Goal: Task Accomplishment & Management: Use online tool/utility

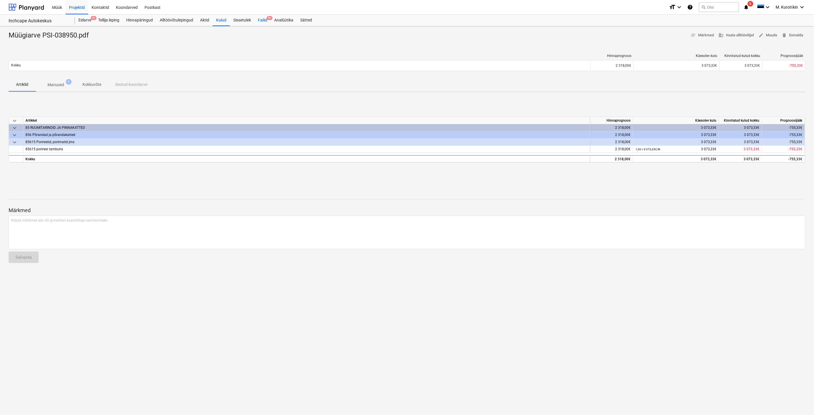
click at [267, 16] on div "Failid 9+" at bounding box center [262, 20] width 16 height 11
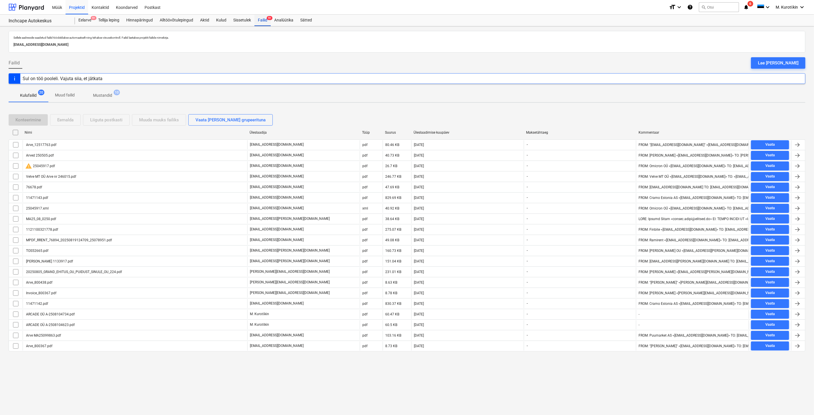
click at [270, 19] on span "9+" at bounding box center [270, 18] width 6 height 4
click at [245, 21] on div "Sissetulek" at bounding box center [242, 20] width 25 height 11
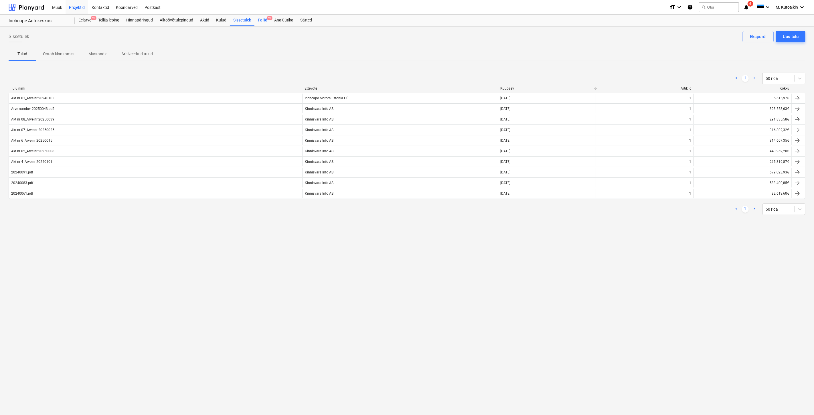
click at [268, 23] on div "Failid 9+" at bounding box center [262, 20] width 16 height 11
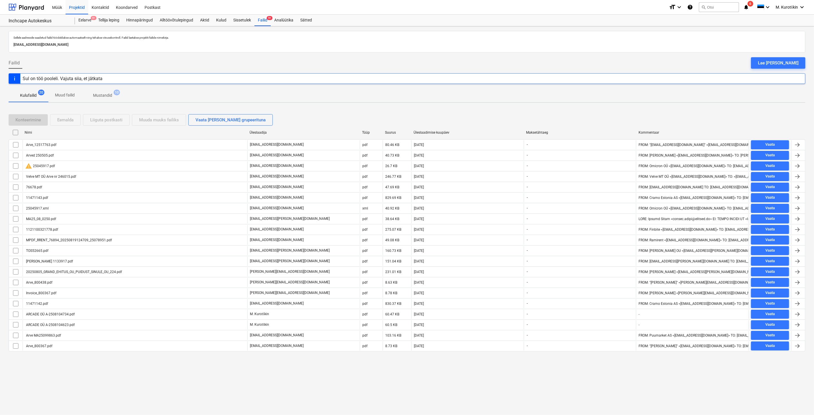
click at [56, 126] on div "Konteerimine Eemalda Liiguta postkasti Muuda muuks failiks Vaata [PERSON_NAME] …" at bounding box center [407, 120] width 797 height 16
click at [114, 94] on span "10" at bounding box center [117, 93] width 6 height 6
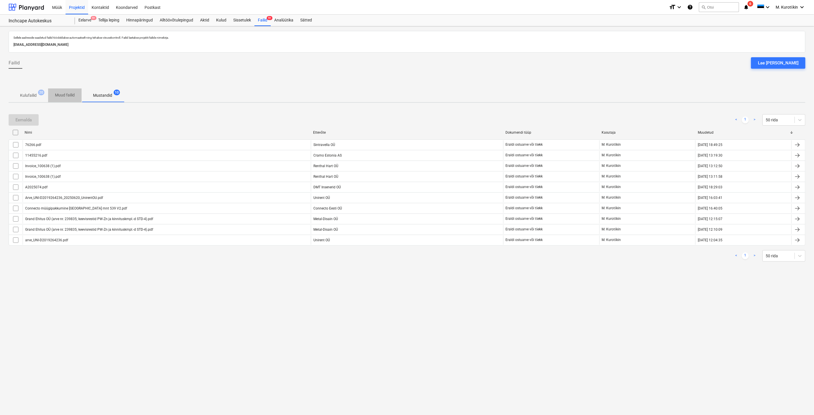
click at [67, 98] on p "Muud failid" at bounding box center [65, 95] width 20 height 6
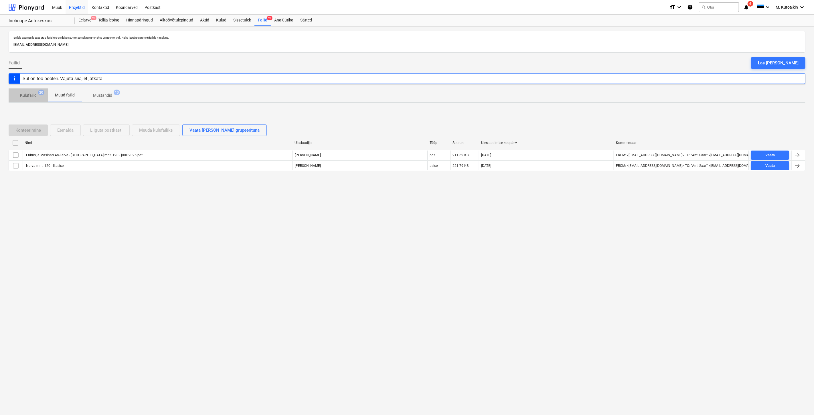
click at [27, 98] on p "Kulufailid" at bounding box center [28, 95] width 17 height 6
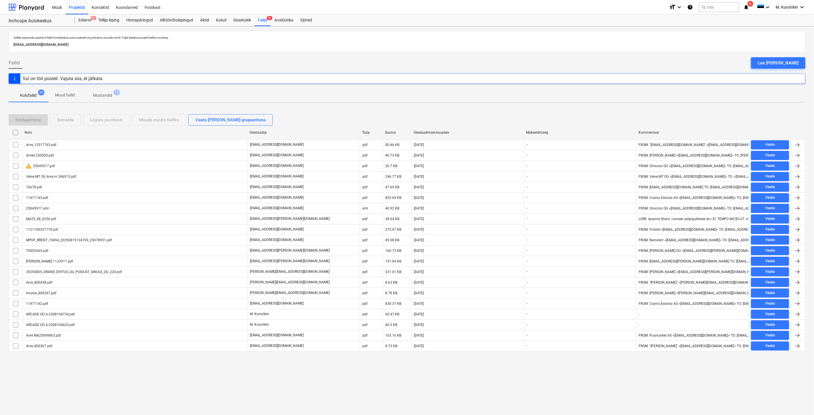
click at [235, 128] on div "Nimi" at bounding box center [134, 132] width 225 height 9
checkbox input "false"
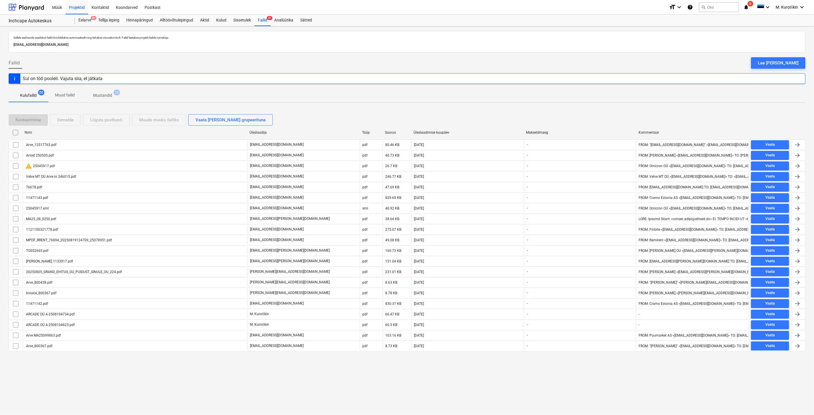
checkbox input "false"
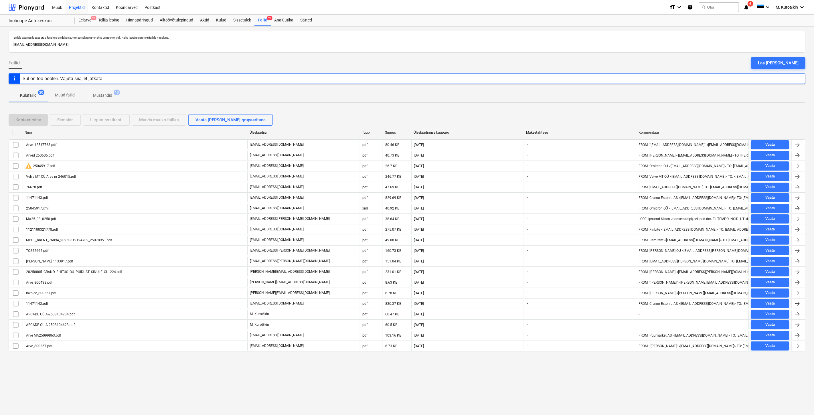
checkbox input "false"
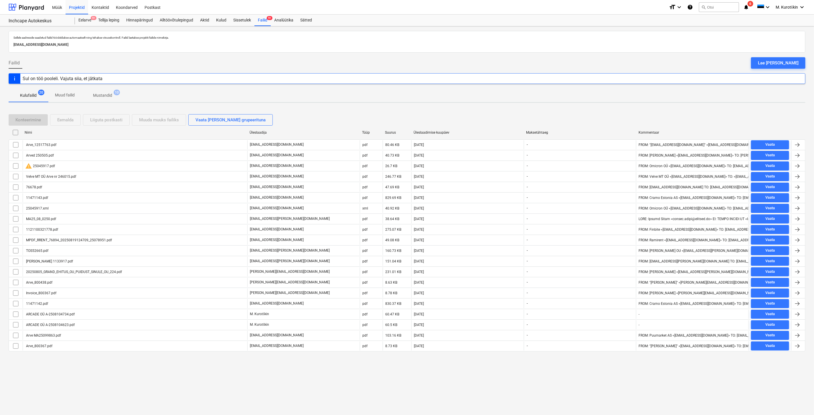
checkbox input "false"
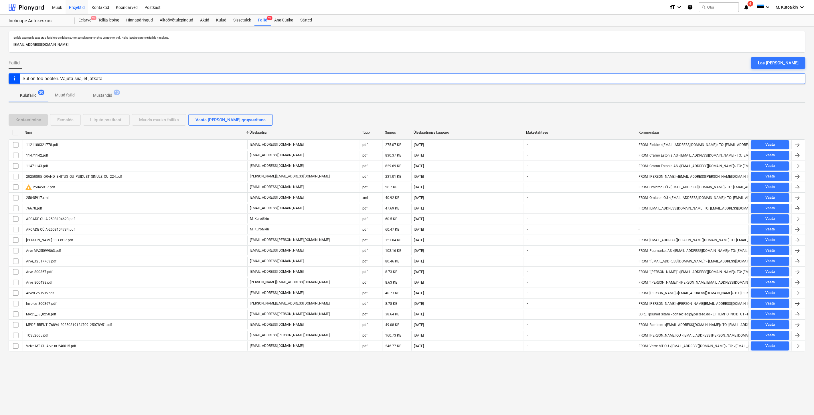
click at [65, 127] on div "Konteerimine Eemalda Liiguta postkasti Muuda muuks failiks Vaata [PERSON_NAME] …" at bounding box center [407, 120] width 797 height 16
click at [55, 103] on div "Sellele aadressile saadetud failid töödeldakse automaatselt ning tehakse viirus…" at bounding box center [407, 220] width 814 height 389
click at [59, 98] on p "Muud failid" at bounding box center [65, 95] width 20 height 6
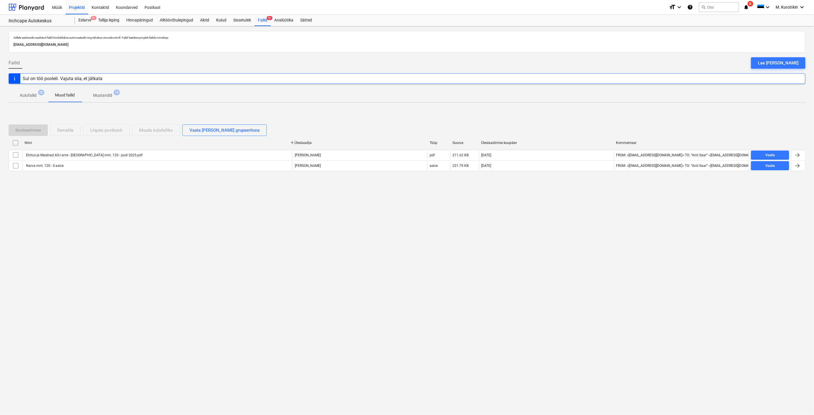
click at [29, 100] on span "Kulufailid 20" at bounding box center [28, 95] width 39 height 10
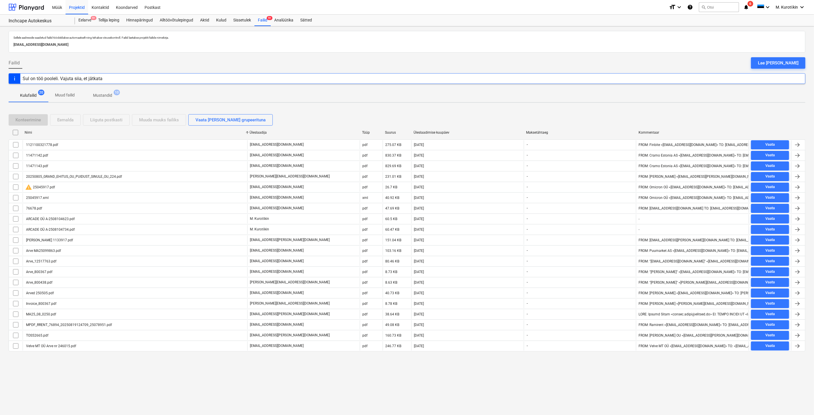
click at [77, 121] on div "Konteerimine Eemalda Liiguta postkasti Muuda muuks failiks Vaata [PERSON_NAME] …" at bounding box center [142, 119] width 266 height 11
click at [260, 22] on div "Failid 9+" at bounding box center [262, 20] width 16 height 11
click at [238, 21] on div "Sissetulek" at bounding box center [242, 20] width 25 height 11
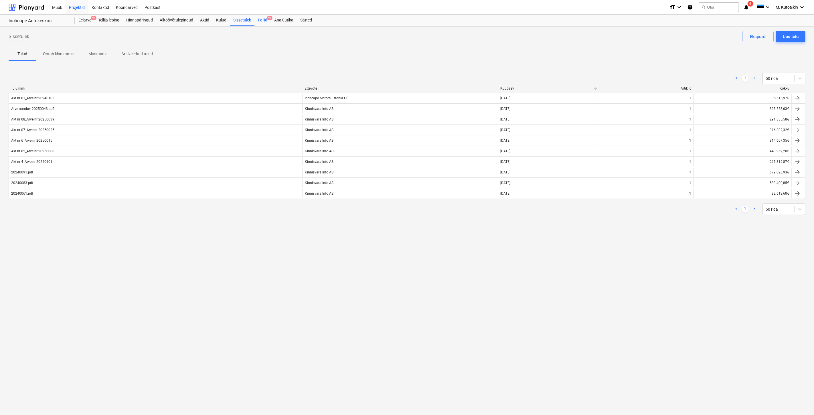
click at [262, 22] on div "Failid 9+" at bounding box center [262, 20] width 16 height 11
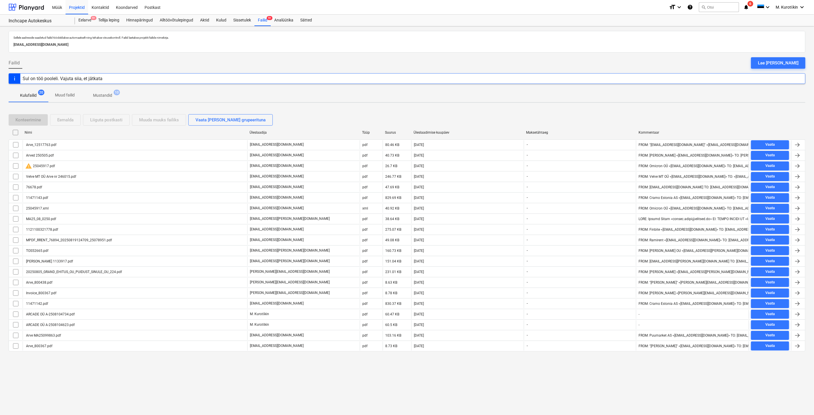
click at [61, 95] on p "Muud failid" at bounding box center [65, 95] width 20 height 6
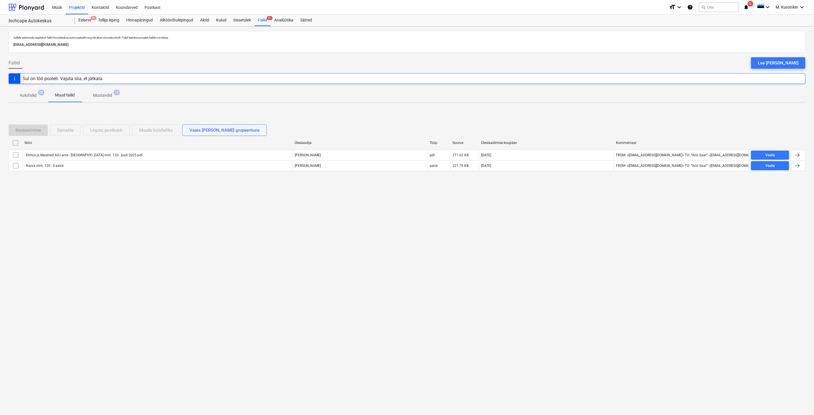
click at [40, 98] on span "Kulufailid 20" at bounding box center [28, 95] width 26 height 6
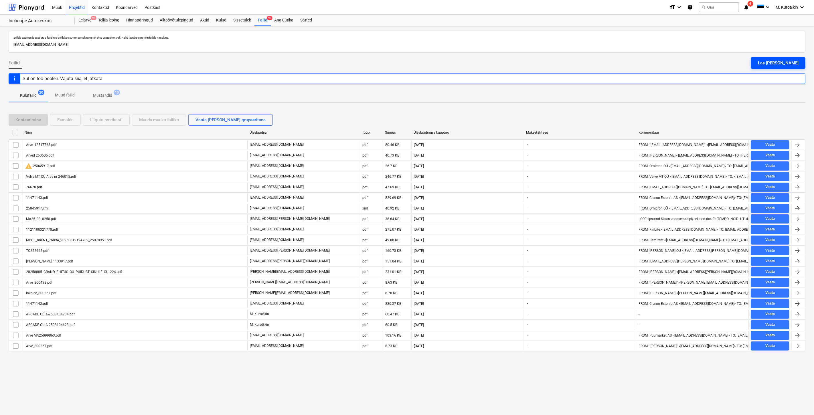
click at [795, 67] on button "Lae [PERSON_NAME]" at bounding box center [778, 62] width 54 height 11
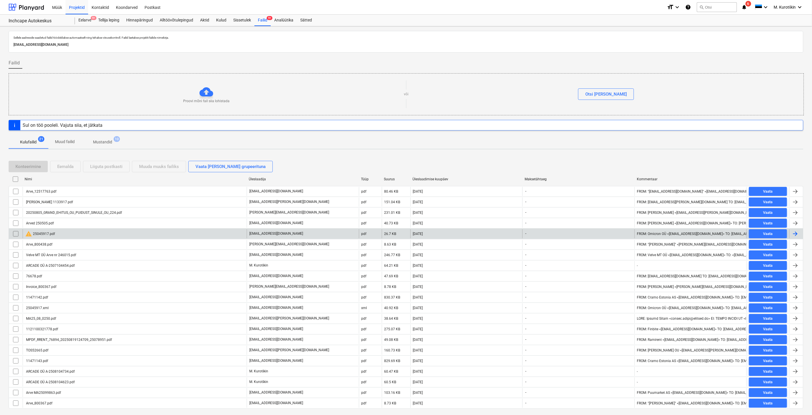
click at [139, 233] on div "warning 25045917.pdf" at bounding box center [135, 233] width 224 height 9
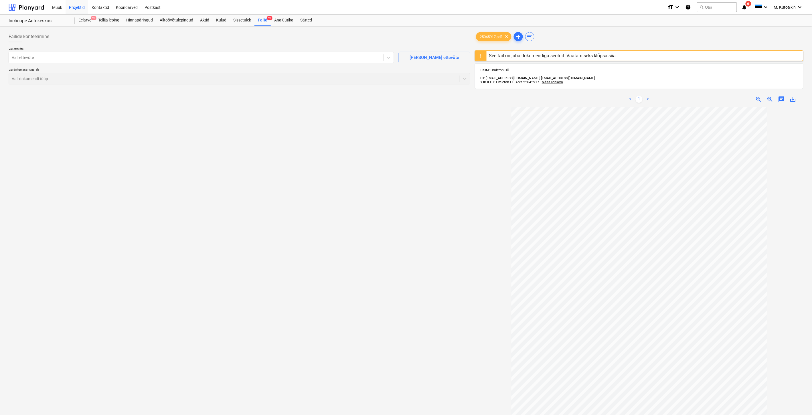
click at [266, 26] on div "Failide konteerimine Vali ettevõte Vali ettevõte [PERSON_NAME] uus ettevõte Val…" at bounding box center [406, 268] width 812 height 485
click at [267, 23] on div "Failid 9+" at bounding box center [262, 20] width 16 height 11
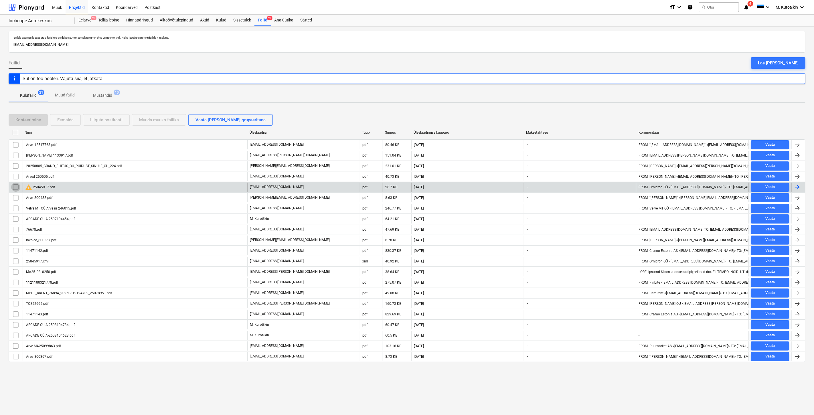
click at [18, 187] on input "checkbox" at bounding box center [15, 187] width 9 height 9
click at [72, 122] on div "Eemalda" at bounding box center [65, 119] width 16 height 7
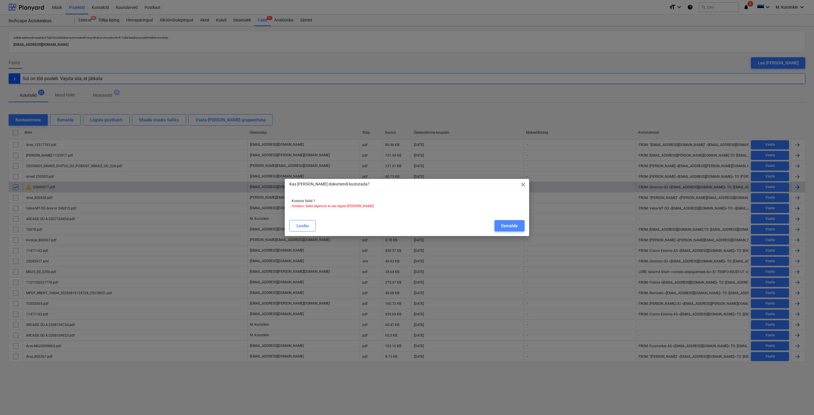
click at [502, 227] on div "Eemalda" at bounding box center [509, 225] width 16 height 7
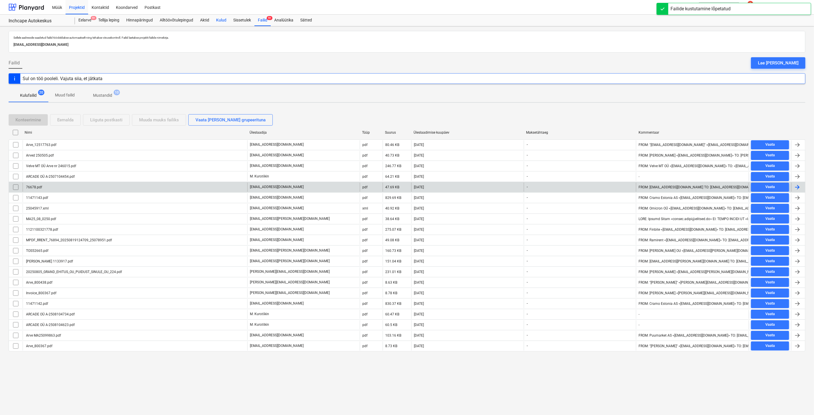
click at [223, 22] on div "Kulud" at bounding box center [221, 20] width 17 height 11
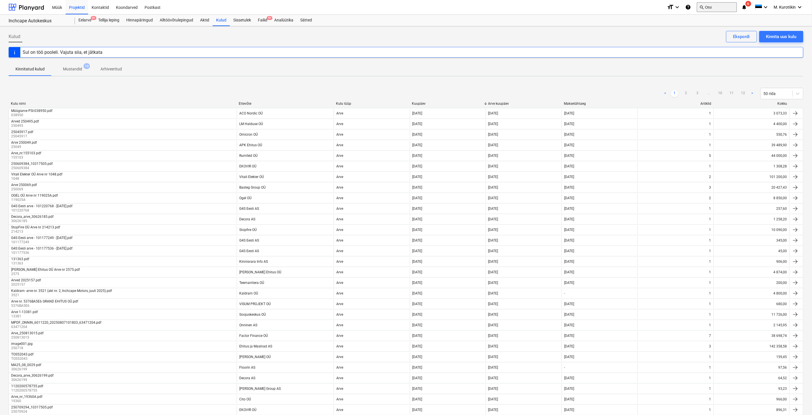
click at [717, 9] on button "search Otsi" at bounding box center [717, 7] width 40 height 10
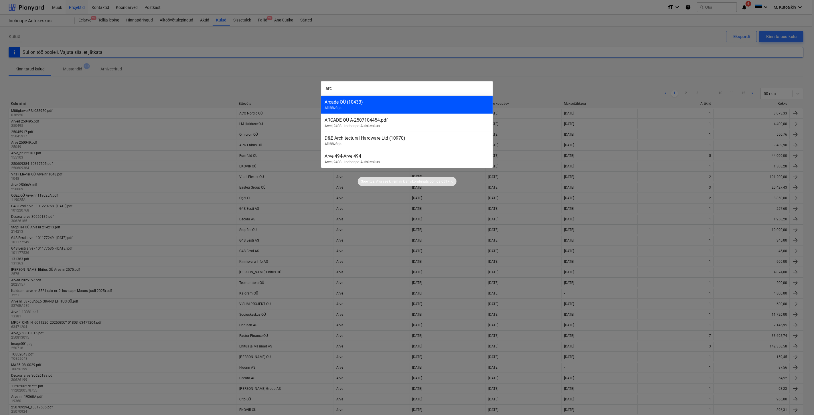
type input "arc"
click at [394, 105] on div "Arcade OÜ (10433) Alltöövõtja" at bounding box center [407, 105] width 172 height 18
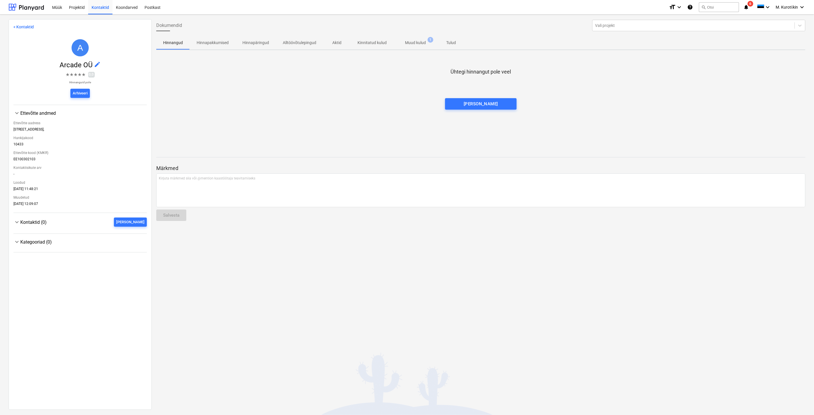
click at [416, 42] on p "Muud kulud" at bounding box center [415, 43] width 21 height 6
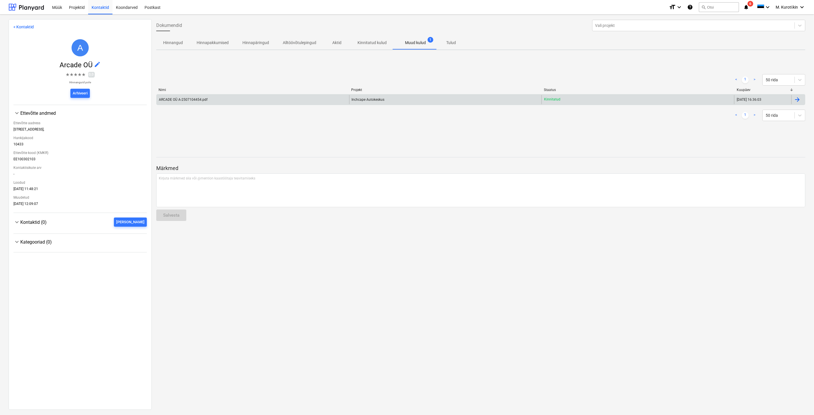
click at [238, 96] on div "ARCADE OÜ A-2507104454.pdf" at bounding box center [253, 99] width 193 height 9
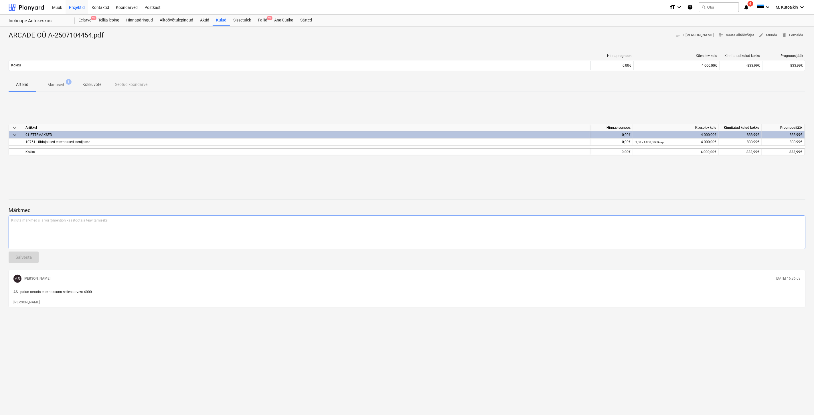
click at [80, 228] on div "Kirjuta märkmed siia või @mention kaastöötaja teavitamiseks ﻿" at bounding box center [407, 233] width 797 height 34
drag, startPoint x: 106, startPoint y: 293, endPoint x: 9, endPoint y: 295, distance: 97.1
click at [9, 295] on div "AS [PERSON_NAME] [DATE] 16:36:03 AS - palun tasuda ettemaksuna sellest arvest 4…" at bounding box center [407, 288] width 797 height 37
click at [269, 15] on div "Failid 9+" at bounding box center [262, 20] width 16 height 11
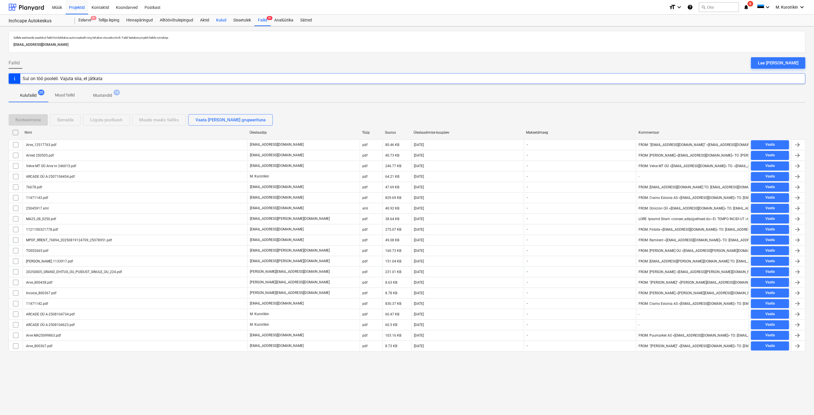
click at [216, 21] on div "Kulud" at bounding box center [221, 20] width 17 height 11
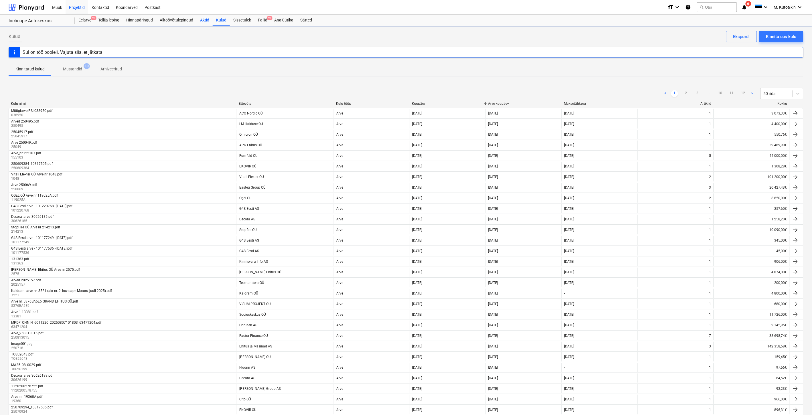
click at [205, 21] on div "Aktid" at bounding box center [205, 20] width 16 height 11
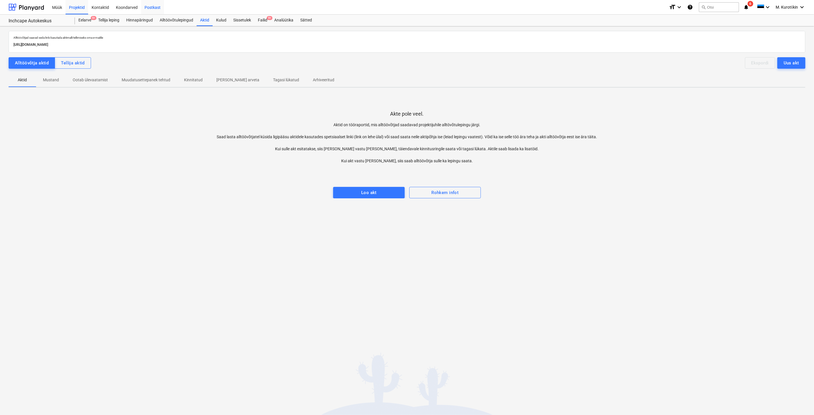
click at [151, 8] on div "Postkast" at bounding box center [152, 7] width 23 height 15
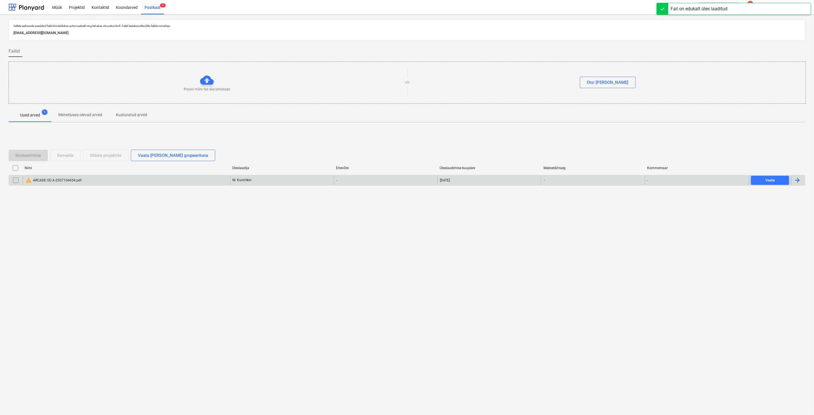
click at [58, 181] on div "warning ARCADE OÜ A-2507104454.pdf" at bounding box center [53, 180] width 56 height 7
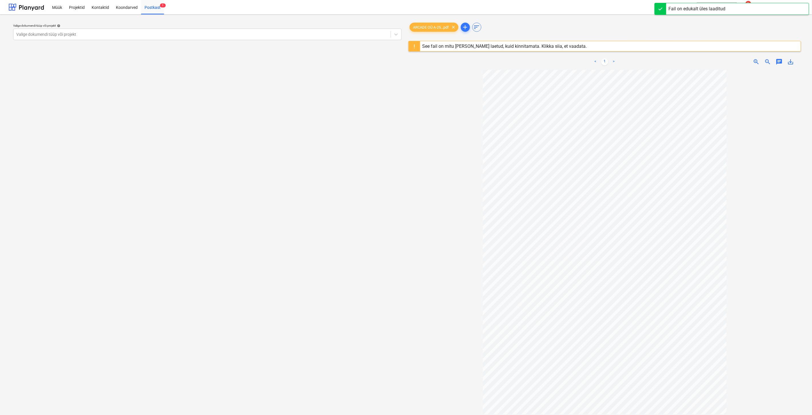
click at [225, 43] on div "Valige dokumendi tüüp või projekt help Valige dokumendi tüüp või projekt" at bounding box center [208, 245] width 398 height 452
drag, startPoint x: 99, startPoint y: 9, endPoint x: 85, endPoint y: 7, distance: 14.6
click at [99, 9] on div "Kontaktid" at bounding box center [100, 7] width 24 height 15
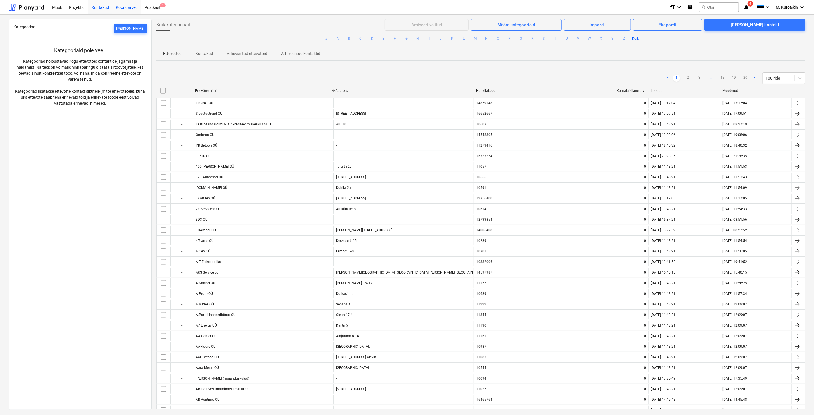
click at [123, 10] on div "Koondarved" at bounding box center [126, 7] width 29 height 15
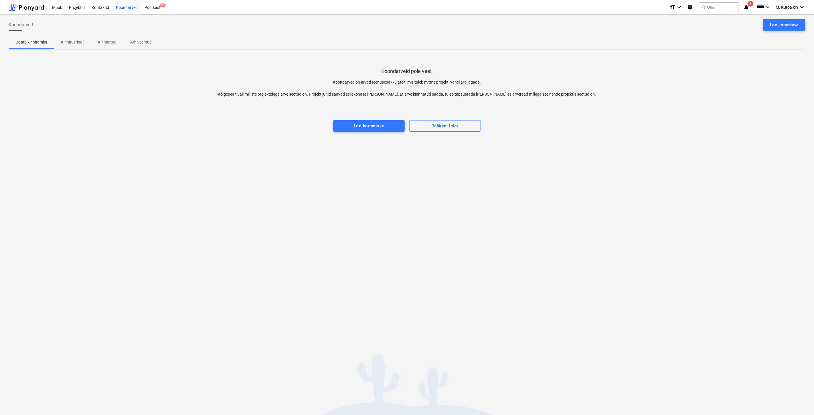
click at [169, 10] on div "Müük Projektid Kontaktid Koondarved Postkast 1" at bounding box center [357, 7] width 616 height 14
drag, startPoint x: 97, startPoint y: 7, endPoint x: 83, endPoint y: 6, distance: 14.3
click at [97, 7] on div "Kontaktid" at bounding box center [100, 7] width 24 height 15
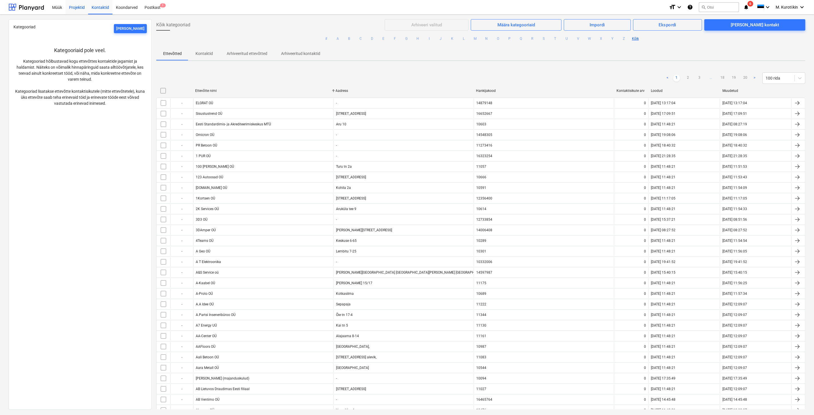
click at [83, 6] on div "Projektid" at bounding box center [77, 7] width 23 height 15
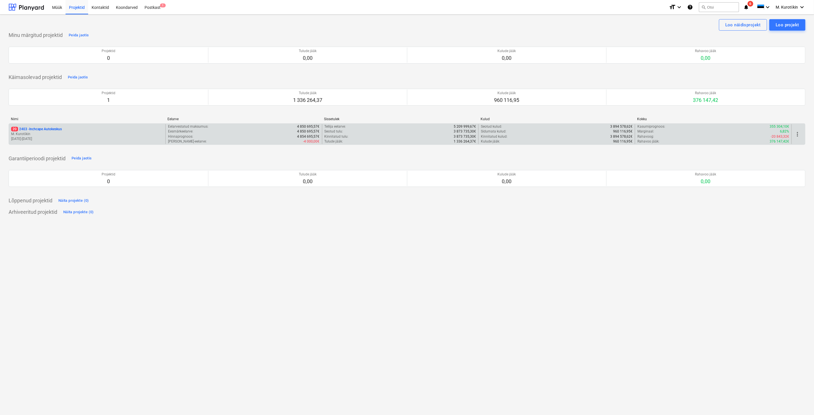
click at [32, 136] on p "M. Kurotškin" at bounding box center [87, 134] width 152 height 5
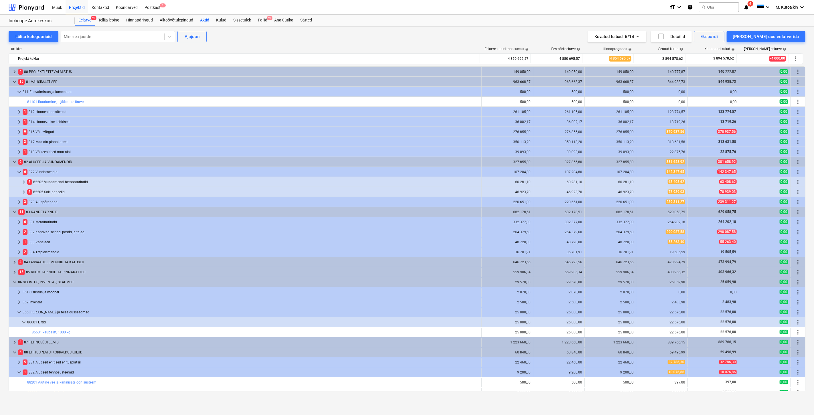
scroll to position [29, 0]
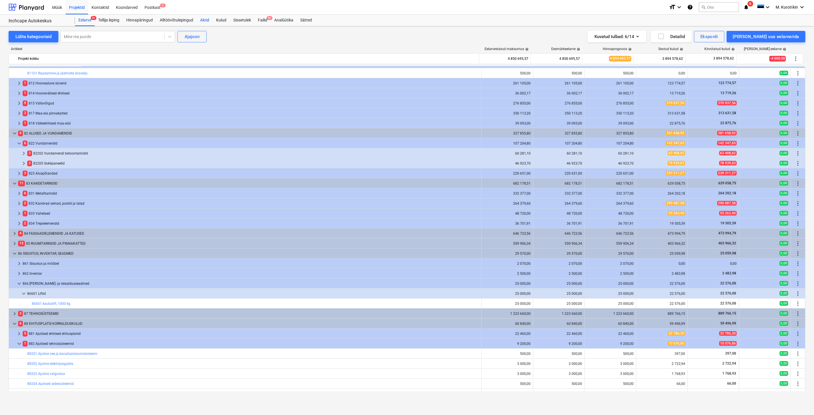
click at [203, 20] on div "Aktid" at bounding box center [205, 20] width 16 height 11
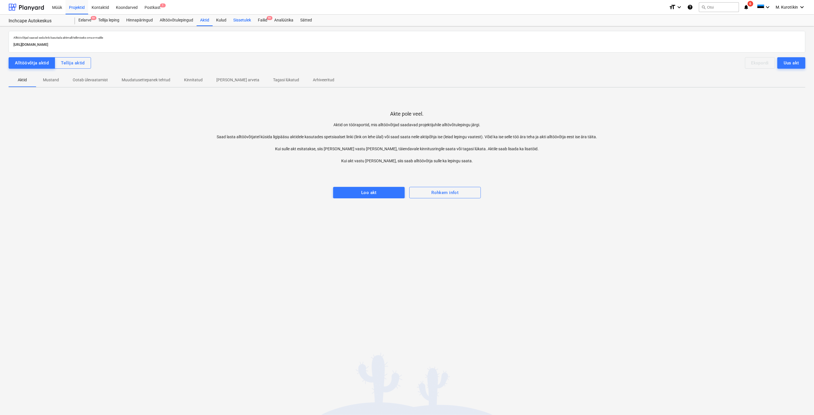
click at [233, 19] on div "Sissetulek" at bounding box center [242, 20] width 25 height 11
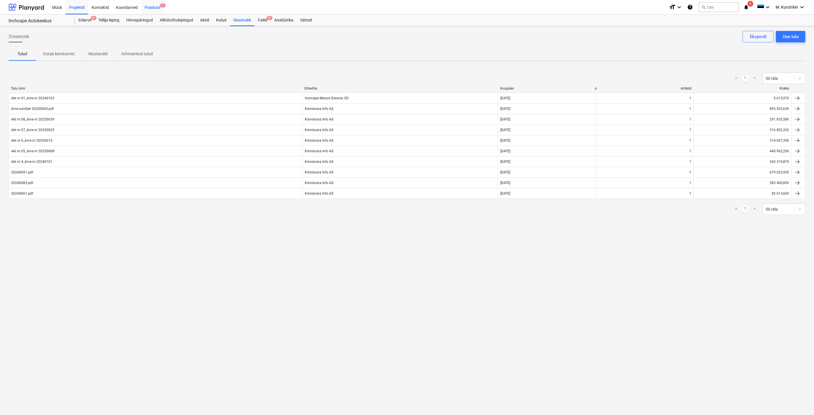
click at [151, 9] on div "Postkast 1" at bounding box center [152, 7] width 23 height 15
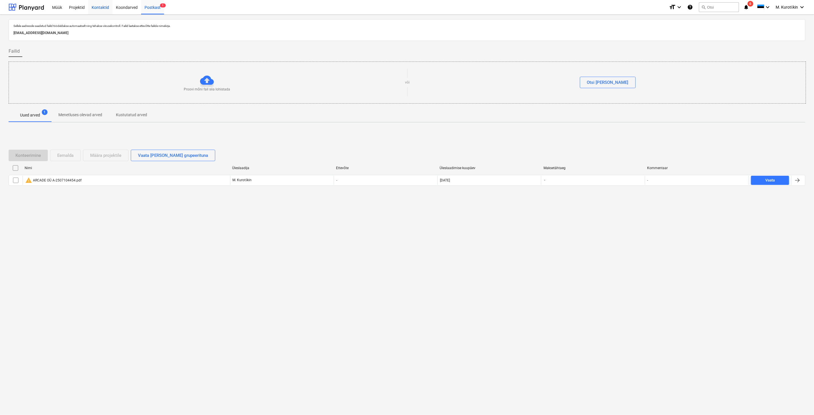
click at [101, 13] on div "Kontaktid" at bounding box center [100, 7] width 24 height 15
click at [76, 10] on div "Projektid" at bounding box center [77, 7] width 23 height 15
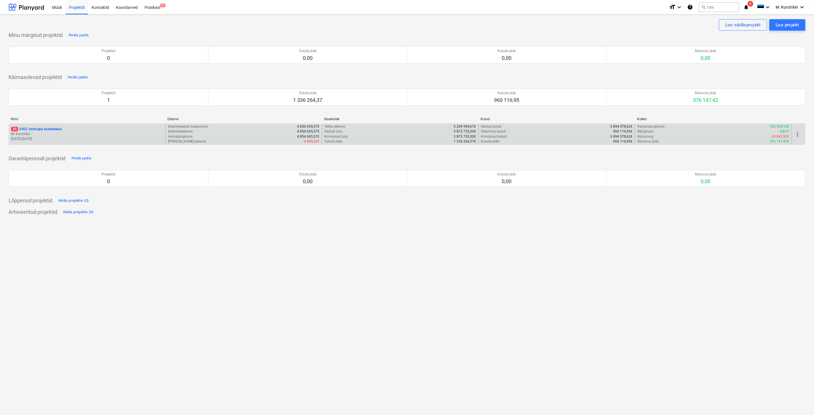
click at [81, 128] on div "20 2403 - Inchcape Autokeskus" at bounding box center [87, 129] width 152 height 5
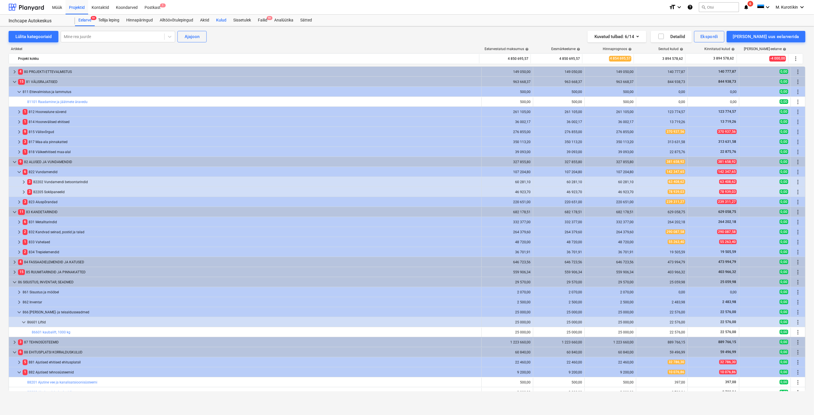
scroll to position [29, 0]
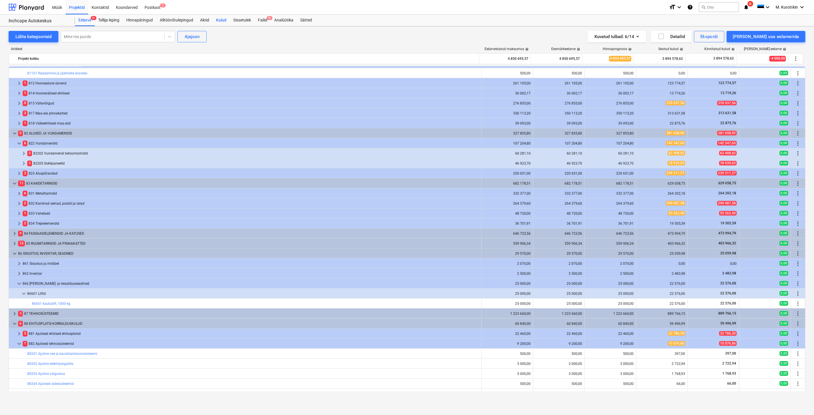
click at [220, 22] on div "Kulud" at bounding box center [221, 20] width 17 height 11
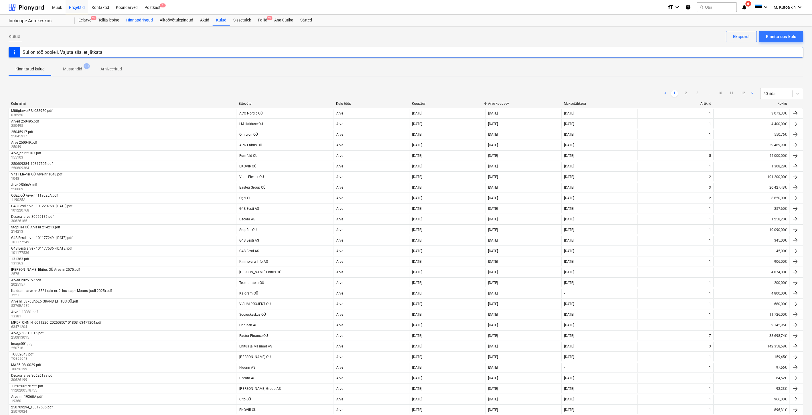
click at [139, 23] on div "Hinnapäringud" at bounding box center [139, 20] width 33 height 11
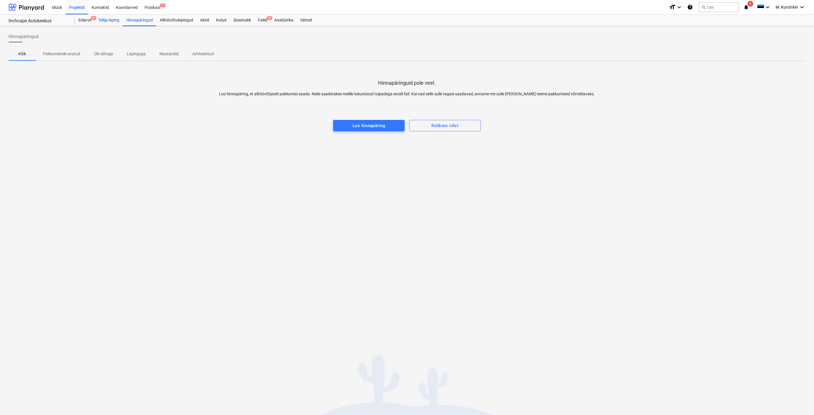
click at [113, 22] on div "Tellija leping" at bounding box center [109, 20] width 28 height 11
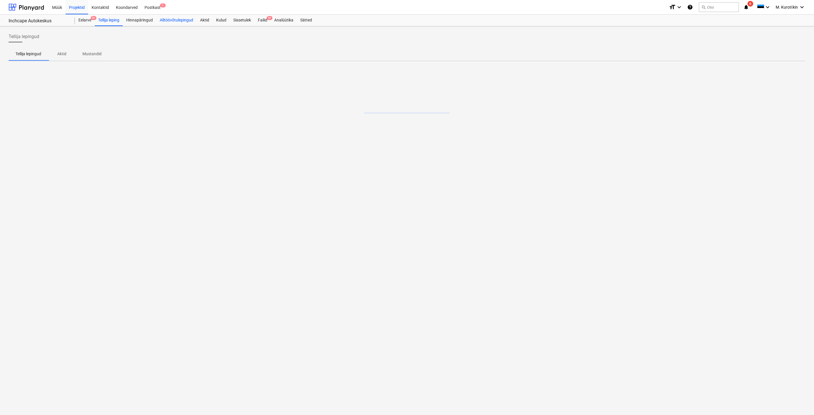
click at [165, 21] on div "Alltöövõtulepingud" at bounding box center [176, 20] width 40 height 11
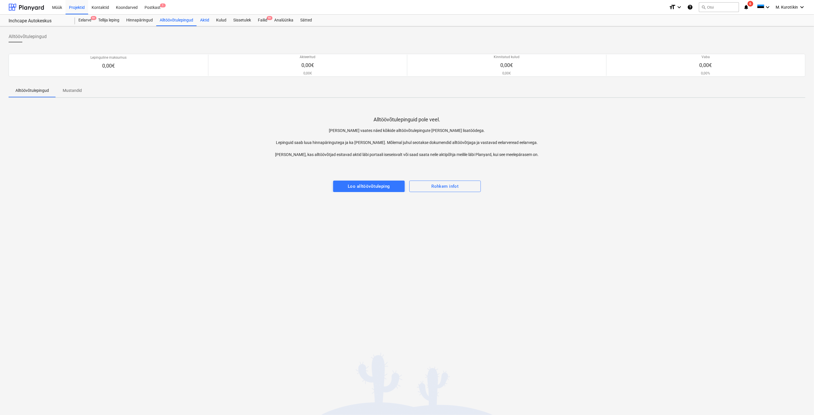
click at [200, 19] on div "Aktid" at bounding box center [205, 20] width 16 height 11
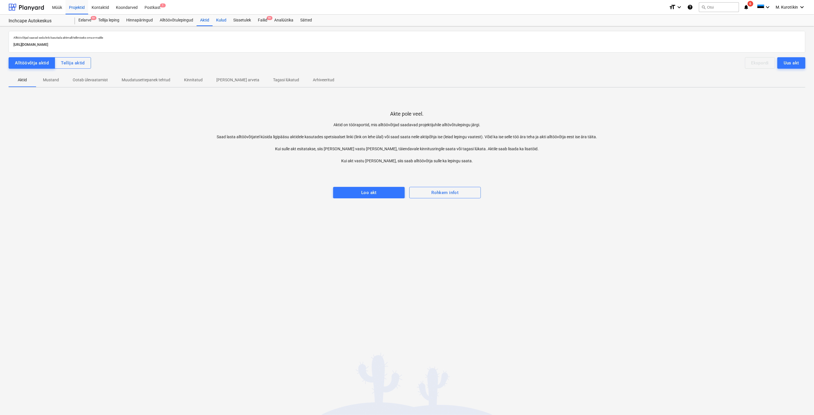
click at [226, 18] on div "Kulud" at bounding box center [221, 20] width 17 height 11
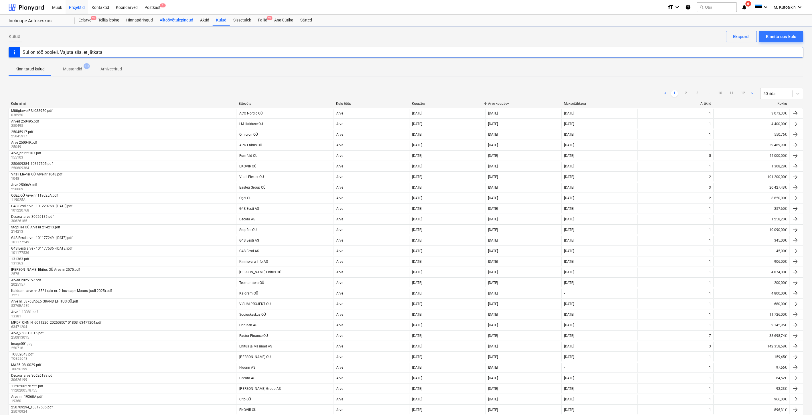
click at [187, 18] on div "Alltöövõtulepingud" at bounding box center [176, 20] width 40 height 11
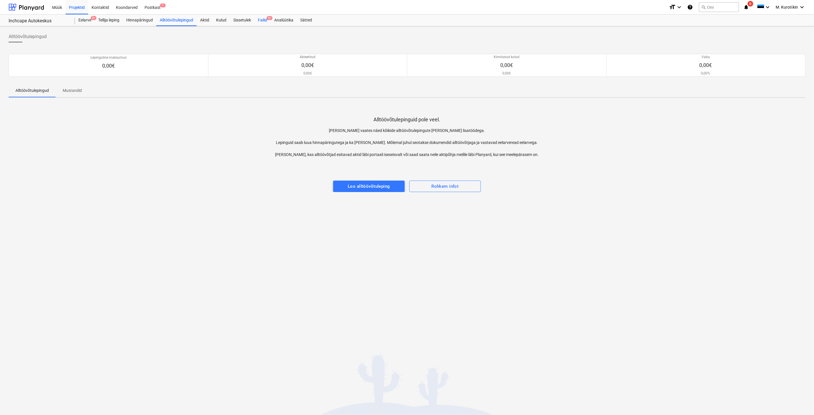
click at [260, 21] on div "Failid 9+" at bounding box center [262, 20] width 16 height 11
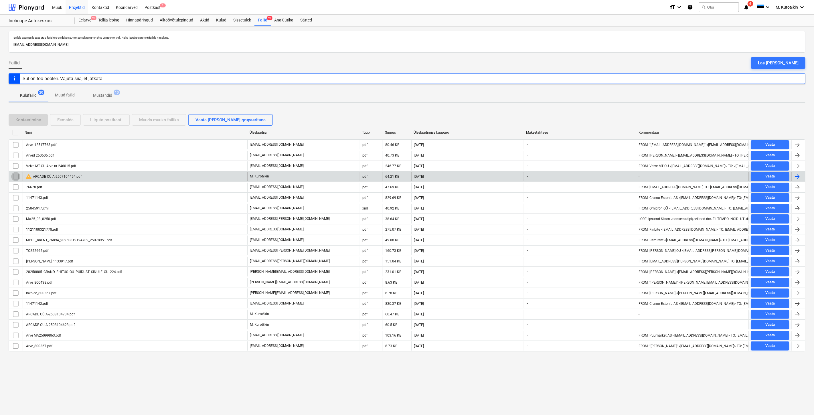
click at [17, 176] on input "checkbox" at bounding box center [15, 176] width 9 height 9
click at [82, 176] on div "warning ARCADE OÜ A-2507104454.pdf" at bounding box center [135, 176] width 225 height 9
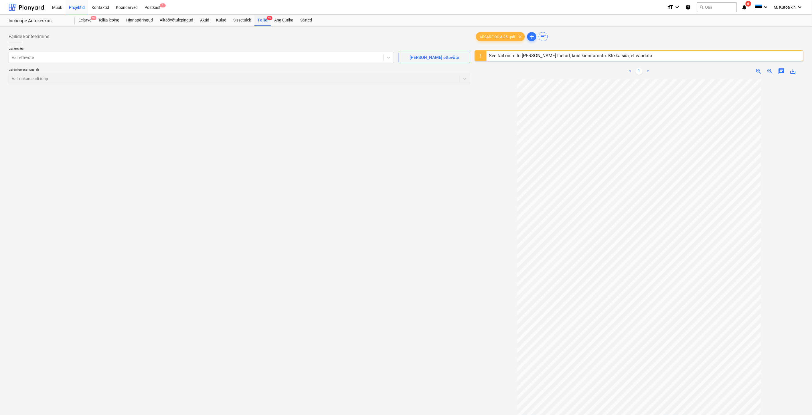
click at [263, 19] on div "Failid 9+" at bounding box center [262, 20] width 16 height 11
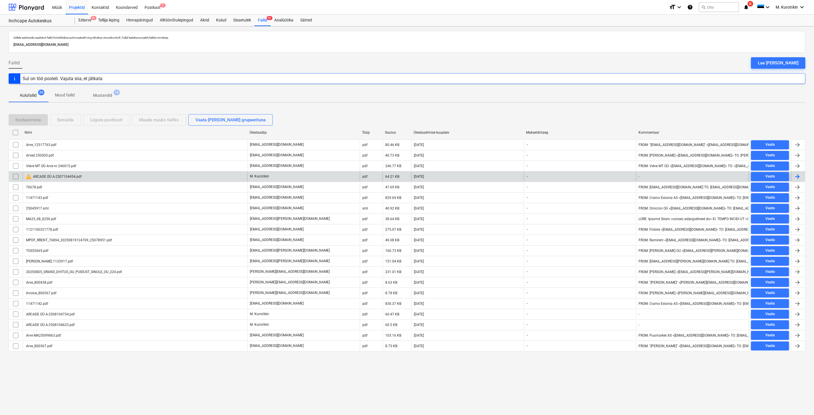
click at [19, 178] on input "checkbox" at bounding box center [15, 176] width 9 height 9
click at [69, 120] on div "Eemalda" at bounding box center [65, 119] width 16 height 7
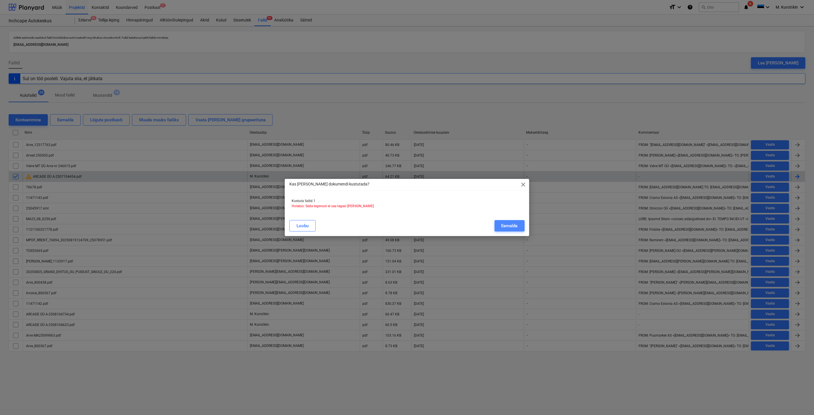
click at [507, 224] on div "Eemalda" at bounding box center [509, 225] width 16 height 7
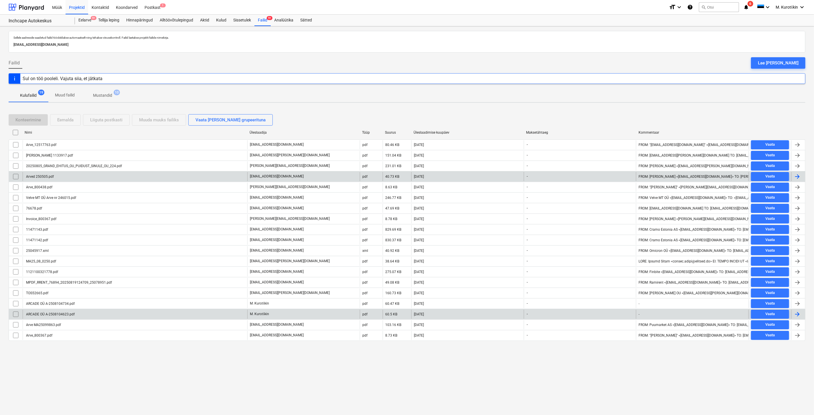
click at [272, 314] on div "M. Kurotškin" at bounding box center [303, 314] width 112 height 9
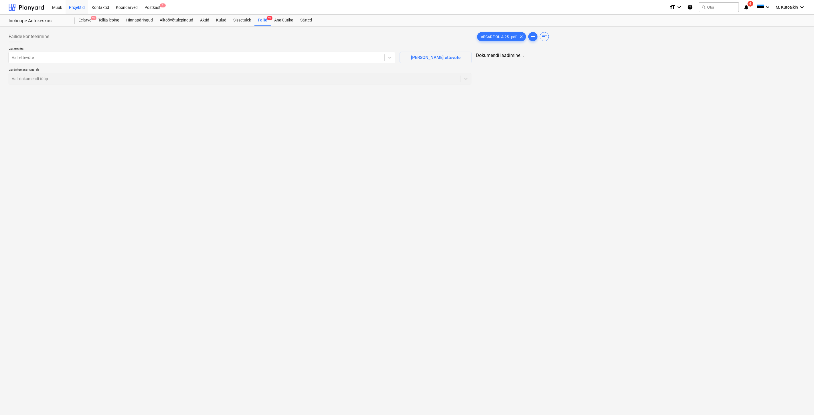
click at [287, 57] on div at bounding box center [197, 58] width 370 height 6
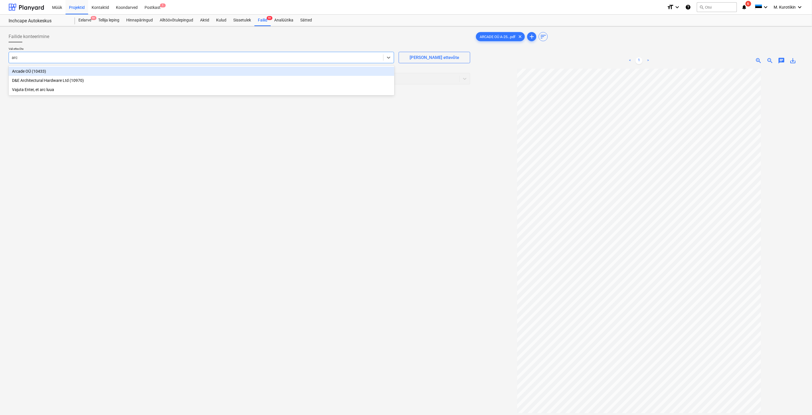
type input "arca"
click at [268, 70] on div "Arcade OÜ (10433)" at bounding box center [202, 71] width 386 height 9
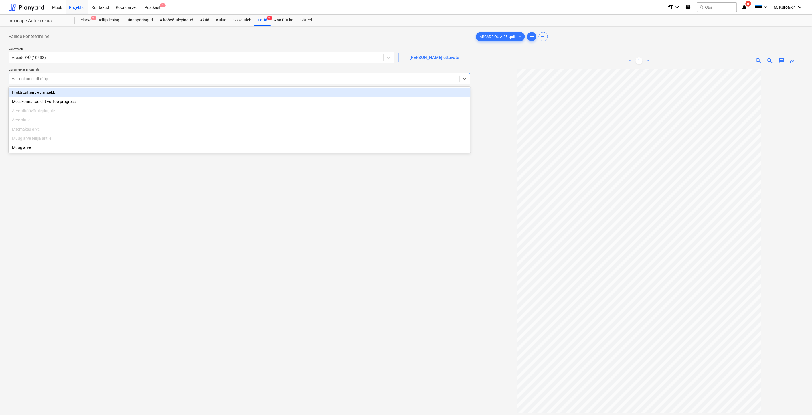
click at [268, 79] on div at bounding box center [234, 79] width 445 height 6
click at [267, 88] on div "Eraldi ostuarve või tšekk" at bounding box center [240, 92] width 462 height 9
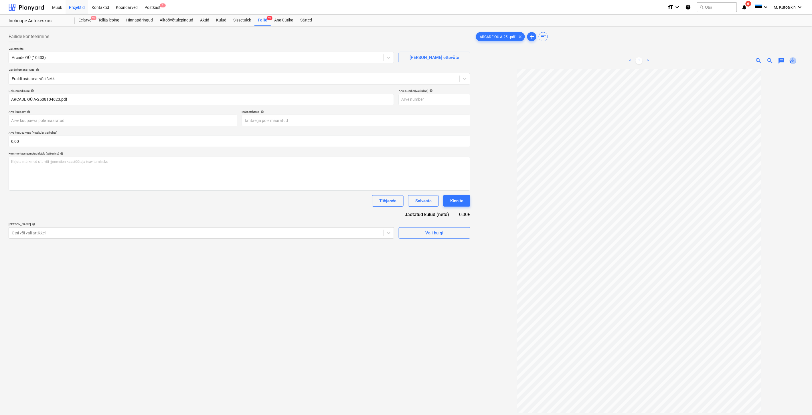
click at [794, 62] on span "save_alt" at bounding box center [793, 60] width 7 height 7
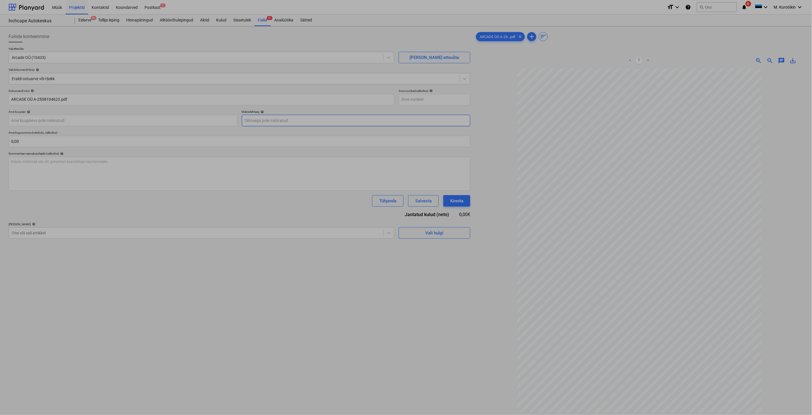
click at [384, 118] on body "Müük Projektid Kontaktid Koondarved Postkast 1 format_size keyboard_arrow_down …" at bounding box center [406, 207] width 812 height 415
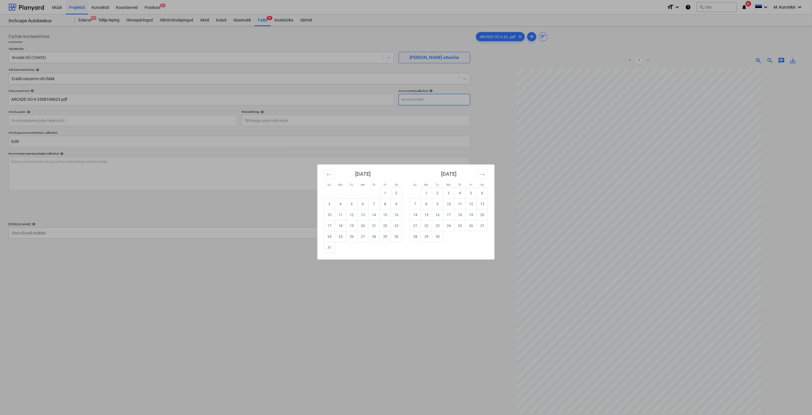
drag, startPoint x: 402, startPoint y: 104, endPoint x: 412, endPoint y: 98, distance: 11.8
click at [402, 103] on div "Su Mo Tu We Th Fr Sa Su Mo Tu We Th Fr Sa [DATE] 1 2 3 4 5 6 7 8 9 10 11 12 13 …" at bounding box center [406, 207] width 812 height 415
click at [412, 98] on input "text" at bounding box center [435, 99] width 72 height 11
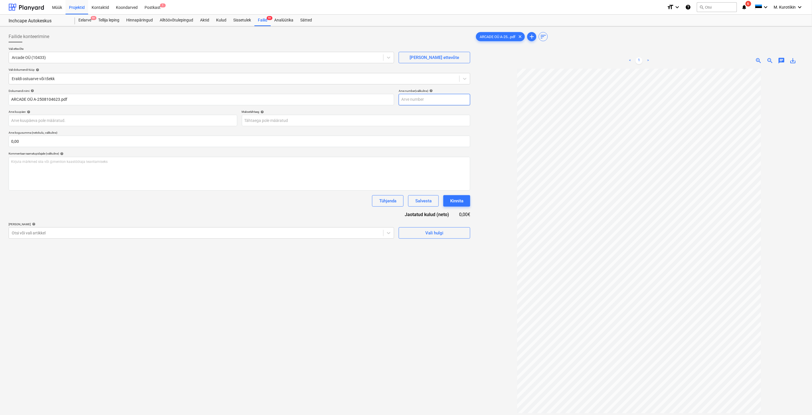
paste input "A-2508104623"
type input "A-2508104623"
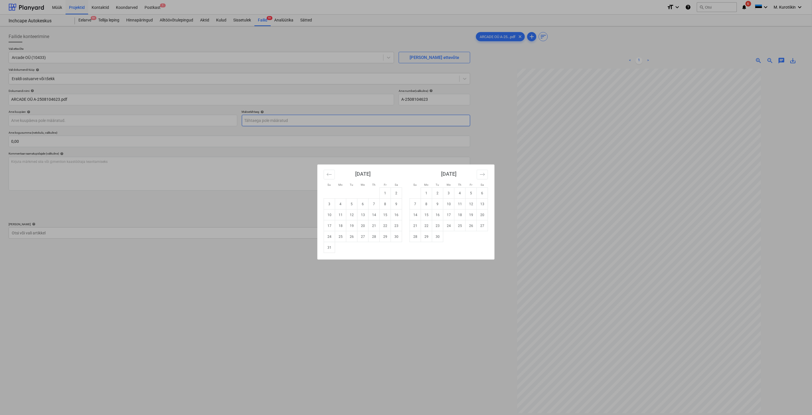
click at [411, 116] on body "Müük Projektid Kontaktid Koondarved Postkast 1 format_size keyboard_arrow_down …" at bounding box center [406, 207] width 812 height 415
click at [350, 238] on td "26" at bounding box center [351, 236] width 11 height 11
type input "[DATE]"
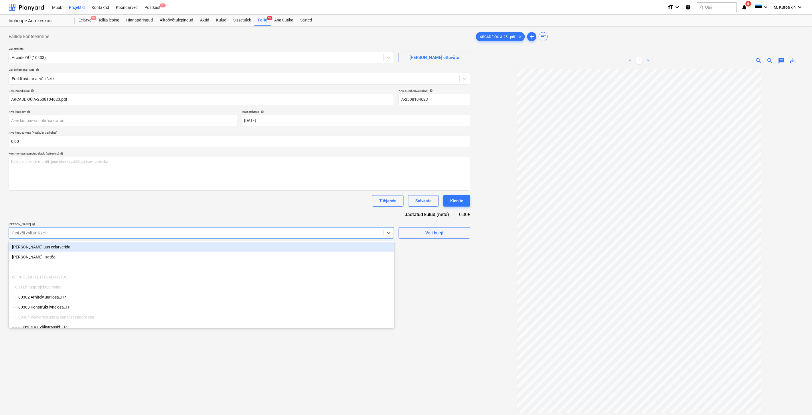
click at [113, 234] on div at bounding box center [196, 233] width 369 height 6
type input "san"
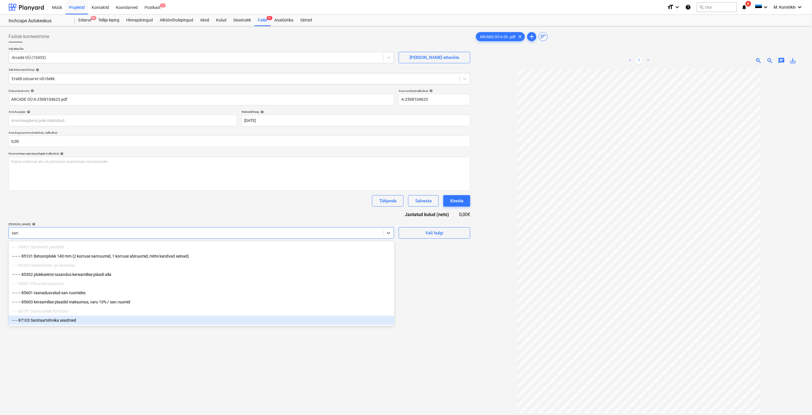
click at [104, 323] on div "-- -- 87103 Sanitaartehnika seadmed" at bounding box center [202, 320] width 386 height 9
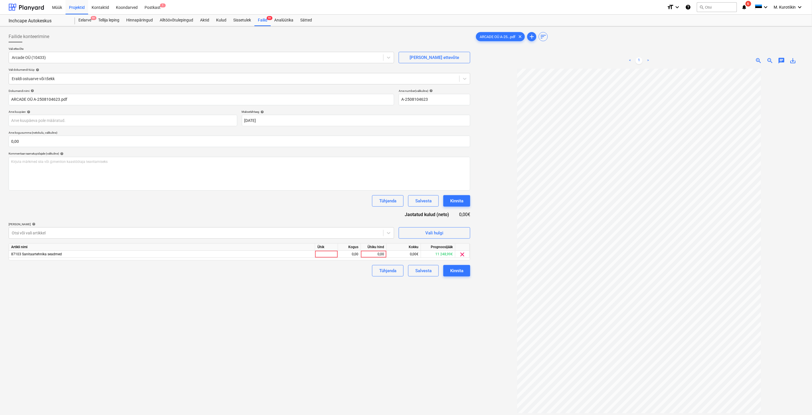
click at [159, 199] on div "Tühjenda Salvesta Kinnita" at bounding box center [240, 200] width 462 height 11
click at [376, 256] on div "0,00" at bounding box center [373, 254] width 21 height 7
type input "204,48"
click at [469, 286] on div "Failide konteerimine Vali ettevõte Arcade OÜ (10433) [PERSON_NAME] uus ettevõte…" at bounding box center [239, 249] width 466 height 441
click at [463, 272] on div "Kinnita" at bounding box center [456, 270] width 13 height 7
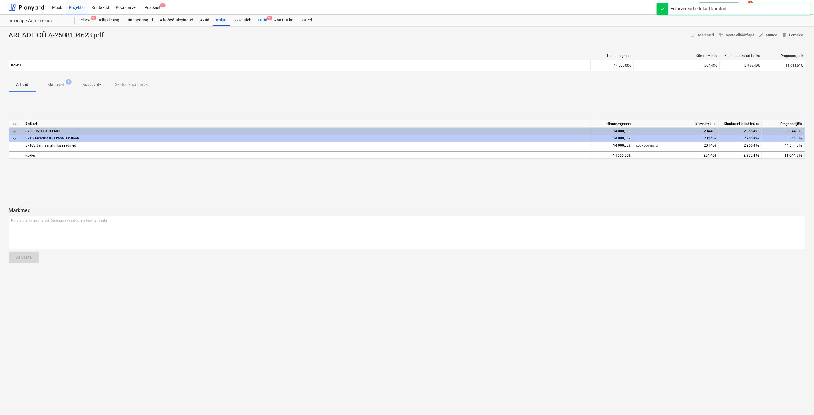
click at [266, 23] on div "Failid 9+" at bounding box center [262, 20] width 16 height 11
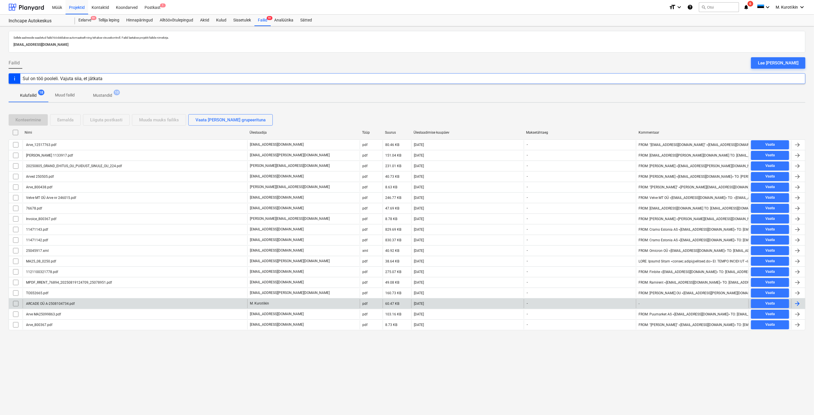
click at [42, 305] on div "ARCADE OÜ A-2508104734.pdf" at bounding box center [50, 304] width 50 height 4
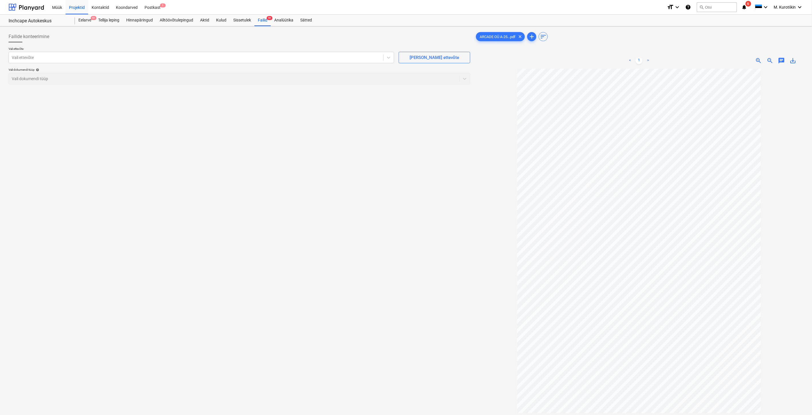
click at [188, 65] on div "Vali ettevõte Vali ettevõte [PERSON_NAME] uus ettevõte Vali dokumendi tüüp help…" at bounding box center [240, 68] width 462 height 42
click at [184, 59] on div at bounding box center [196, 58] width 369 height 6
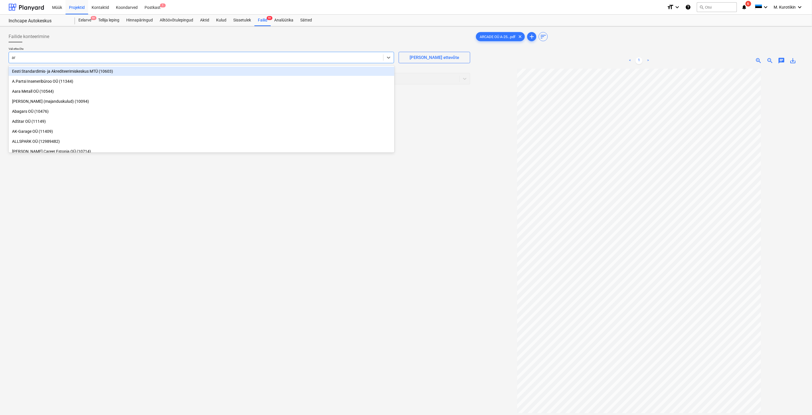
type input "arc"
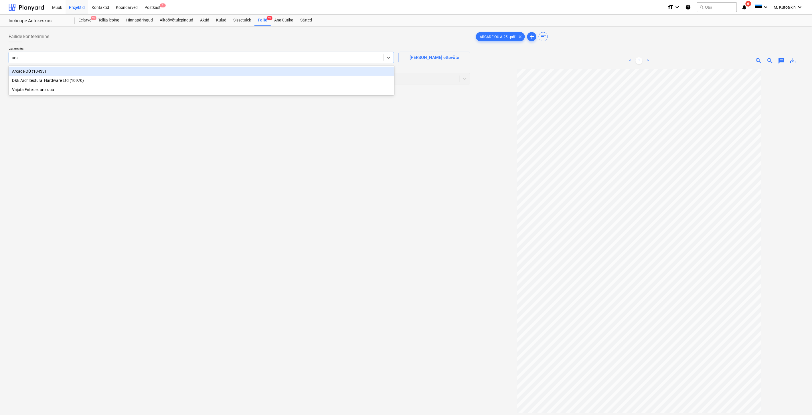
click at [183, 75] on div "Arcade OÜ (10433)" at bounding box center [202, 71] width 386 height 9
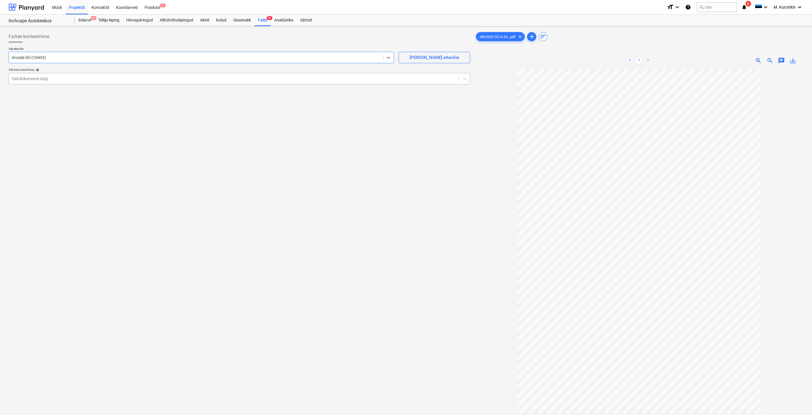
click at [183, 77] on div at bounding box center [234, 79] width 445 height 6
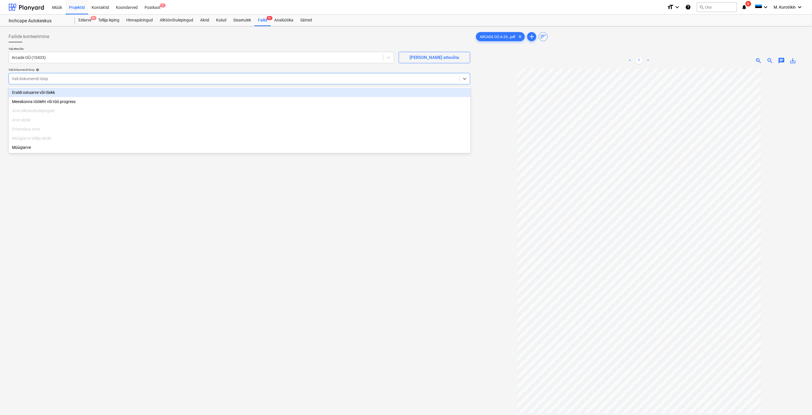
click at [179, 86] on div "Vali ettevõte Arcade OÜ (10433) [PERSON_NAME] uus ettevõte Vali dokumendi tüüp …" at bounding box center [240, 68] width 462 height 42
click at [246, 82] on div "Vali dokumendi tüüp" at bounding box center [234, 79] width 450 height 8
click at [248, 92] on div "Eraldi ostuarve või tšekk" at bounding box center [240, 92] width 462 height 9
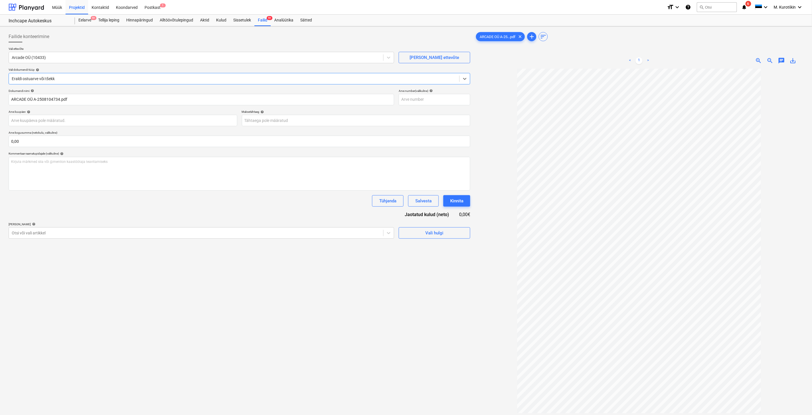
click at [795, 62] on span "save_alt" at bounding box center [793, 60] width 7 height 7
click at [426, 102] on input "text" at bounding box center [435, 99] width 72 height 11
paste input "2508104734"
type input "2508104734"
click at [416, 124] on body "Müük Projektid Kontaktid Koondarved Postkast 1 format_size keyboard_arrow_down …" at bounding box center [406, 207] width 812 height 415
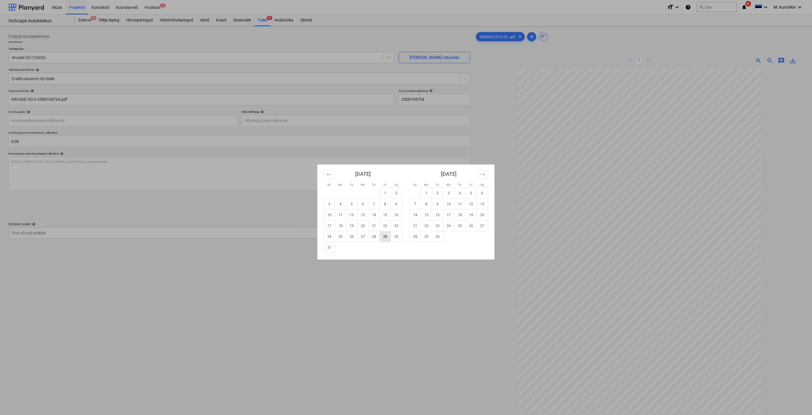
click at [383, 238] on td "29" at bounding box center [385, 236] width 11 height 11
type input "[DATE]"
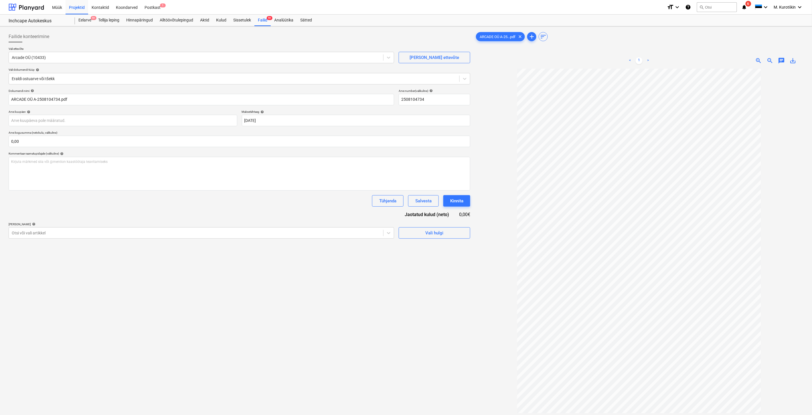
click at [320, 270] on div "Failide konteerimine Vali ettevõte Arcade OÜ (10433) [PERSON_NAME] uus ettevõte…" at bounding box center [239, 249] width 466 height 441
click at [318, 236] on div at bounding box center [196, 233] width 369 height 6
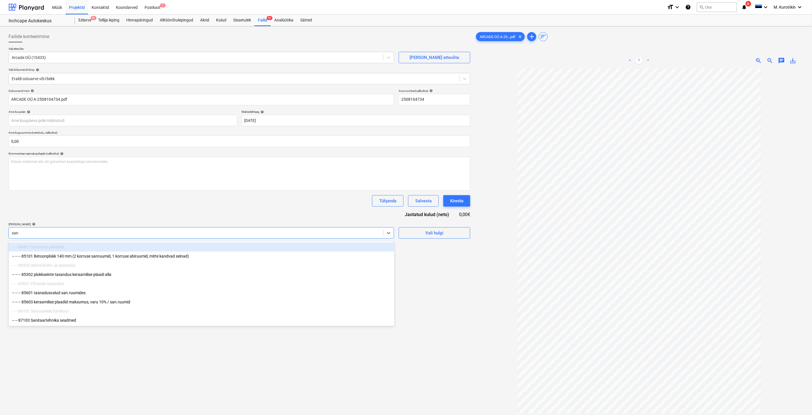
type input "sani"
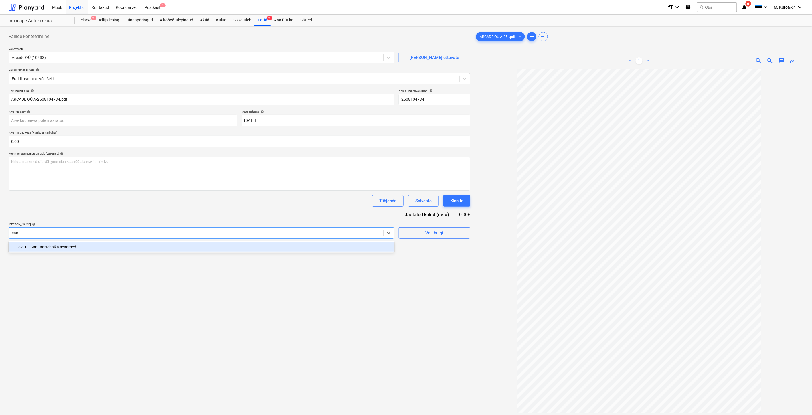
click at [315, 250] on div "-- -- 87103 Sanitaartehnika seadmed" at bounding box center [202, 246] width 386 height 9
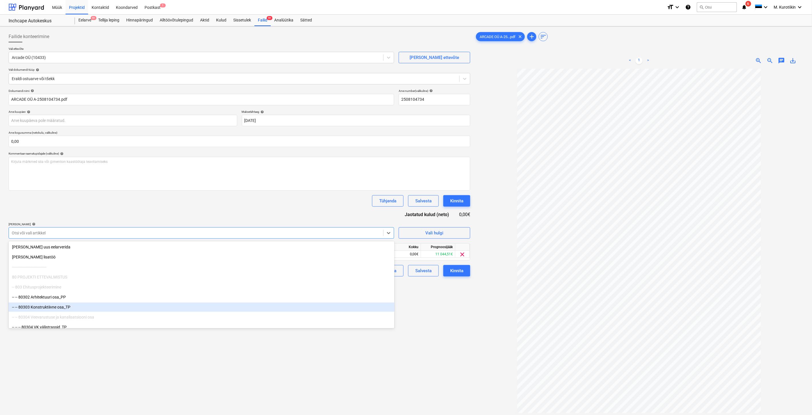
click at [434, 325] on div "Failide konteerimine Vali ettevõte Arcade OÜ (10433) [PERSON_NAME] uus ettevõte…" at bounding box center [239, 249] width 466 height 441
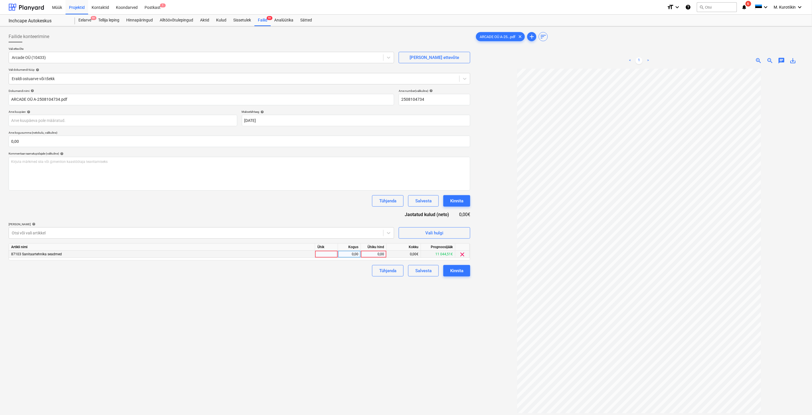
click at [379, 257] on div "0,00" at bounding box center [373, 254] width 21 height 7
type input "9"
type input "46,21"
click at [371, 316] on div "Failide konteerimine Vali ettevõte Arcade OÜ (10433) [PERSON_NAME] uus ettevõte…" at bounding box center [239, 249] width 466 height 441
click at [460, 274] on div "Kinnita" at bounding box center [456, 270] width 13 height 7
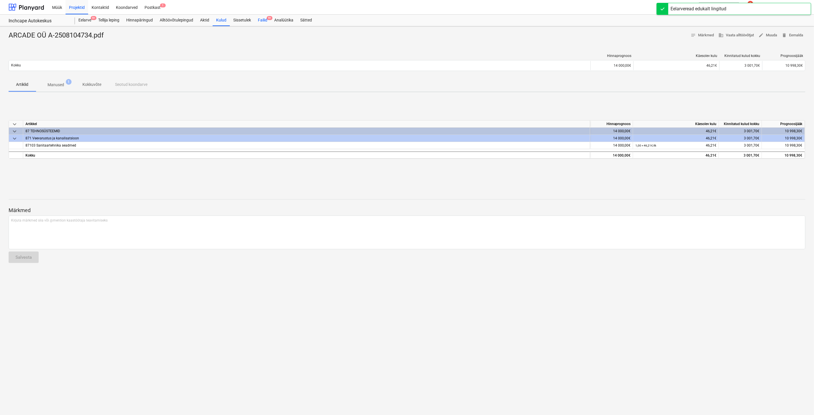
click at [267, 19] on div "Failid 9+" at bounding box center [262, 20] width 16 height 11
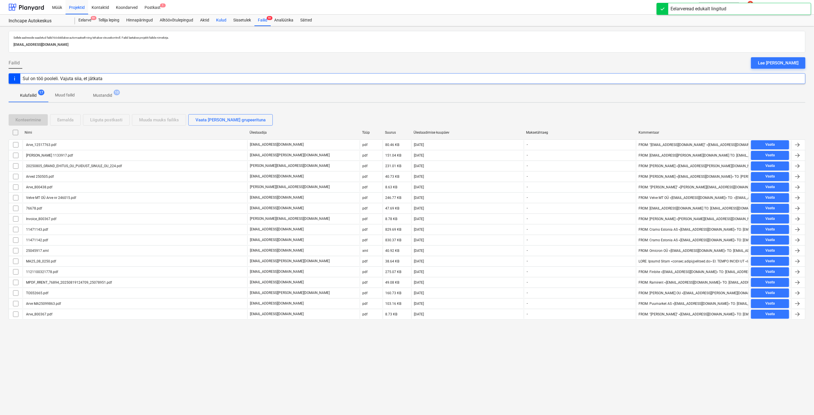
click at [222, 20] on div "Kulud" at bounding box center [221, 20] width 17 height 11
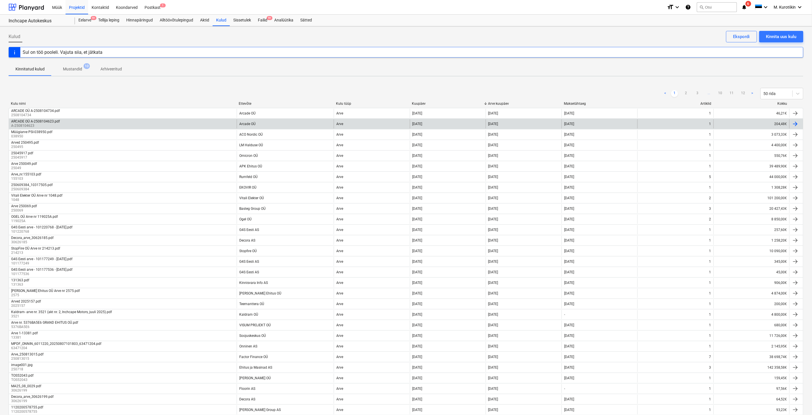
click at [57, 125] on p "A-2508104623" at bounding box center [36, 125] width 50 height 5
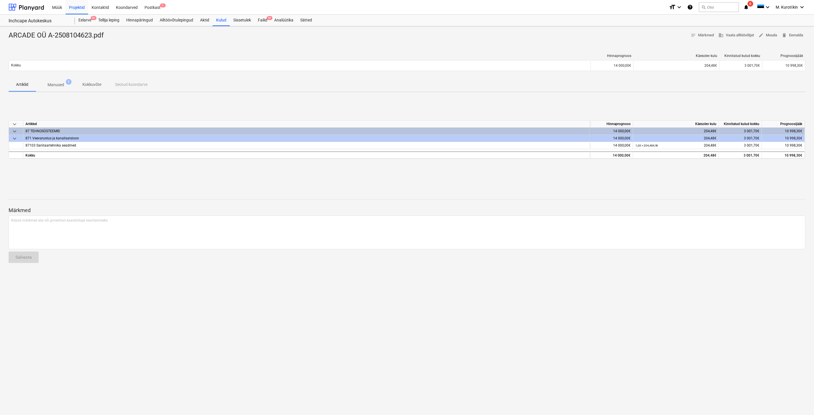
click at [59, 87] on p "Manused" at bounding box center [56, 85] width 17 height 6
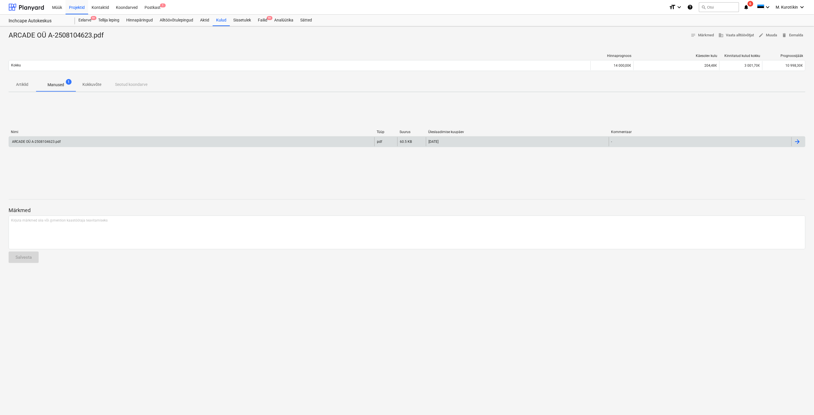
click at [58, 141] on div "ARCADE OÜ A-2508104623.pdf" at bounding box center [36, 142] width 50 height 4
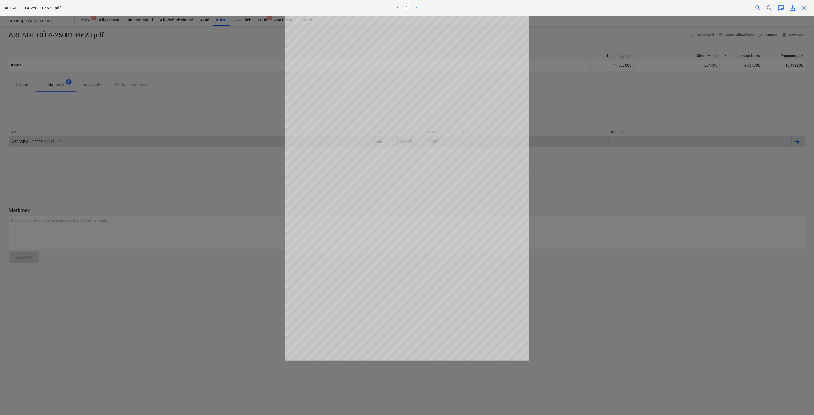
click at [142, 198] on div at bounding box center [407, 215] width 814 height 399
click at [238, 106] on div at bounding box center [407, 215] width 814 height 399
click at [805, 6] on span "close" at bounding box center [803, 8] width 7 height 7
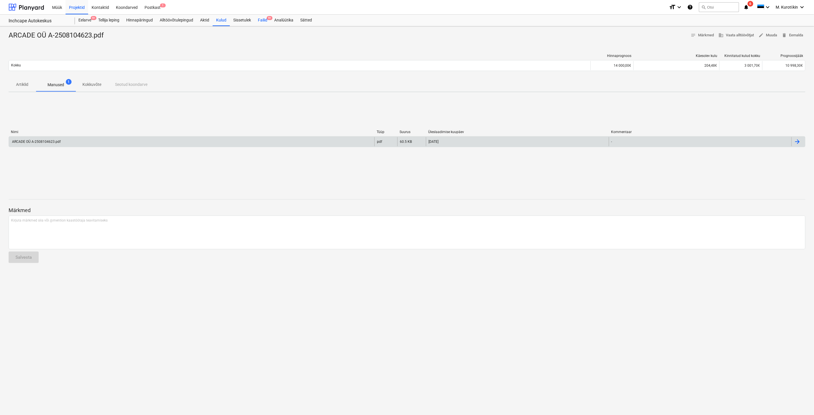
click at [262, 18] on div "Failid 9+" at bounding box center [262, 20] width 16 height 11
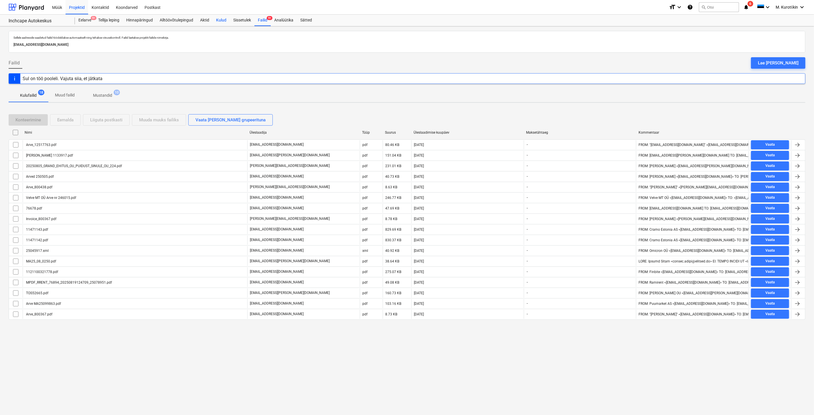
drag, startPoint x: 195, startPoint y: 20, endPoint x: 216, endPoint y: 20, distance: 20.0
click at [195, 20] on div "Alltöövõtulepingud" at bounding box center [176, 20] width 40 height 11
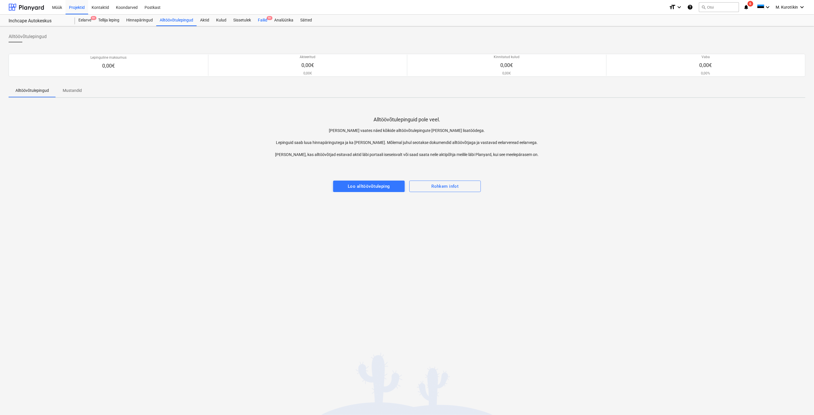
click at [258, 23] on div "Failid 9+" at bounding box center [262, 20] width 16 height 11
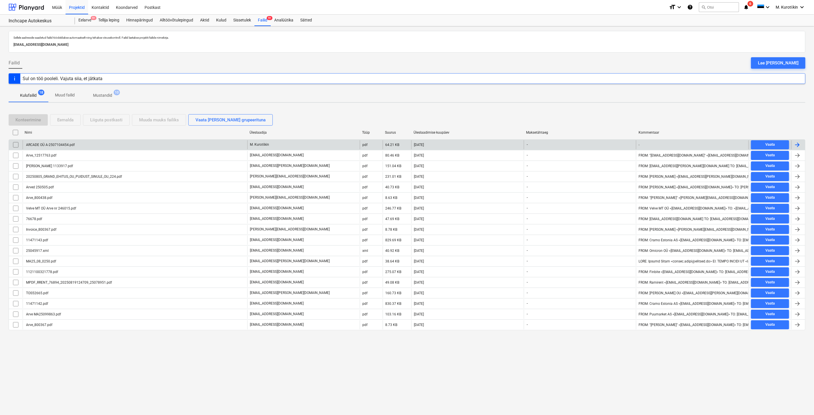
click at [64, 148] on div "ARCADE OÜ A-2507104454.pdf" at bounding box center [135, 144] width 225 height 9
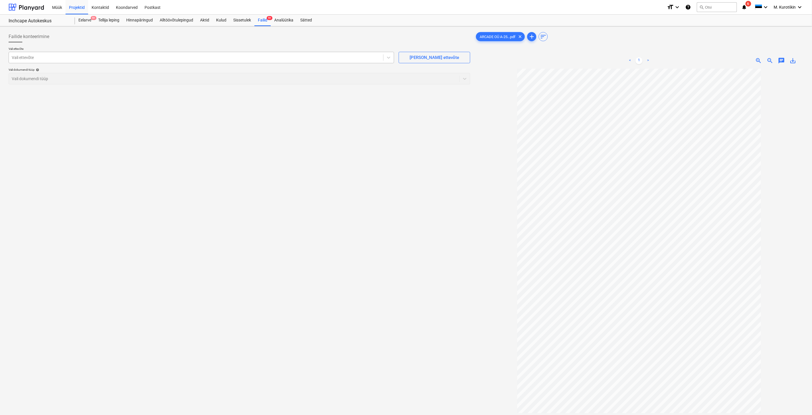
drag, startPoint x: 298, startPoint y: 63, endPoint x: 295, endPoint y: 61, distance: 3.0
click at [297, 63] on div "Vali ettevõte" at bounding box center [202, 57] width 386 height 11
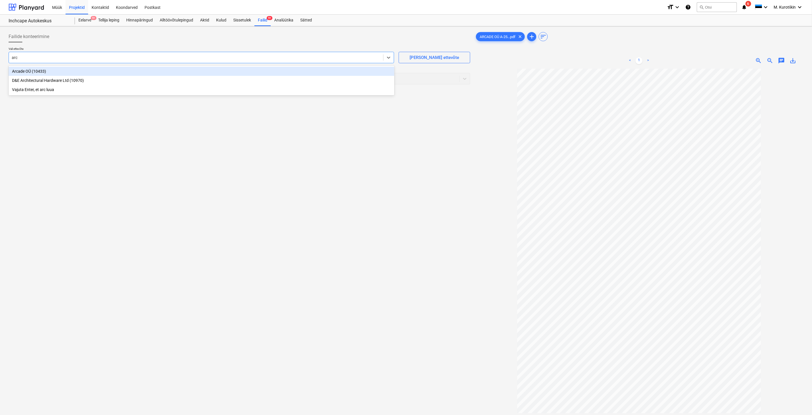
type input "arca"
click at [272, 71] on div "Arcade OÜ (10433)" at bounding box center [202, 71] width 386 height 9
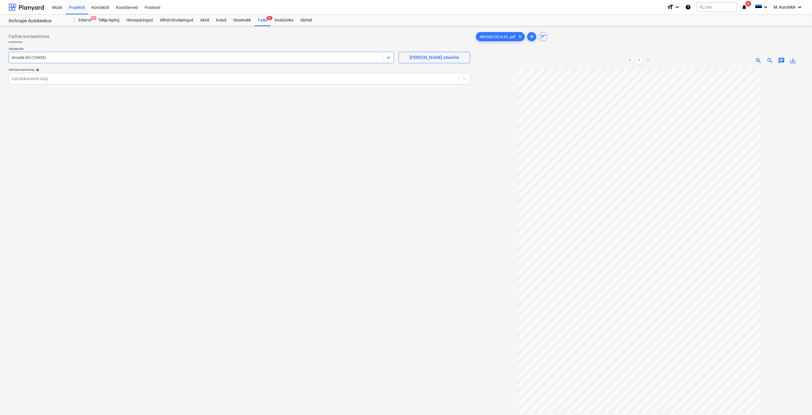
click at [272, 71] on div "Vali dokumendi tüüp help" at bounding box center [240, 70] width 462 height 4
click at [270, 82] on div "Vali dokumendi tüüp" at bounding box center [234, 79] width 450 height 8
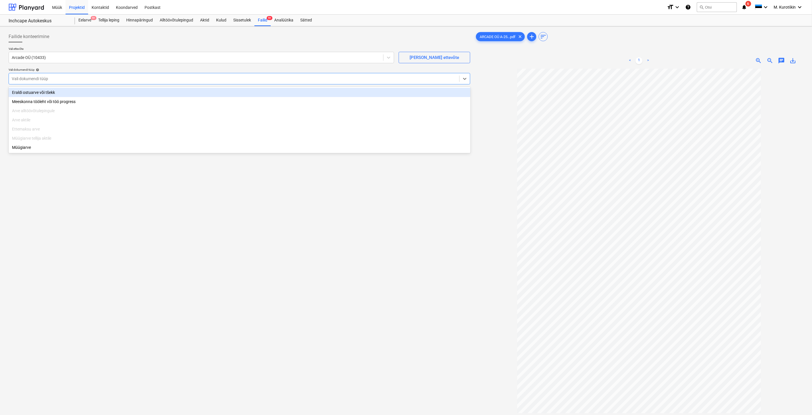
click at [270, 89] on div "Eraldi ostuarve või tšekk" at bounding box center [240, 92] width 462 height 9
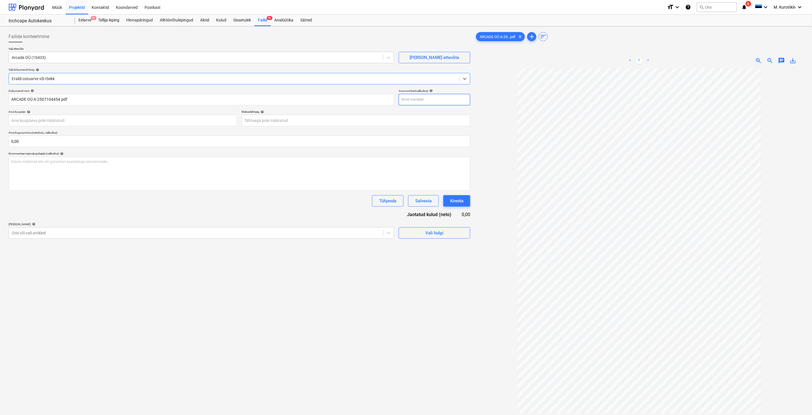
click at [428, 99] on input "text" at bounding box center [435, 99] width 72 height 11
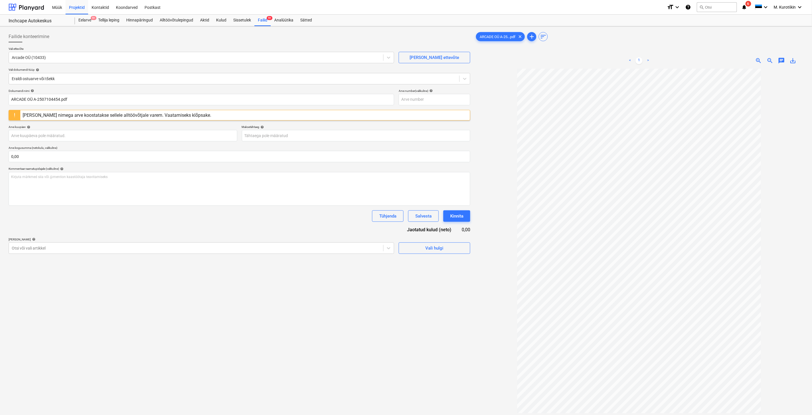
click at [796, 63] on span "save_alt" at bounding box center [793, 60] width 7 height 7
click at [430, 100] on input "text" at bounding box center [435, 99] width 72 height 11
paste input "2507104454"
type input "2507104454"
click at [483, 108] on div at bounding box center [639, 268] width 329 height 399
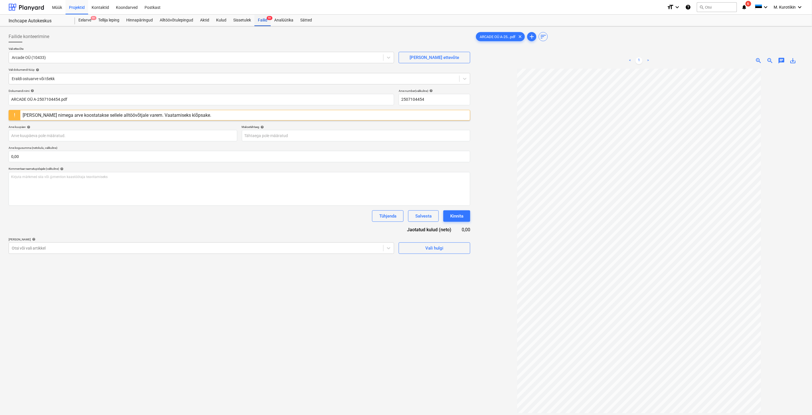
click at [259, 23] on div "Failid 9+" at bounding box center [262, 20] width 16 height 11
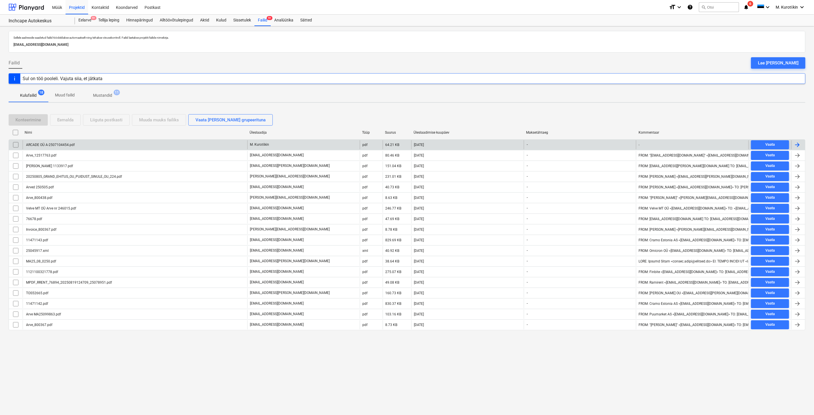
click at [108, 142] on div "ARCADE OÜ A-2507104454.pdf" at bounding box center [135, 144] width 225 height 9
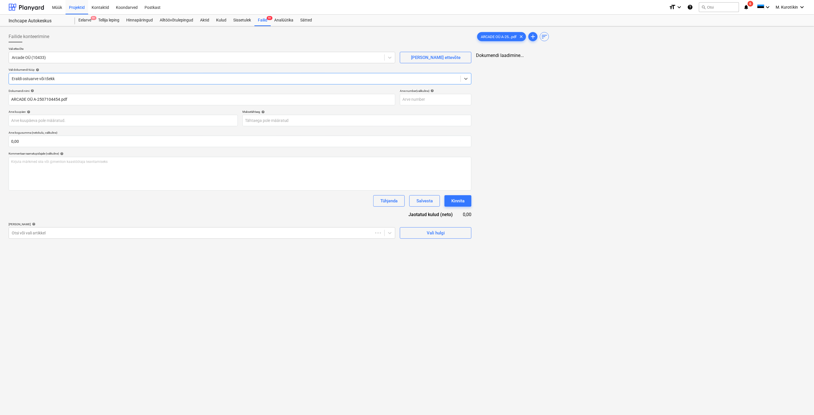
type input "2507104454"
click at [225, 26] on div "Kulud" at bounding box center [221, 20] width 17 height 11
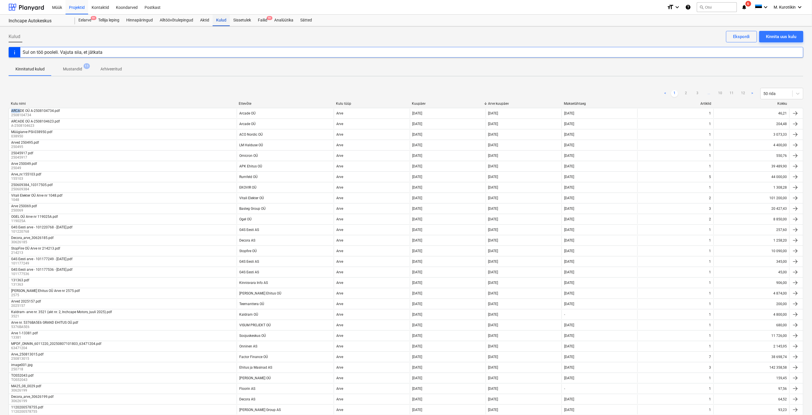
click at [224, 21] on div "Kulud" at bounding box center [221, 20] width 17 height 11
click at [201, 70] on div "Kinnitatud kulud Mustandid 11 Arhiveeritud" at bounding box center [406, 69] width 795 height 14
click at [189, 24] on div "Alltöövõtulepingud" at bounding box center [176, 20] width 40 height 11
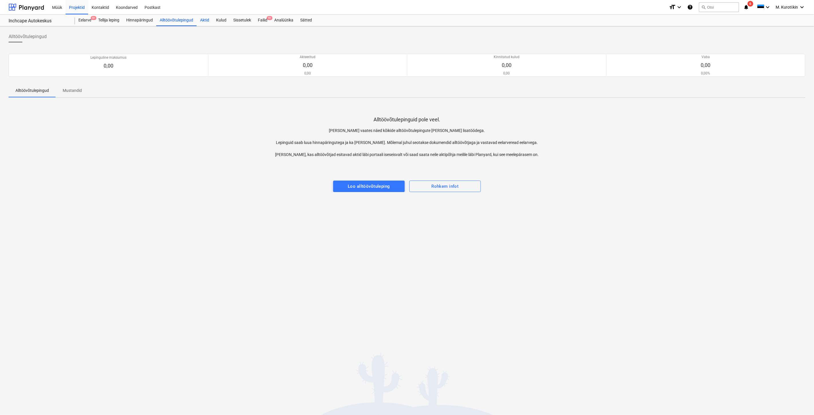
click at [211, 19] on div "Aktid" at bounding box center [205, 20] width 16 height 11
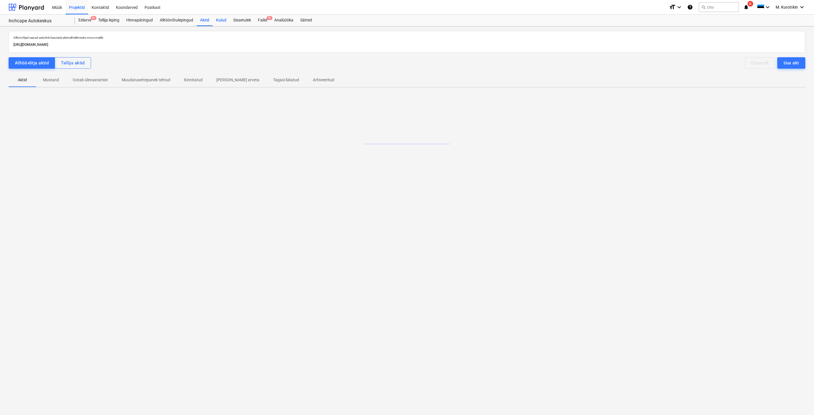
click at [218, 20] on div "Kulud" at bounding box center [221, 20] width 17 height 11
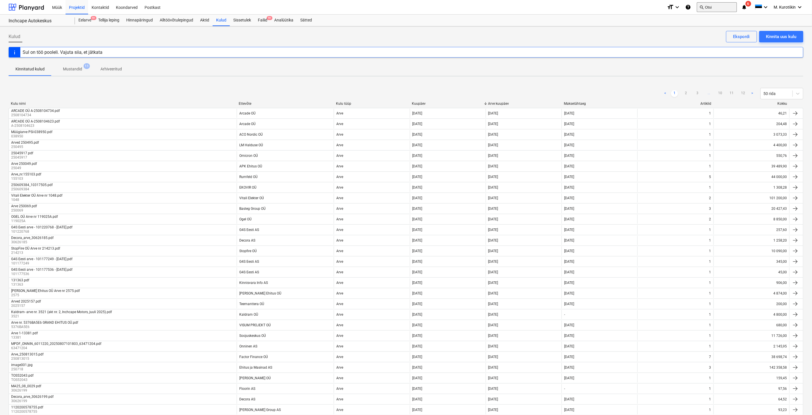
click at [713, 7] on button "search Otsi" at bounding box center [717, 7] width 40 height 10
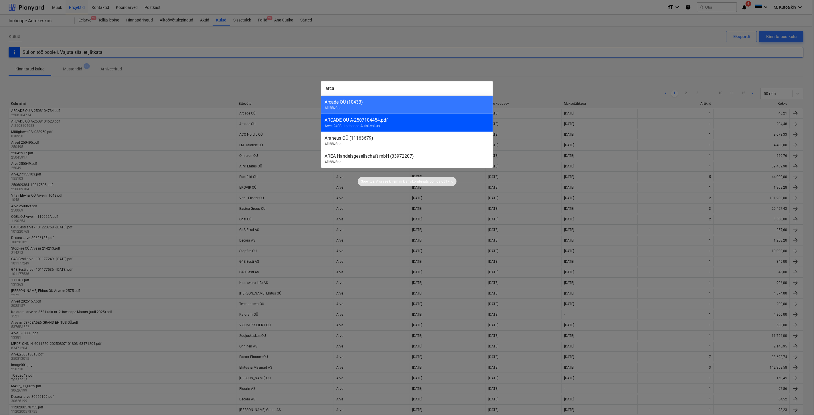
type input "arca"
click at [396, 118] on div "ARCADE OÜ A-2507104454.pdf" at bounding box center [407, 119] width 165 height 5
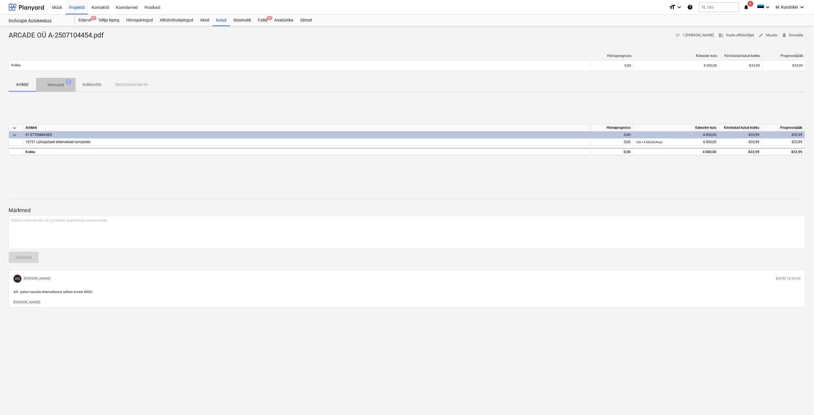
click at [69, 82] on span "1" at bounding box center [69, 82] width 6 height 6
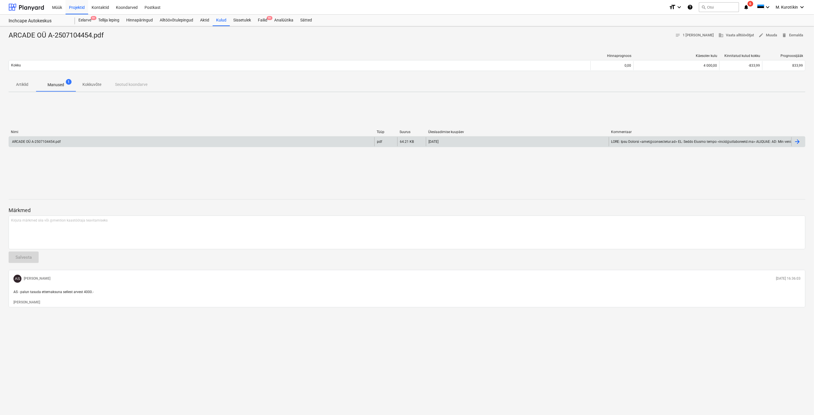
click at [92, 145] on div "ARCADE OÜ A-2507104454.pdf" at bounding box center [191, 141] width 365 height 9
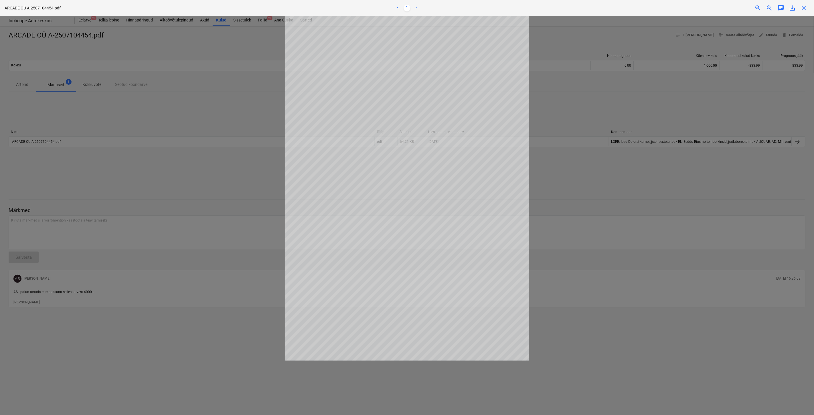
click at [238, 198] on div at bounding box center [407, 215] width 814 height 399
click at [244, 179] on div at bounding box center [407, 215] width 814 height 399
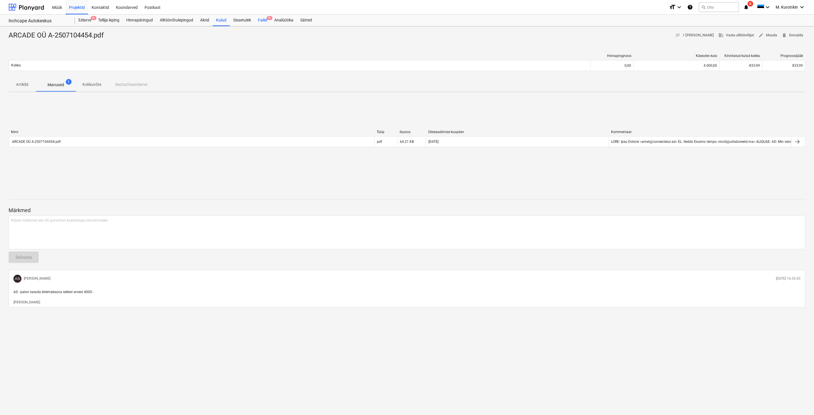
click at [265, 18] on div "Failid 9+" at bounding box center [262, 20] width 16 height 11
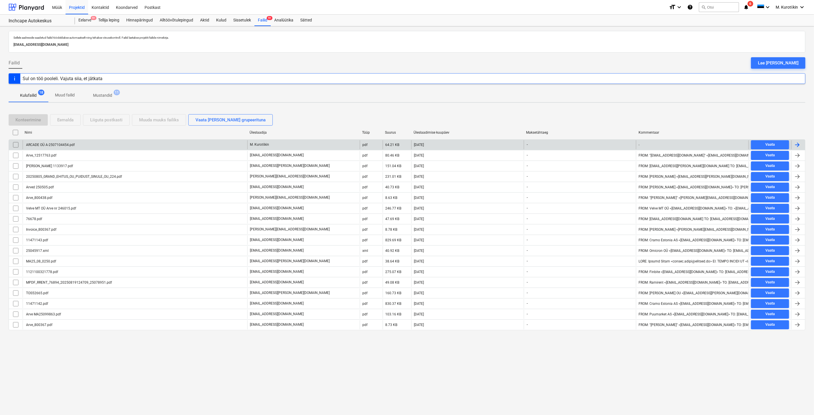
click at [87, 145] on div "ARCADE OÜ A-2507104454.pdf" at bounding box center [135, 144] width 225 height 9
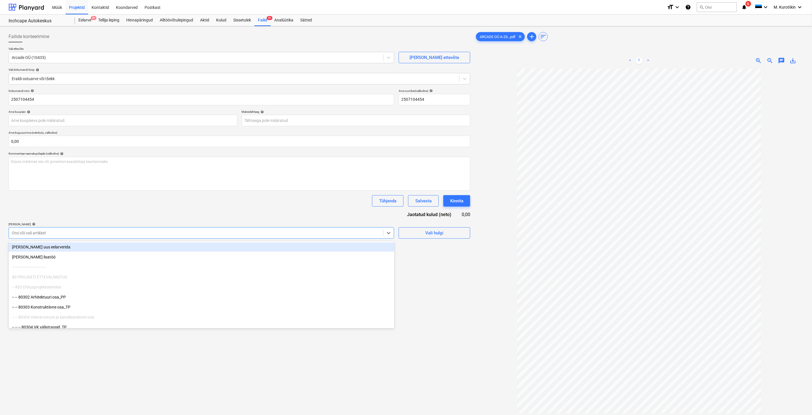
click at [112, 235] on div at bounding box center [196, 233] width 369 height 6
click at [224, 158] on div "Kirjuta märkmed siia või @mention kaastöötaja teavitamiseks ﻿" at bounding box center [240, 174] width 462 height 34
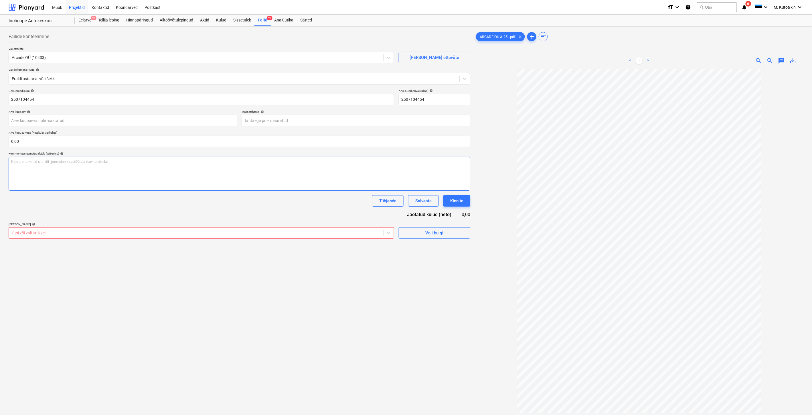
click at [183, 175] on div "Kirjuta märkmed siia või @mention kaastöötaja teavitamiseks ﻿" at bounding box center [240, 174] width 462 height 34
click at [103, 173] on div "Kirjuta märkmed siia või @mention kaastöötaja teavitamiseks ﻿" at bounding box center [240, 174] width 462 height 34
drag, startPoint x: 9, startPoint y: 157, endPoint x: 16, endPoint y: 166, distance: 11.8
click at [10, 158] on div "TASUDA ARVE JÄÄK" at bounding box center [240, 174] width 462 height 34
click at [73, 235] on div at bounding box center [196, 233] width 369 height 6
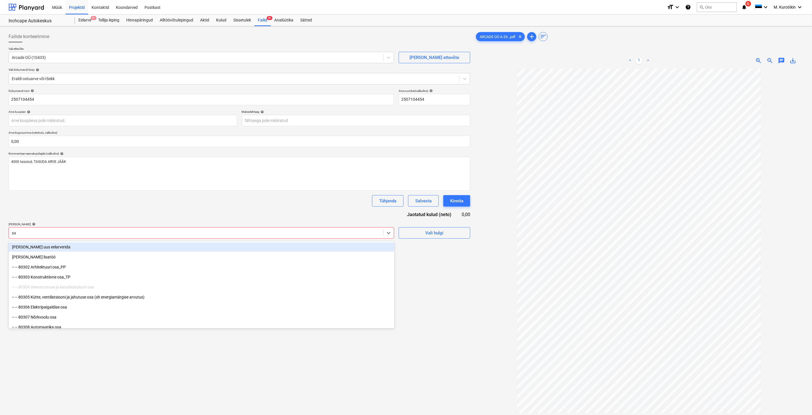
type input "san"
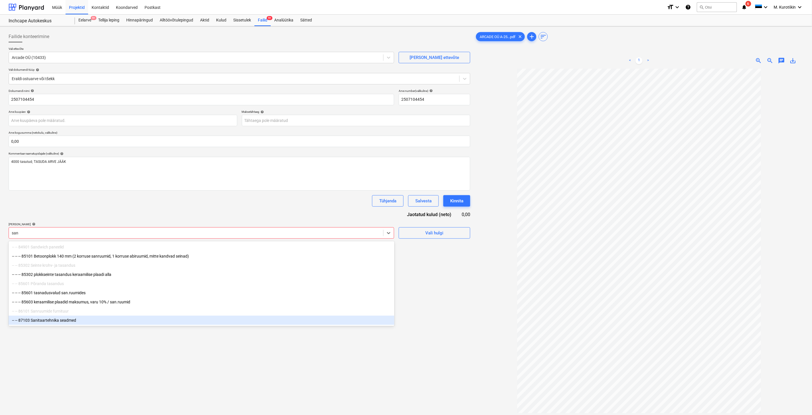
click at [88, 325] on div "-- -- 87103 Sanitaartehnika seadmed" at bounding box center [202, 320] width 386 height 9
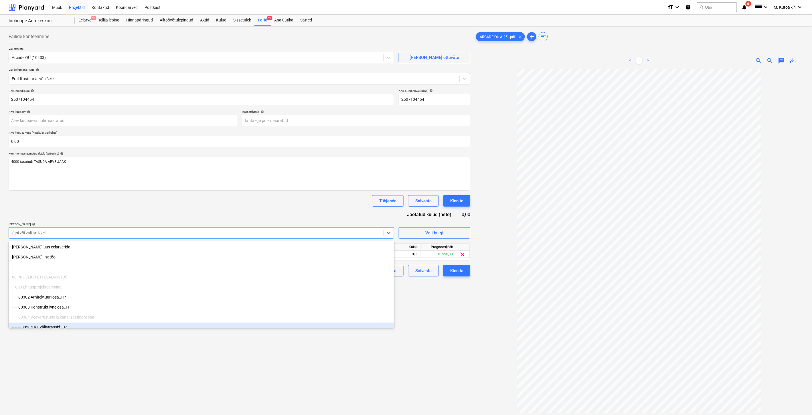
drag, startPoint x: 195, startPoint y: 372, endPoint x: 201, endPoint y: 371, distance: 5.2
click at [197, 372] on div "Failide konteerimine Vali ettevõte Arcade OÜ (10433) [PERSON_NAME] uus ettevõte…" at bounding box center [239, 249] width 466 height 441
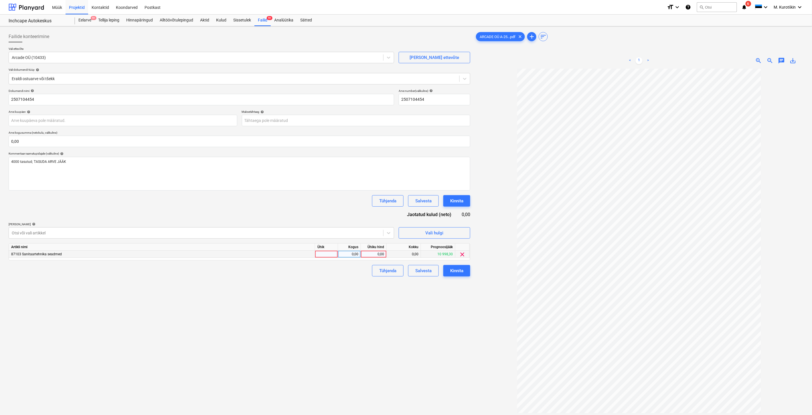
click at [378, 256] on div "0,00" at bounding box center [373, 254] width 21 height 7
click at [299, 172] on div "4000 tasutud; TASUDA ARVE JÄÄK" at bounding box center [240, 174] width 462 height 34
click at [274, 308] on div "Failide konteerimine Vali ettevõte Arcade OÜ (10433) [PERSON_NAME] uus ettevõte…" at bounding box center [239, 249] width 466 height 441
click at [377, 255] on div "0,00" at bounding box center [373, 254] width 21 height 7
click at [381, 257] on input at bounding box center [373, 254] width 25 height 7
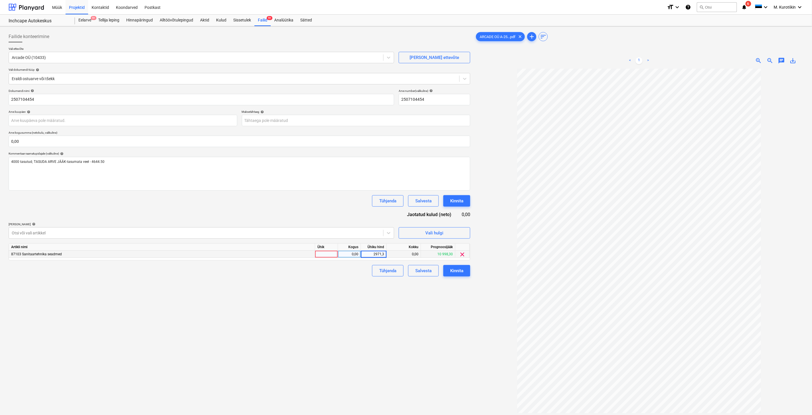
type input "2971,35"
click at [396, 340] on div "Failide konteerimine Vali ettevõte Arcade OÜ (10433) [PERSON_NAME] uus ettevõte…" at bounding box center [239, 249] width 466 height 441
click at [463, 276] on button "Kinnita" at bounding box center [456, 270] width 27 height 11
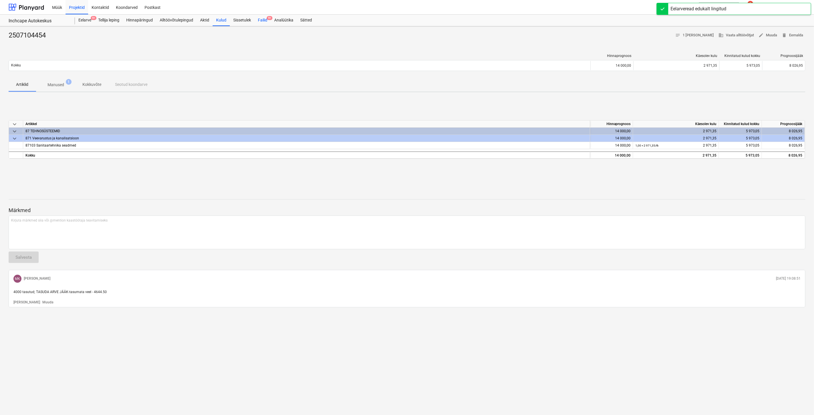
click at [262, 22] on div "Failid 9+" at bounding box center [262, 20] width 16 height 11
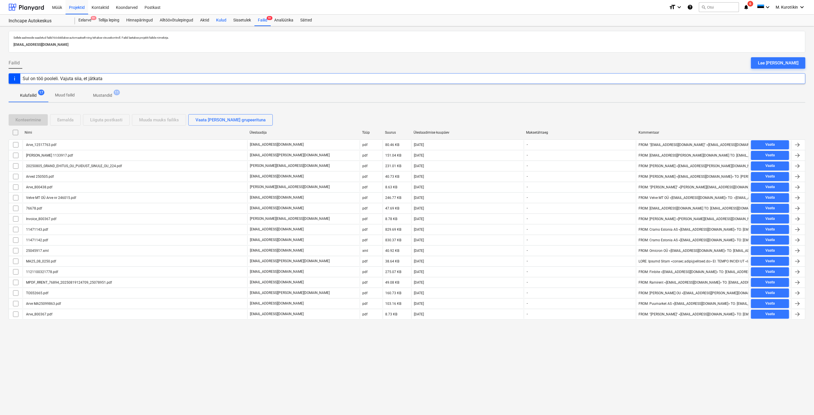
click at [220, 21] on div "Kulud" at bounding box center [221, 20] width 17 height 11
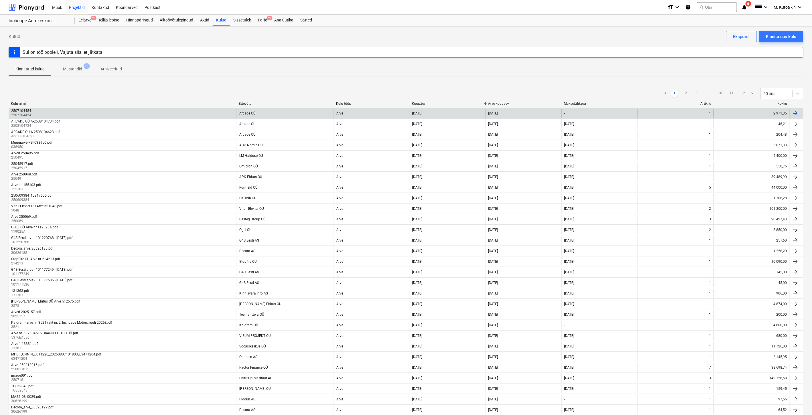
click at [179, 115] on div "2507104454 2507104454" at bounding box center [123, 113] width 228 height 9
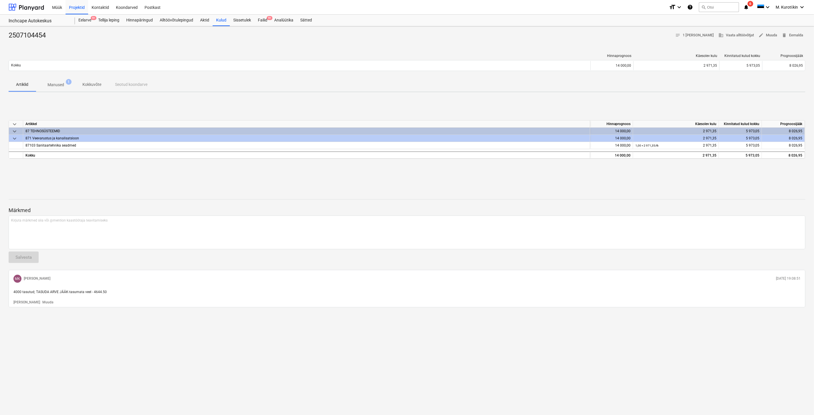
click at [82, 134] on div "87 TEHNOSÜSTEEMID" at bounding box center [306, 131] width 562 height 7
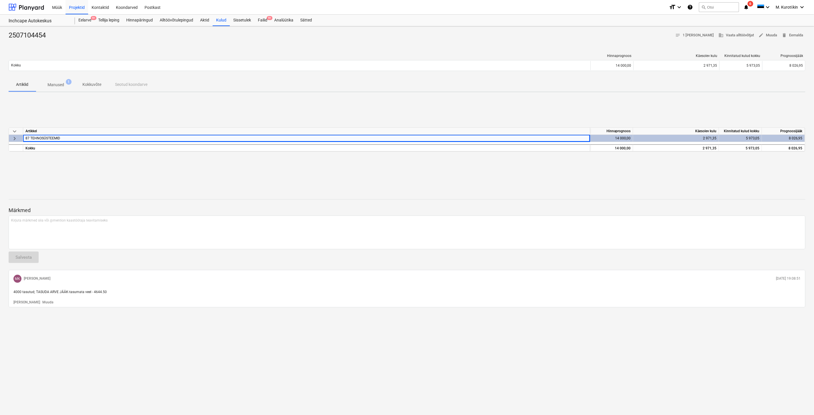
click at [94, 84] on p "Kokkuvõte" at bounding box center [91, 85] width 19 height 6
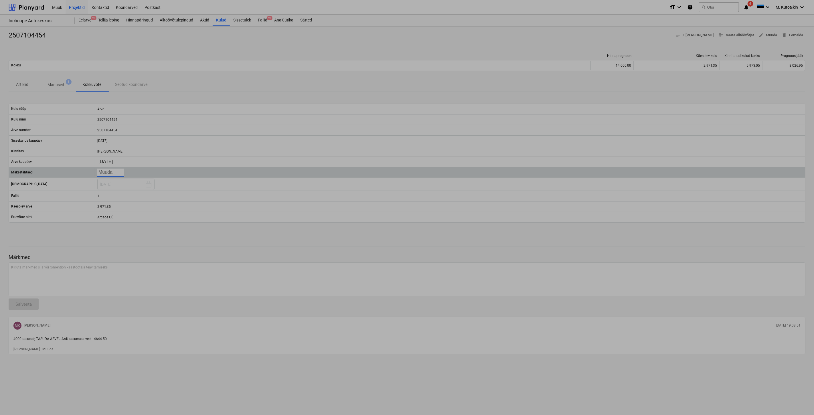
click at [118, 173] on body "Müük Projektid Kontaktid Koondarved Postkast format_size keyboard_arrow_down he…" at bounding box center [407, 207] width 814 height 415
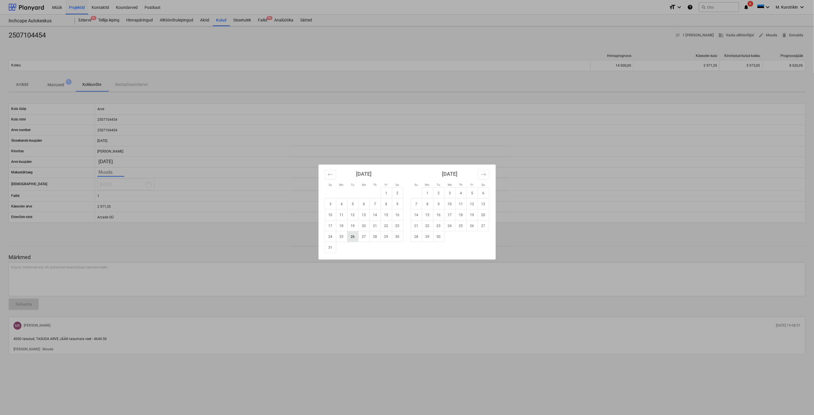
click at [353, 238] on td "26" at bounding box center [352, 236] width 11 height 11
type input "[DATE]"
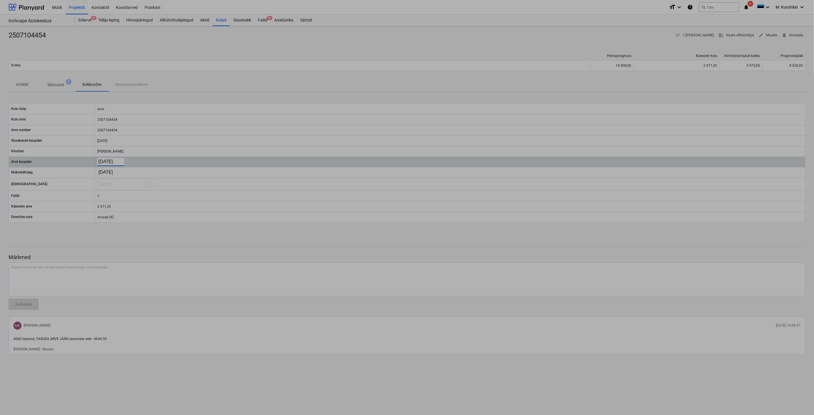
click at [116, 160] on body "Müük Projektid Kontaktid Koondarved Postkast format_size keyboard_arrow_down he…" at bounding box center [407, 207] width 814 height 415
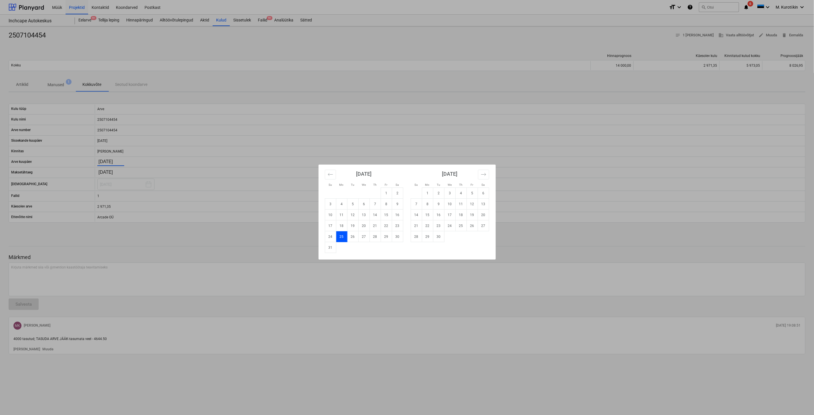
click at [336, 170] on div "[DATE]" at bounding box center [364, 176] width 78 height 23
click at [333, 176] on button "Move backward to switch to the previous month." at bounding box center [330, 175] width 11 height 10
click at [362, 239] on td "30" at bounding box center [363, 236] width 11 height 11
type input "[DATE]"
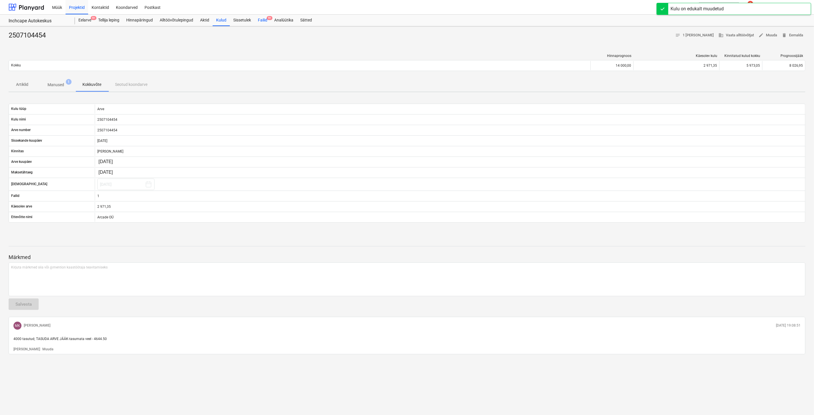
click at [270, 21] on div "Failid 9+" at bounding box center [262, 20] width 16 height 11
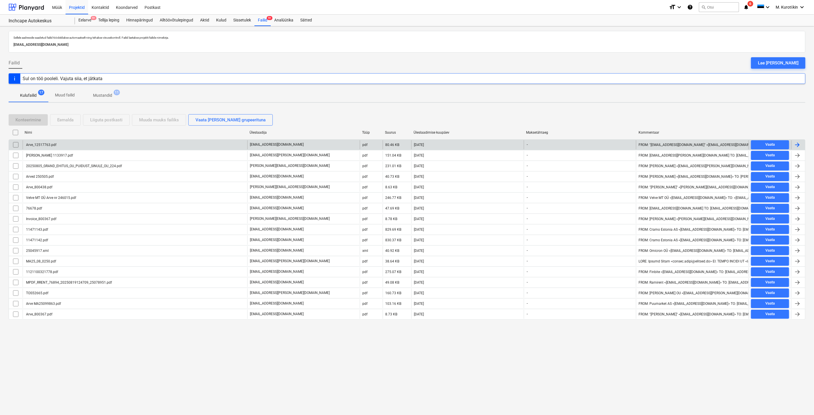
click at [310, 147] on div "[EMAIL_ADDRESS][DOMAIN_NAME]" at bounding box center [303, 144] width 112 height 9
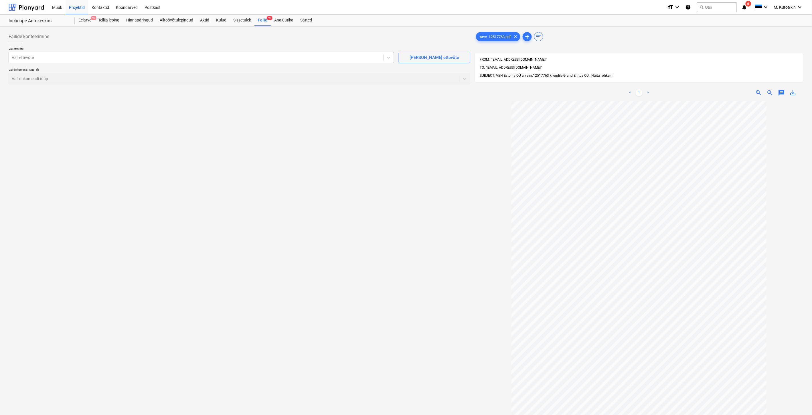
click at [303, 61] on div "Vali ettevõte" at bounding box center [196, 58] width 374 height 8
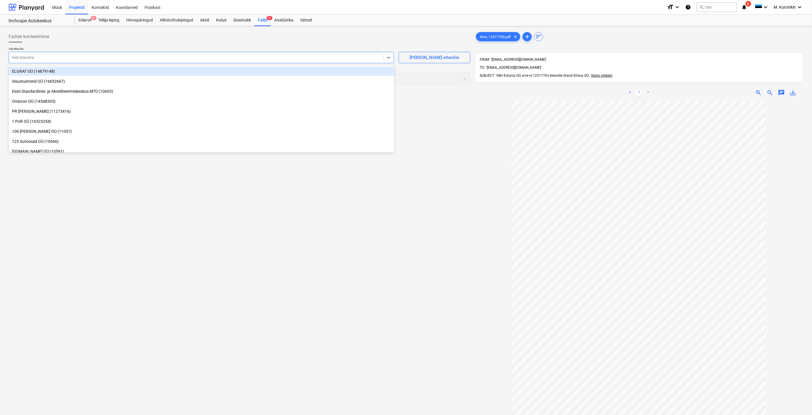
type input "c"
type input "b"
type input "vbh"
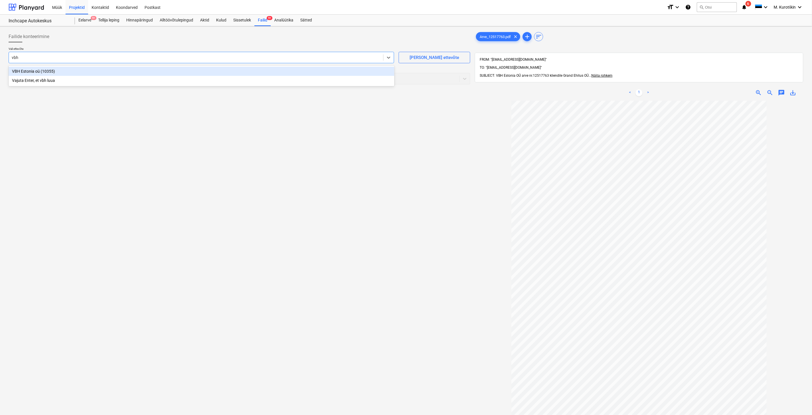
click at [252, 74] on div "VBH Estonia oü (10355)" at bounding box center [202, 71] width 386 height 9
click at [254, 82] on div "Vali dokumendi tüüp" at bounding box center [234, 79] width 450 height 8
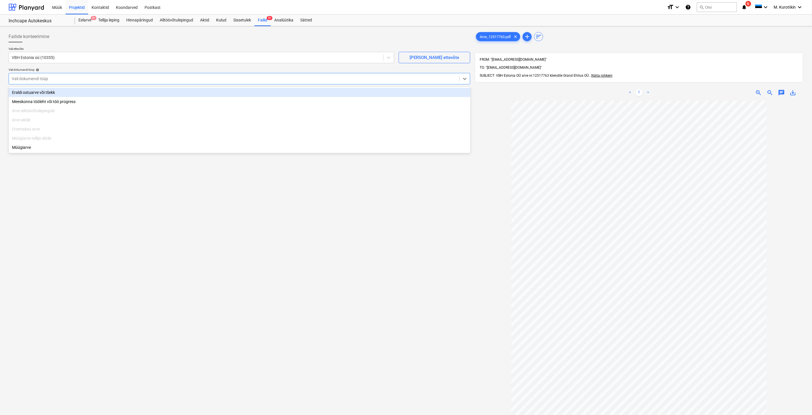
click at [252, 90] on div "Eraldi ostuarve või tšekk" at bounding box center [240, 92] width 462 height 9
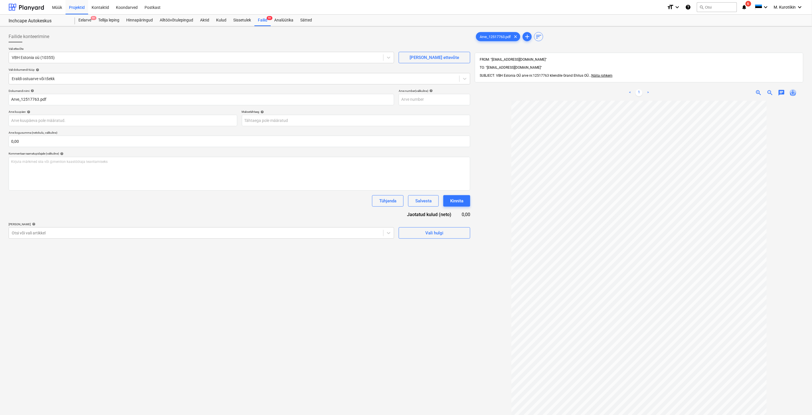
click at [792, 89] on span "save_alt" at bounding box center [793, 92] width 7 height 7
click at [419, 103] on input "text" at bounding box center [435, 99] width 72 height 11
paste input "12517763"
type input "12517763"
click at [345, 124] on body "Müük Projektid Kontaktid Koondarved Postkast format_size keyboard_arrow_down he…" at bounding box center [406, 207] width 812 height 415
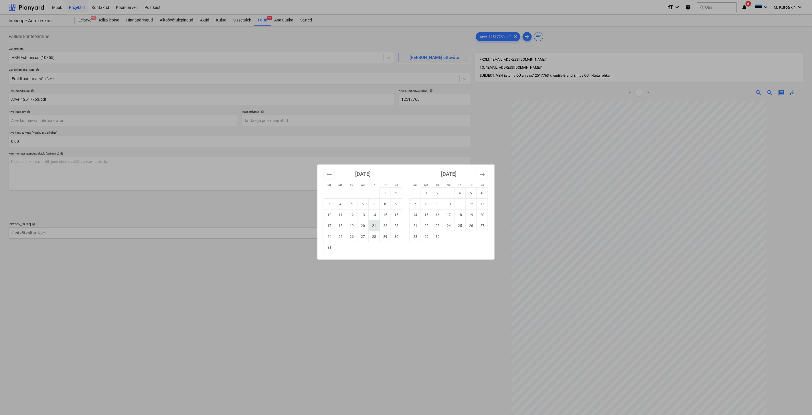
click at [377, 228] on td "21" at bounding box center [374, 225] width 11 height 11
type input "[DATE]"
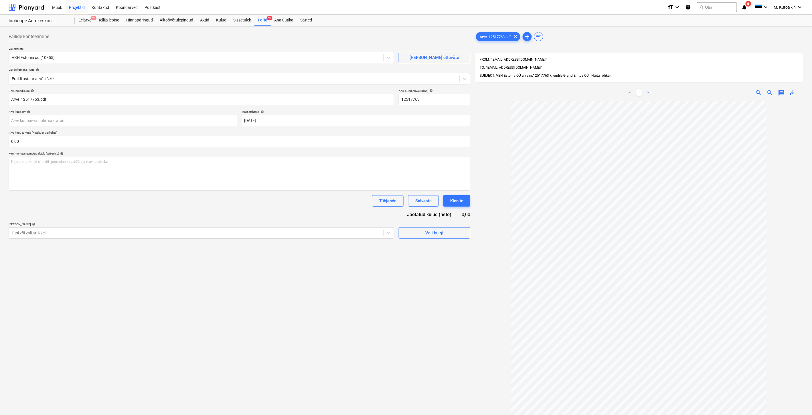
drag, startPoint x: 305, startPoint y: 318, endPoint x: 89, endPoint y: 220, distance: 237.6
click at [304, 318] on div "Failide konteerimine Vali ettevõte VBH Estonia oü (10355) [PERSON_NAME] uus ett…" at bounding box center [239, 265] width 466 height 473
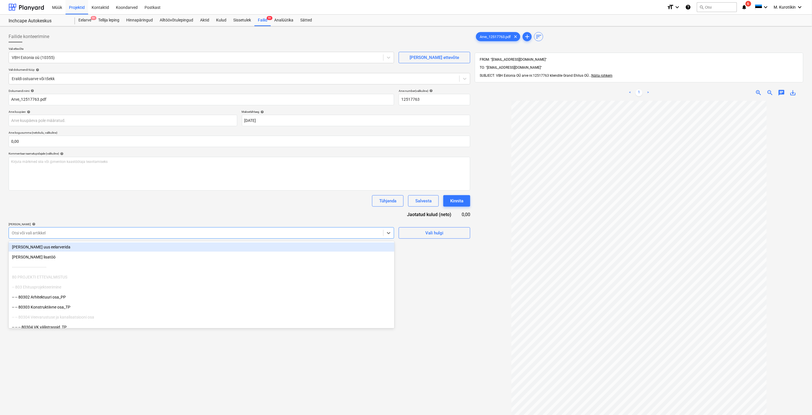
click at [92, 235] on div at bounding box center [196, 233] width 369 height 6
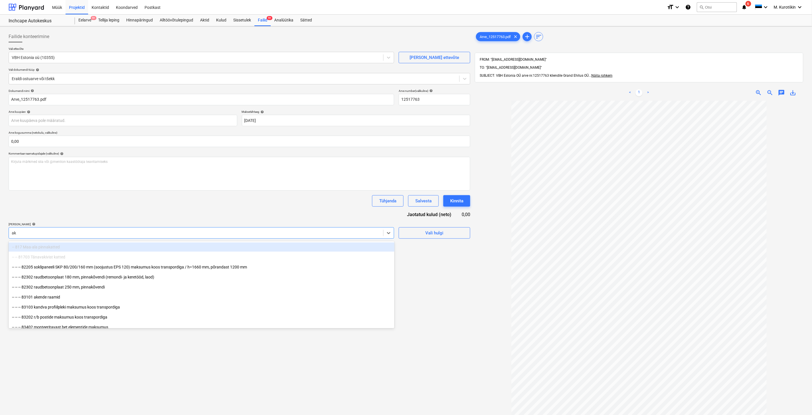
type input "akn"
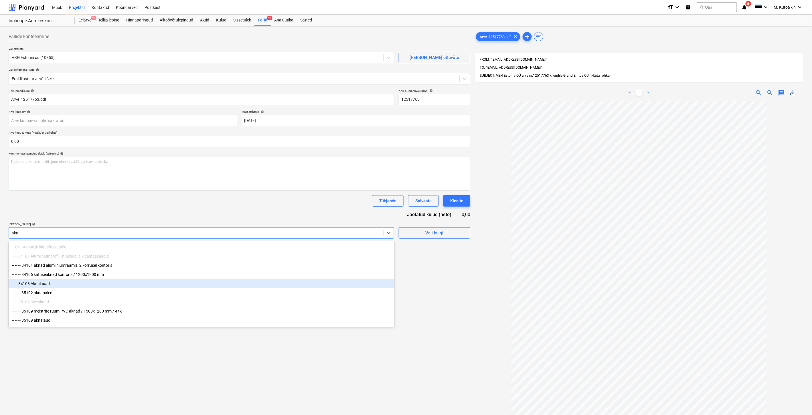
click at [83, 282] on div "-- -- 84108 Aknalauad" at bounding box center [202, 283] width 386 height 9
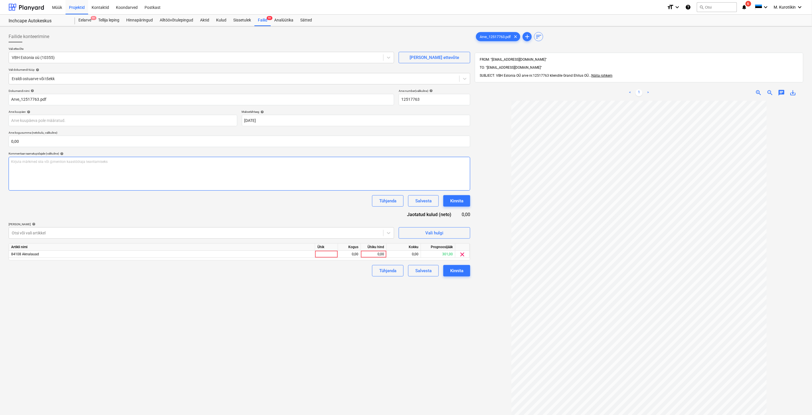
click at [133, 189] on div "Kirjuta märkmed siia või @mention kaastöötaja teavitamiseks ﻿" at bounding box center [240, 174] width 462 height 34
click at [382, 259] on div "Artikli nimi Ühik Kogus Ühiku hind Kokku Prognoosijääk 84108 Aknalauad 0,00 0,0…" at bounding box center [240, 251] width 462 height 17
click at [381, 254] on div "0,00" at bounding box center [373, 254] width 21 height 7
click at [381, 254] on input at bounding box center [373, 254] width 25 height 7
type input "40,33"
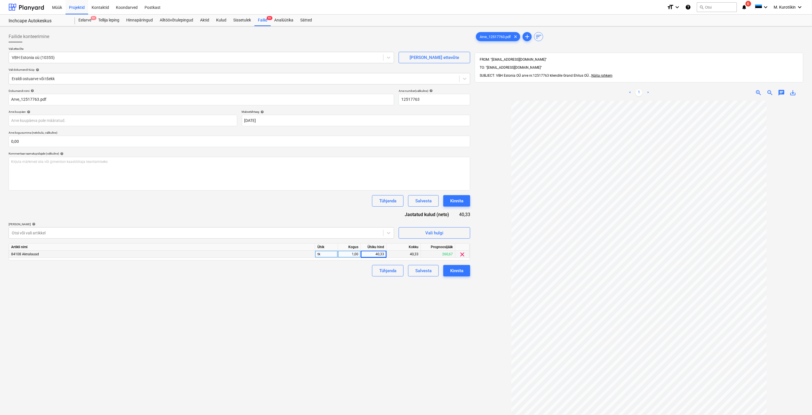
click at [387, 351] on div "Failide konteerimine Vali ettevõte VBH Estonia oü (10355) [PERSON_NAME] uus ett…" at bounding box center [239, 265] width 466 height 473
click at [464, 274] on button "Kinnita" at bounding box center [456, 270] width 27 height 11
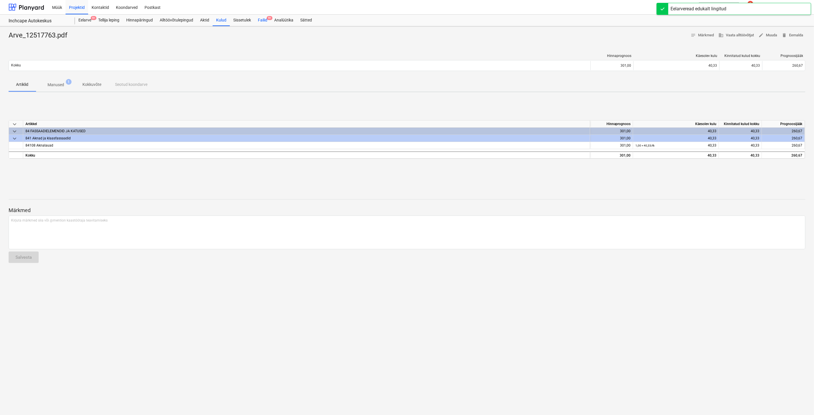
click at [269, 19] on span "9+" at bounding box center [270, 18] width 6 height 4
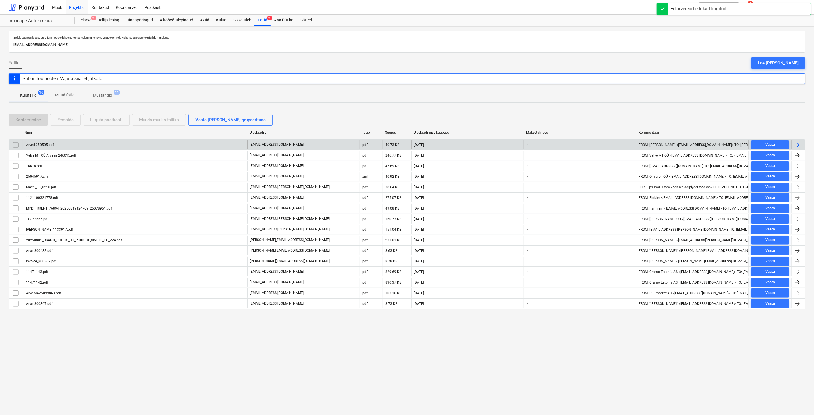
click at [137, 144] on div "Arved 250505.pdf" at bounding box center [135, 144] width 225 height 9
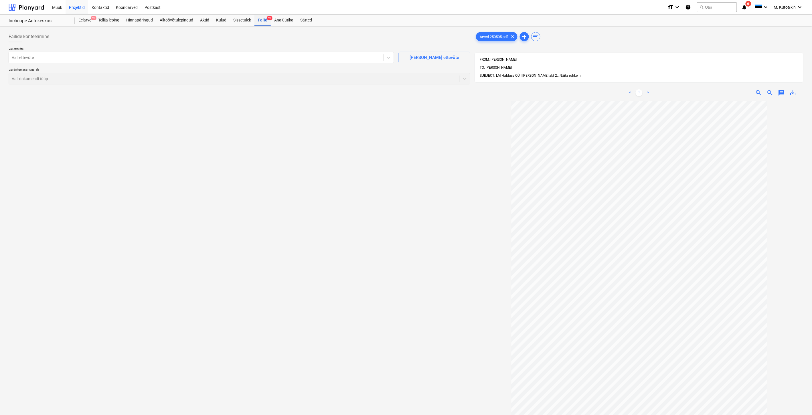
click at [260, 25] on div "Failid 9+" at bounding box center [262, 20] width 16 height 11
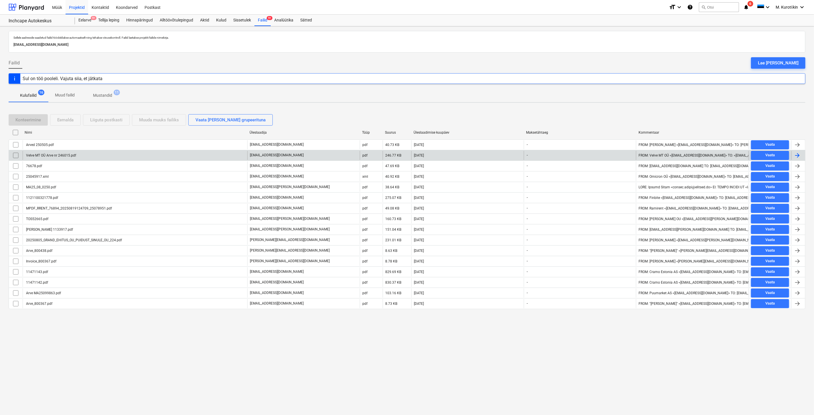
click at [50, 158] on div "Velve MT OÜ Arve nr 246015.pdf" at bounding box center [135, 155] width 225 height 9
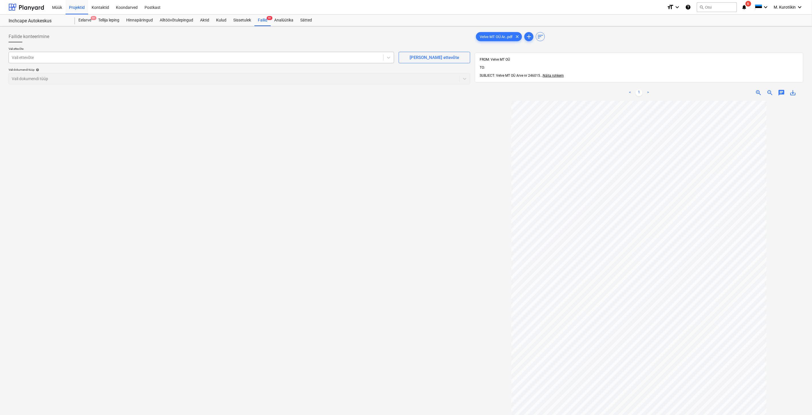
click at [185, 57] on div at bounding box center [196, 58] width 369 height 6
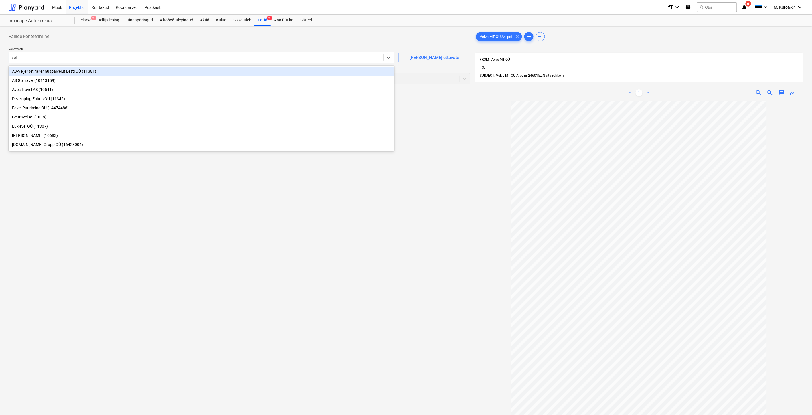
type input "velv"
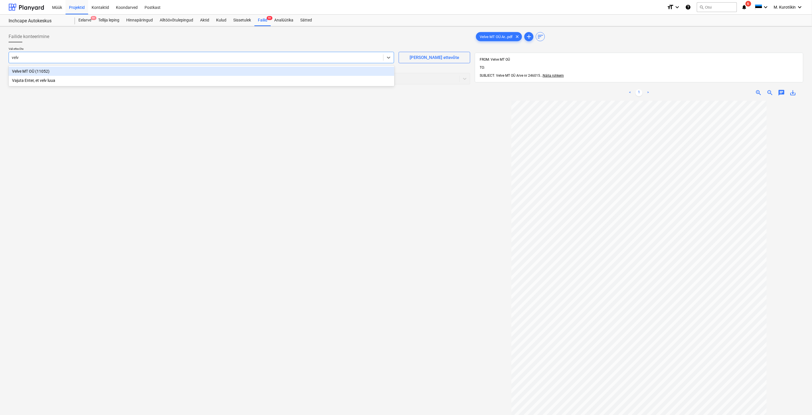
click at [173, 70] on div "Velve MT OÜ (11052)" at bounding box center [202, 71] width 386 height 9
click at [168, 80] on div at bounding box center [234, 79] width 445 height 6
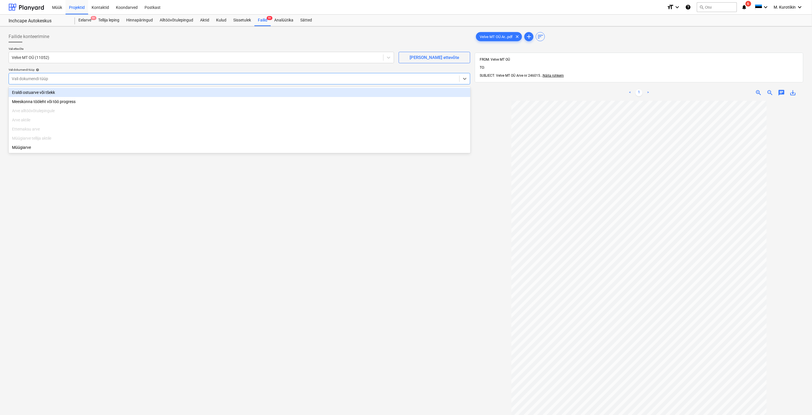
click at [162, 89] on div "Eraldi ostuarve või tšekk" at bounding box center [240, 92] width 462 height 9
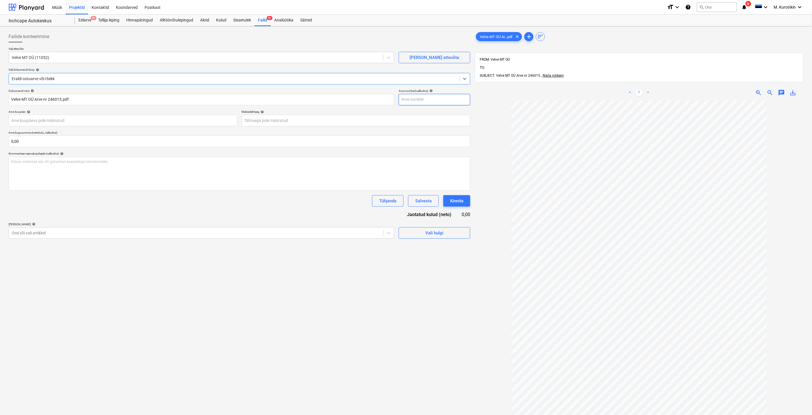
click at [421, 98] on input "text" at bounding box center [435, 99] width 72 height 11
type input "246015"
click at [392, 122] on body "Müük Projektid Kontaktid Koondarved Postkast format_size keyboard_arrow_down he…" at bounding box center [406, 207] width 812 height 415
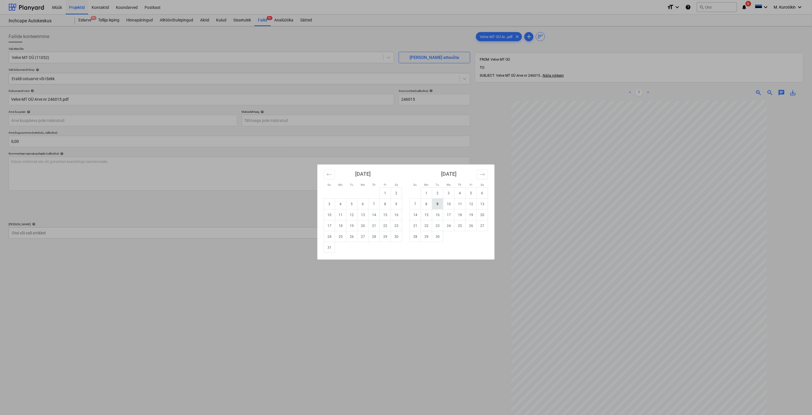
click at [439, 207] on td "9" at bounding box center [437, 204] width 11 height 11
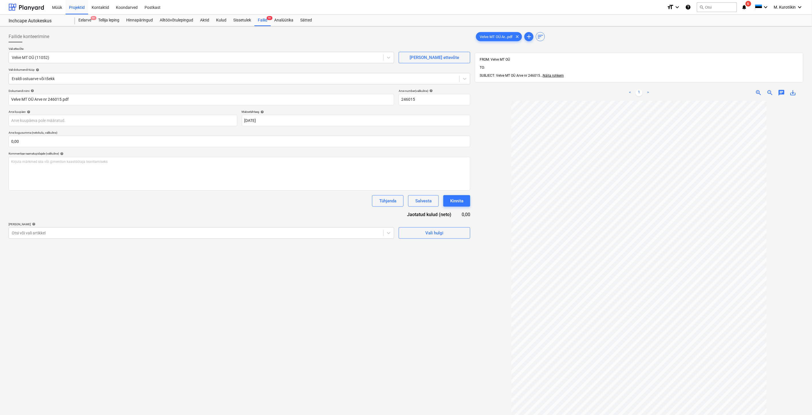
type input "[DATE]"
click at [321, 183] on div "Kirjuta märkmed siia või @mention kaastöötaja teavitamiseks ﻿" at bounding box center [240, 174] width 462 height 34
click at [260, 250] on div "Failide konteerimine Vali ettevõte Velve MT OÜ (11052) [PERSON_NAME] uus ettevõ…" at bounding box center [239, 265] width 466 height 473
click at [265, 240] on div "Failide konteerimine Vali ettevõte Velve MT OÜ (11052) [PERSON_NAME] uus ettevõ…" at bounding box center [239, 265] width 466 height 473
click at [266, 236] on div at bounding box center [196, 233] width 369 height 6
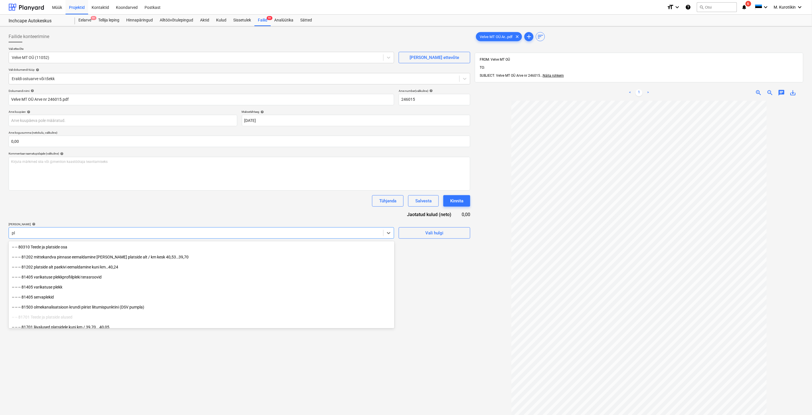
type input "p"
type input "tre"
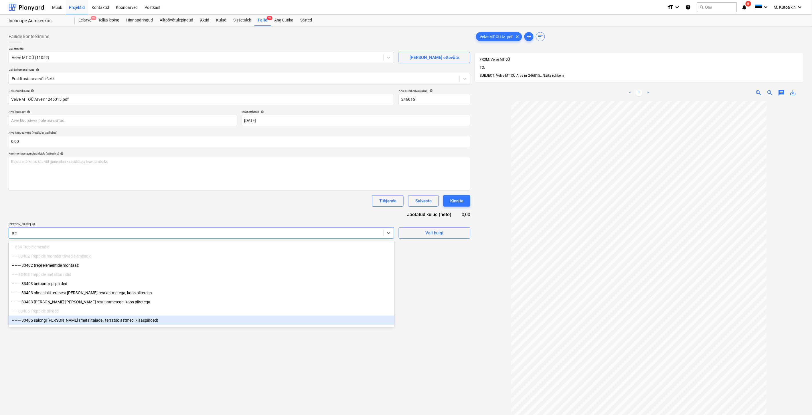
click at [207, 325] on div "-- -- -- 83405 salongi [PERSON_NAME] (metalltaladel, terratso astmed, klaaspiir…" at bounding box center [202, 320] width 386 height 9
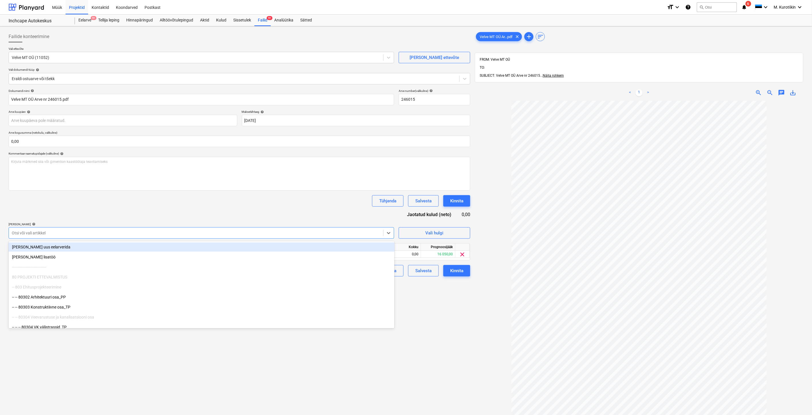
click at [213, 216] on div "Dokumendi nimi help Velve MT OÜ Arve nr 246015.pdf Arve number (valikuline) hel…" at bounding box center [240, 182] width 462 height 187
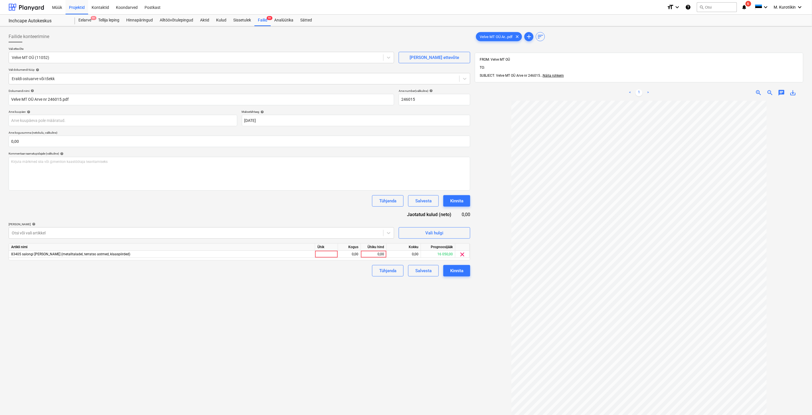
click at [375, 259] on div "Artikli nimi Ühik Kogus Ühiku hind Kokku Prognoosijääk 83405 salongi [PERSON_NA…" at bounding box center [240, 251] width 462 height 17
click at [376, 256] on div "0,00" at bounding box center [373, 254] width 21 height 7
type input "60"
click at [390, 362] on div "Failide konteerimine Vali ettevõte Velve MT OÜ (11052) [PERSON_NAME] uus ettevõ…" at bounding box center [239, 265] width 466 height 473
click at [459, 273] on div "Kinnita" at bounding box center [456, 270] width 13 height 7
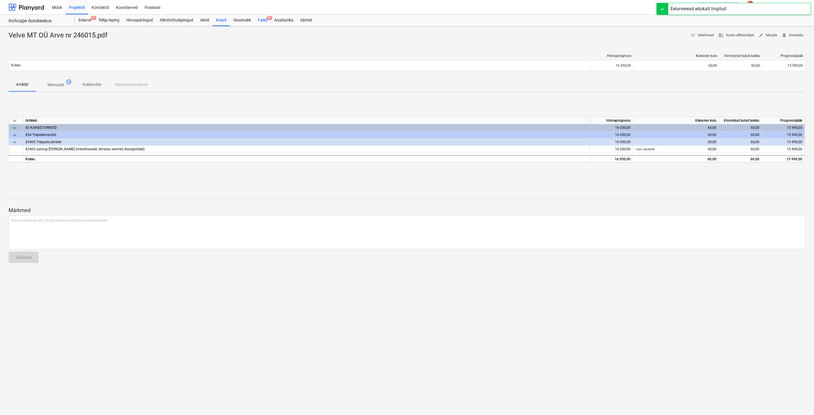
click at [268, 23] on div "Failid 9+" at bounding box center [262, 20] width 16 height 11
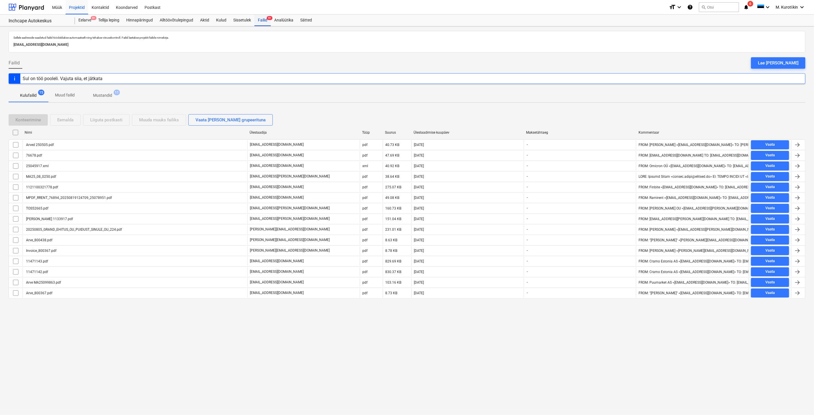
click at [266, 22] on div "Failid 9+" at bounding box center [262, 20] width 16 height 11
click at [265, 20] on div "Failid 9+" at bounding box center [262, 20] width 16 height 11
click at [264, 20] on div "Failid 9+" at bounding box center [262, 20] width 16 height 11
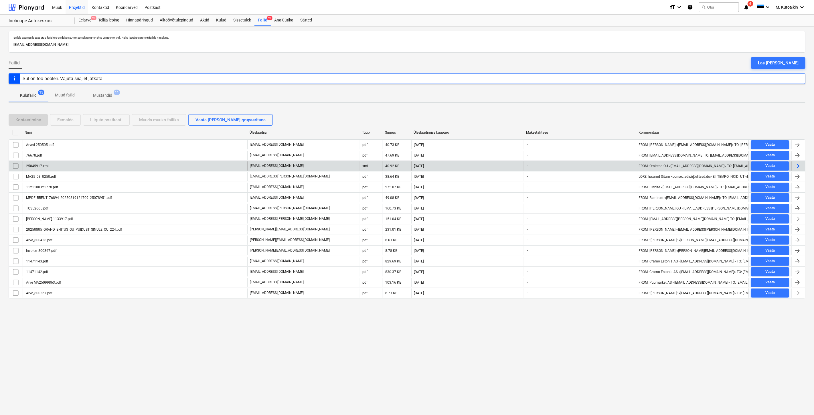
click at [84, 161] on div "25045917.xml [EMAIL_ADDRESS][DOMAIN_NAME] xml 40.92 KB [DATE] - FROM: Omicron O…" at bounding box center [407, 166] width 797 height 11
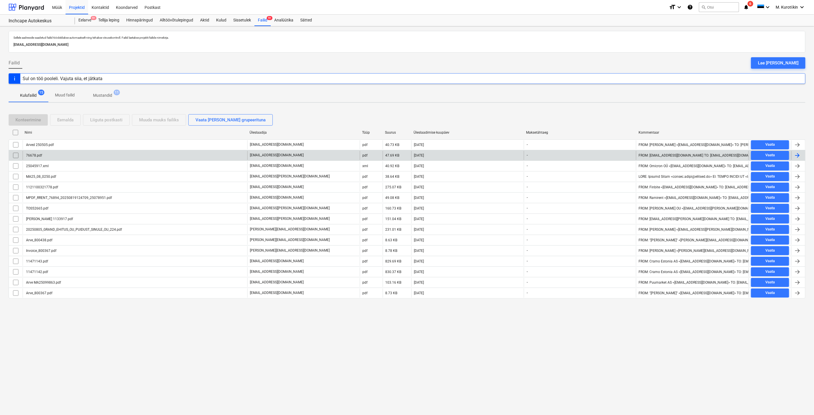
click at [86, 158] on div "76678.pdf" at bounding box center [135, 155] width 225 height 9
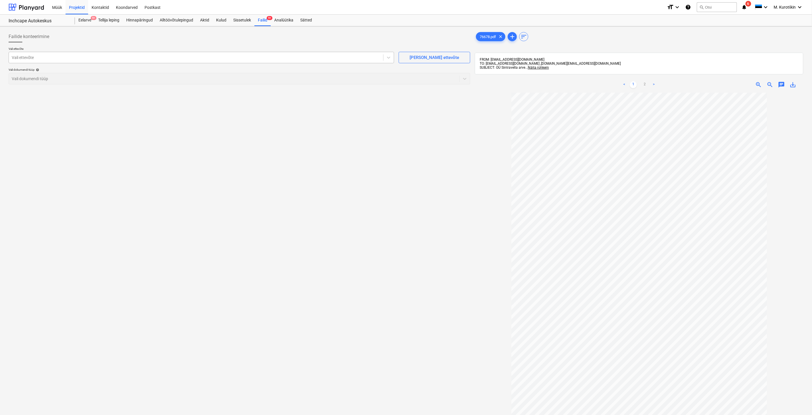
click at [222, 63] on div "Vali ettevõte" at bounding box center [202, 57] width 386 height 11
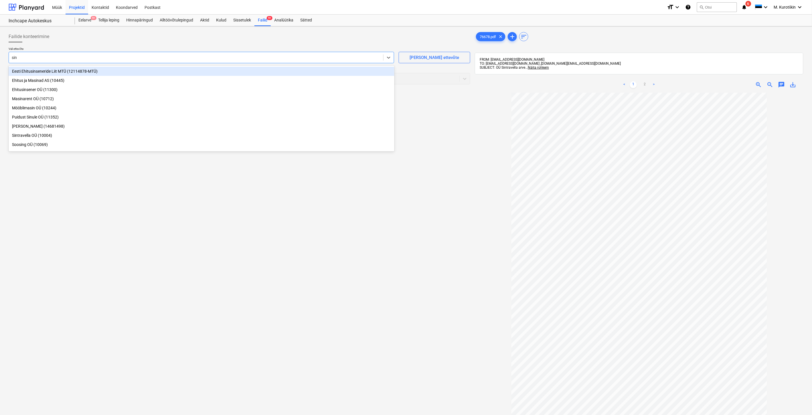
type input "sint"
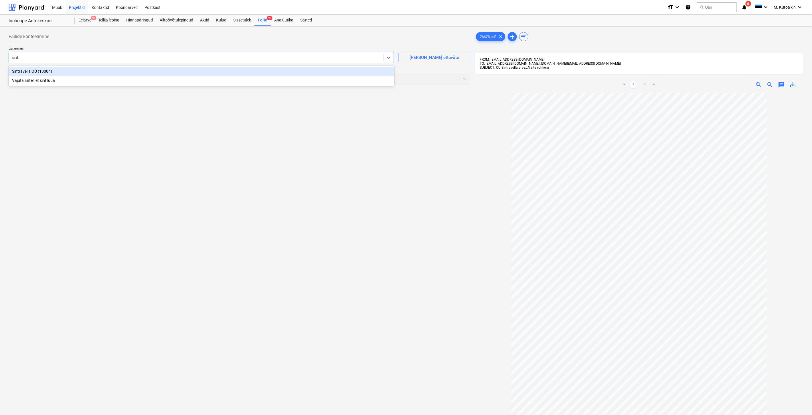
click at [199, 69] on div "Sintravella OÜ (10004)" at bounding box center [202, 71] width 386 height 9
click at [195, 78] on div at bounding box center [234, 79] width 445 height 6
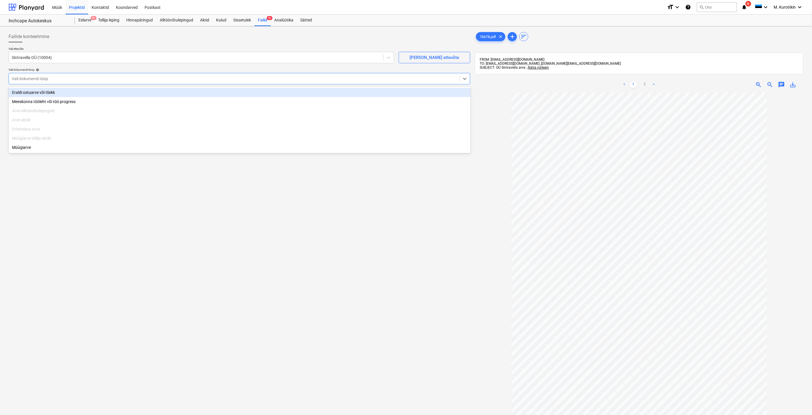
click at [193, 90] on div "Eraldi ostuarve või tšekk" at bounding box center [240, 92] width 462 height 9
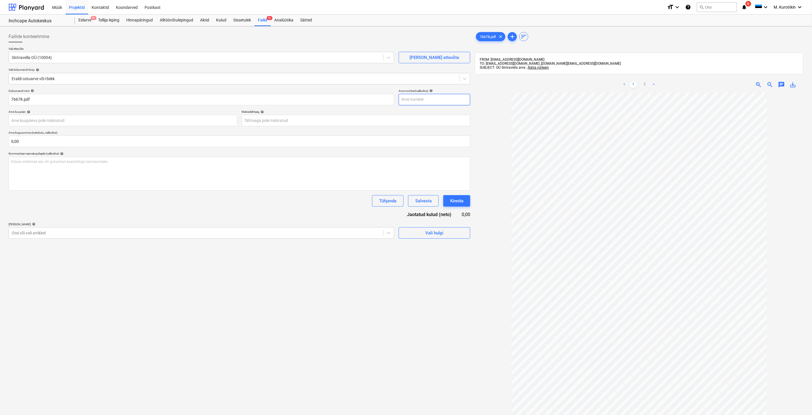
click at [429, 100] on input "text" at bounding box center [435, 99] width 72 height 11
type input "76678"
click at [370, 124] on body "Müük Projektid Kontaktid Koondarved Postkast format_size keyboard_arrow_down he…" at bounding box center [406, 207] width 812 height 415
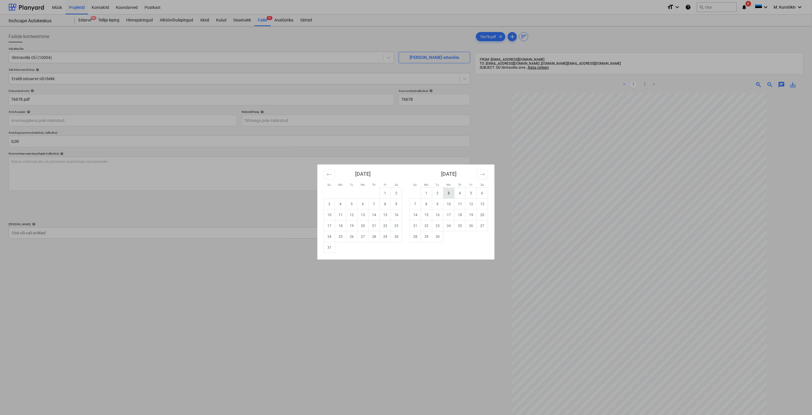
click at [449, 191] on td "3" at bounding box center [448, 193] width 11 height 11
type input "[DATE]"
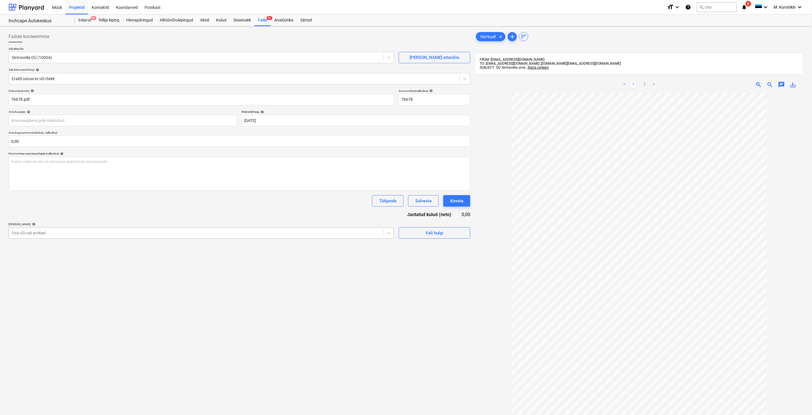
click at [299, 231] on div at bounding box center [196, 233] width 369 height 6
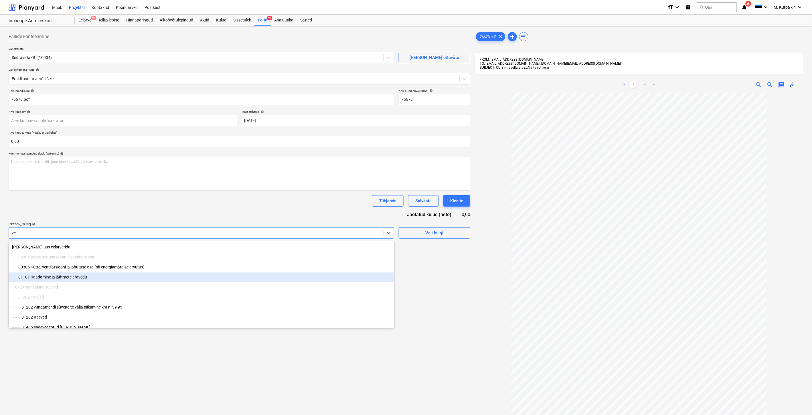
type input "v"
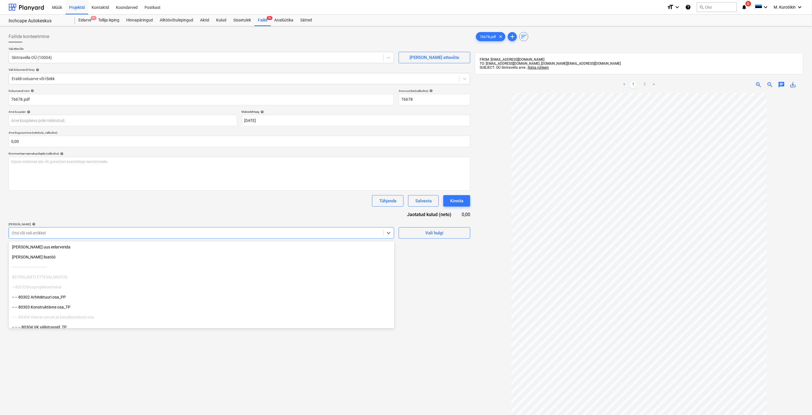
type input "r"
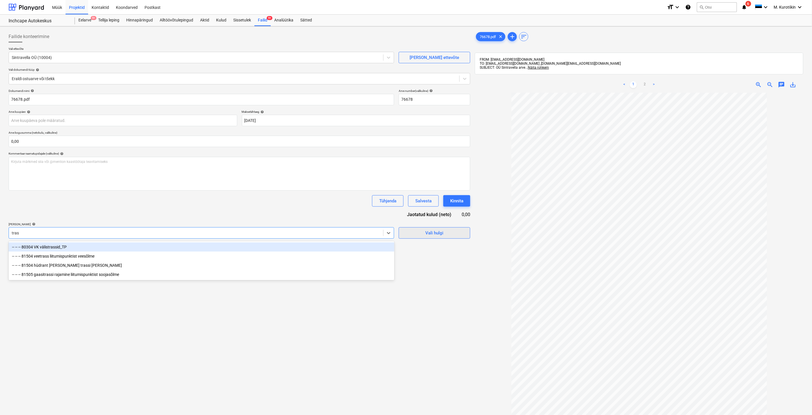
type input "tras"
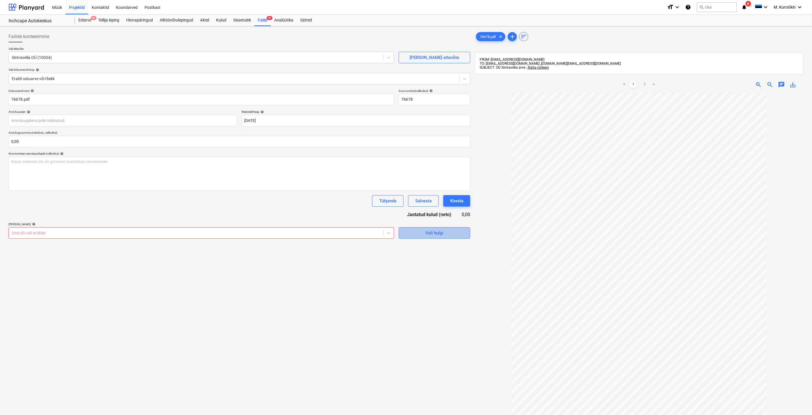
click at [428, 236] on div "Vali hulgi" at bounding box center [435, 232] width 18 height 7
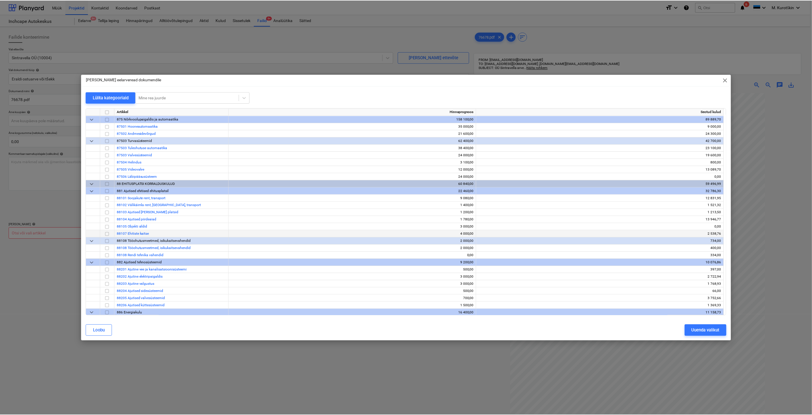
scroll to position [2285, 0]
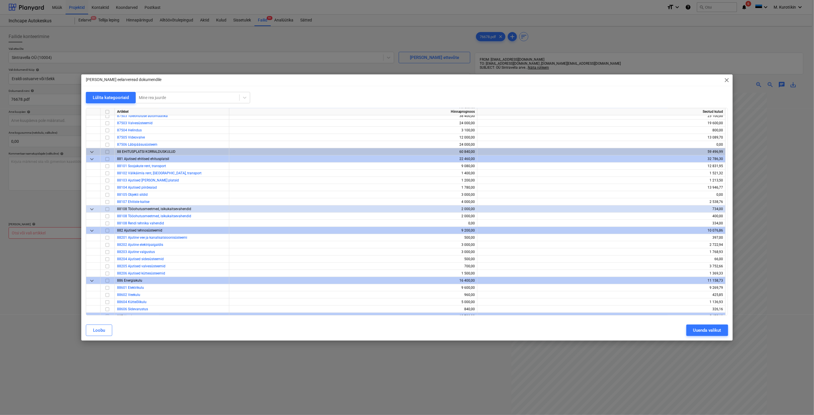
drag, startPoint x: 39, startPoint y: 241, endPoint x: 42, endPoint y: 237, distance: 5.1
click at [39, 241] on div "[PERSON_NAME] eelarveread dokumendile close Lülita kategooriaid Mine rea juurde…" at bounding box center [407, 207] width 814 height 415
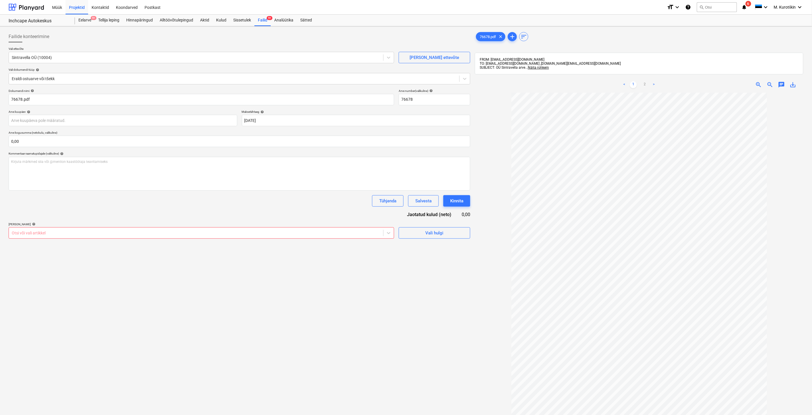
click at [43, 237] on div "Otsi või vali artikkel" at bounding box center [196, 233] width 374 height 8
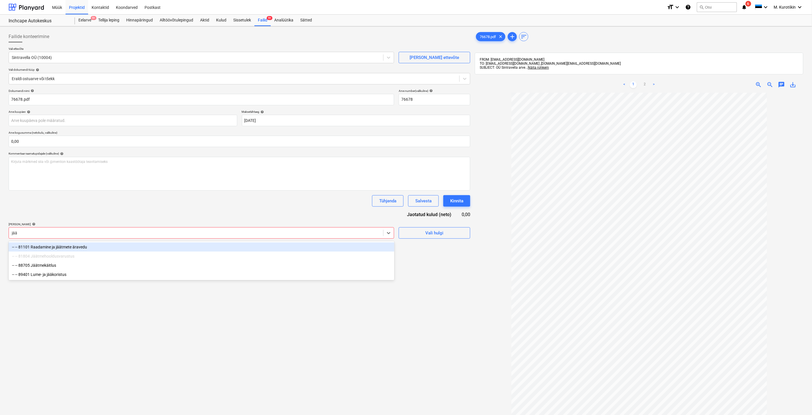
type input "jäät"
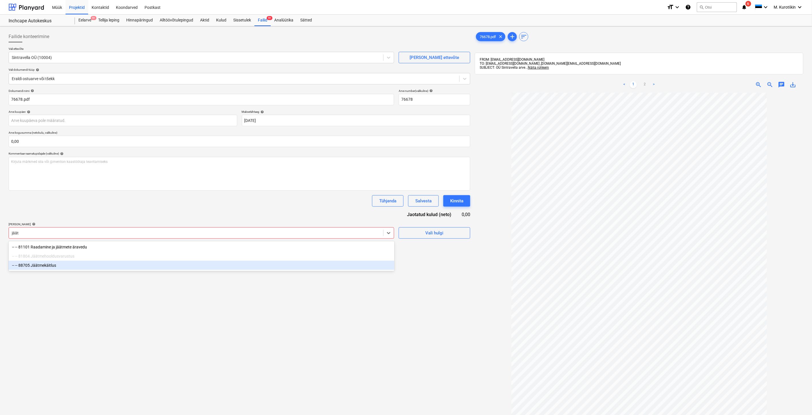
click at [58, 263] on div "-- -- 88705 Jäätmekäitlus" at bounding box center [202, 265] width 386 height 9
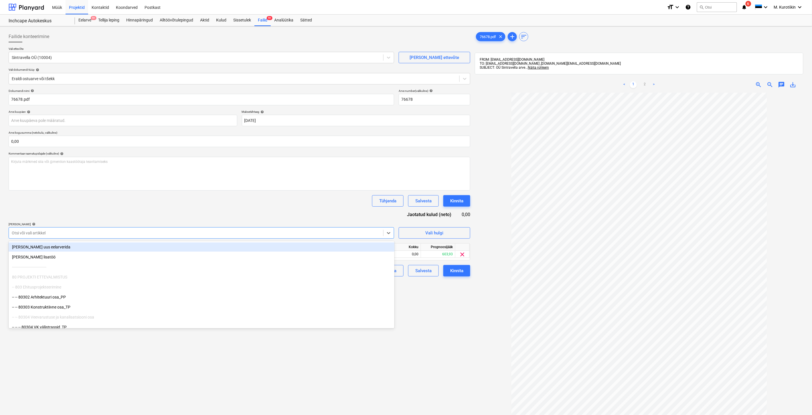
click at [110, 213] on div "Dokumendi nimi help 76678.pdf Arve number (valikuline) help 76678 Arve kuupäev …" at bounding box center [240, 182] width 462 height 187
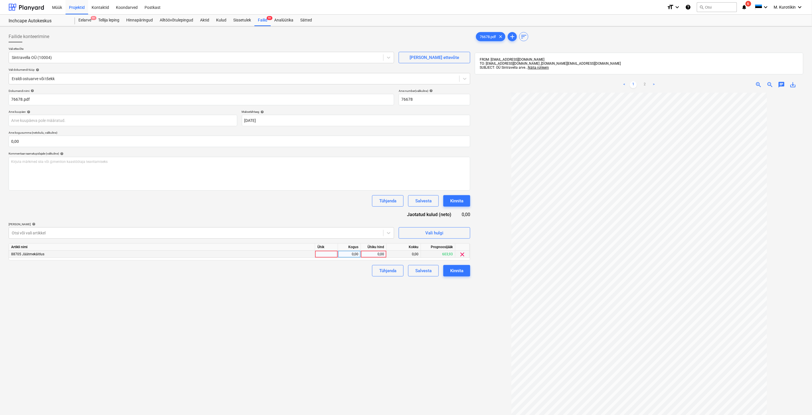
click at [373, 257] on div "0,00" at bounding box center [373, 254] width 21 height 7
type input "248,18"
click at [397, 320] on div "Failide konteerimine Vali ettevõte Sintravella OÜ (10004) [PERSON_NAME] uus ett…" at bounding box center [239, 261] width 466 height 465
click at [464, 271] on button "Kinnita" at bounding box center [456, 270] width 27 height 11
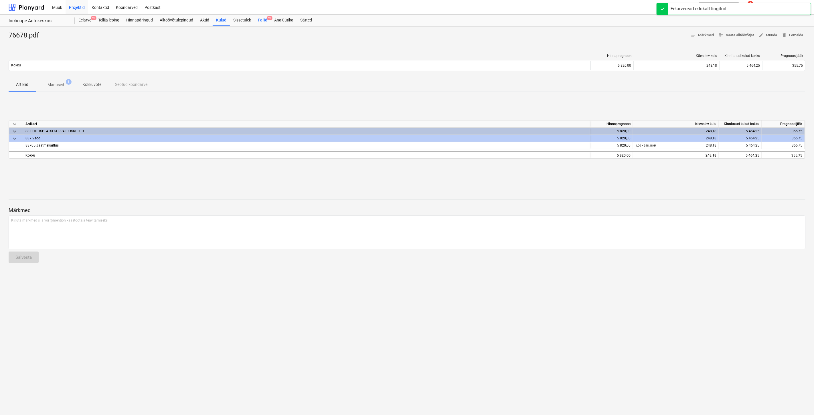
click at [270, 19] on span "9+" at bounding box center [270, 18] width 6 height 4
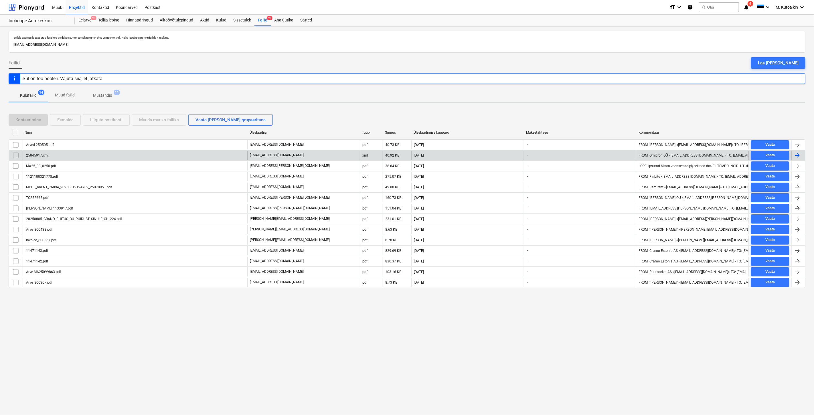
click at [113, 152] on div "25045917.xml" at bounding box center [135, 155] width 225 height 9
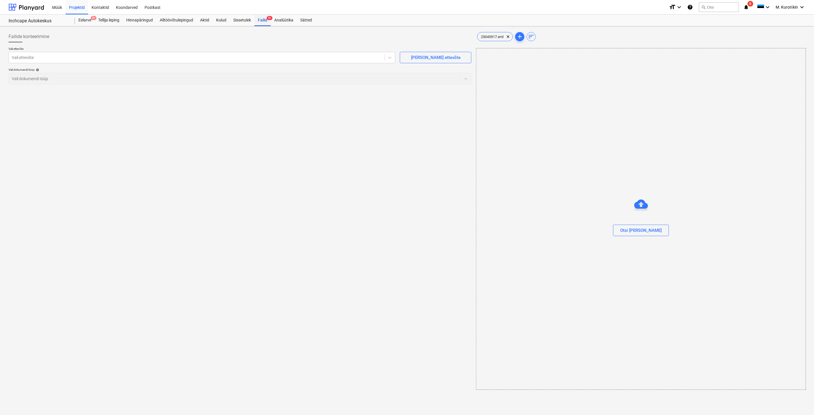
click at [263, 19] on div "Failid 9+" at bounding box center [262, 20] width 16 height 11
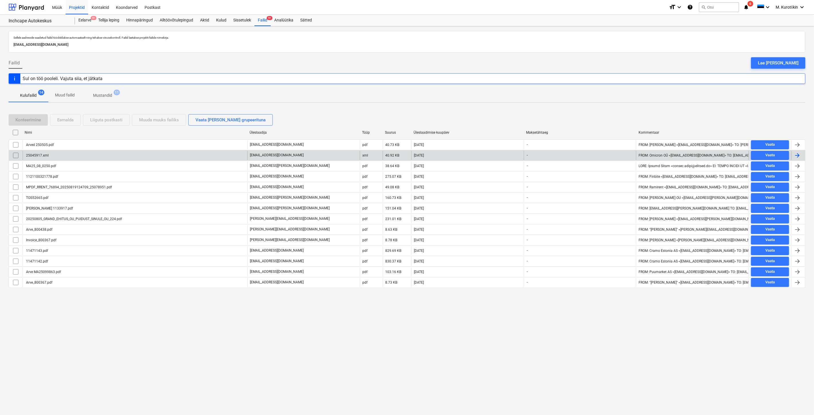
click at [19, 155] on input "checkbox" at bounding box center [15, 155] width 9 height 9
click at [70, 120] on div "Eemalda" at bounding box center [65, 119] width 16 height 7
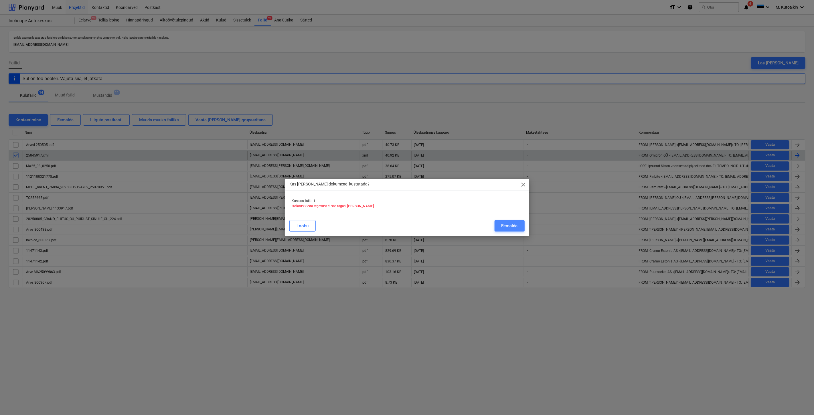
click at [510, 224] on div "Eemalda" at bounding box center [509, 225] width 16 height 7
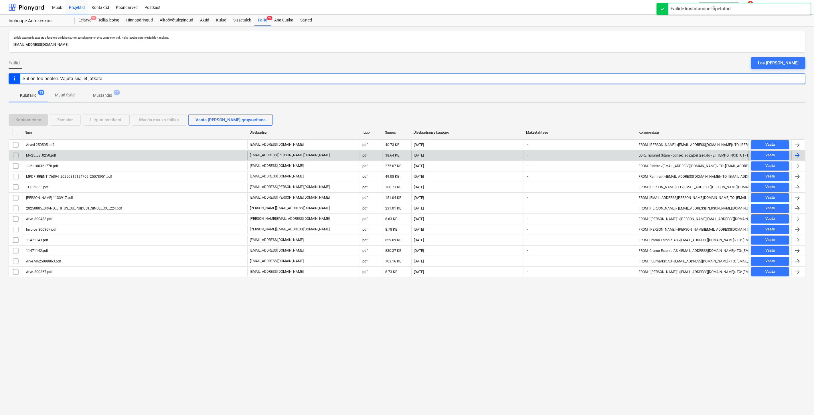
click at [48, 155] on div "MA25_08_0250.pdf" at bounding box center [40, 155] width 31 height 4
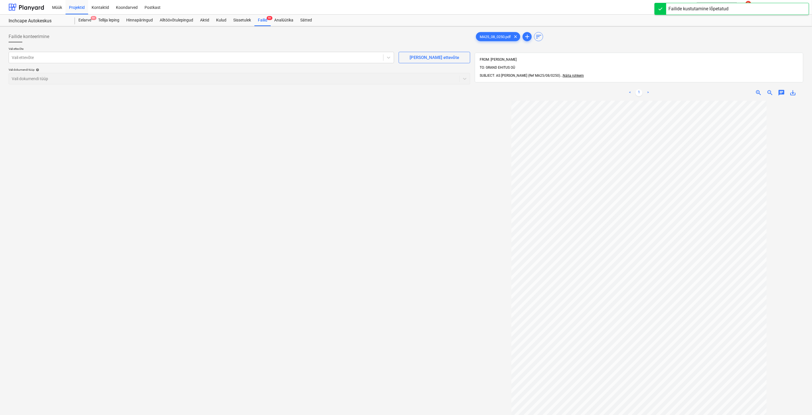
click at [797, 89] on span "save_alt" at bounding box center [793, 92] width 7 height 7
drag, startPoint x: 364, startPoint y: 58, endPoint x: 316, endPoint y: 62, distance: 48.5
click at [364, 58] on div at bounding box center [196, 58] width 369 height 6
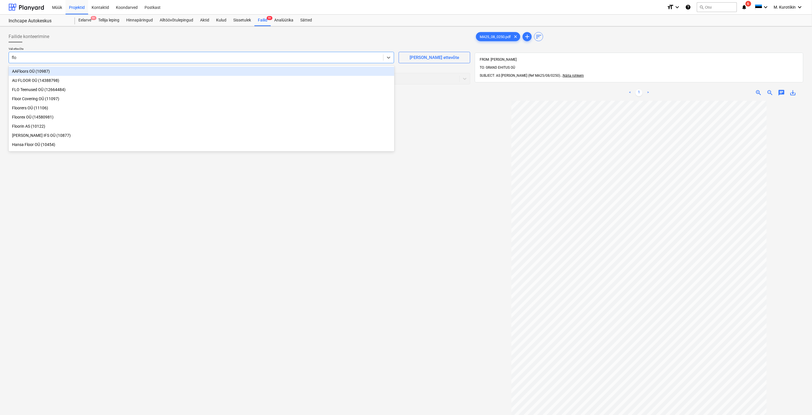
type input "floo"
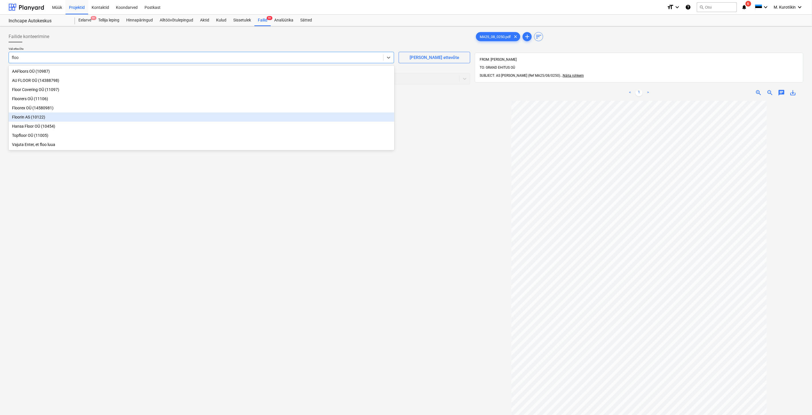
click at [239, 118] on div "Floorin AS (10122)" at bounding box center [202, 116] width 386 height 9
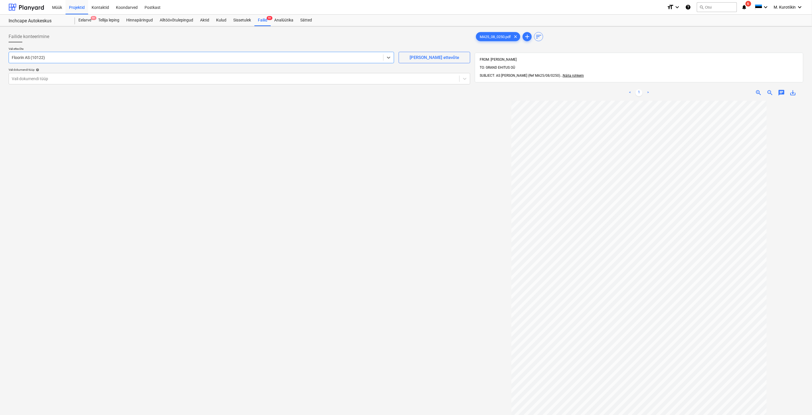
click at [390, 90] on div "Failide konteerimine Vali ettevõte option Floorin AS (10122) , selected. Select…" at bounding box center [239, 265] width 466 height 473
click at [384, 82] on div "Vali dokumendi tüüp" at bounding box center [234, 79] width 450 height 8
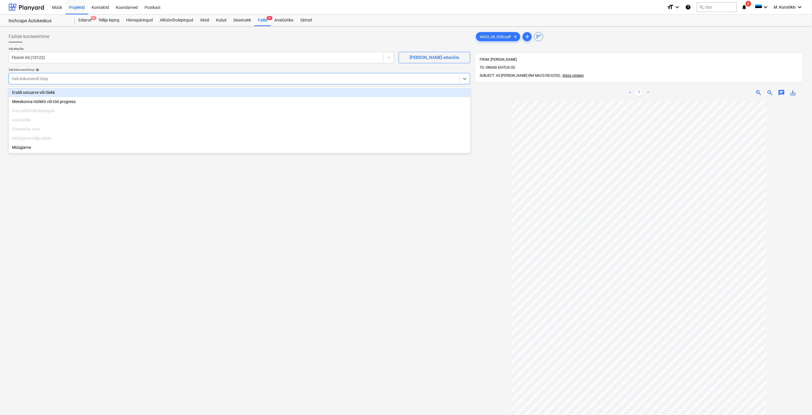
click at [353, 96] on div "Eraldi ostuarve või tšekk" at bounding box center [240, 92] width 462 height 9
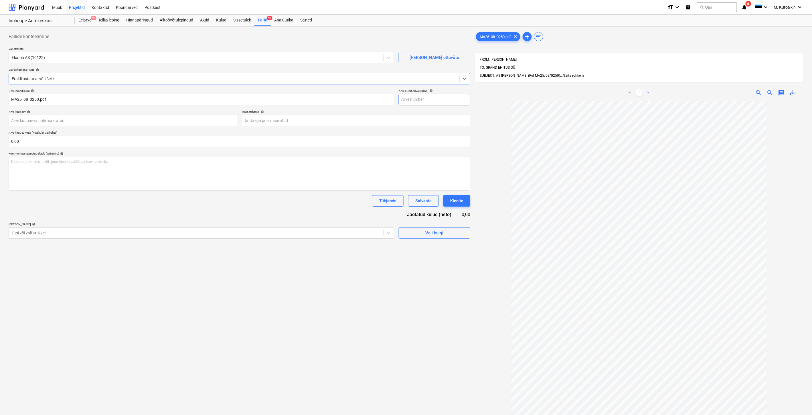
click at [440, 102] on input "text" at bounding box center [435, 99] width 72 height 11
paste input "e MA25/08/0250"
type input "e MA25/08/0250"
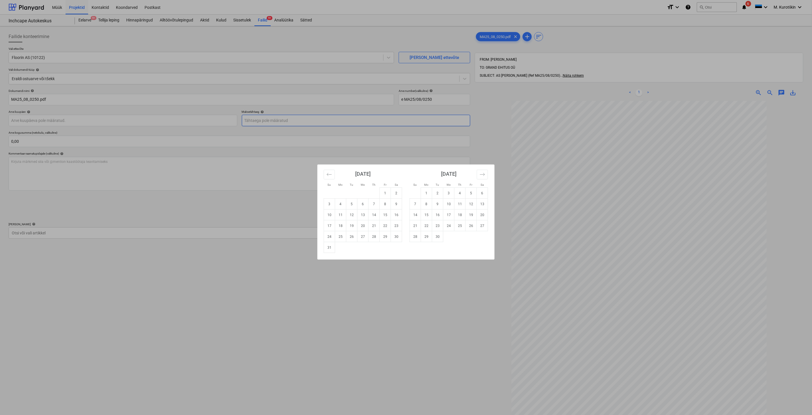
click at [331, 122] on body "Müük Projektid Kontaktid Koondarved Postkast format_size keyboard_arrow_down he…" at bounding box center [406, 207] width 812 height 415
click at [483, 175] on icon "Move forward to switch to the next month." at bounding box center [482, 174] width 5 height 5
click at [424, 205] on td "6" at bounding box center [426, 204] width 11 height 11
type input "[DATE]"
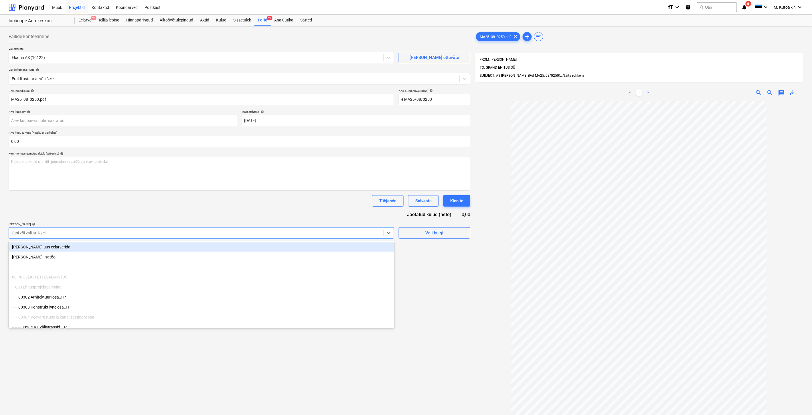
click at [72, 233] on div at bounding box center [196, 233] width 369 height 6
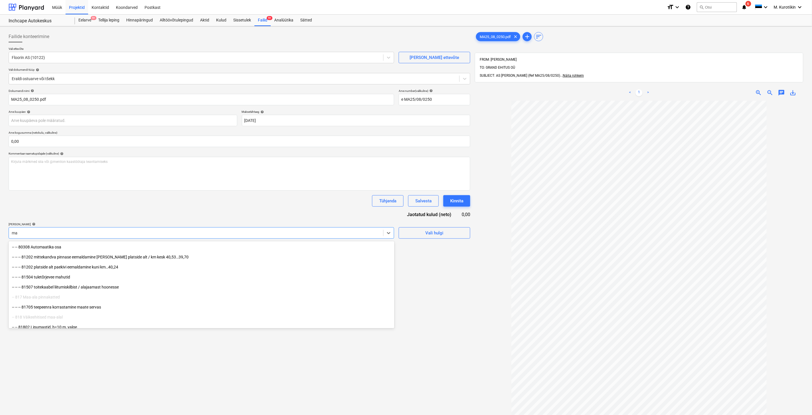
type input "m"
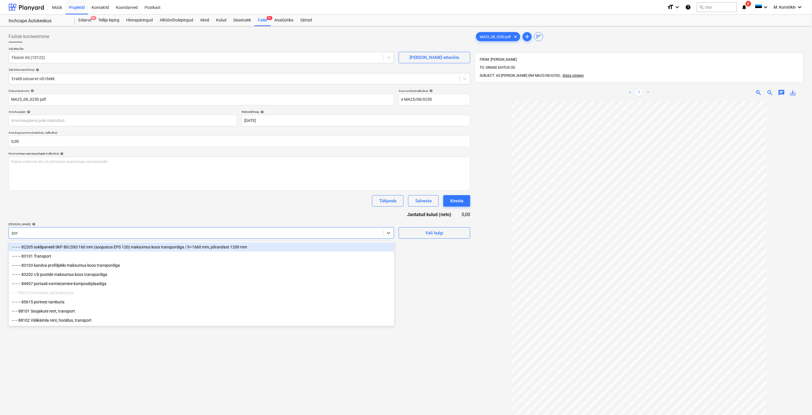
type input "pori"
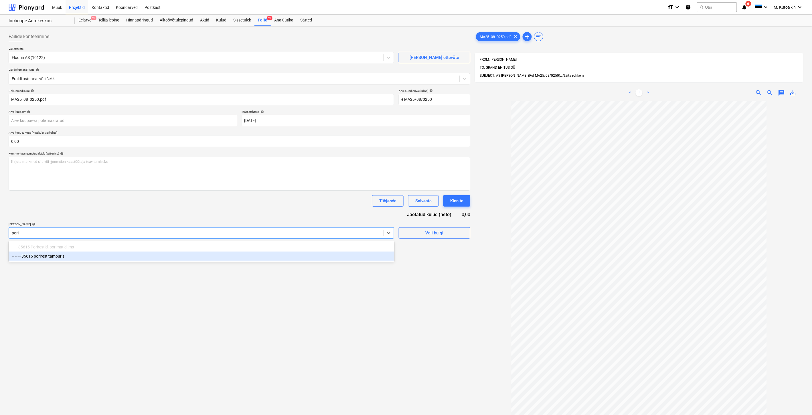
click at [70, 256] on div "-- -- -- 85615 porirest tamburis" at bounding box center [202, 256] width 386 height 9
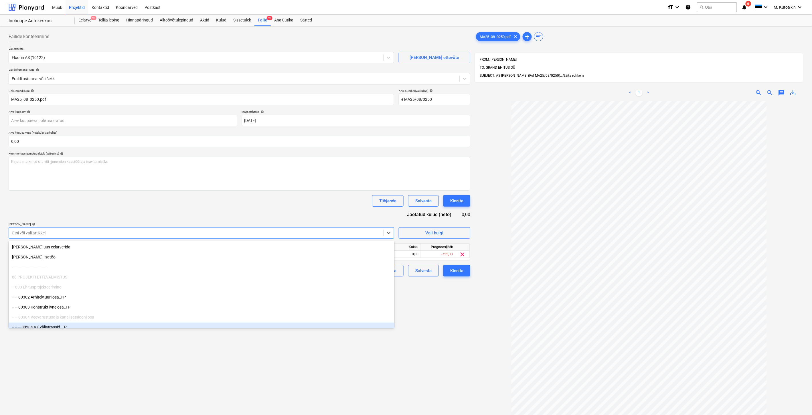
click at [119, 334] on div "Failide konteerimine Vali ettevõte Floorin AS (10122) [PERSON_NAME] uus ettevõt…" at bounding box center [239, 265] width 466 height 473
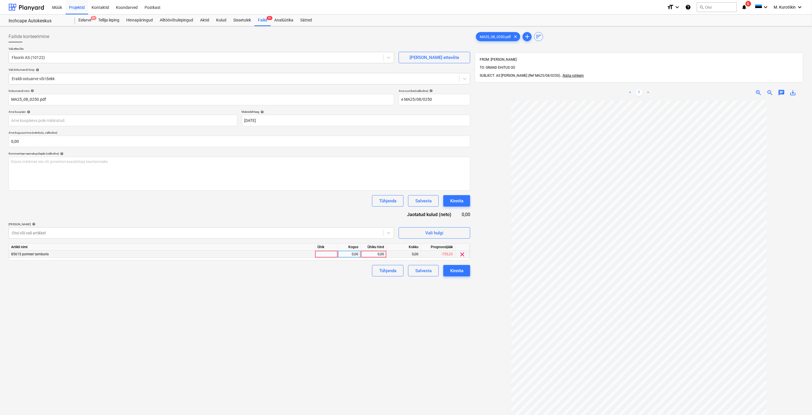
click at [376, 256] on div "0,00" at bounding box center [373, 254] width 21 height 7
type input "1860"
click at [361, 349] on div "Failide konteerimine Vali ettevõte Floorin AS (10122) [PERSON_NAME] uus ettevõt…" at bounding box center [239, 265] width 466 height 473
click at [463, 278] on div "Failide konteerimine Vali ettevõte Floorin AS (10122) [PERSON_NAME] uus ettevõt…" at bounding box center [239, 265] width 466 height 473
click at [460, 271] on div "Kinnita" at bounding box center [456, 270] width 13 height 7
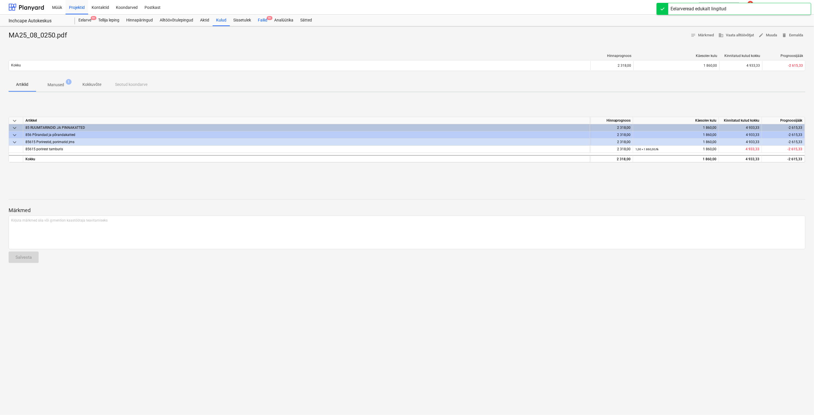
click at [266, 20] on div "Failid 9+" at bounding box center [262, 20] width 16 height 11
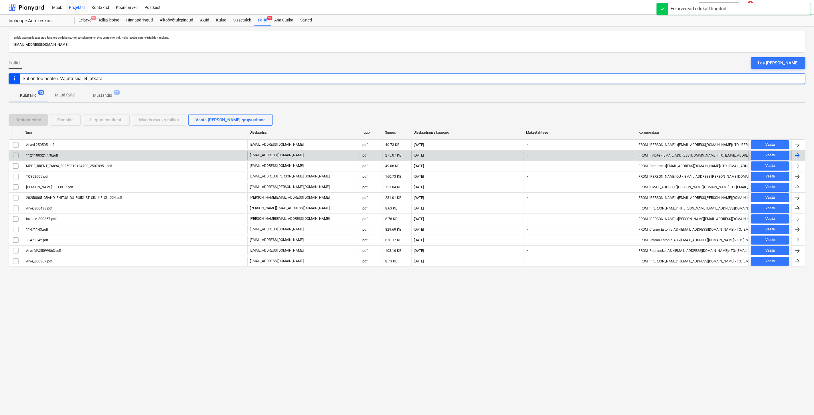
click at [75, 158] on div "1121100321778.pdf" at bounding box center [135, 155] width 225 height 9
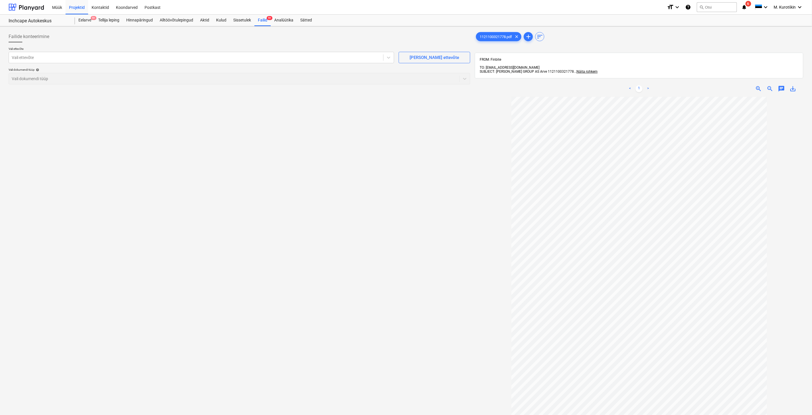
click at [796, 85] on span "save_alt" at bounding box center [793, 88] width 7 height 7
click at [312, 45] on div at bounding box center [240, 44] width 462 height 5
click at [275, 56] on div at bounding box center [196, 58] width 369 height 6
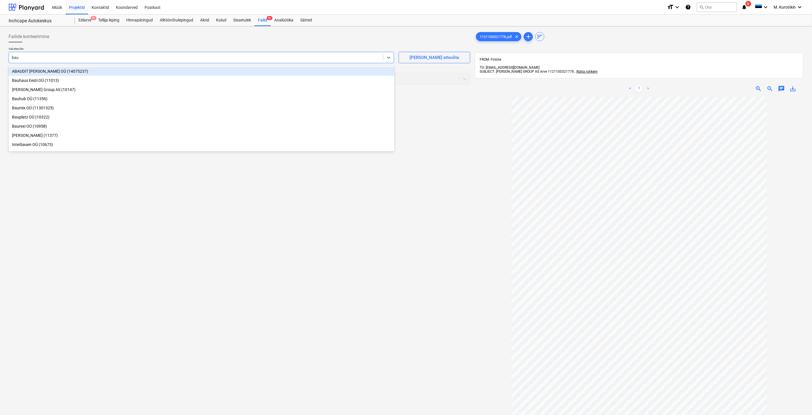
type input "bauh"
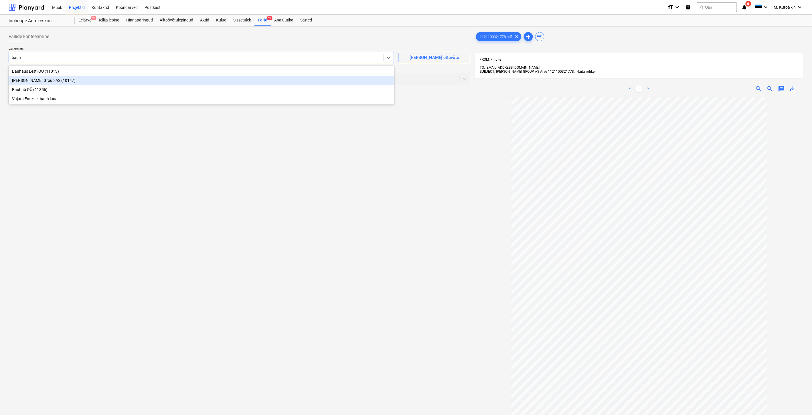
click at [241, 84] on div "[PERSON_NAME] Group AS (10147)" at bounding box center [202, 80] width 386 height 9
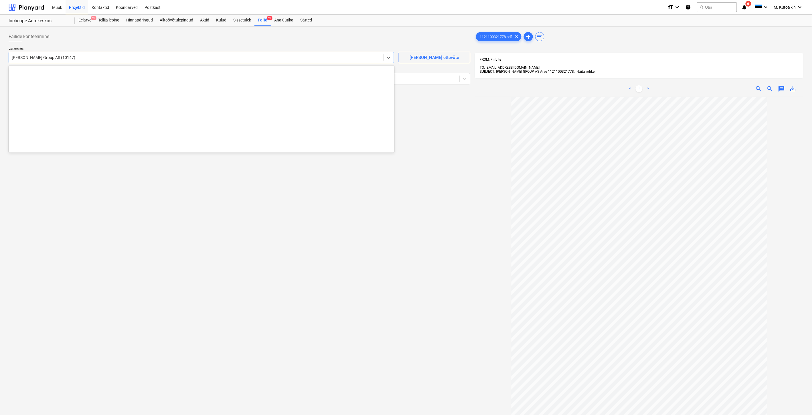
click at [176, 60] on div at bounding box center [196, 58] width 369 height 6
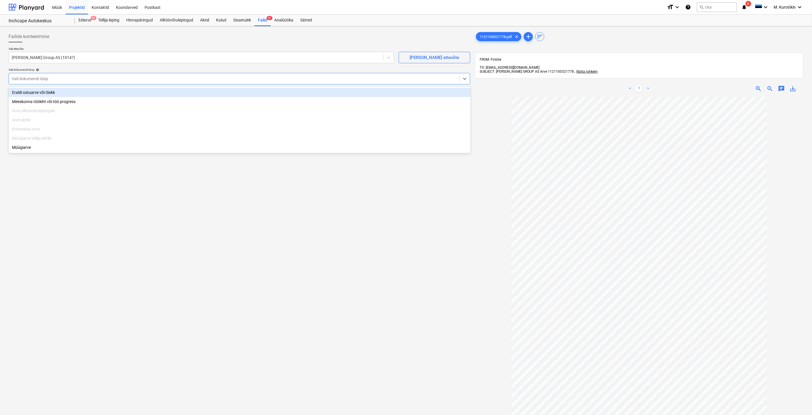
click at [89, 79] on div at bounding box center [234, 79] width 445 height 6
click at [87, 91] on div "Eraldi ostuarve või tšekk" at bounding box center [240, 92] width 462 height 9
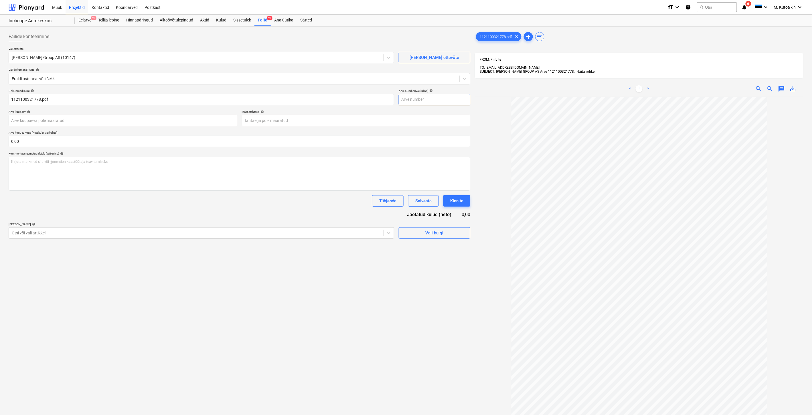
click at [410, 100] on input "text" at bounding box center [435, 99] width 72 height 11
paste input "1121100321778"
type input "1121100321778"
click at [378, 122] on body "Müük Projektid Kontaktid Koondarved Postkast format_size keyboard_arrow_down he…" at bounding box center [406, 207] width 812 height 415
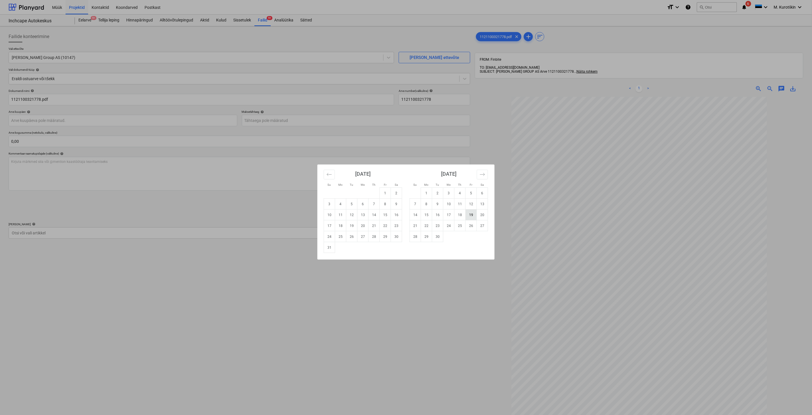
click at [469, 218] on td "19" at bounding box center [471, 215] width 11 height 11
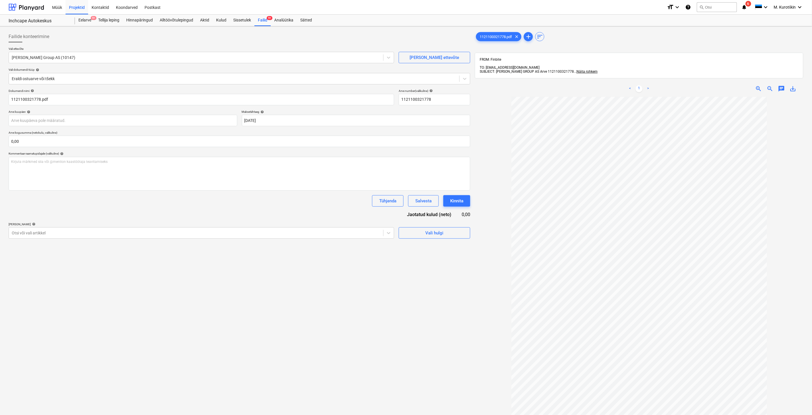
click at [469, 218] on div "0,00" at bounding box center [465, 214] width 9 height 7
click at [261, 120] on body "Müük Projektid Kontaktid Koondarved Postkast format_size keyboard_arrow_down he…" at bounding box center [406, 207] width 812 height 415
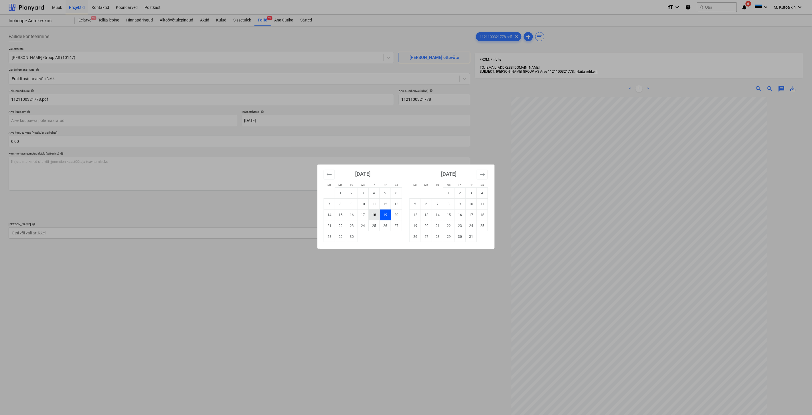
click at [373, 213] on td "18" at bounding box center [374, 215] width 11 height 11
type input "[DATE]"
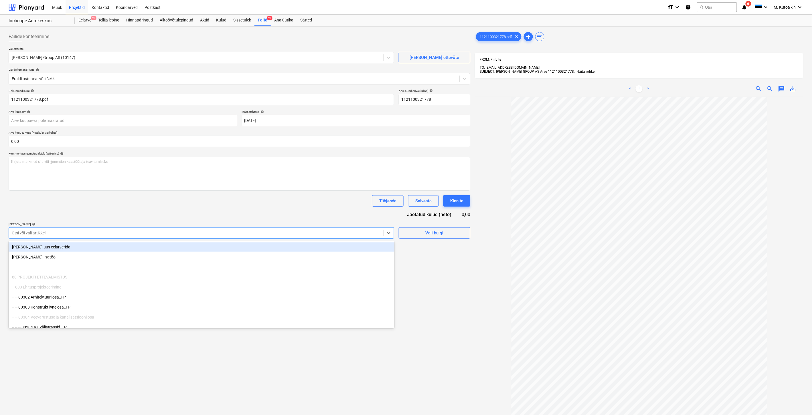
click at [319, 228] on div "Otsi või vali artikkel" at bounding box center [202, 232] width 386 height 11
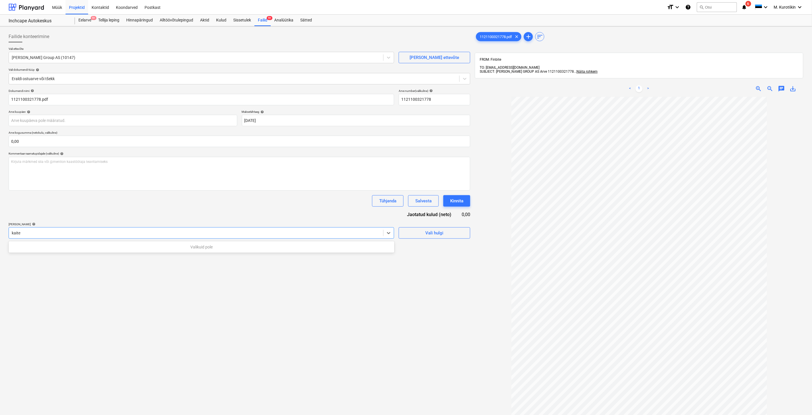
type input "kait"
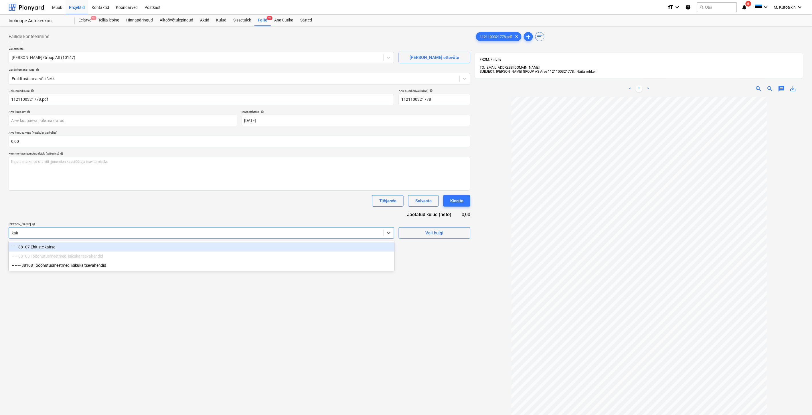
click at [341, 250] on div "-- -- 88107 Ehitiste kaitse" at bounding box center [202, 246] width 386 height 9
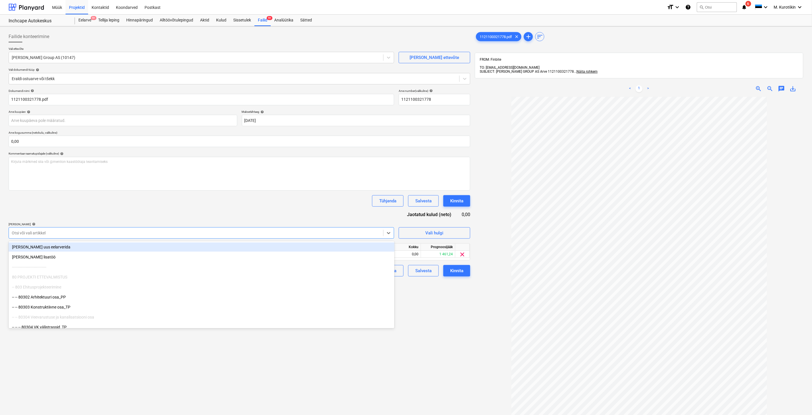
click at [329, 201] on div "Tühjenda Salvesta Kinnita" at bounding box center [240, 200] width 462 height 11
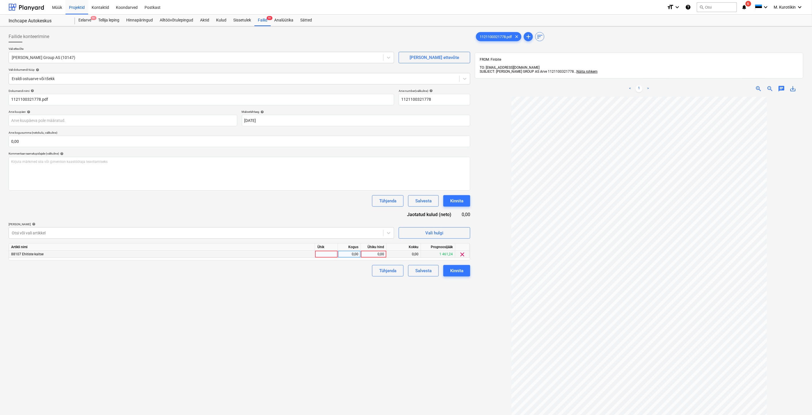
click at [377, 252] on div "0,00" at bounding box center [373, 254] width 21 height 7
type input "50,31"
drag, startPoint x: 393, startPoint y: 355, endPoint x: 435, endPoint y: 339, distance: 45.1
click at [394, 355] on div "Failide konteerimine Vali ettevõte [PERSON_NAME] Group AS (10147) [PERSON_NAME]…" at bounding box center [239, 263] width 466 height 469
click at [452, 270] on div "Kinnita" at bounding box center [456, 270] width 13 height 7
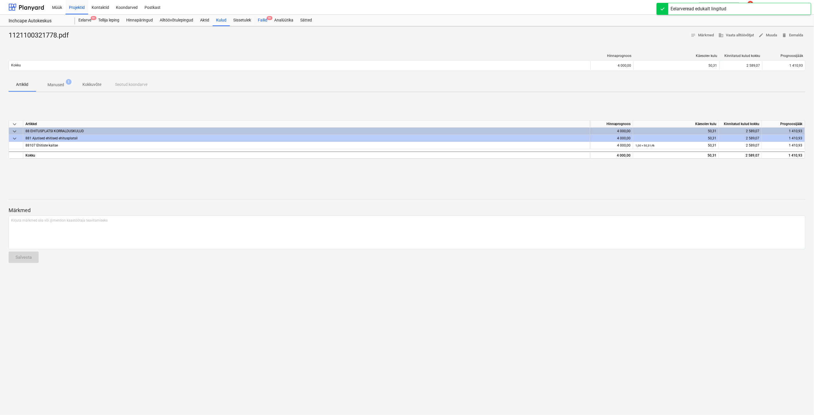
click at [259, 19] on div "Failid 9+" at bounding box center [262, 20] width 16 height 11
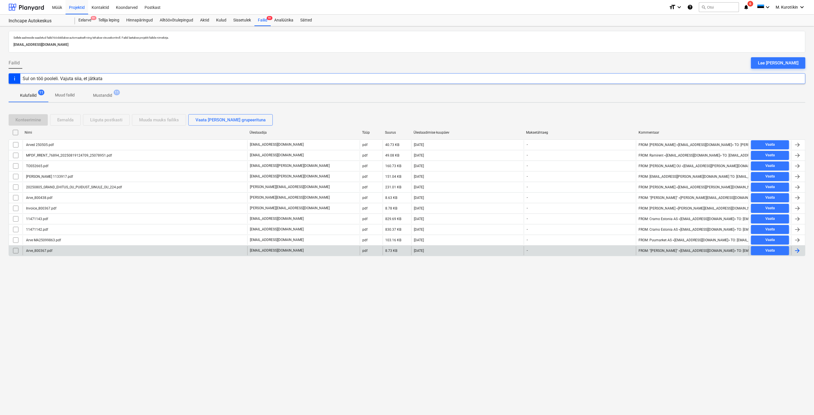
click at [44, 249] on div "Arve_800367.pdf" at bounding box center [38, 251] width 27 height 4
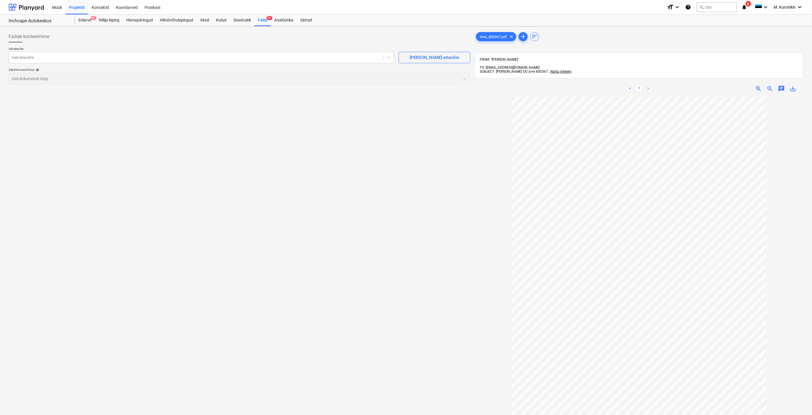
click at [105, 64] on div "Vali ettevõte Vali ettevõte [PERSON_NAME] uus ettevõte Vali dokumendi tüüp help…" at bounding box center [240, 68] width 462 height 42
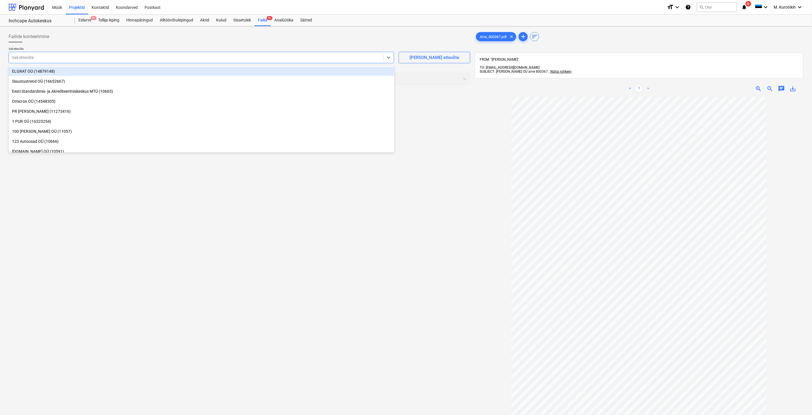
click at [104, 58] on div at bounding box center [196, 58] width 369 height 6
type input "rent"
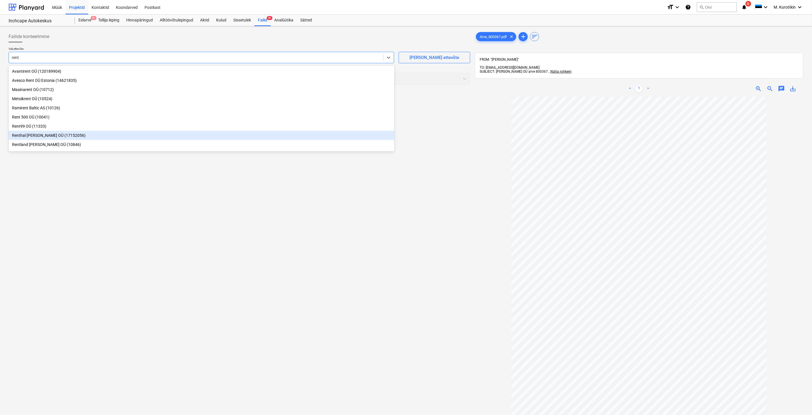
click at [98, 138] on div "Renthal [PERSON_NAME] OÜ (17152056)" at bounding box center [202, 135] width 386 height 9
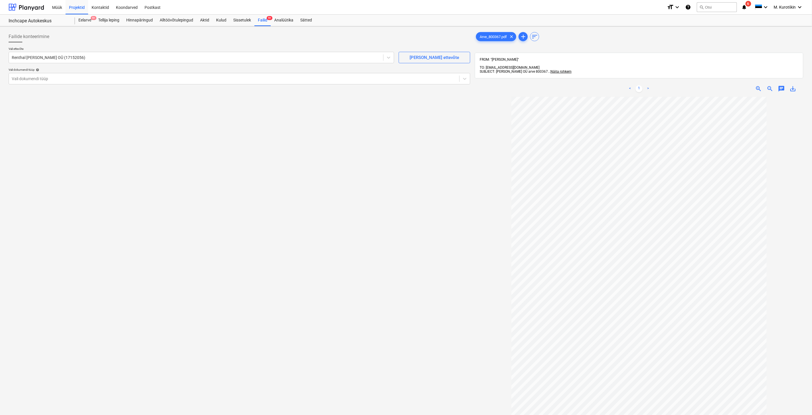
click at [79, 70] on div "Vali dokumendi tüüp help" at bounding box center [240, 70] width 462 height 4
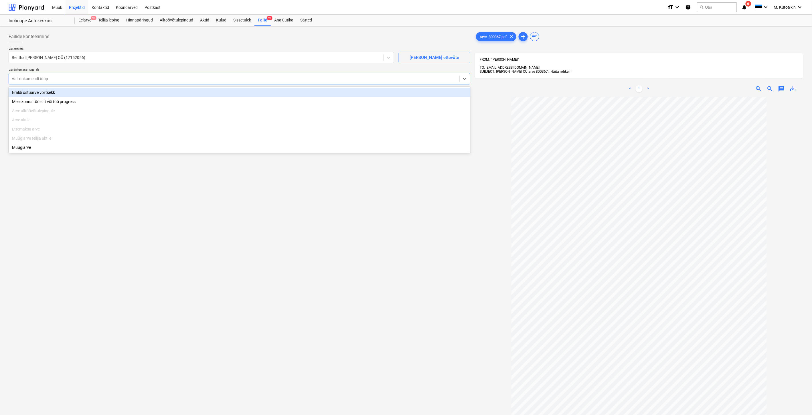
click at [80, 80] on div at bounding box center [234, 79] width 445 height 6
click at [81, 94] on div "Eraldi ostuarve või tšekk" at bounding box center [240, 92] width 462 height 9
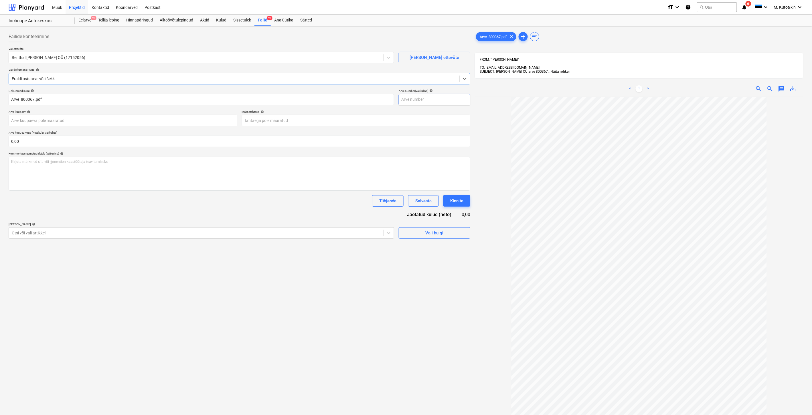
click at [422, 105] on input "text" at bounding box center [435, 99] width 72 height 11
type input "800367"
click at [315, 117] on body "Müük Projektid Kontaktid Koondarved Postkast format_size keyboard_arrow_down he…" at bounding box center [406, 207] width 812 height 415
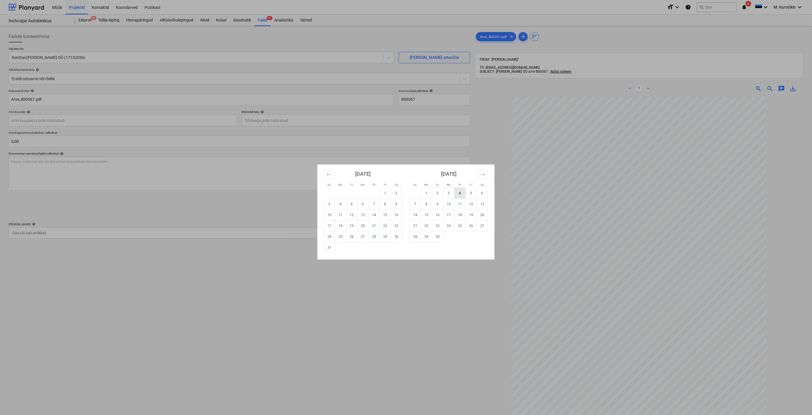
click at [460, 193] on td "4" at bounding box center [459, 193] width 11 height 11
type input "[DATE]"
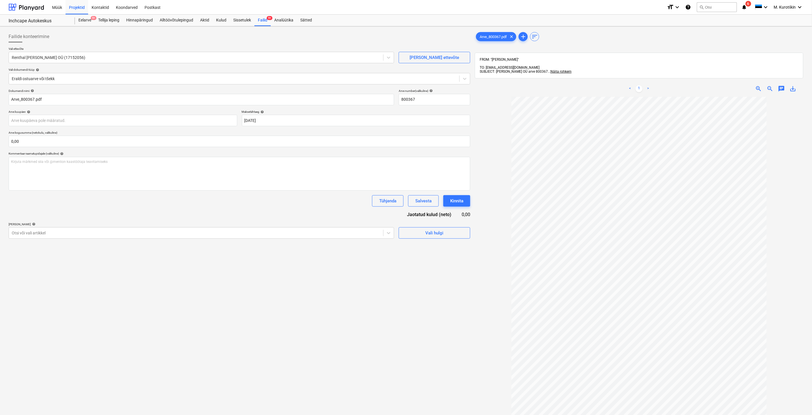
click at [280, 226] on div "[PERSON_NAME] artiklid help" at bounding box center [202, 224] width 386 height 4
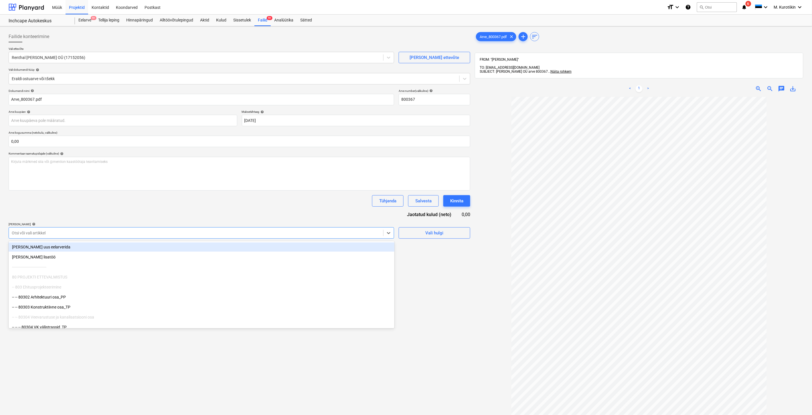
click at [279, 234] on div at bounding box center [196, 233] width 369 height 6
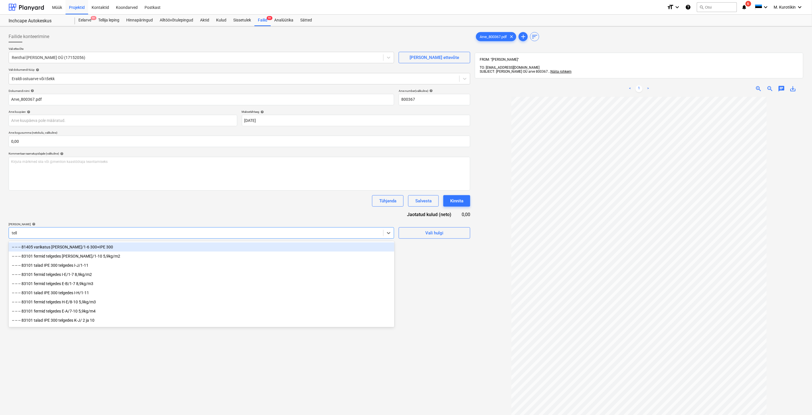
type input "telli"
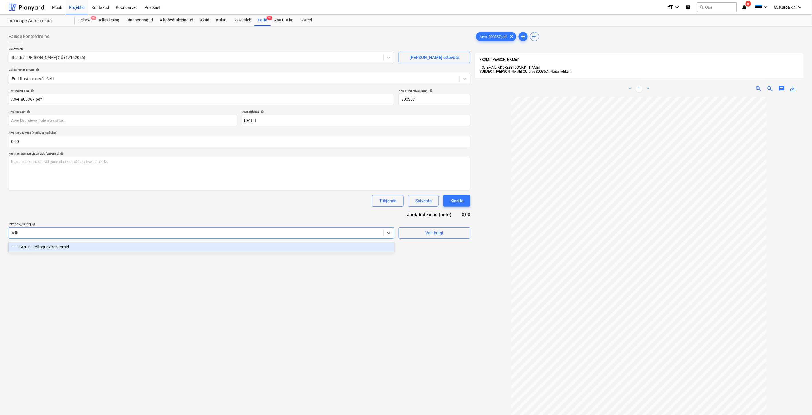
click at [271, 249] on div "-- -- 892011 Tellingud/trepitornid" at bounding box center [202, 246] width 386 height 9
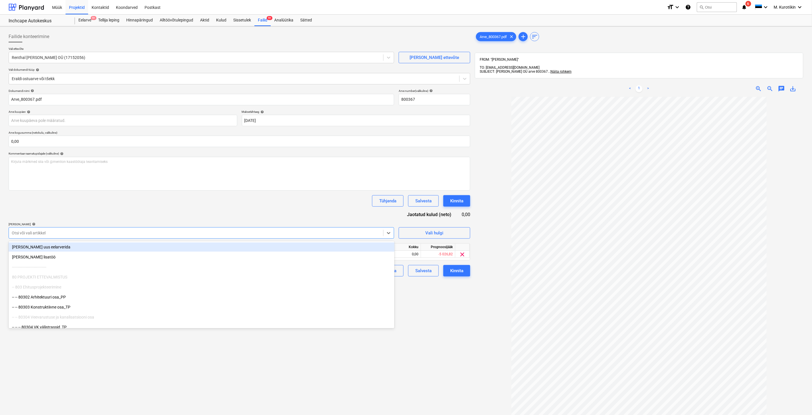
click at [263, 216] on div "Dokumendi nimi help Arve_800367.pdf Arve number (valikuline) help 800367 Arve k…" at bounding box center [240, 182] width 462 height 187
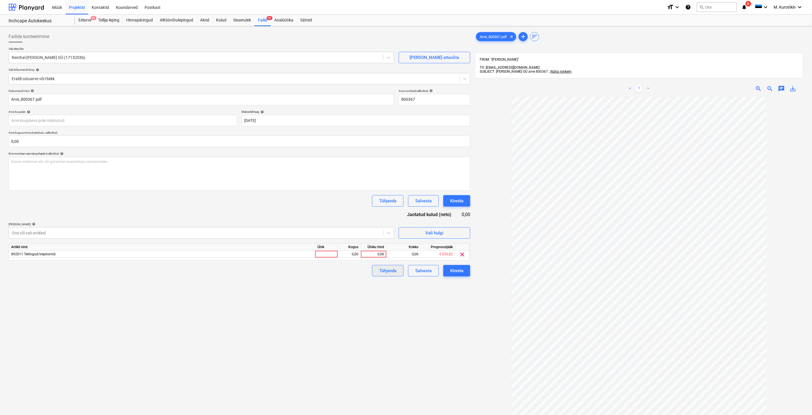
drag, startPoint x: 407, startPoint y: 311, endPoint x: 375, endPoint y: 267, distance: 54.0
click at [403, 306] on div "Failide konteerimine Vali ettevõte Renthal [PERSON_NAME] OÜ (17152056) [PERSON_…" at bounding box center [239, 263] width 466 height 469
click at [376, 261] on div "Dokumendi nimi help Arve_800367.pdf Arve number (valikuline) help 800367 Arve k…" at bounding box center [240, 182] width 462 height 187
click at [376, 258] on div "0,00" at bounding box center [373, 254] width 21 height 7
click at [377, 255] on input at bounding box center [373, 254] width 25 height 7
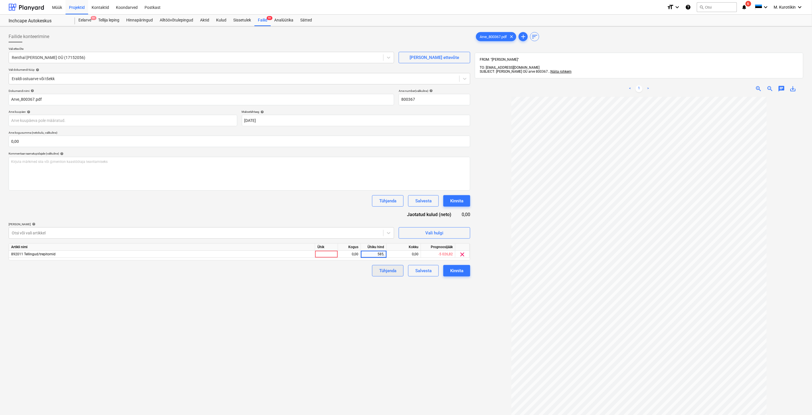
type input "585"
click at [381, 313] on div "Failide konteerimine Vali ettevõte Renthal [PERSON_NAME] OÜ (17152056) [PERSON_…" at bounding box center [239, 263] width 466 height 469
click at [462, 271] on div "Kinnita" at bounding box center [456, 270] width 13 height 7
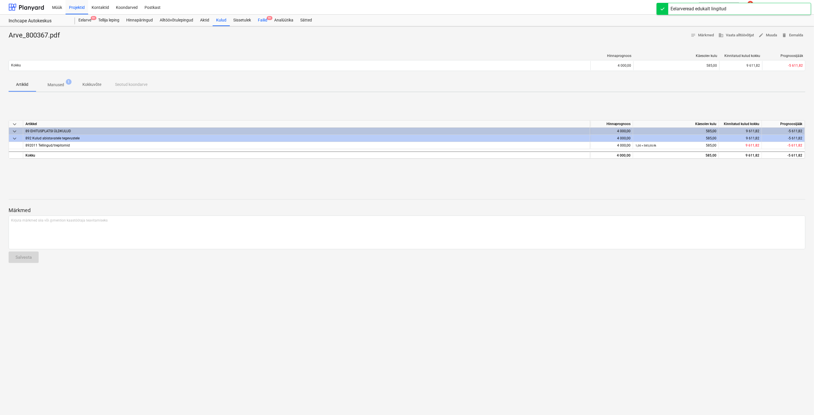
click at [263, 25] on div "Failid 9+" at bounding box center [262, 20] width 16 height 11
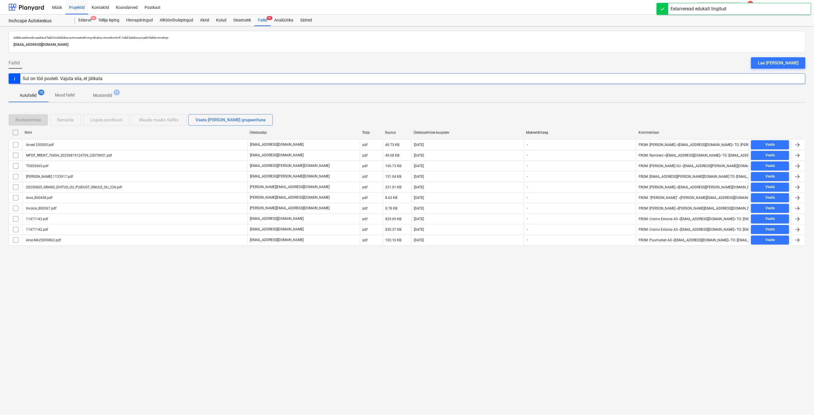
click at [43, 250] on div at bounding box center [407, 250] width 797 height 5
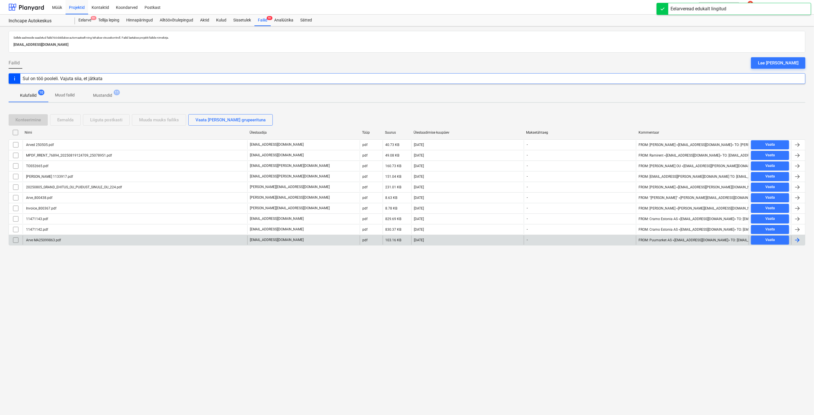
click at [63, 236] on div "Arve MA25099863.pdf" at bounding box center [135, 240] width 225 height 9
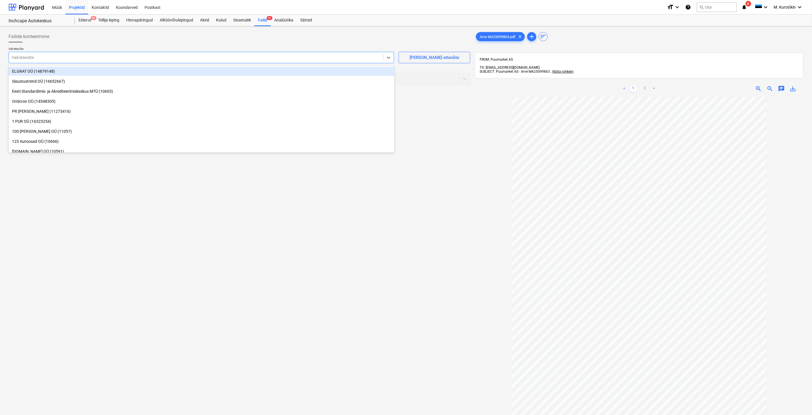
click at [195, 59] on div at bounding box center [196, 58] width 369 height 6
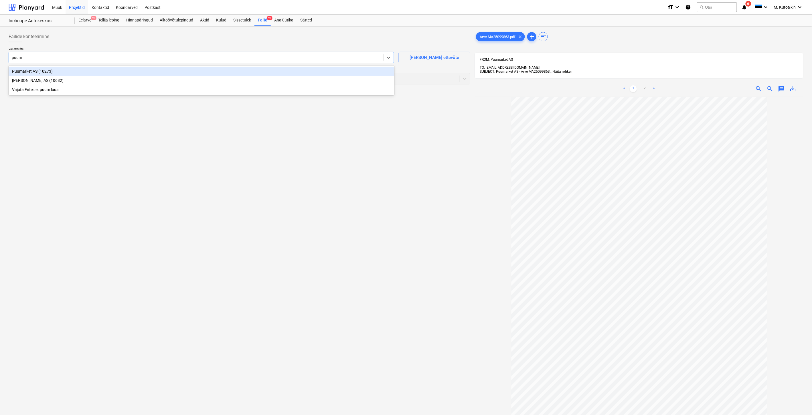
type input "puuma"
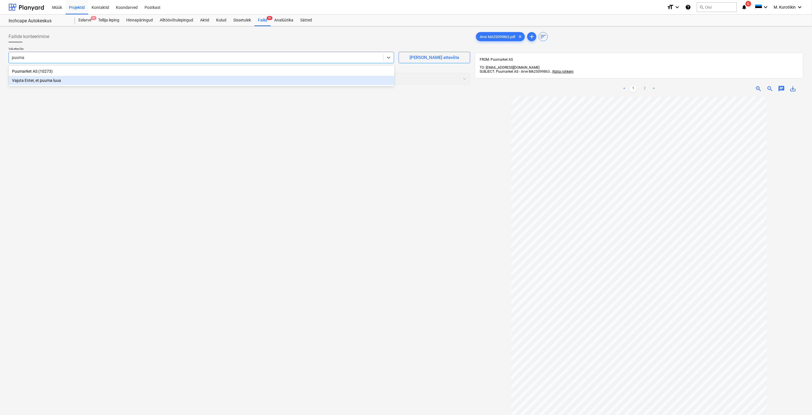
click at [204, 76] on div "Puumarket AS (10273) Vajuta Enter, et puuma luua" at bounding box center [202, 76] width 386 height 21
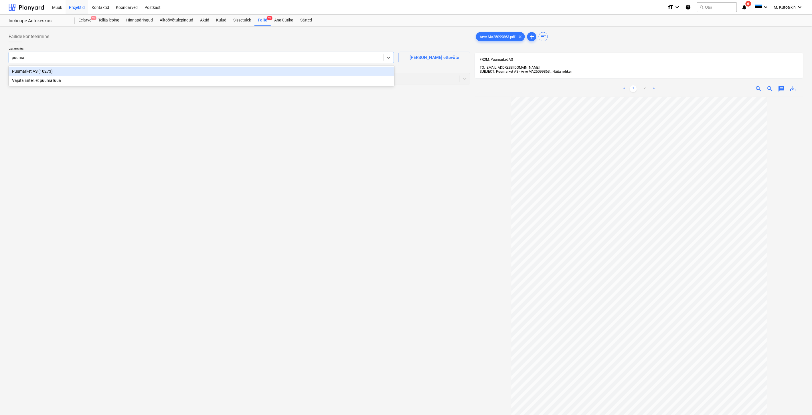
click at [203, 74] on div "Puumarket AS (10273)" at bounding box center [202, 71] width 386 height 9
click at [178, 76] on div at bounding box center [228, 79] width 433 height 6
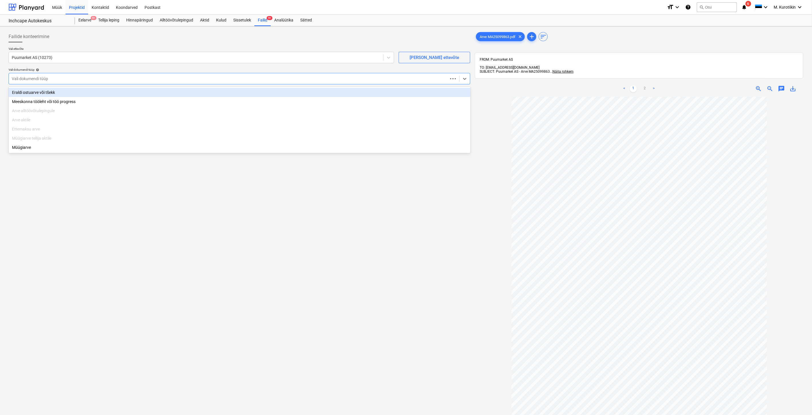
click at [173, 92] on div "Eraldi ostuarve või tšekk" at bounding box center [240, 92] width 462 height 9
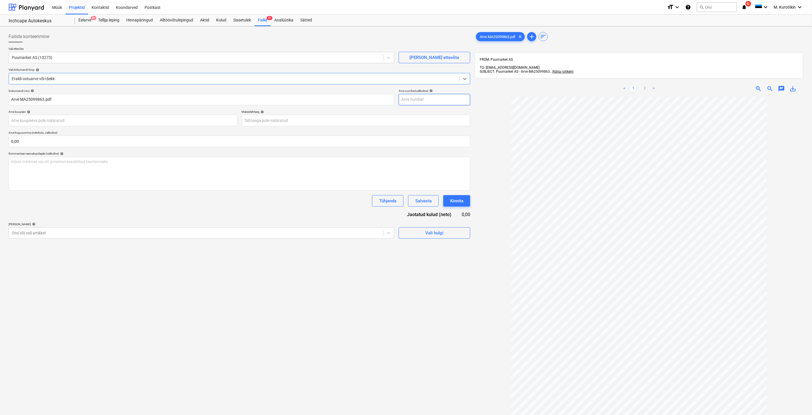
click at [419, 96] on input "text" at bounding box center [435, 99] width 72 height 11
click at [796, 85] on div "save_alt" at bounding box center [792, 88] width 11 height 7
click at [793, 85] on span "save_alt" at bounding box center [793, 88] width 7 height 7
click at [275, 120] on body "Müük Projektid Kontaktid Koondarved Postkast format_size keyboard_arrow_down he…" at bounding box center [406, 207] width 812 height 415
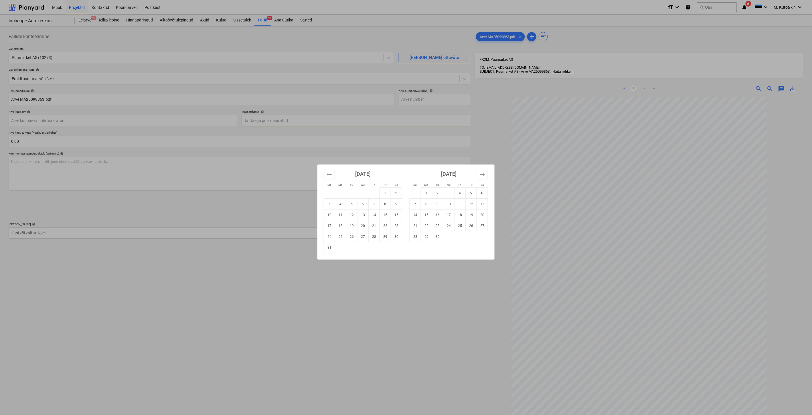
click at [278, 122] on div "Su Mo Tu We Th Fr Sa Su Mo Tu We Th Fr Sa [DATE] 1 2 3 4 5 6 7 8 9 10 11 12 13 …" at bounding box center [406, 207] width 812 height 415
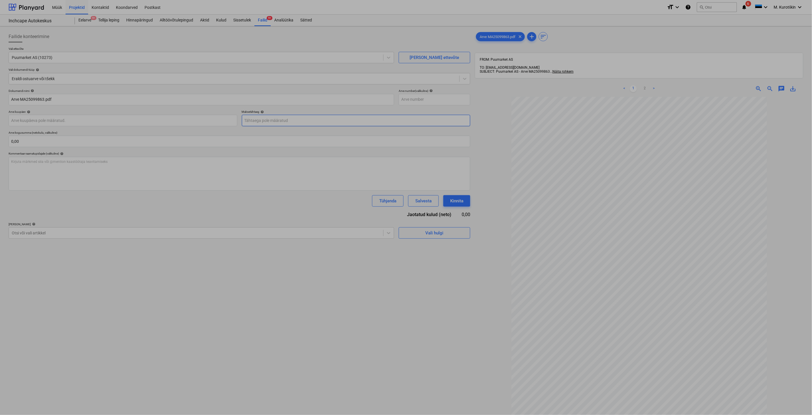
click at [279, 123] on body "Müük Projektid Kontaktid Koondarved Postkast format_size keyboard_arrow_down he…" at bounding box center [406, 207] width 812 height 415
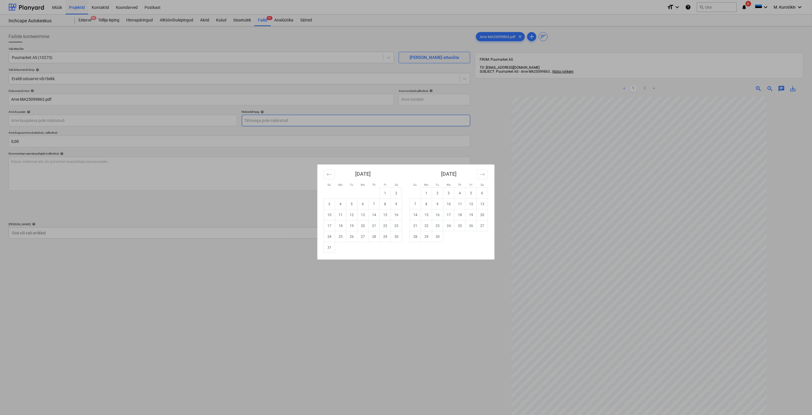
paste input "MA25099863"
type input "MA25099863"
click at [276, 274] on div "Su Mo Tu We Th Fr Sa Su Mo Tu We Th Fr Sa [DATE] 1 2 3 4 5 6 7 8 9 10 11 12 13 …" at bounding box center [406, 207] width 812 height 415
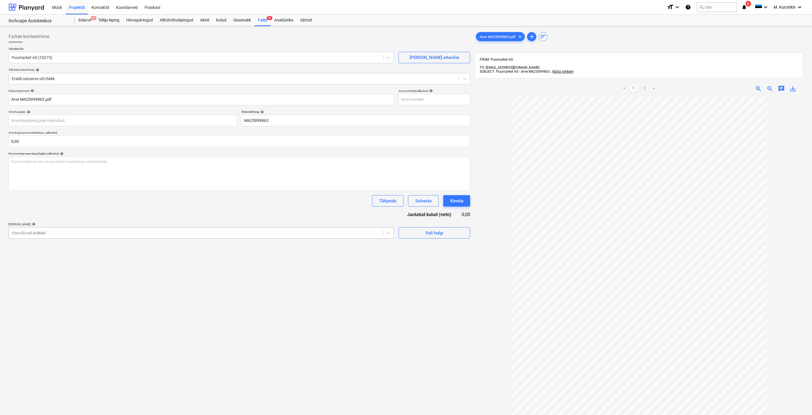
click at [238, 238] on div "Otsi või vali artikkel" at bounding box center [202, 232] width 386 height 11
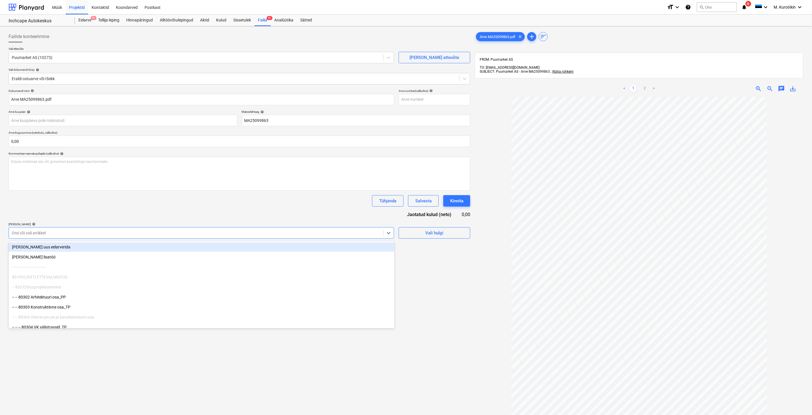
click at [234, 241] on div "Failide konteerimine Vali ettevõte Puumarket AS (10273) [PERSON_NAME] uus ettev…" at bounding box center [239, 263] width 466 height 469
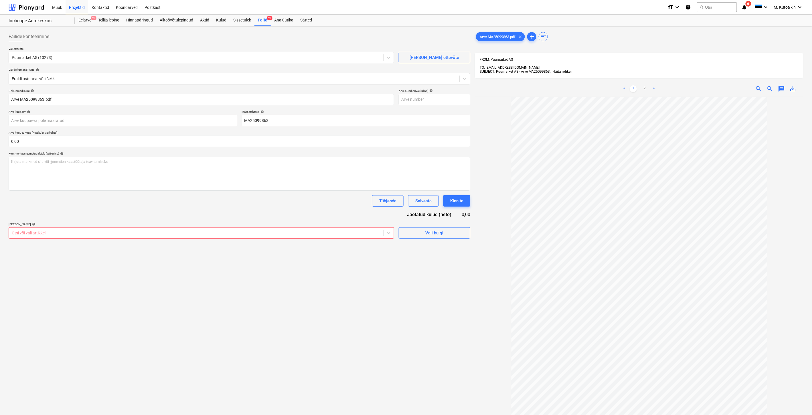
click at [242, 232] on div at bounding box center [196, 233] width 369 height 6
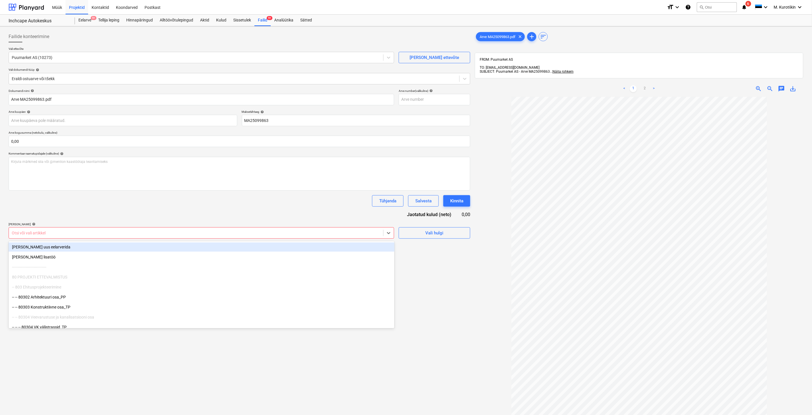
click at [244, 247] on div "[PERSON_NAME] uus eelarverida" at bounding box center [202, 246] width 386 height 9
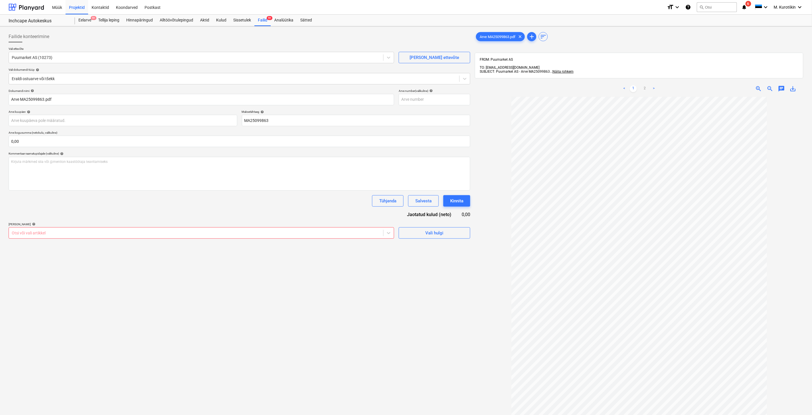
click at [272, 237] on div "Otsi või vali artikkel" at bounding box center [196, 233] width 374 height 8
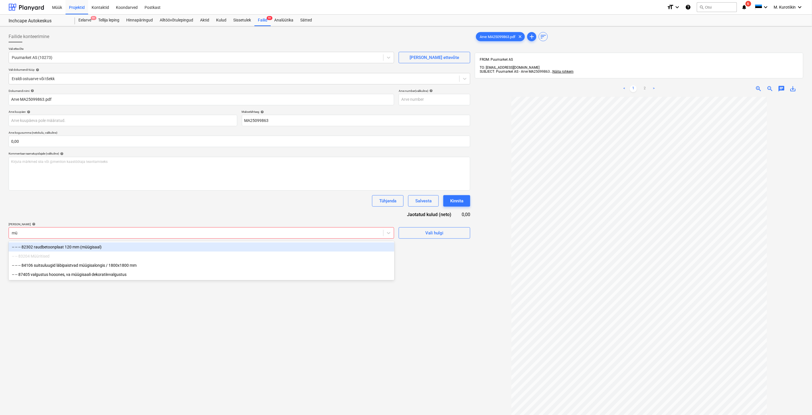
type input "m"
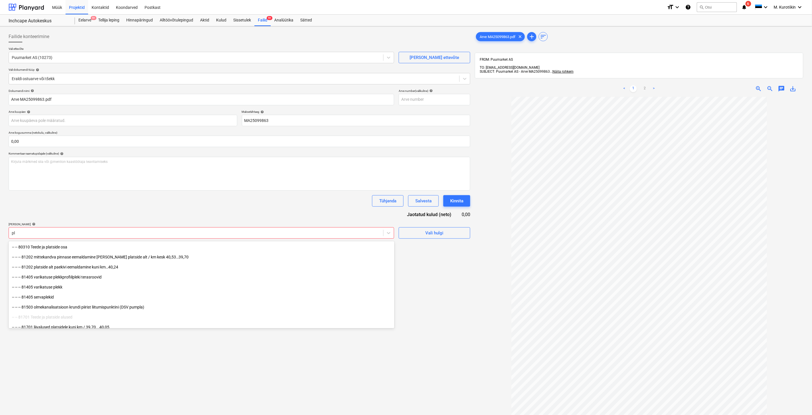
type input "plo"
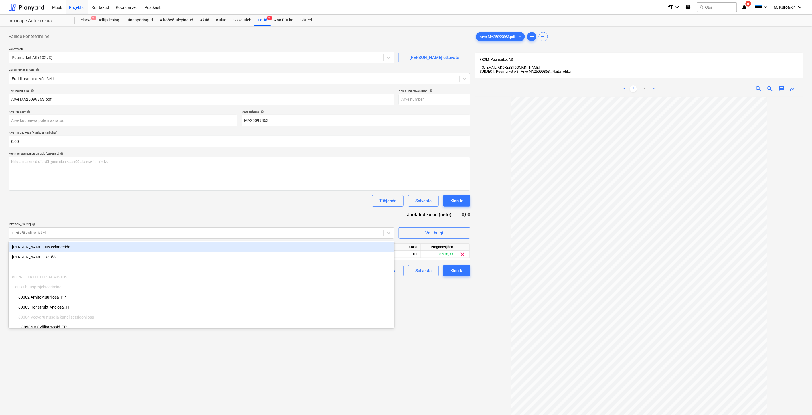
click at [225, 208] on div "Dokumendi nimi help Arve MA25099863.pdf Arve number (valikuline) help Arve kuup…" at bounding box center [240, 182] width 462 height 187
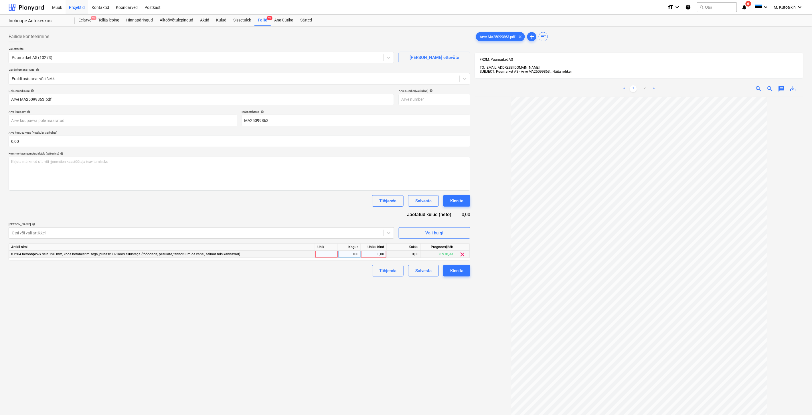
click at [373, 256] on div "0,00" at bounding box center [373, 254] width 21 height 7
type input "9,28"
click at [386, 317] on div "Failide konteerimine Vali ettevõte Puumarket AS (10273) [PERSON_NAME] uus ettev…" at bounding box center [239, 263] width 466 height 469
click at [469, 268] on button "Kinnita" at bounding box center [456, 270] width 27 height 11
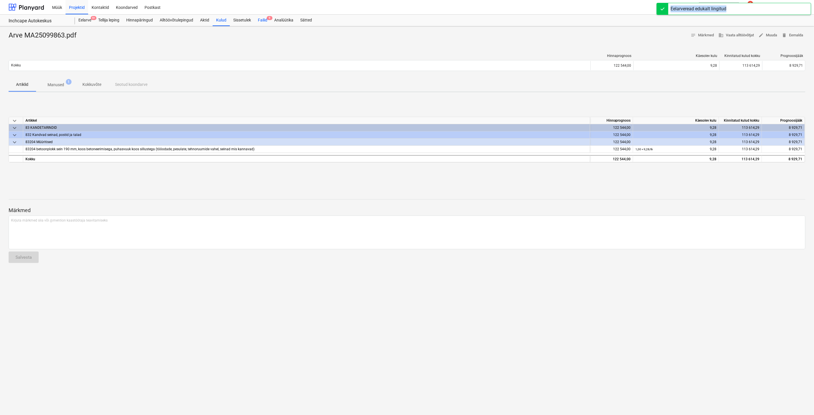
click at [259, 22] on div "Failid 9" at bounding box center [262, 20] width 16 height 11
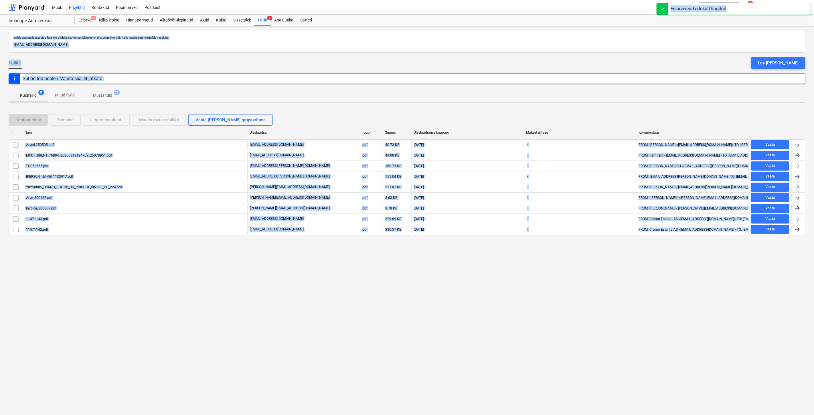
click at [145, 298] on div "Sellele aadressile saadetud failid töödeldakse automaatselt ning tehakse viirus…" at bounding box center [407, 220] width 814 height 389
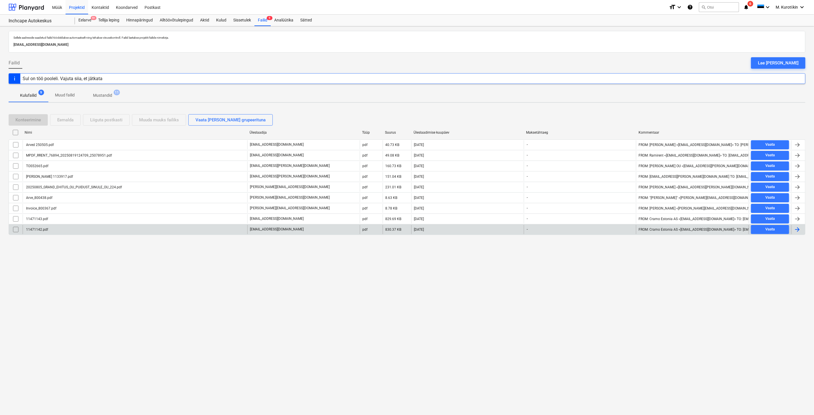
click at [47, 230] on div "11471142.pdf" at bounding box center [36, 230] width 23 height 4
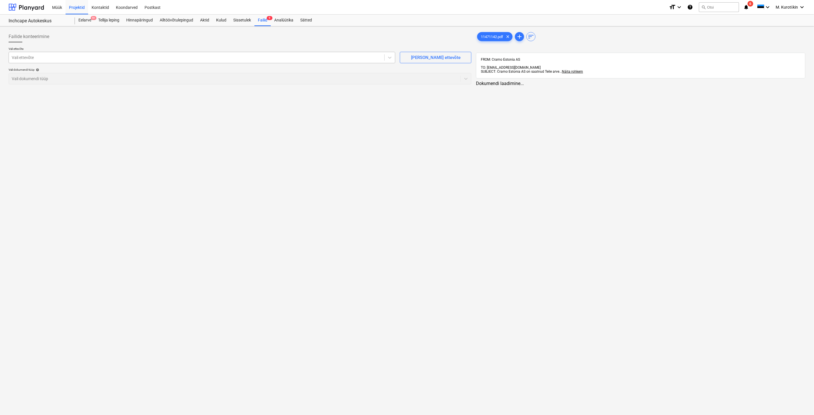
click at [304, 56] on div at bounding box center [197, 58] width 370 height 6
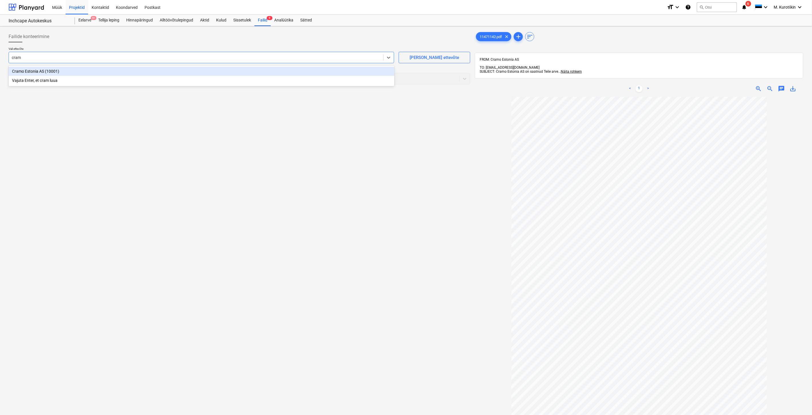
type input "cramo"
click at [276, 70] on div "Cramo Estonia AS (10001)" at bounding box center [202, 71] width 386 height 9
click at [275, 83] on div "Vali dokumendi tüüp" at bounding box center [240, 78] width 462 height 11
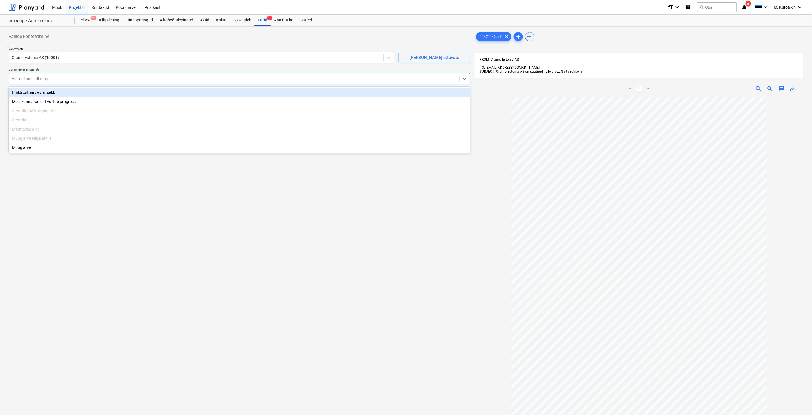
click at [262, 96] on div "Eraldi ostuarve või tšekk" at bounding box center [240, 92] width 462 height 9
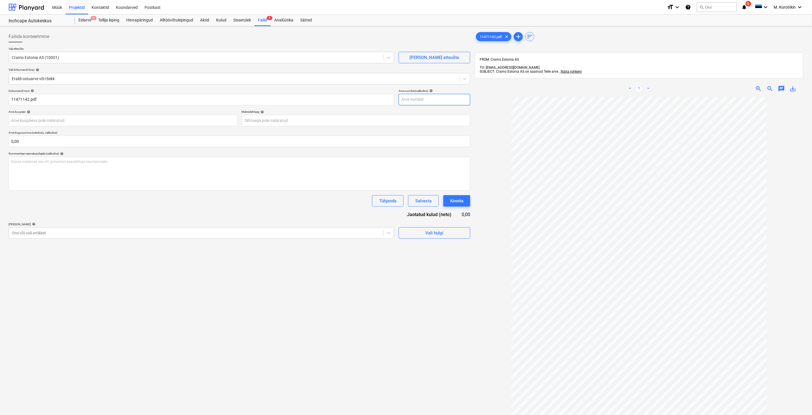
click at [428, 102] on input "text" at bounding box center [435, 99] width 72 height 11
type input "11471142"
click at [284, 119] on body "Müük Projektid Kontaktid Koondarved Postkast format_size keyboard_arrow_down he…" at bounding box center [406, 207] width 812 height 415
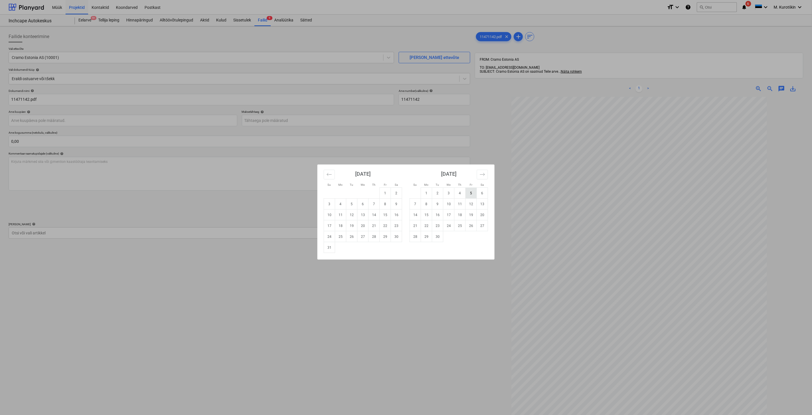
click at [473, 193] on td "5" at bounding box center [471, 193] width 11 height 11
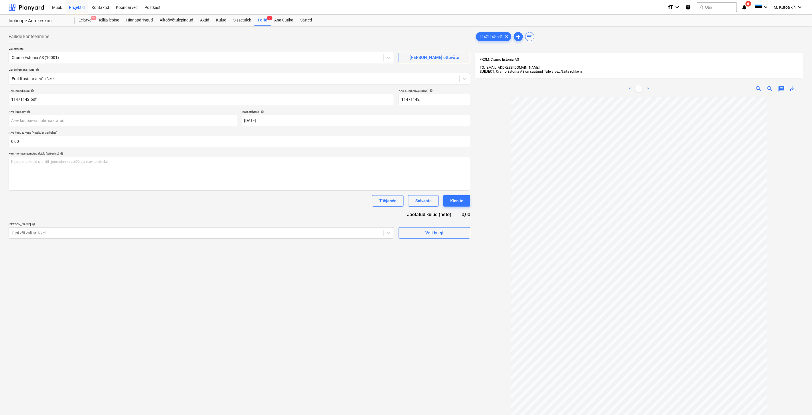
type input "[DATE]"
click at [323, 238] on div "Otsi või vali artikkel" at bounding box center [202, 232] width 386 height 11
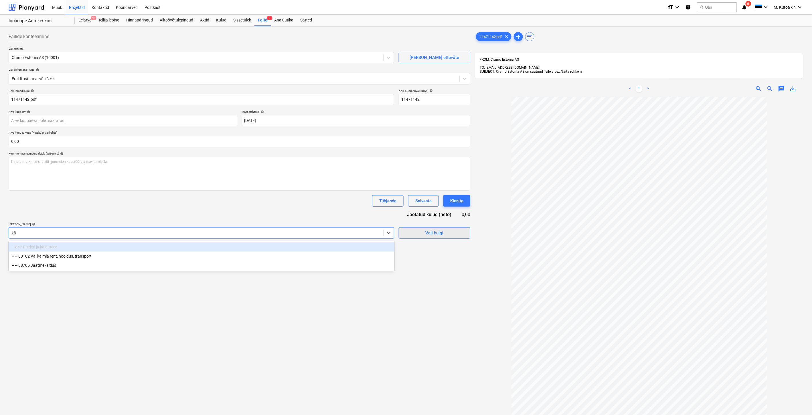
type input "kä"
click at [427, 232] on div "Vali hulgi" at bounding box center [435, 232] width 18 height 7
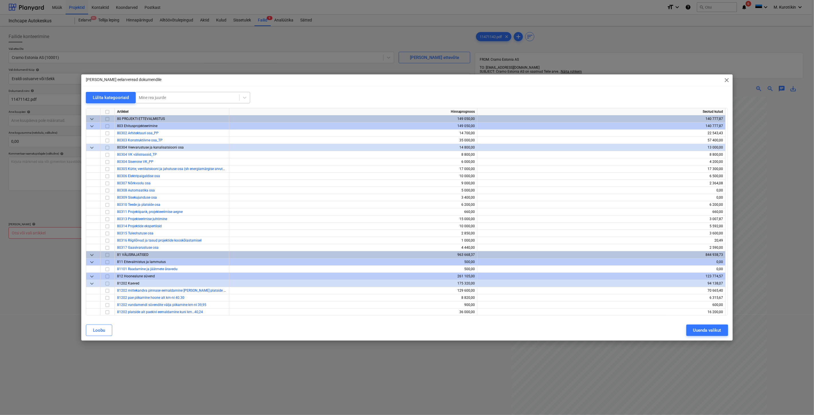
click at [184, 95] on div at bounding box center [188, 98] width 98 height 6
type input "käim"
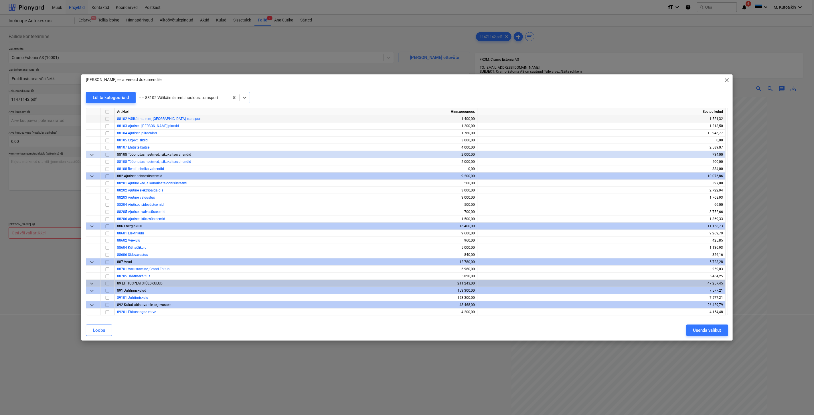
click at [110, 119] on input "checkbox" at bounding box center [107, 119] width 7 height 7
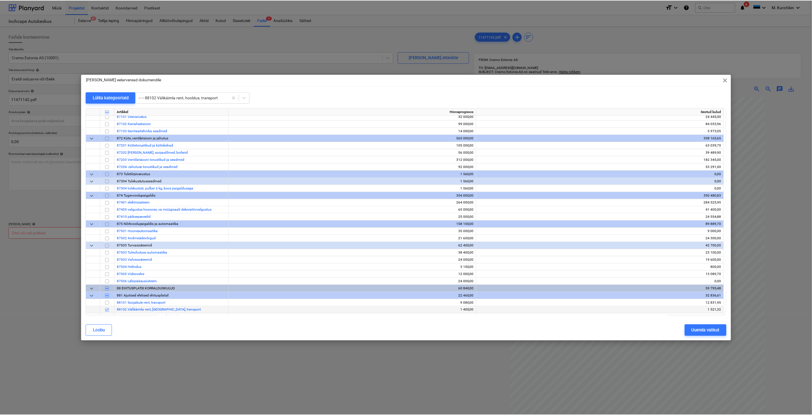
scroll to position [2181, 0]
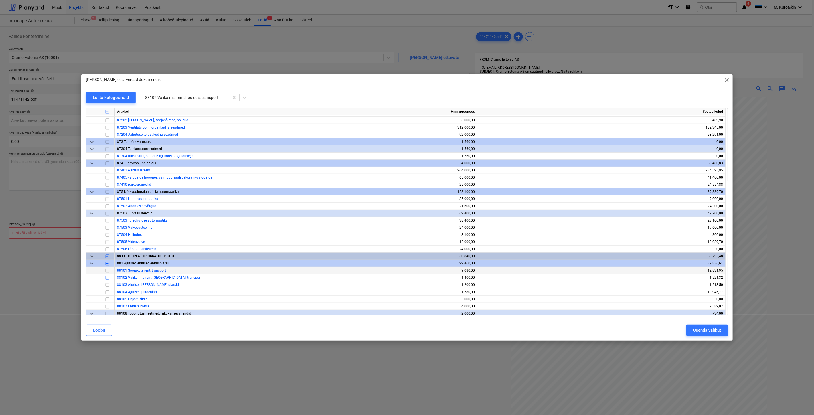
click at [108, 270] on input "checkbox" at bounding box center [107, 270] width 7 height 7
click at [707, 333] on div "Uuenda valikut" at bounding box center [707, 330] width 28 height 7
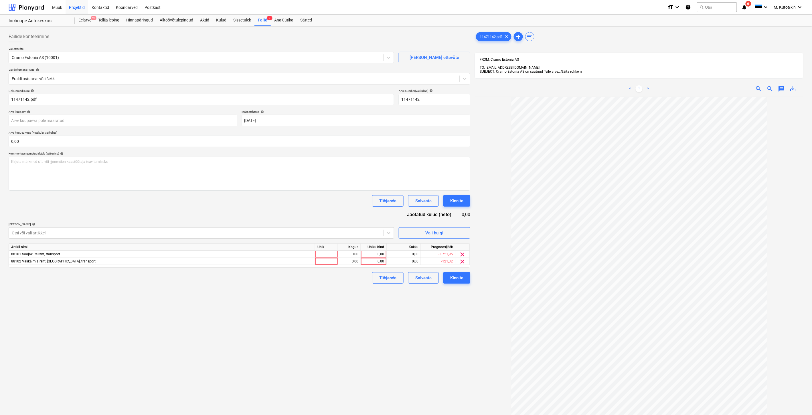
click at [460, 339] on div "Failide konteerimine Vali ettevõte Cramo Estonia AS (10001) [PERSON_NAME] uus e…" at bounding box center [239, 263] width 466 height 469
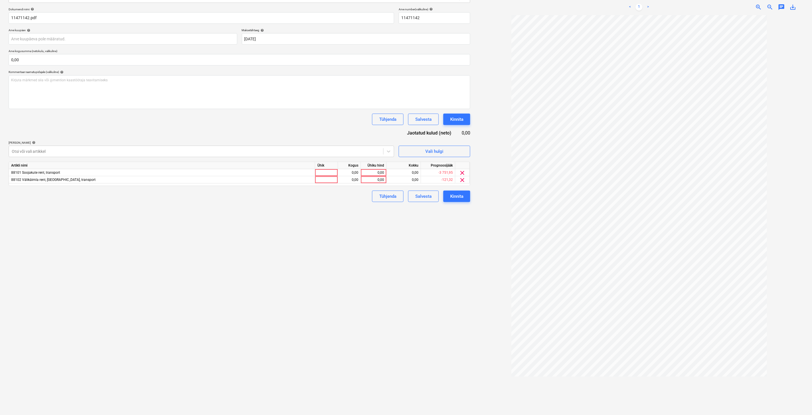
scroll to position [50, 0]
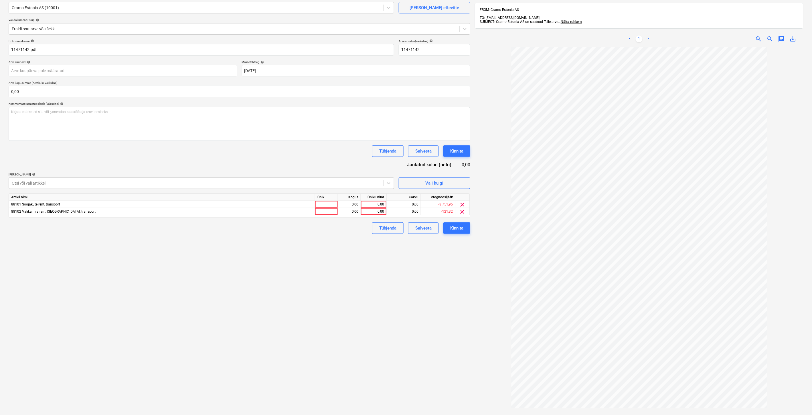
click at [356, 197] on div "Kogus" at bounding box center [349, 197] width 23 height 7
drag, startPoint x: 393, startPoint y: 294, endPoint x: 367, endPoint y: 210, distance: 88.1
click at [393, 293] on div "Failide konteerimine Vali ettevõte Cramo Estonia AS (10001) [PERSON_NAME] uus e…" at bounding box center [239, 213] width 466 height 469
click at [375, 200] on div "Ühiku hind" at bounding box center [374, 197] width 26 height 7
click at [376, 203] on div "0,00" at bounding box center [373, 204] width 21 height 7
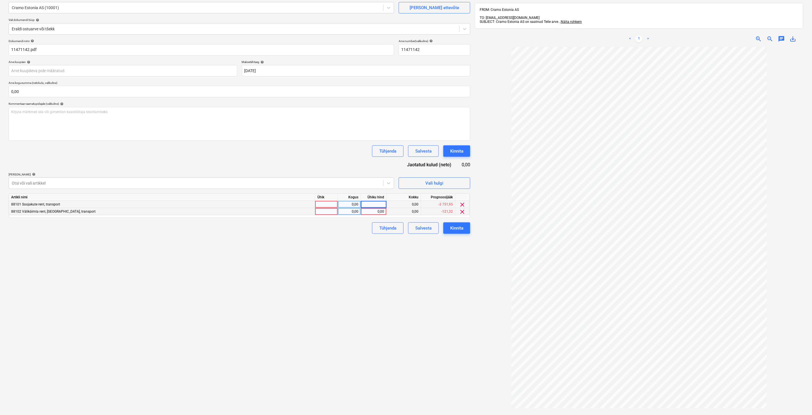
click at [376, 213] on div "0,00" at bounding box center [373, 211] width 21 height 7
type input "150"
click at [395, 255] on div "Failide konteerimine Vali ettevõte Cramo Estonia AS (10001) [PERSON_NAME] uus e…" at bounding box center [239, 213] width 466 height 469
click at [382, 205] on div "0,00" at bounding box center [373, 204] width 21 height 7
click at [321, 185] on div at bounding box center [196, 183] width 369 height 6
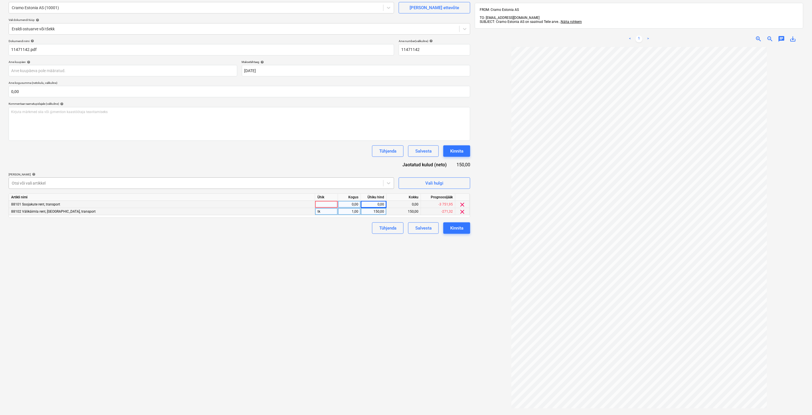
click at [321, 185] on div at bounding box center [196, 183] width 369 height 6
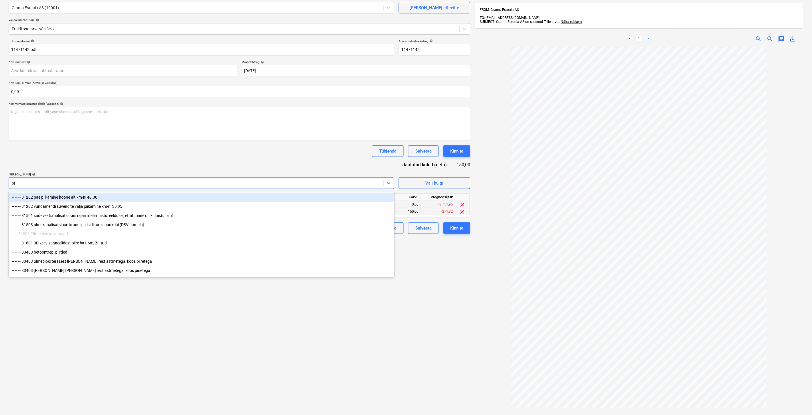
type input "p"
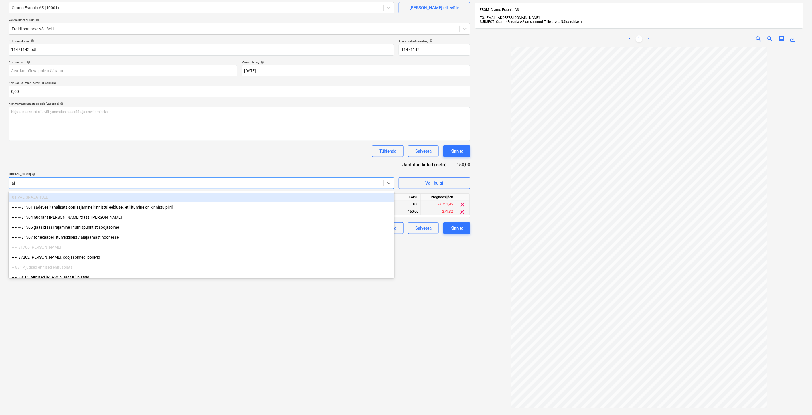
type input "aju"
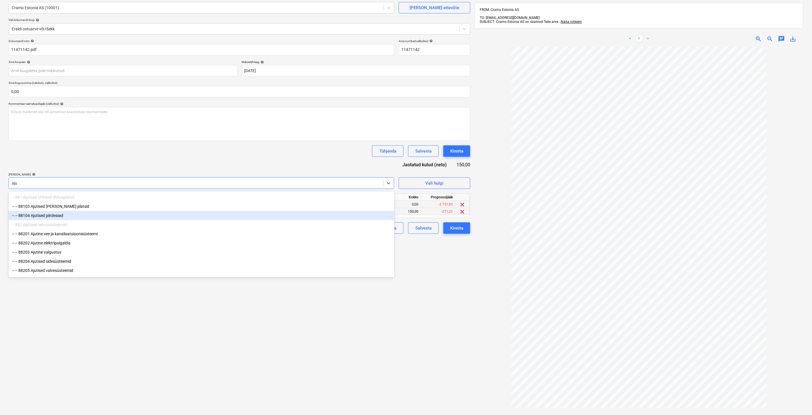
click at [225, 215] on div "-- -- 88104 Ajutised piirdeaiad" at bounding box center [202, 215] width 386 height 9
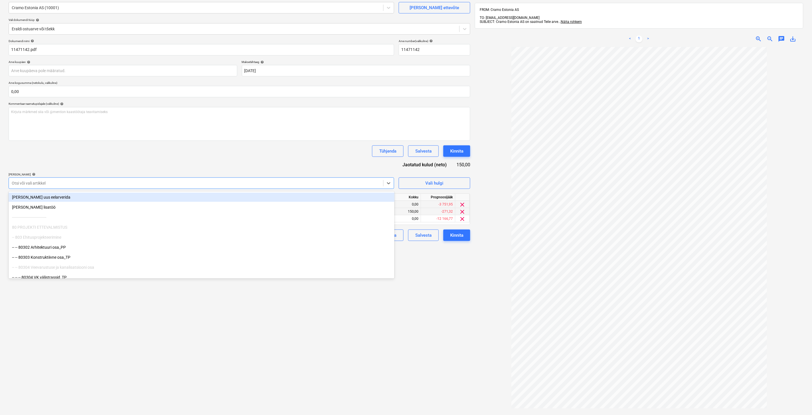
click at [241, 160] on div "Dokumendi nimi help 11471142.pdf Arve number (valikuline) help 11471142 Arve ku…" at bounding box center [240, 140] width 462 height 202
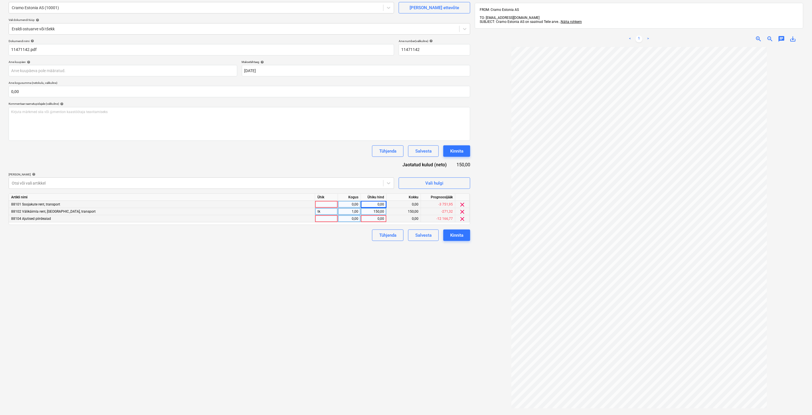
click at [371, 219] on div "0,00" at bounding box center [373, 218] width 21 height 7
type input "100"
click at [391, 280] on div "Failide konteerimine Vali ettevõte Cramo Estonia AS (10001) [PERSON_NAME] uus e…" at bounding box center [239, 213] width 466 height 469
click at [377, 207] on div "0,00" at bounding box center [373, 204] width 21 height 7
type input "150"
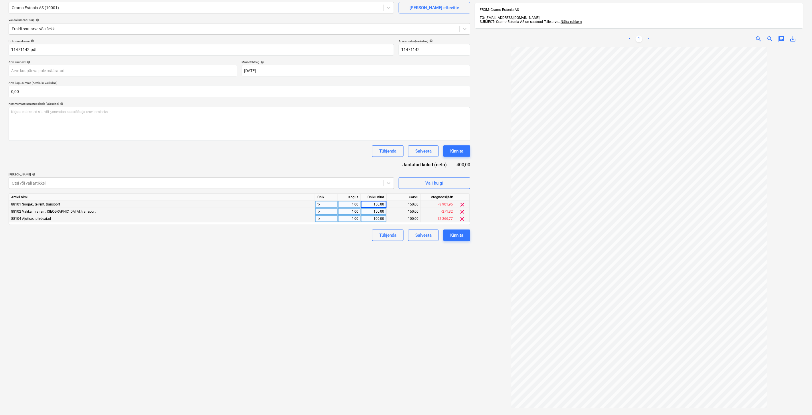
click at [376, 255] on div "Failide konteerimine Vali ettevõte Cramo Estonia AS (10001) [PERSON_NAME] uus e…" at bounding box center [239, 213] width 466 height 469
click at [384, 218] on div "100,00" at bounding box center [373, 218] width 21 height 7
type input "124,56"
click at [426, 280] on div "Failide konteerimine Vali ettevõte Cramo Estonia AS (10001) [PERSON_NAME] uus e…" at bounding box center [239, 213] width 466 height 469
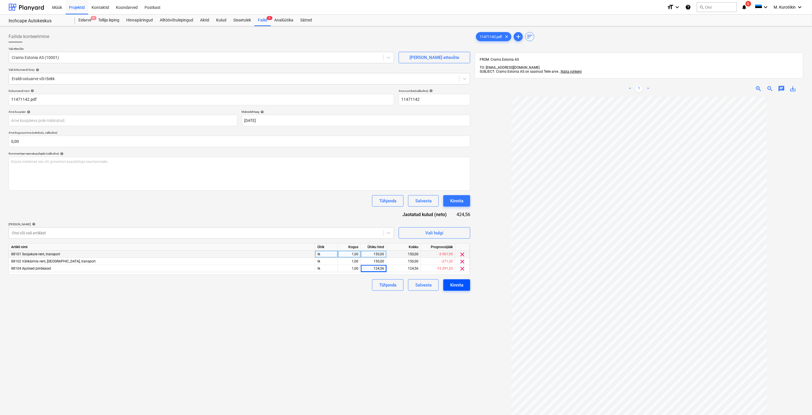
click at [452, 285] on div "Kinnita" at bounding box center [456, 284] width 13 height 7
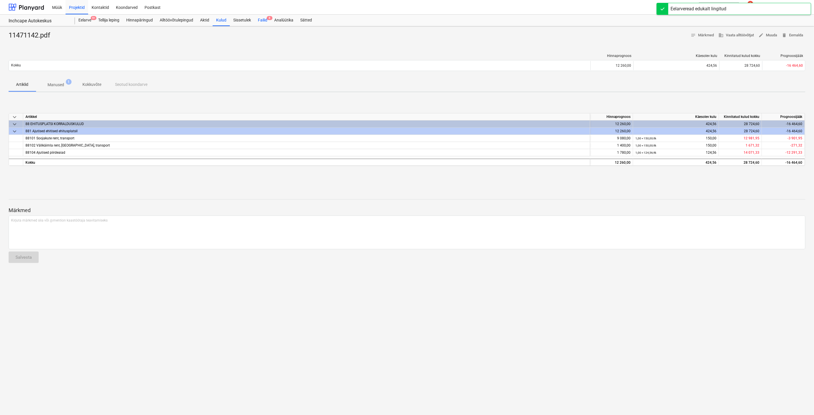
click at [266, 20] on div "Failid 8" at bounding box center [262, 20] width 16 height 11
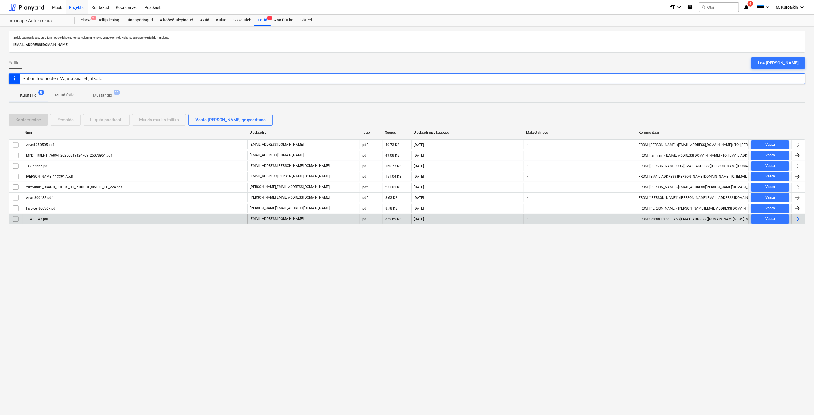
click at [65, 218] on div "11471143.pdf" at bounding box center [135, 218] width 225 height 9
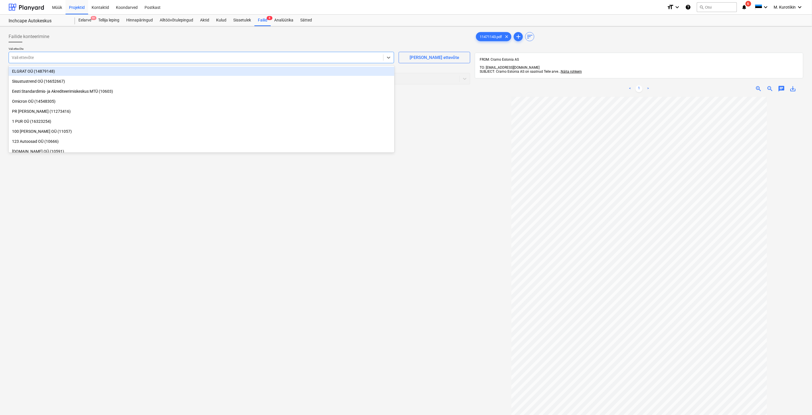
click at [104, 57] on div at bounding box center [196, 58] width 369 height 6
type input "cra"
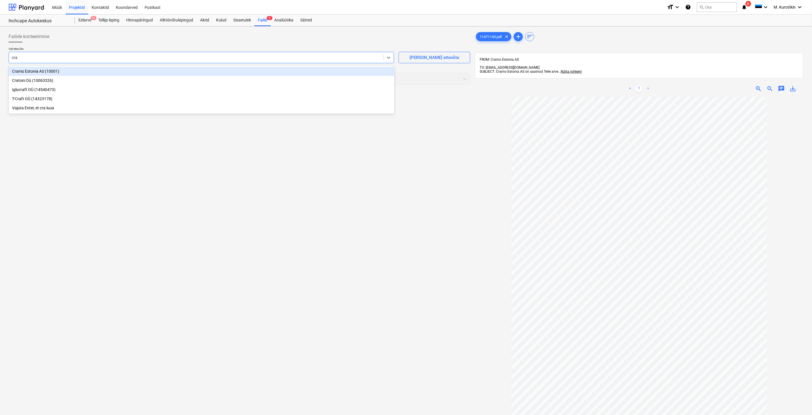
click at [110, 70] on div "Cramo Estonia AS (10001)" at bounding box center [202, 71] width 386 height 9
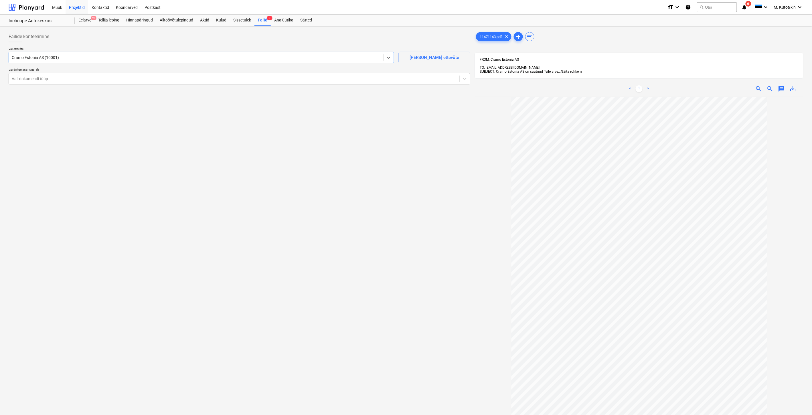
click at [113, 79] on div at bounding box center [234, 79] width 445 height 6
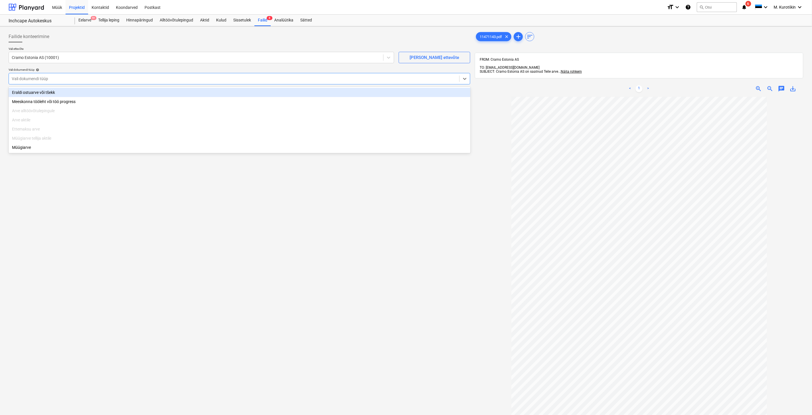
click at [110, 90] on div "Eraldi ostuarve või tšekk" at bounding box center [240, 92] width 462 height 9
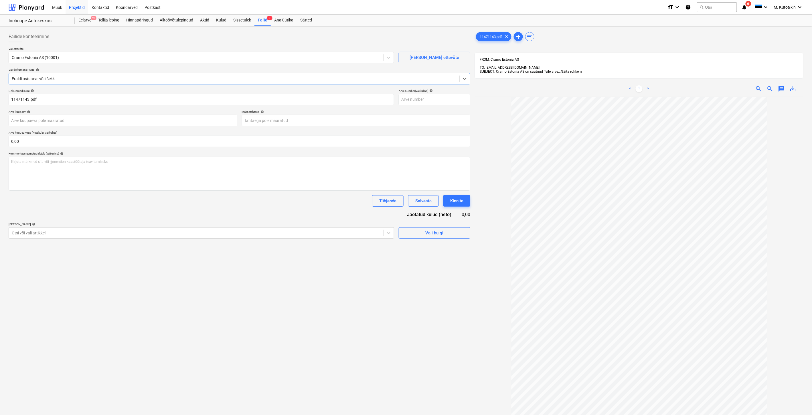
click at [795, 87] on span "save_alt" at bounding box center [793, 88] width 7 height 7
click at [434, 103] on input "text" at bounding box center [435, 99] width 72 height 11
paste input "11471143"
type input "11471143"
click at [344, 115] on body "Müük Projektid Kontaktid Koondarved Postkast format_size keyboard_arrow_down he…" at bounding box center [406, 207] width 812 height 415
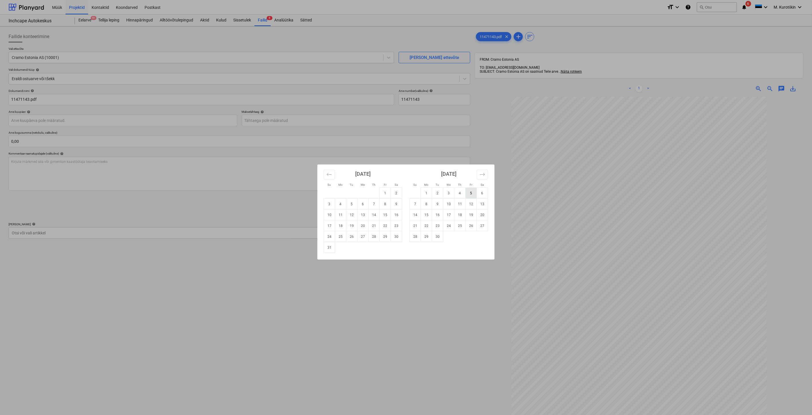
click at [472, 195] on td "5" at bounding box center [471, 193] width 11 height 11
type input "[DATE]"
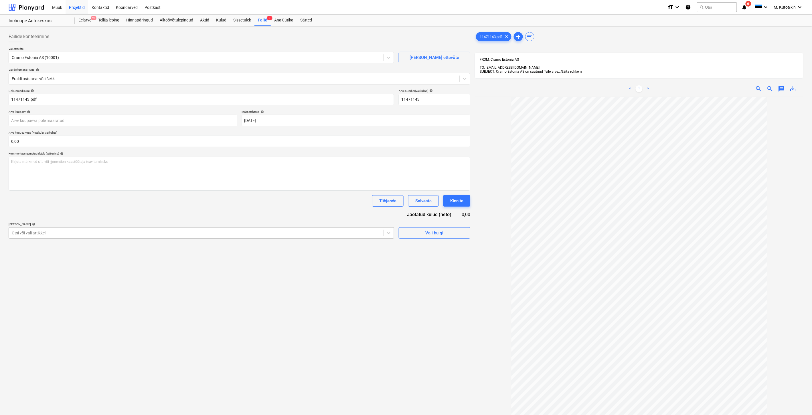
click at [243, 232] on div at bounding box center [196, 233] width 369 height 6
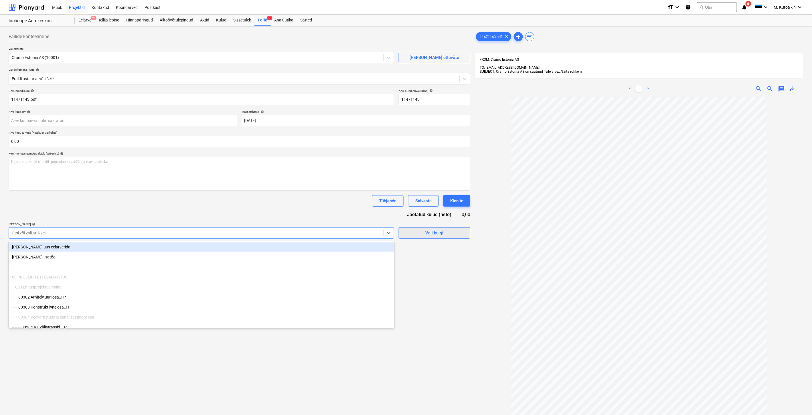
click at [415, 233] on span "Vali hulgi" at bounding box center [434, 232] width 57 height 7
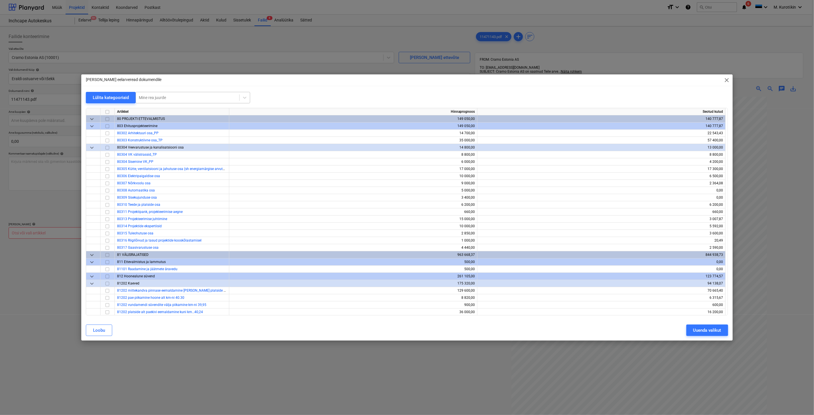
click at [179, 95] on div at bounding box center [188, 98] width 98 height 6
type input "käim"
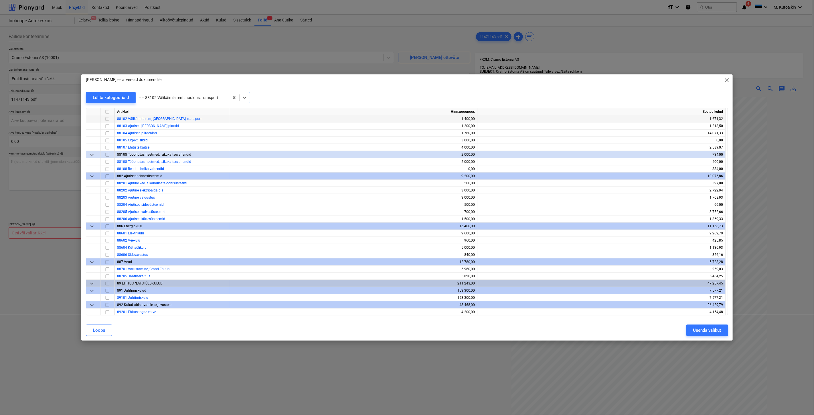
drag, startPoint x: 109, startPoint y: 118, endPoint x: 116, endPoint y: 116, distance: 6.8
click at [109, 118] on input "checkbox" at bounding box center [107, 119] width 7 height 7
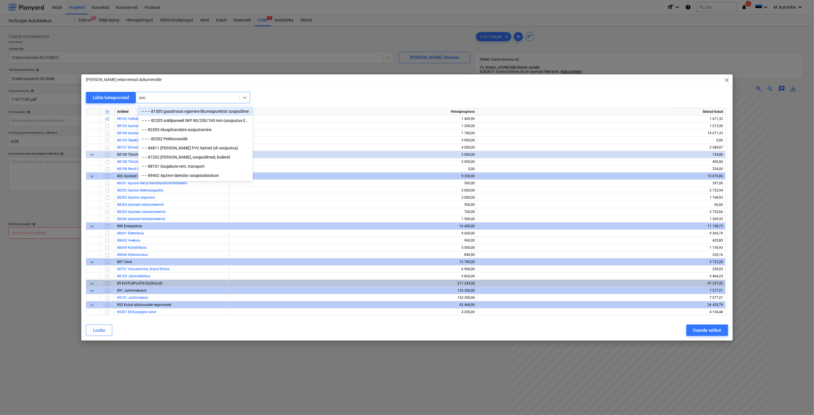
type input "sooj"
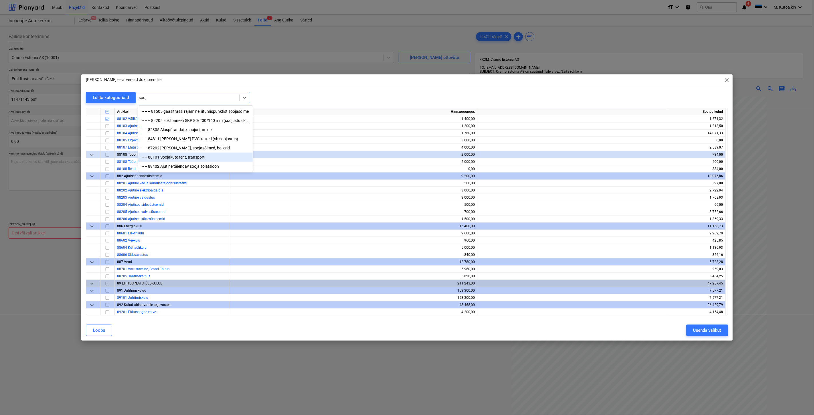
click at [204, 160] on div "-- -- 88101 Soojakute rent, transport" at bounding box center [195, 157] width 114 height 9
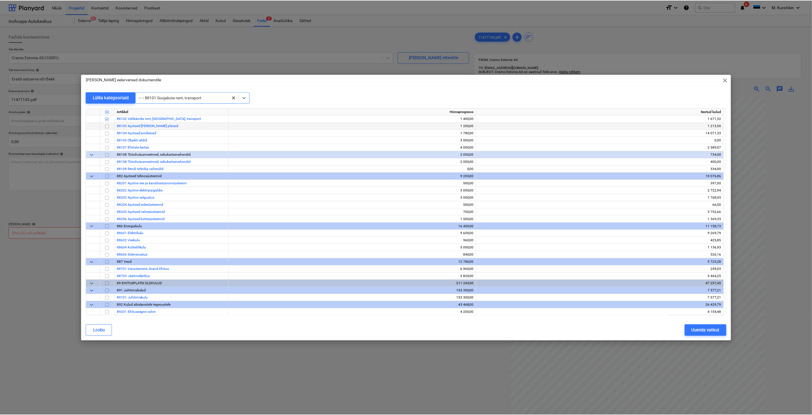
scroll to position [2333, 0]
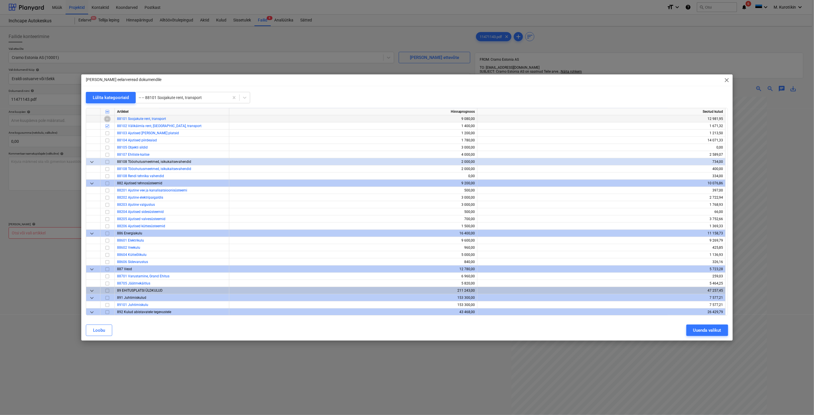
click at [108, 118] on input "checkbox" at bounding box center [107, 119] width 7 height 7
click at [111, 139] on div at bounding box center [107, 140] width 14 height 7
click at [107, 139] on input "checkbox" at bounding box center [107, 140] width 7 height 7
click at [693, 328] on div "Uuenda valikut" at bounding box center [707, 330] width 28 height 7
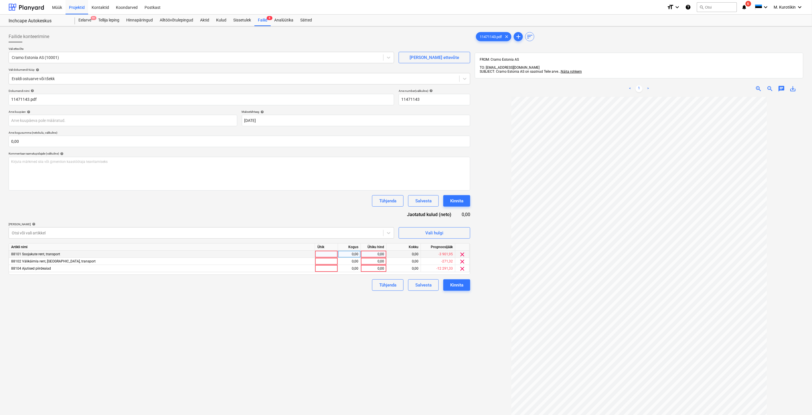
click at [369, 255] on div "0,00" at bounding box center [373, 254] width 21 height 7
type input "100"
click at [367, 260] on div "0,00" at bounding box center [373, 261] width 21 height 7
type input "112,96"
click at [371, 269] on div "0,00" at bounding box center [373, 268] width 21 height 7
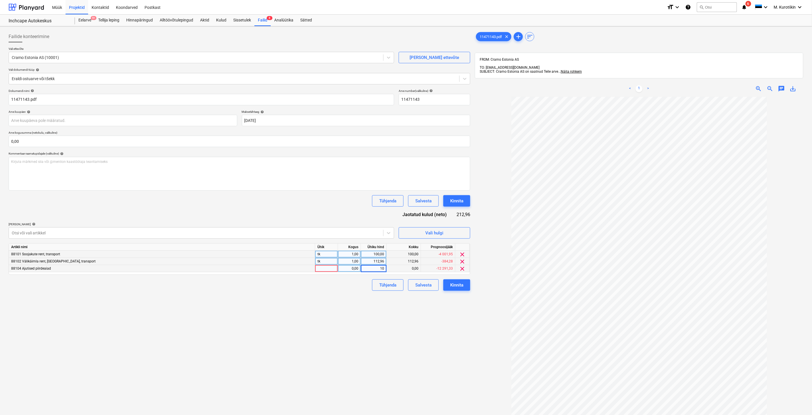
type input "100"
click at [388, 331] on div "Failide konteerimine Vali ettevõte Cramo Estonia AS (10001) [PERSON_NAME] uus e…" at bounding box center [239, 263] width 466 height 469
click at [463, 286] on div "Kinnita" at bounding box center [456, 284] width 13 height 7
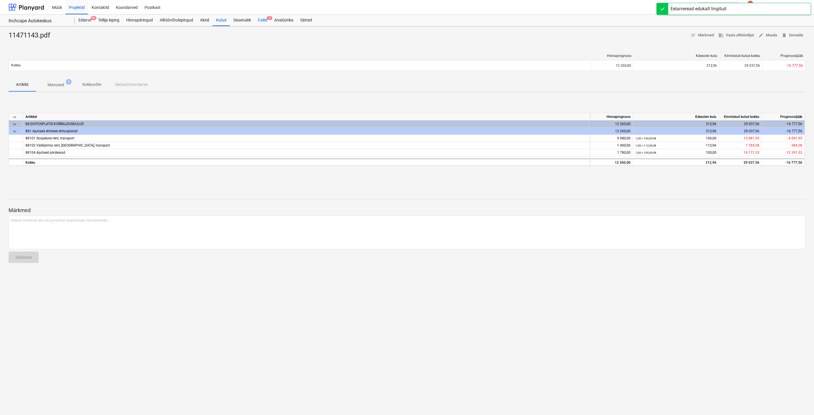
click at [267, 22] on div "Failid 7" at bounding box center [262, 20] width 16 height 11
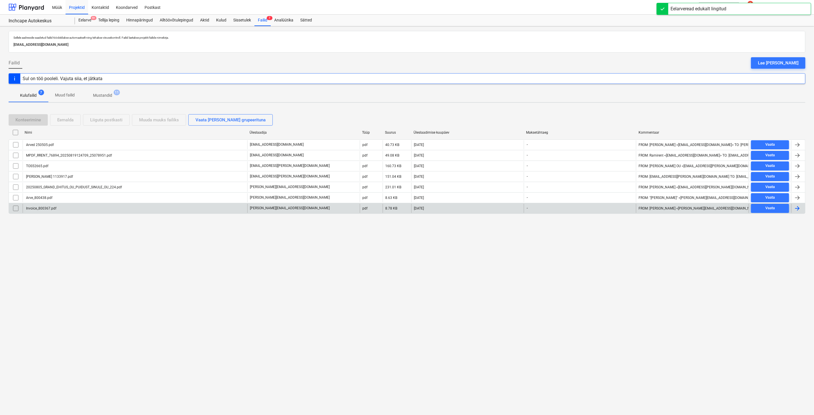
click at [73, 207] on div "Invoice_800367.pdf" at bounding box center [135, 208] width 225 height 9
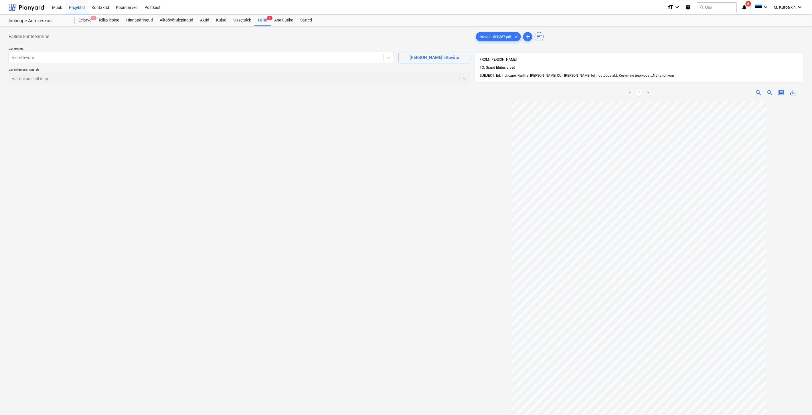
drag, startPoint x: 157, startPoint y: 50, endPoint x: 155, endPoint y: 54, distance: 4.7
click at [157, 51] on p "Vali ettevõte" at bounding box center [202, 49] width 386 height 5
click at [153, 58] on div at bounding box center [196, 58] width 369 height 6
type input "[PERSON_NAME]"
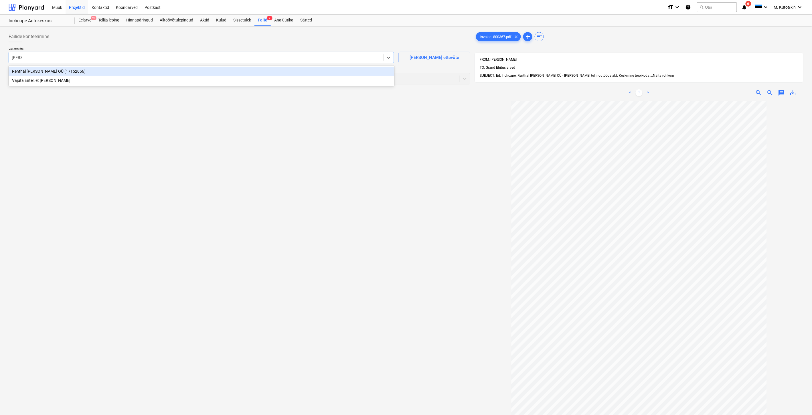
click at [186, 71] on div "Renthal [PERSON_NAME] OÜ (17152056)" at bounding box center [202, 71] width 386 height 9
drag, startPoint x: 423, startPoint y: 159, endPoint x: 408, endPoint y: 133, distance: 30.0
click at [422, 158] on div "Failide konteerimine Vali ettevõte option Renthal [PERSON_NAME] OÜ (17152056) ,…" at bounding box center [239, 265] width 466 height 473
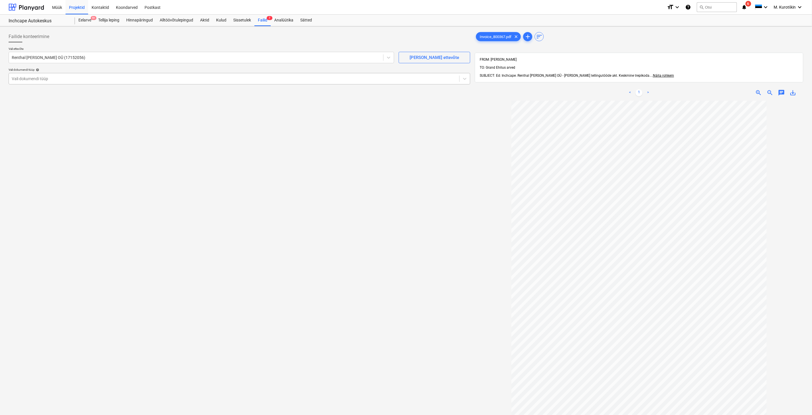
click at [349, 79] on div at bounding box center [234, 79] width 445 height 6
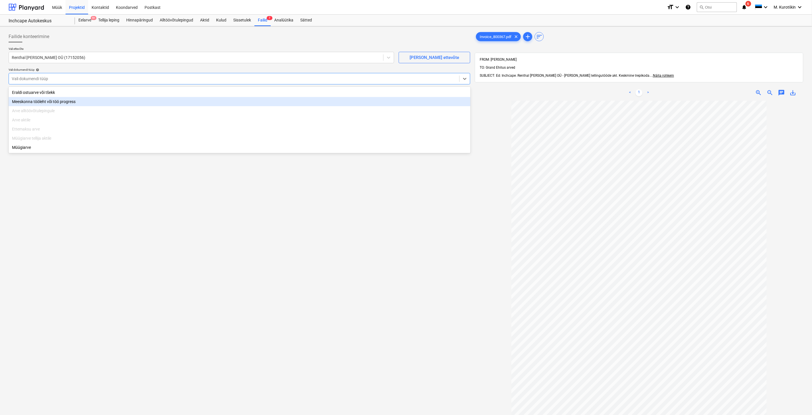
click at [307, 100] on div "Meeskonna tööleht või töö progress" at bounding box center [240, 101] width 462 height 9
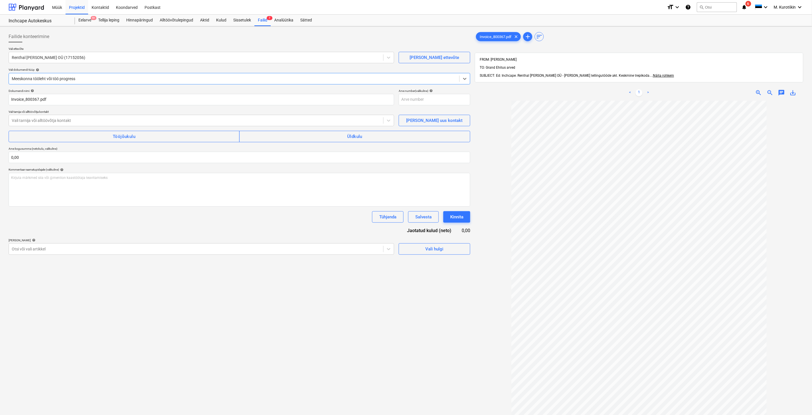
click at [309, 81] on div at bounding box center [234, 79] width 445 height 6
click at [124, 86] on div "Vali ettevõte Renthal [PERSON_NAME] OÜ (17152056) [PERSON_NAME] uus ettevõte Va…" at bounding box center [240, 68] width 462 height 42
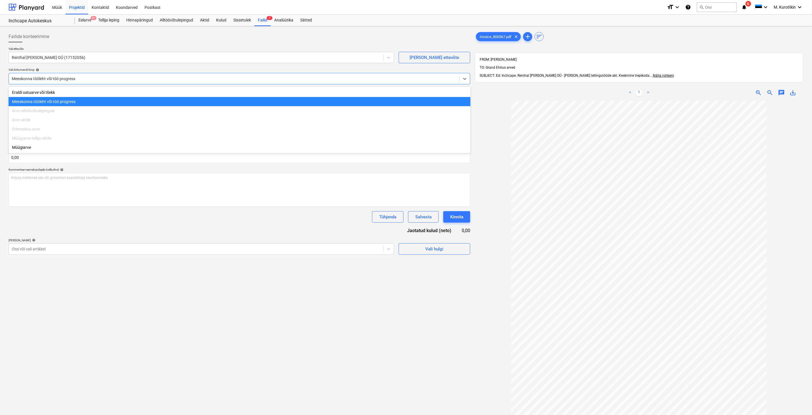
click at [116, 84] on div "Meeskonna tööleht või töö progress" at bounding box center [240, 78] width 462 height 11
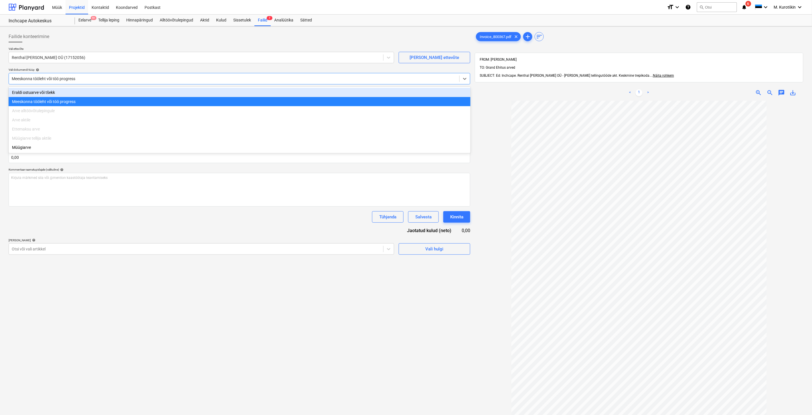
click at [98, 95] on div "Eraldi ostuarve või tšekk" at bounding box center [240, 92] width 462 height 9
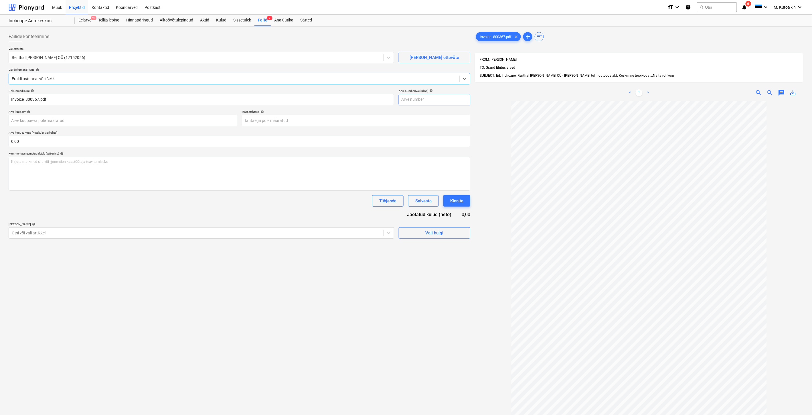
click at [454, 100] on input "text" at bounding box center [435, 99] width 72 height 11
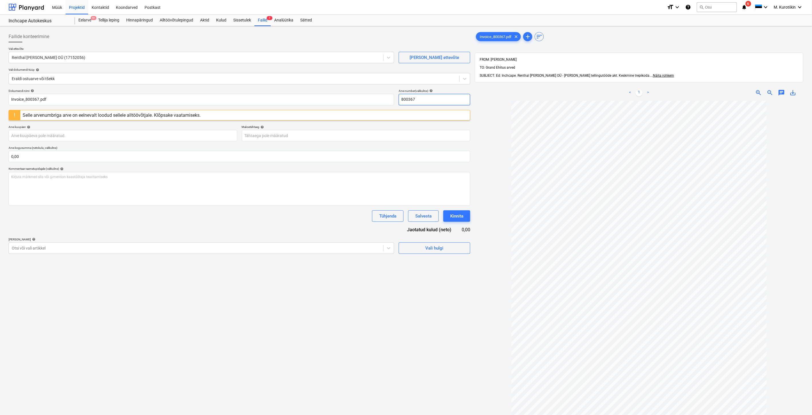
type input "800367"
click at [297, 301] on div "Failide konteerimine Vali ettevõte Renthal [PERSON_NAME] OÜ (17152056) [PERSON_…" at bounding box center [239, 265] width 466 height 473
click at [262, 22] on div "Failid 7" at bounding box center [262, 20] width 16 height 11
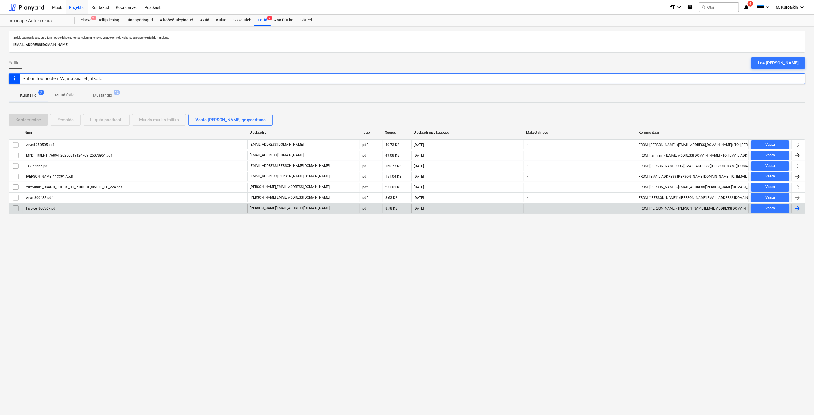
click at [42, 212] on div "Invoice_800367.pdf" at bounding box center [135, 208] width 225 height 9
click at [18, 210] on input "checkbox" at bounding box center [15, 208] width 9 height 9
click at [68, 123] on div "Eemalda" at bounding box center [65, 119] width 16 height 7
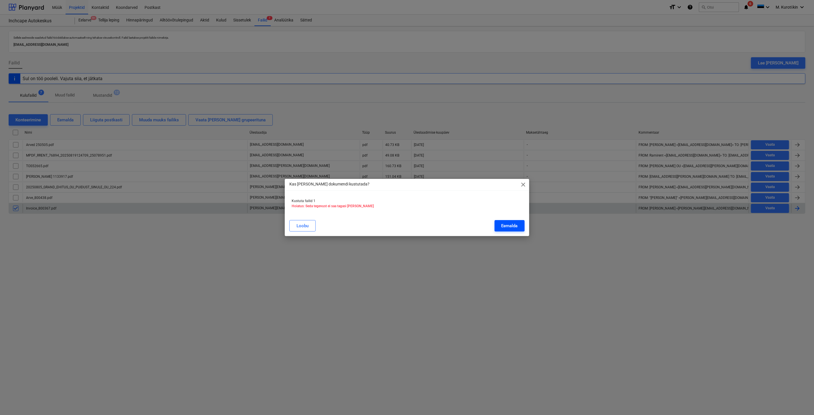
click at [515, 222] on div "Eemalda" at bounding box center [509, 225] width 16 height 7
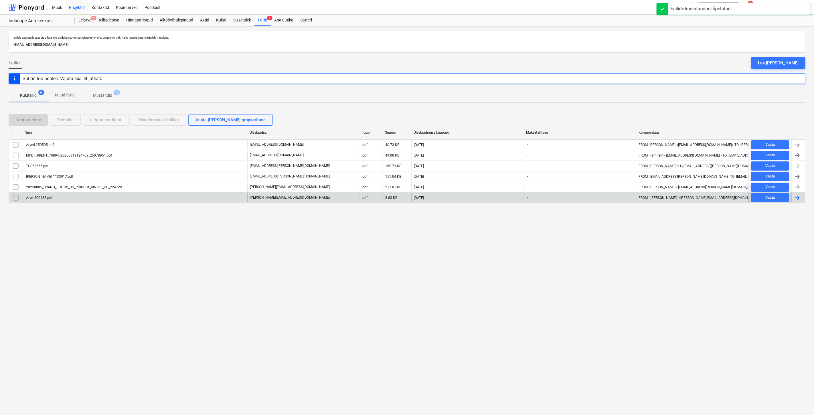
click at [41, 198] on div "Arve_800438.pdf" at bounding box center [38, 198] width 27 height 4
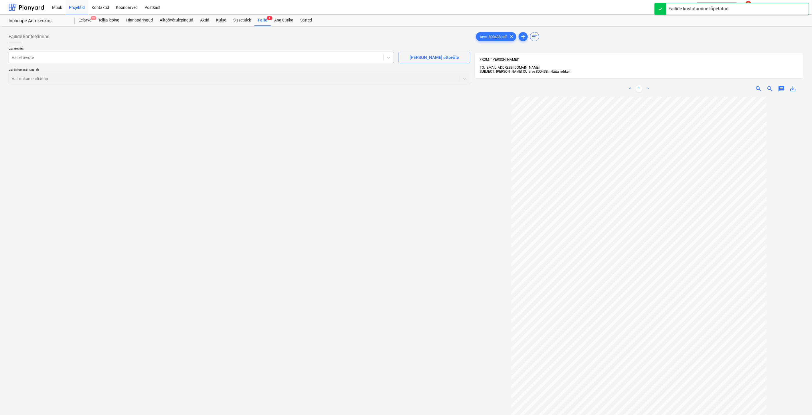
click at [212, 58] on div at bounding box center [196, 58] width 369 height 6
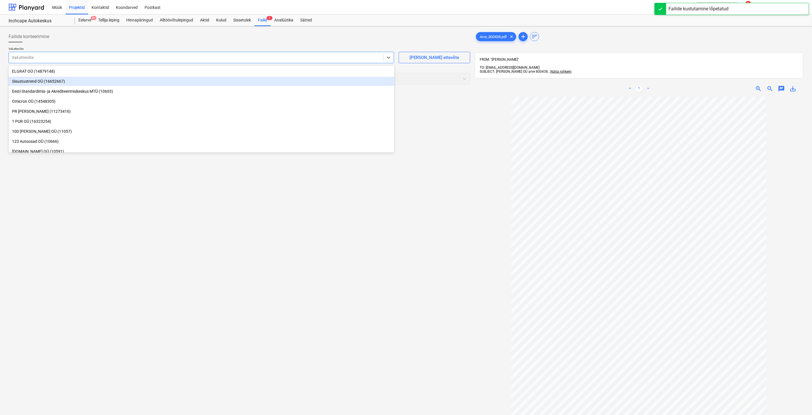
click at [167, 77] on div "Sisustustrend OÜ (16652667)" at bounding box center [202, 81] width 386 height 9
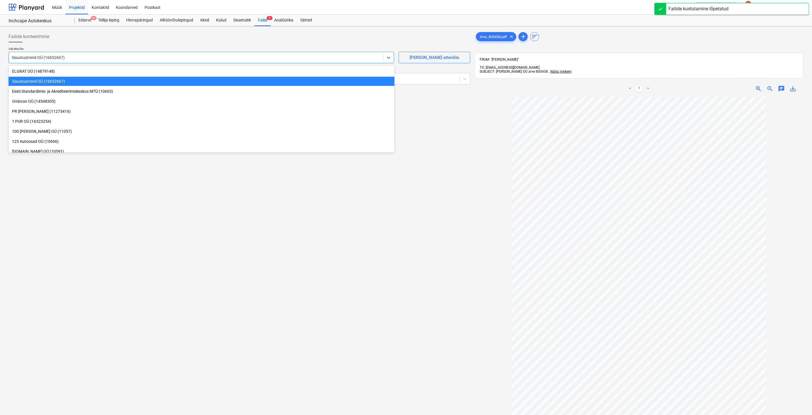
click at [163, 54] on div "Sisustustrend OÜ (16652667)" at bounding box center [196, 58] width 374 height 8
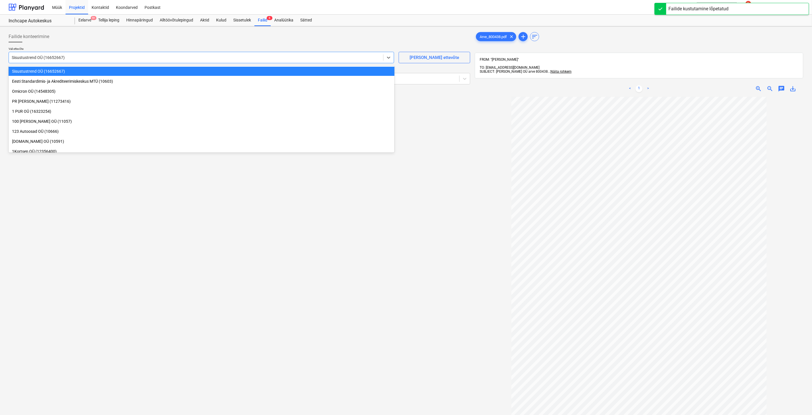
click at [163, 57] on div at bounding box center [196, 58] width 369 height 6
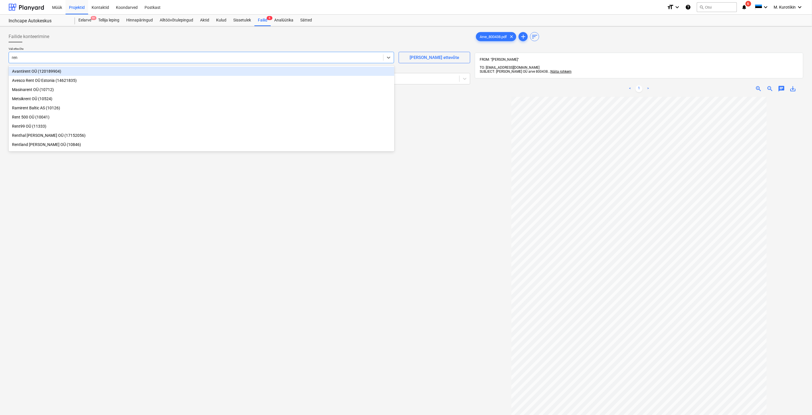
type input "rent"
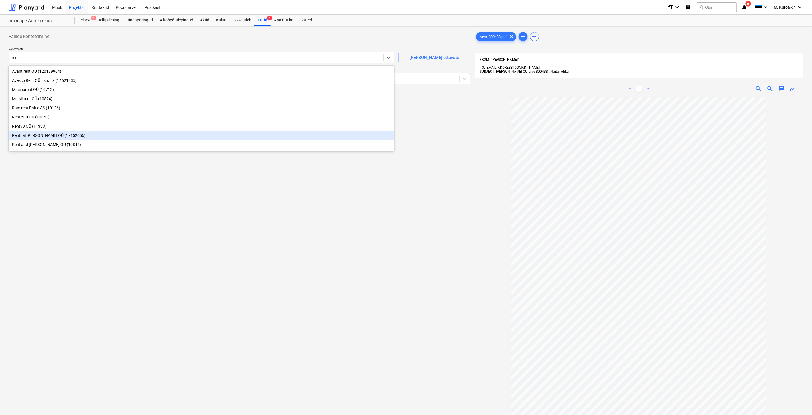
click at [128, 140] on div "Renthal [PERSON_NAME] OÜ (17152056)" at bounding box center [202, 135] width 386 height 9
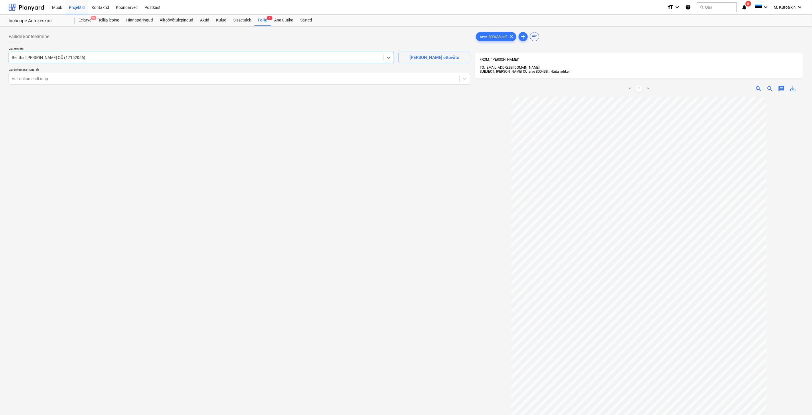
click at [120, 79] on div at bounding box center [234, 79] width 445 height 6
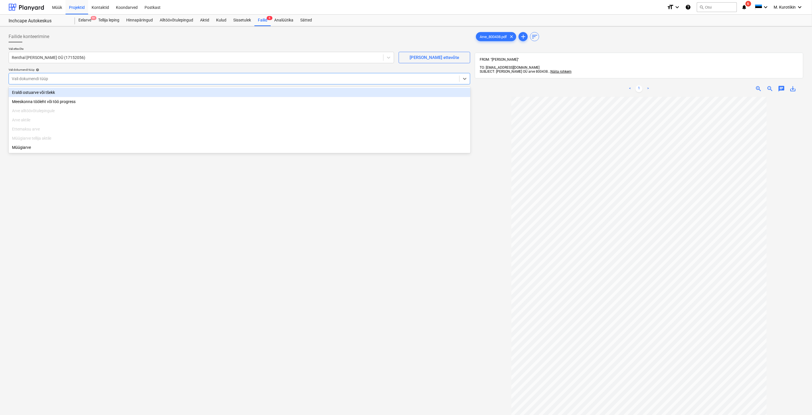
click at [108, 92] on div "Eraldi ostuarve või tšekk" at bounding box center [240, 92] width 462 height 9
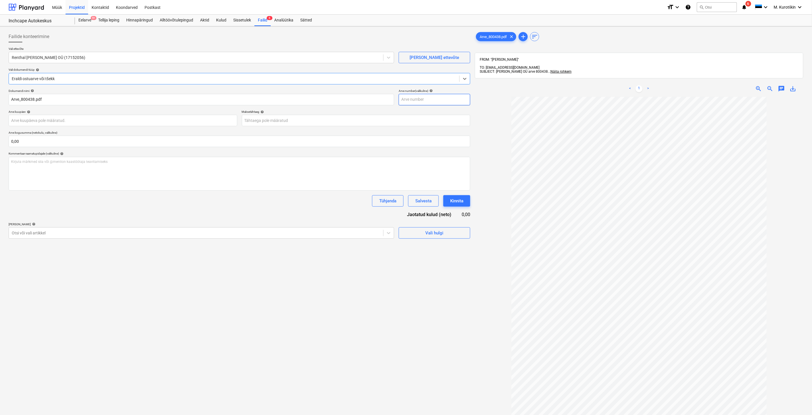
click at [418, 102] on input "text" at bounding box center [435, 99] width 72 height 11
type input "800438"
click at [434, 320] on div "Failide konteerimine Vali ettevõte Renthal [PERSON_NAME] OÜ (17152056) [PERSON_…" at bounding box center [239, 263] width 466 height 469
click at [230, 229] on div "Otsi või vali artikkel" at bounding box center [196, 233] width 374 height 8
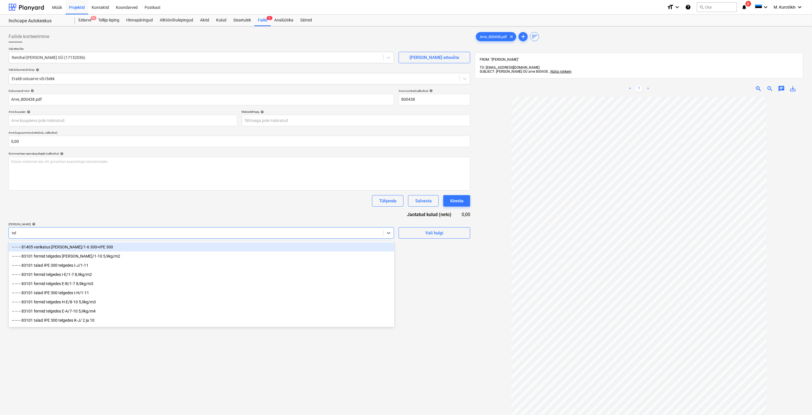
type input "tell"
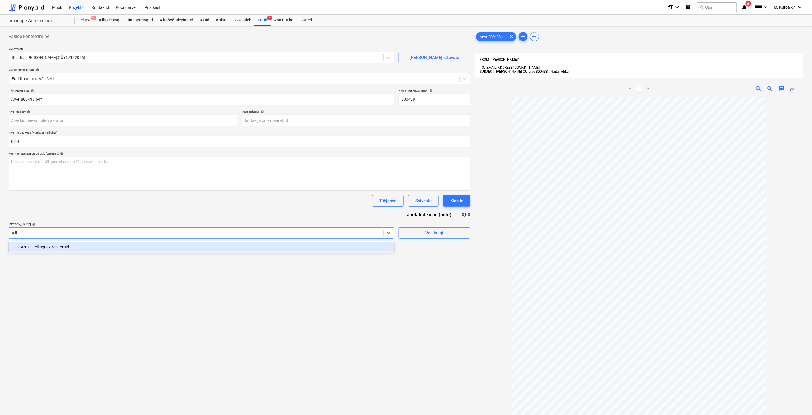
click at [252, 248] on div "-- -- 892011 Tellingud/trepitornid" at bounding box center [202, 246] width 386 height 9
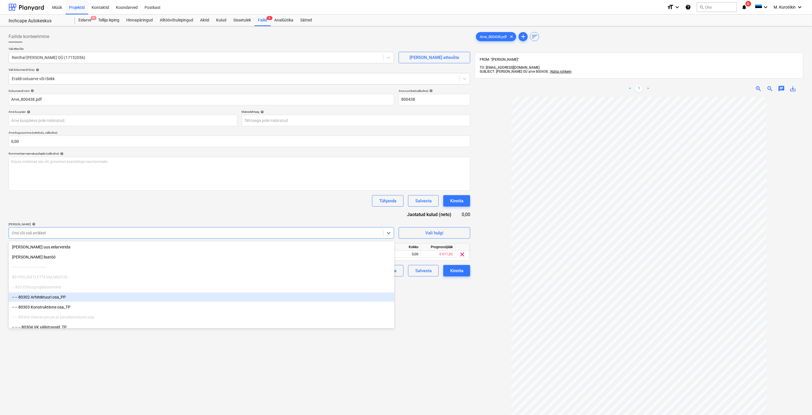
click at [384, 347] on div "Failide konteerimine Vali ettevõte Renthal [PERSON_NAME] OÜ (17152056) [PERSON_…" at bounding box center [239, 263] width 466 height 469
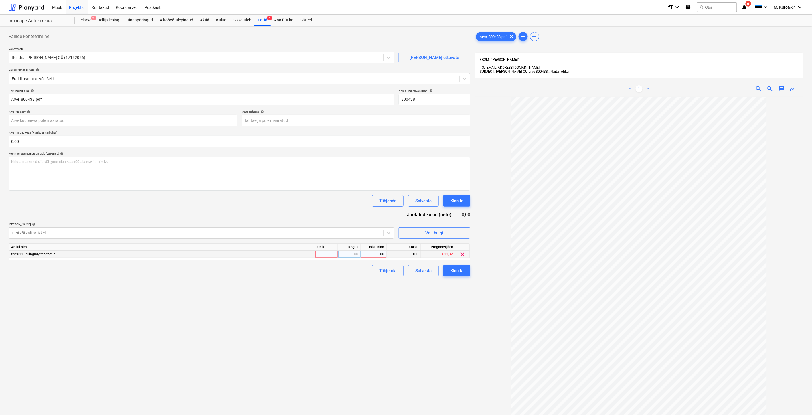
click at [374, 258] on div "0,00" at bounding box center [373, 254] width 21 height 7
type input "225,68"
click at [392, 304] on div "Failide konteerimine Vali ettevõte Renthal [PERSON_NAME] OÜ (17152056) [PERSON_…" at bounding box center [239, 263] width 466 height 469
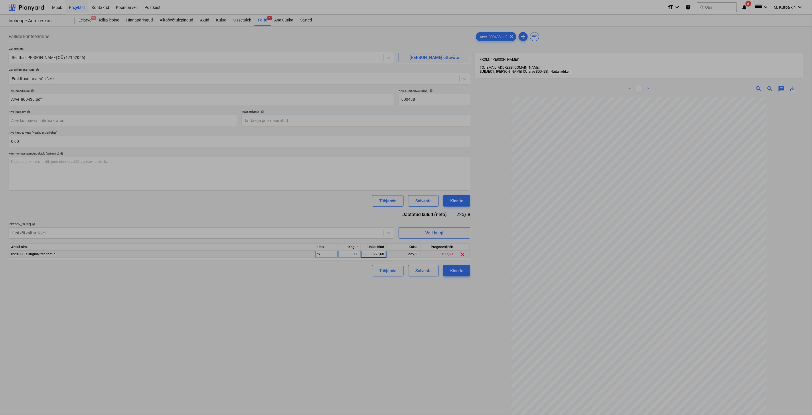
click at [315, 121] on body "Müük Projektid Kontaktid Koondarved Postkast format_size keyboard_arrow_down he…" at bounding box center [406, 207] width 812 height 415
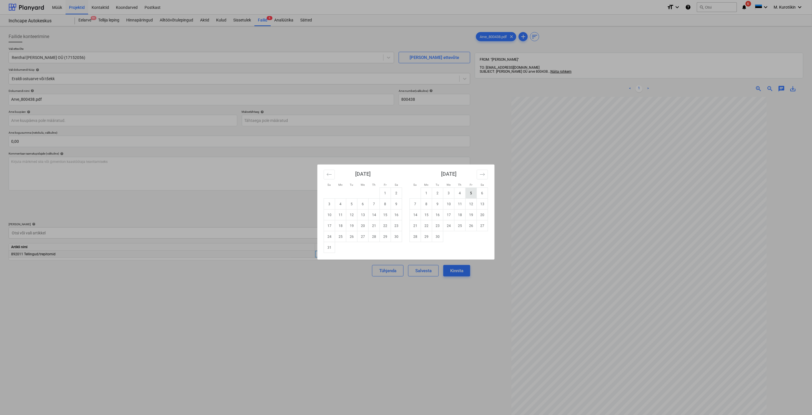
click at [471, 195] on td "5" at bounding box center [471, 193] width 11 height 11
type input "[DATE]"
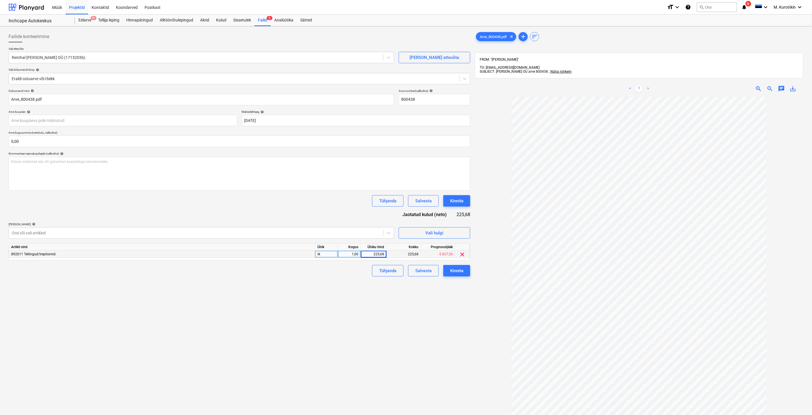
click at [346, 346] on div "Failide konteerimine Vali ettevõte Renthal [PERSON_NAME] OÜ (17152056) [PERSON_…" at bounding box center [239, 263] width 466 height 469
click at [462, 272] on div "Kinnita" at bounding box center [456, 270] width 13 height 7
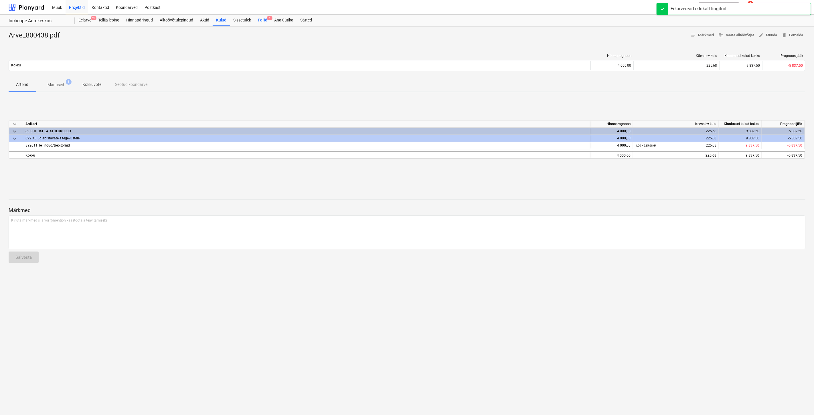
click at [262, 23] on div "Failid 5" at bounding box center [262, 20] width 16 height 11
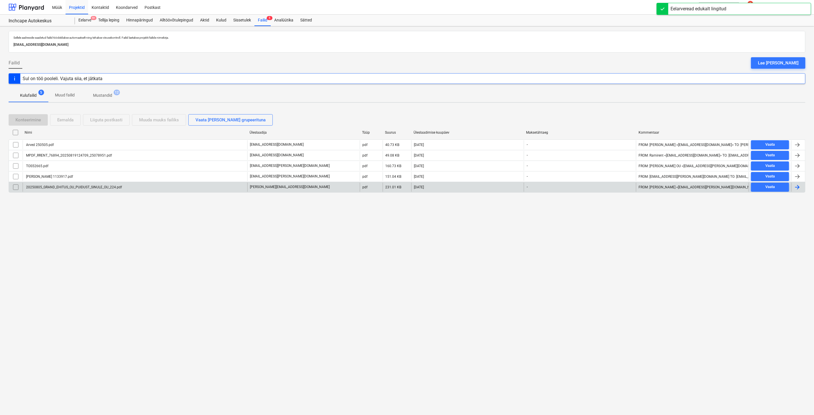
click at [65, 188] on div "20250805_GRAND_EHITUS_OU_PUIDUST_SINULE_OU_224.pdf" at bounding box center [73, 187] width 97 height 4
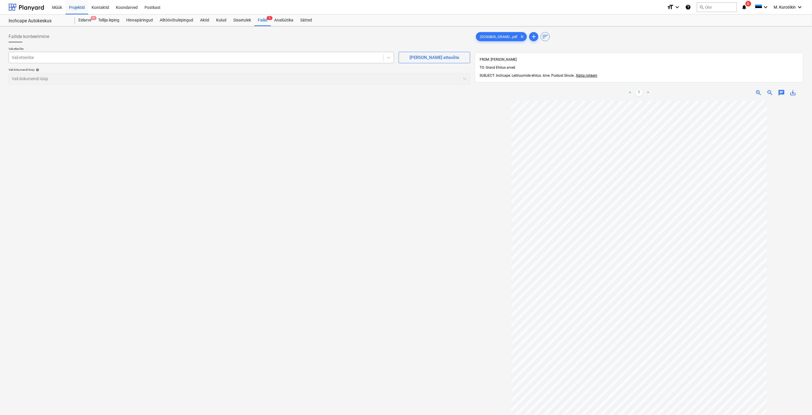
click at [131, 58] on div at bounding box center [196, 58] width 369 height 6
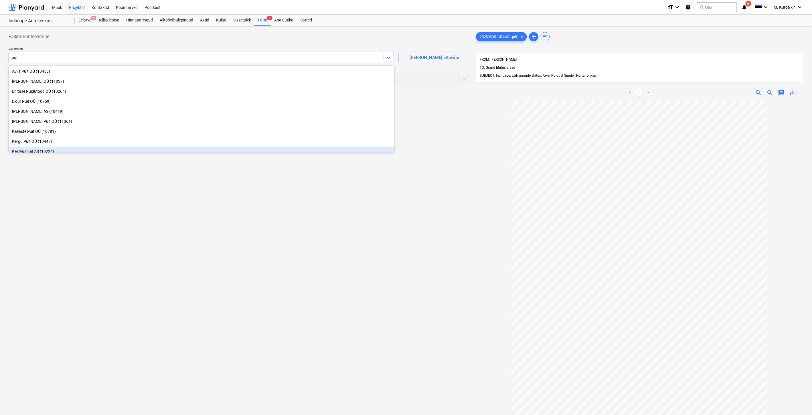
type input "pui"
click at [791, 89] on span "save_alt" at bounding box center [793, 92] width 7 height 7
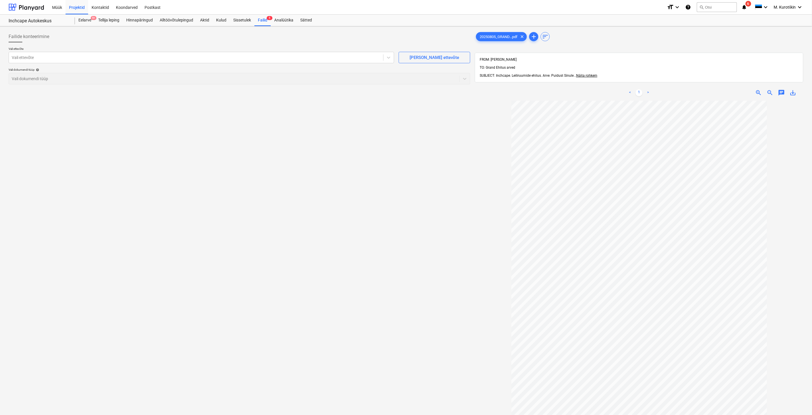
click at [335, 64] on div "Vali ettevõte Vali ettevõte [PERSON_NAME] uus ettevõte Vali dokumendi tüüp help…" at bounding box center [240, 68] width 462 height 42
click at [331, 61] on div "Vali ettevõte" at bounding box center [196, 58] width 374 height 8
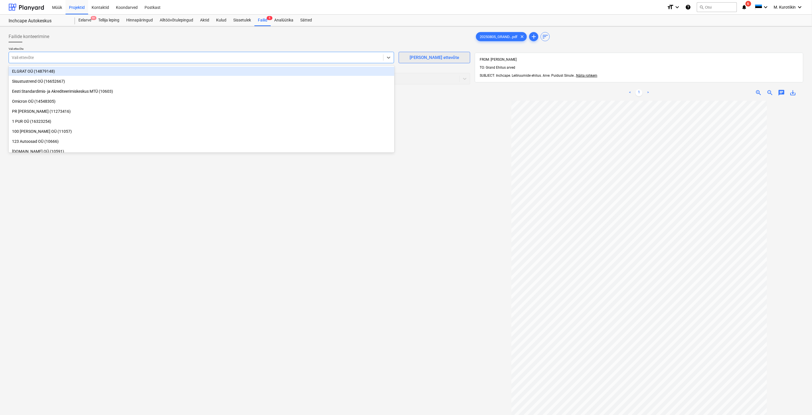
click at [421, 53] on button "[PERSON_NAME] ettevõte" at bounding box center [435, 57] width 72 height 11
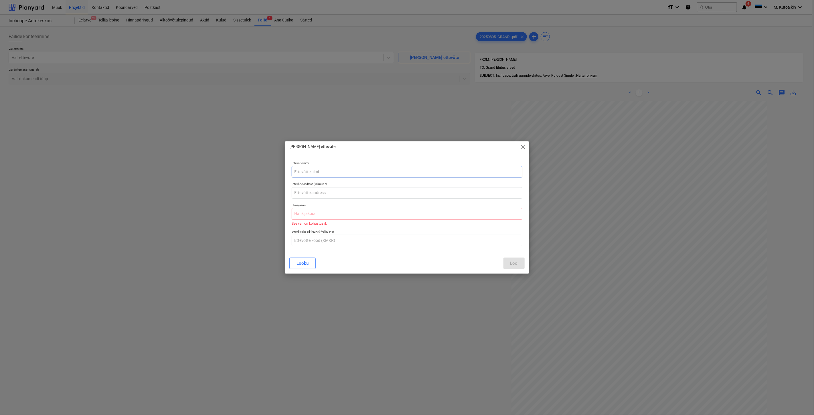
click at [325, 168] on input "text" at bounding box center [407, 171] width 230 height 11
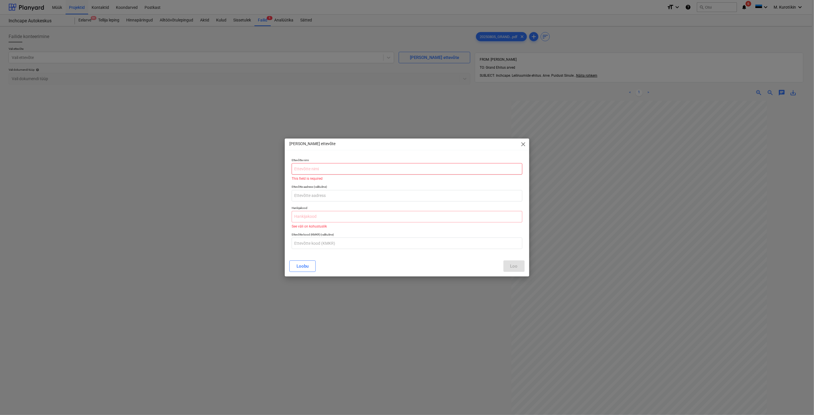
click at [324, 170] on input "text" at bounding box center [407, 168] width 230 height 11
paste input "PUIDUST SINULE OÜ"
type input "PUIDUST SINULE OÜ"
click at [336, 196] on input "text" at bounding box center [407, 195] width 230 height 11
click at [351, 170] on input "PUIDUST SINULE OÜ" at bounding box center [407, 168] width 230 height 11
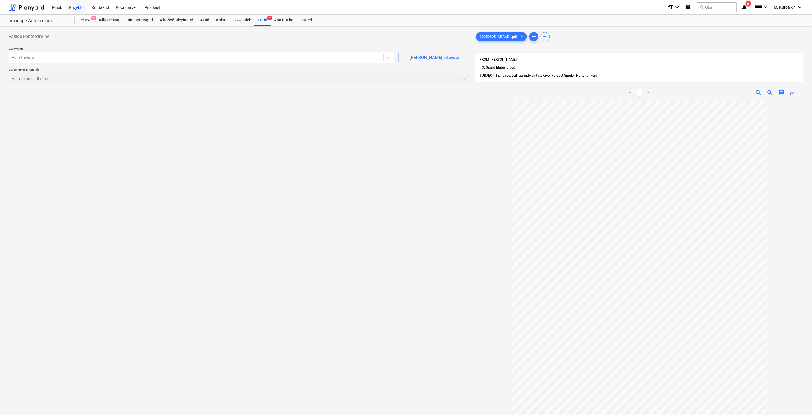
click at [117, 61] on div "Vali ettevõte" at bounding box center [196, 58] width 374 height 8
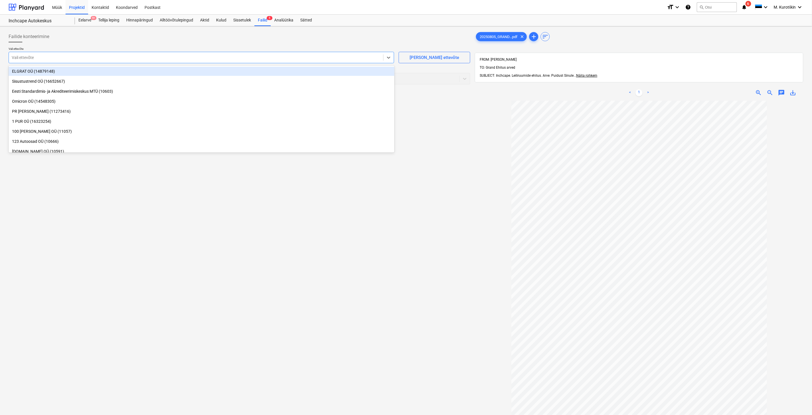
paste input "PUIDUST SINULE OÜ"
type input "PUIDUST SINULE OÜ"
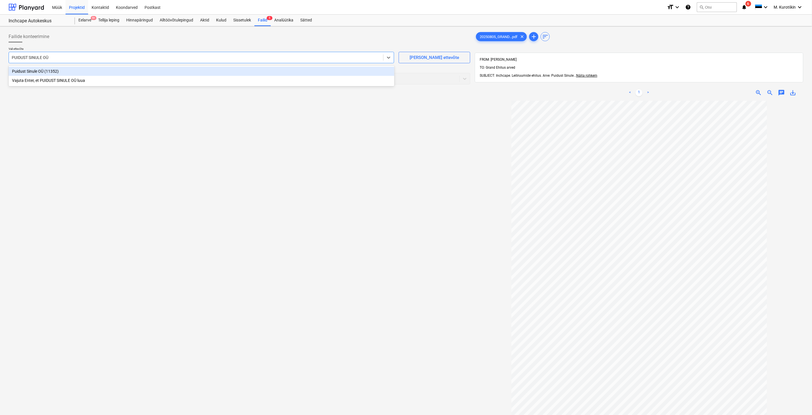
click at [114, 70] on div "Puidust Sinule OÜ (11352)" at bounding box center [202, 71] width 386 height 9
click at [143, 135] on div "Failide konteerimine Vali ettevõte option Puidust Sinule OÜ (11352) , selected.…" at bounding box center [239, 265] width 466 height 473
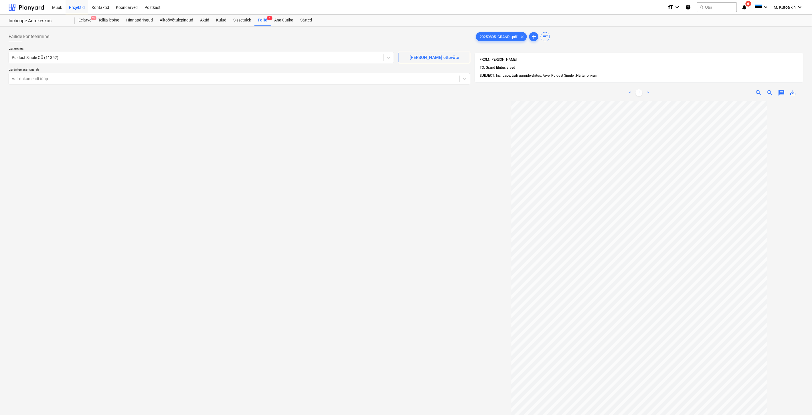
click at [127, 69] on div "Vali dokumendi tüüp help" at bounding box center [240, 70] width 462 height 4
click at [123, 82] on div "Vali dokumendi tüüp" at bounding box center [234, 79] width 450 height 8
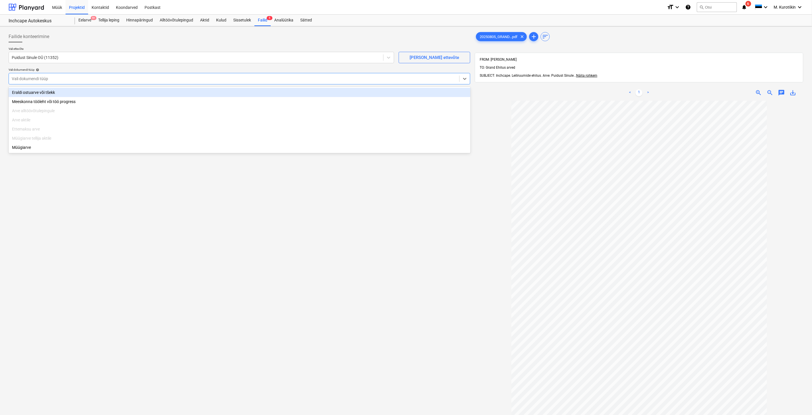
click at [120, 89] on div "Eraldi ostuarve või tšekk" at bounding box center [240, 92] width 462 height 9
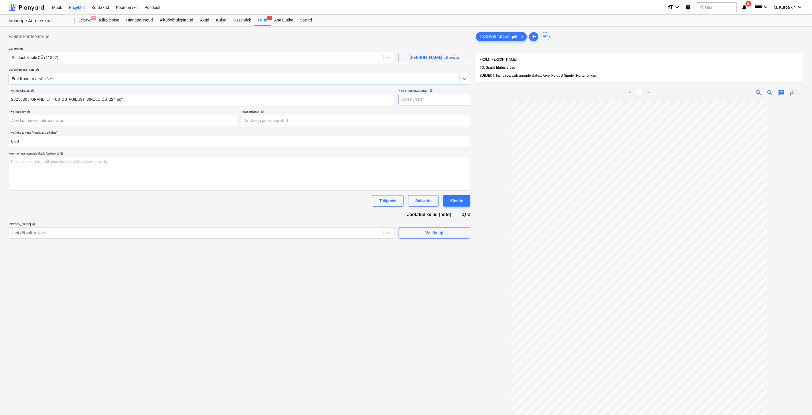
click at [442, 97] on input "text" at bounding box center [435, 99] width 72 height 11
type input "224"
click at [401, 114] on p "Maksetähtaeg help" at bounding box center [356, 112] width 229 height 5
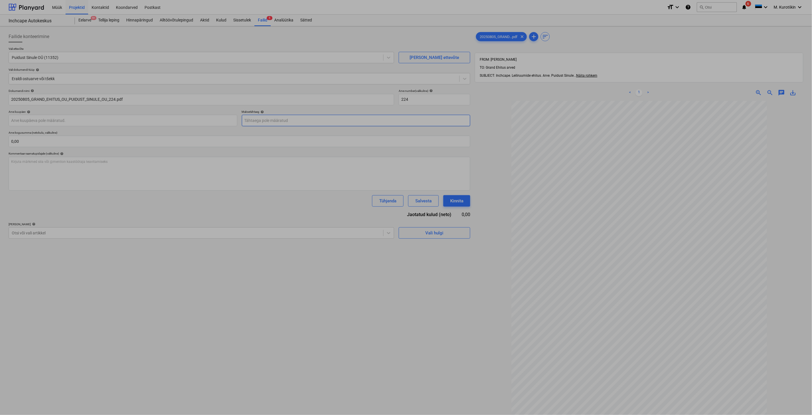
click at [401, 120] on body "Müük Projektid Kontaktid Koondarved Postkast format_size keyboard_arrow_down he…" at bounding box center [406, 207] width 812 height 415
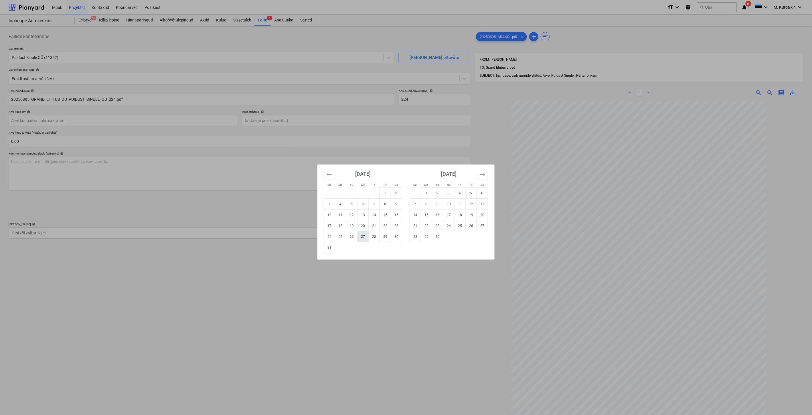
click at [360, 239] on td "27" at bounding box center [362, 236] width 11 height 11
type input "[DATE]"
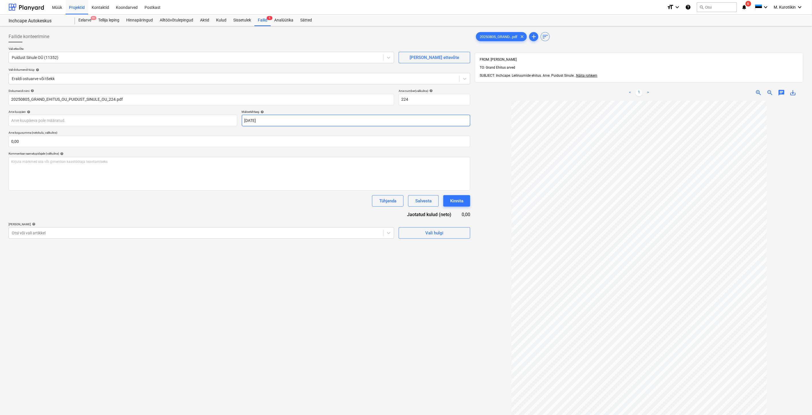
click at [305, 124] on body "Müük Projektid Kontaktid Koondarved Postkast format_size keyboard_arrow_down he…" at bounding box center [406, 207] width 812 height 415
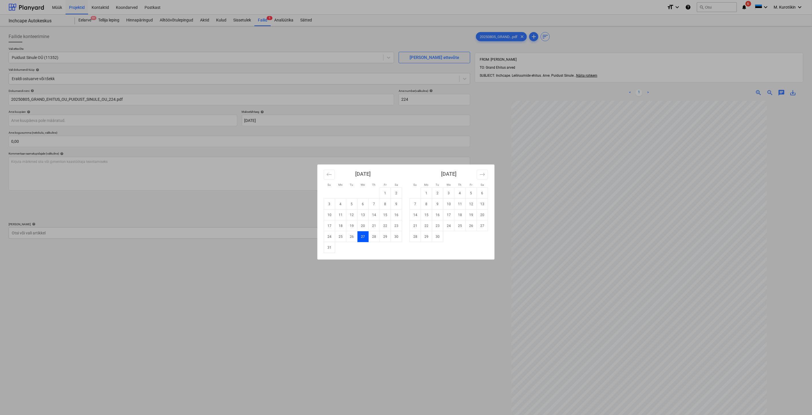
click at [371, 307] on div "Su Mo Tu We Th Fr Sa Su Mo Tu We Th Fr Sa [DATE] 1 2 3 4 5 6 7 8 9 10 11 12 13 …" at bounding box center [406, 207] width 812 height 415
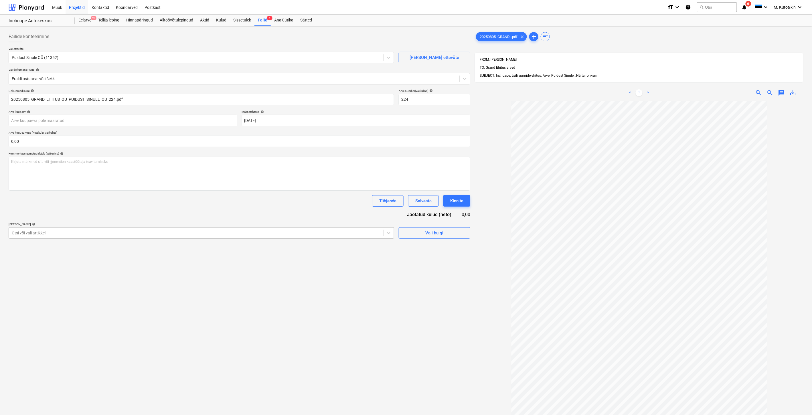
click at [117, 233] on div at bounding box center [196, 233] width 369 height 6
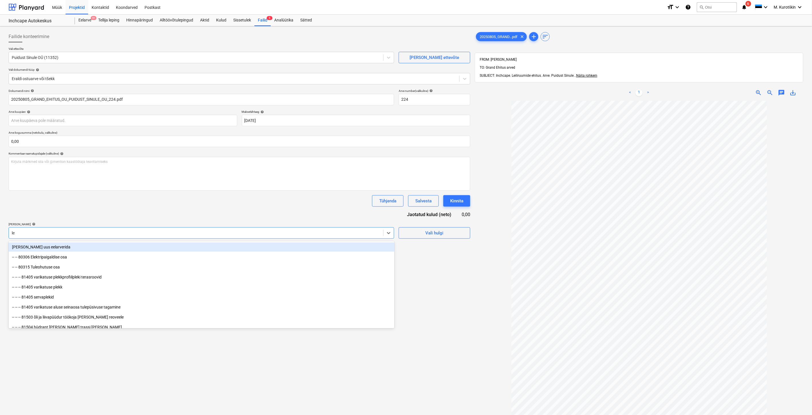
type input "lei"
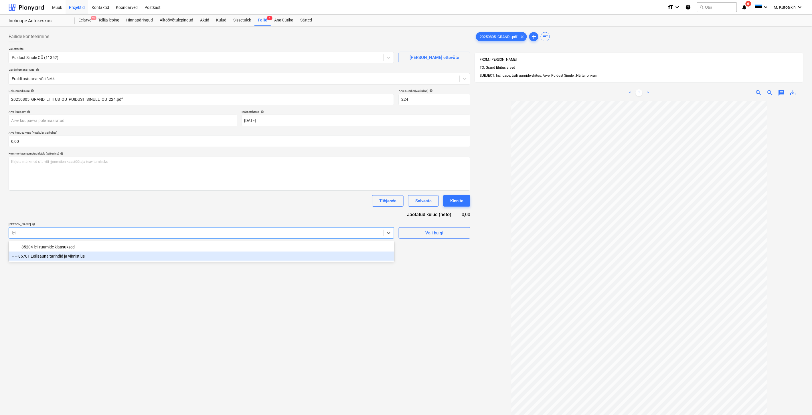
click at [114, 258] on div "-- -- 85701 Leilisauna tarindid ja viimistlus" at bounding box center [202, 256] width 386 height 9
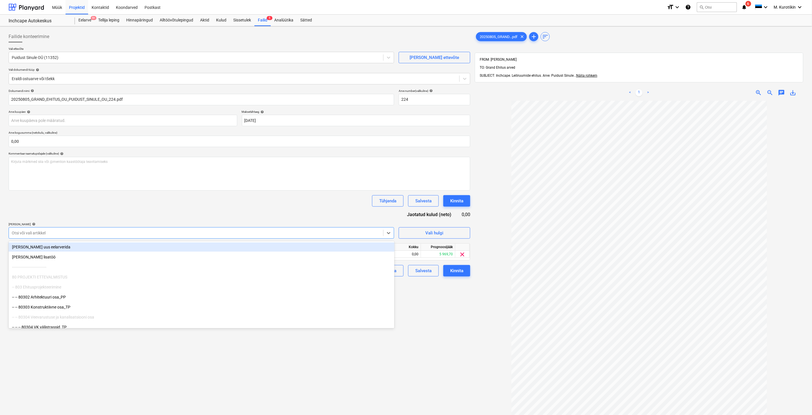
click at [172, 192] on div "Dokumendi nimi help 20250805_GRAND_EHITUS_OU_PUIDUST_SINULE_OU_224.pdf Arve num…" at bounding box center [240, 182] width 462 height 187
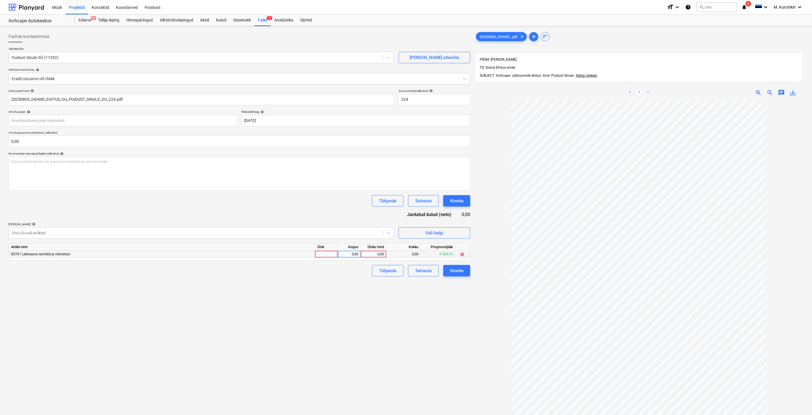
click at [378, 253] on div "0,00" at bounding box center [373, 254] width 21 height 7
type input "8660,4"
click at [389, 341] on div "Failide konteerimine Vali ettevõte Puidust Sinule OÜ (11352) [PERSON_NAME] uus …" at bounding box center [239, 265] width 466 height 473
click at [464, 274] on button "Kinnita" at bounding box center [456, 270] width 27 height 11
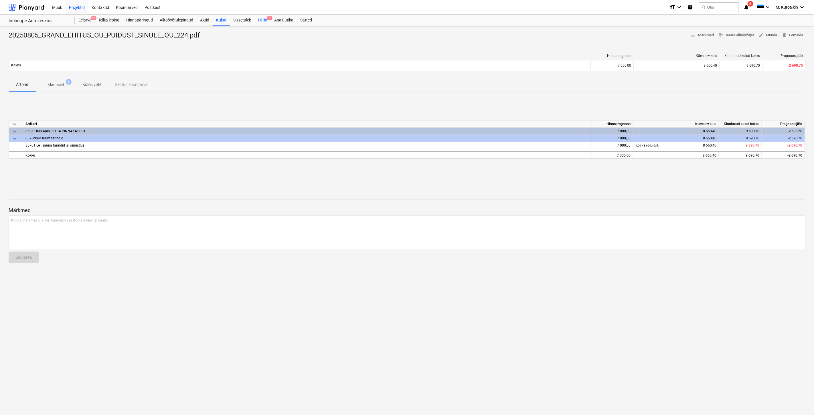
click at [272, 19] on span "4" at bounding box center [270, 18] width 6 height 4
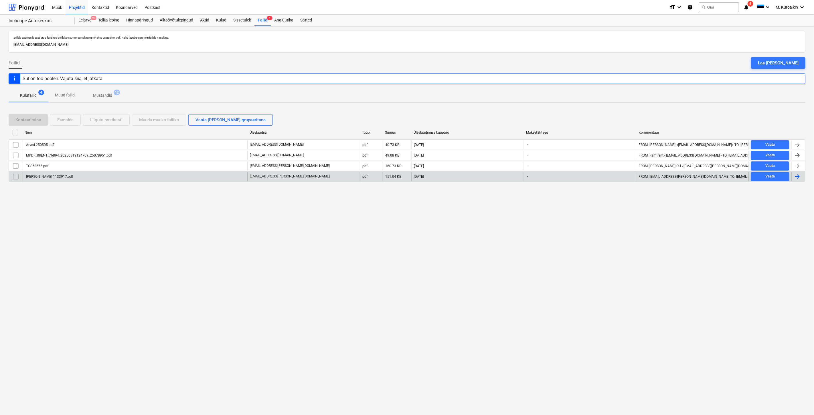
click at [118, 178] on div "[PERSON_NAME] 1133917.pdf" at bounding box center [135, 176] width 225 height 9
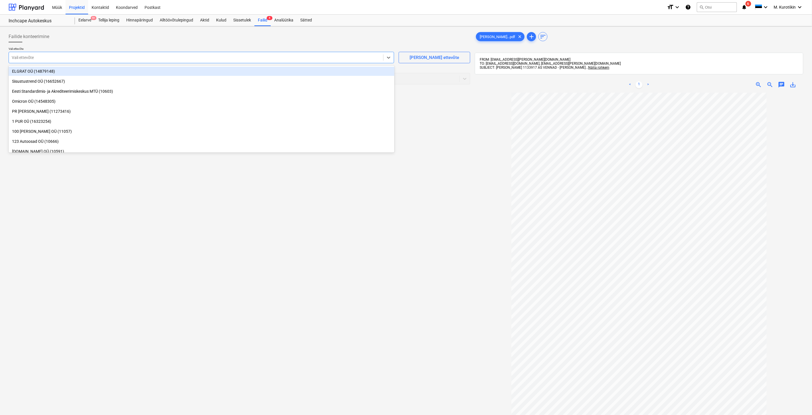
click at [236, 56] on div at bounding box center [196, 58] width 369 height 6
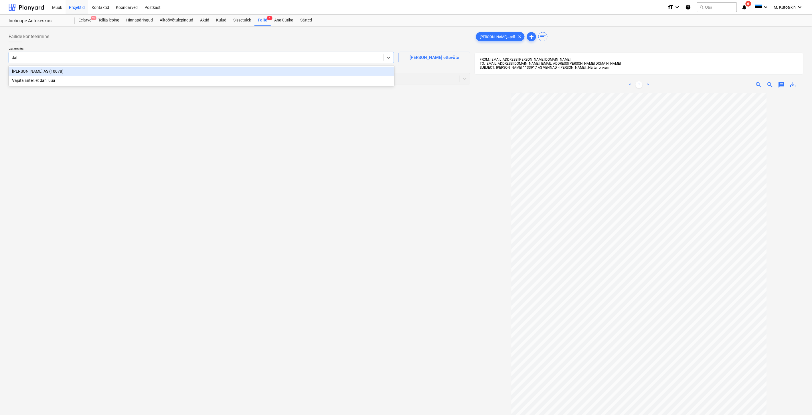
type input "dahr"
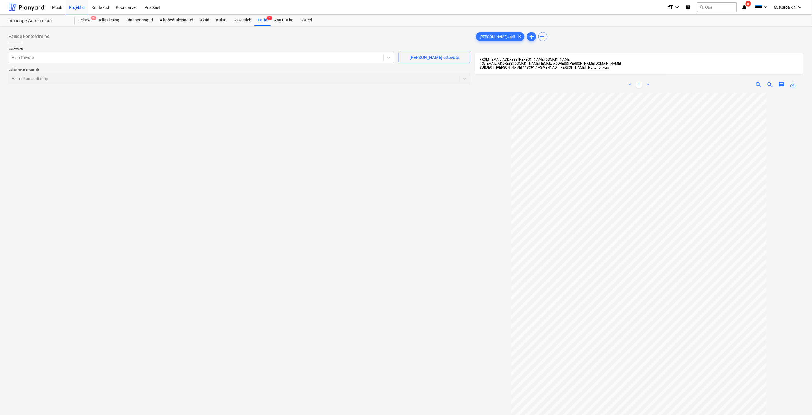
click at [235, 57] on div at bounding box center [196, 58] width 369 height 6
click at [236, 57] on div at bounding box center [196, 58] width 369 height 6
click at [209, 158] on div "Failide konteerimine Vali ettevõte Vali ettevõte [PERSON_NAME] uus ettevõte Val…" at bounding box center [239, 261] width 466 height 465
click at [164, 76] on div "Vali dokumendi tüüp help Vali dokumendi tüüp" at bounding box center [240, 76] width 462 height 16
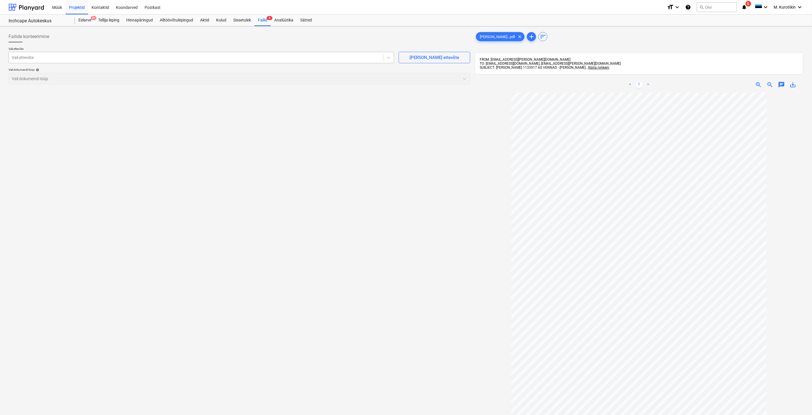
click at [162, 63] on div "Vali ettevõte" at bounding box center [202, 57] width 386 height 11
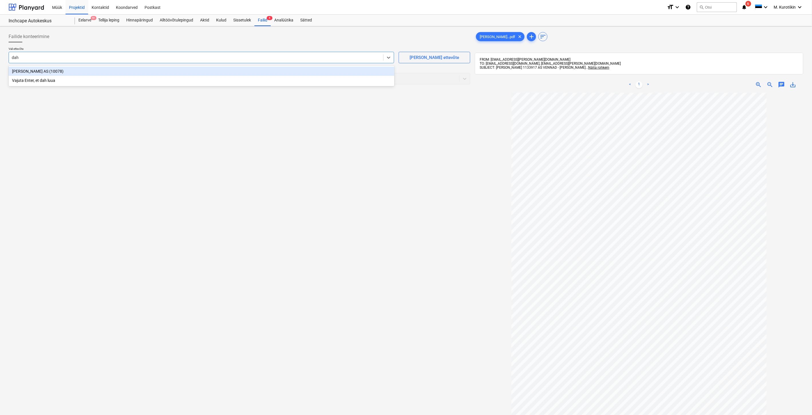
type input "[PERSON_NAME]"
click at [274, 80] on div at bounding box center [234, 79] width 445 height 6
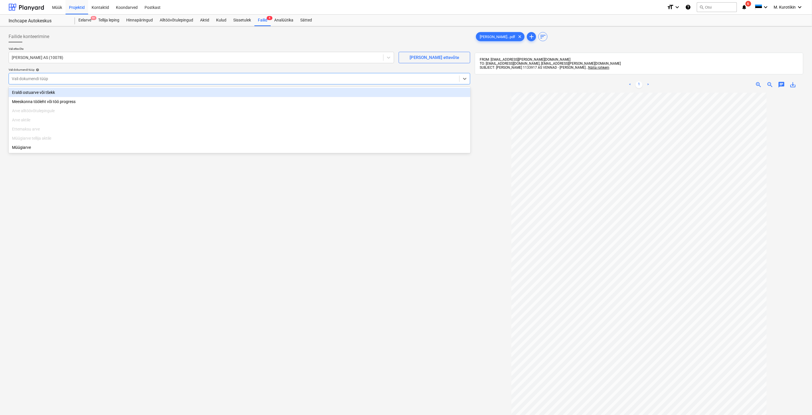
click at [266, 92] on div "Eraldi ostuarve või tšekk" at bounding box center [240, 92] width 462 height 9
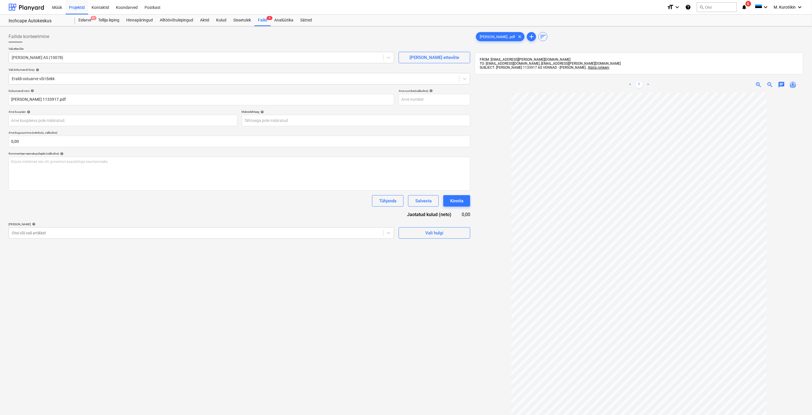
click at [790, 87] on span "save_alt" at bounding box center [793, 84] width 7 height 7
click at [422, 95] on input "text" at bounding box center [435, 99] width 72 height 11
paste input "1133917"
type input "1133917"
click at [381, 122] on body "Müük Projektid Kontaktid Koondarved Postkast format_size keyboard_arrow_down he…" at bounding box center [406, 207] width 812 height 415
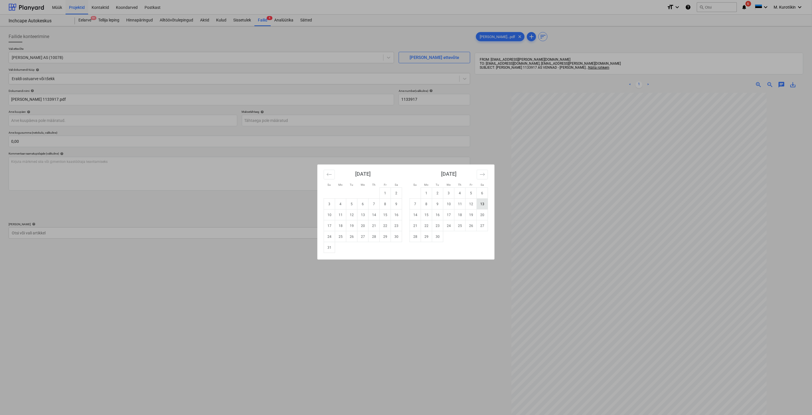
click at [482, 203] on td "13" at bounding box center [482, 204] width 11 height 11
type input "[DATE]"
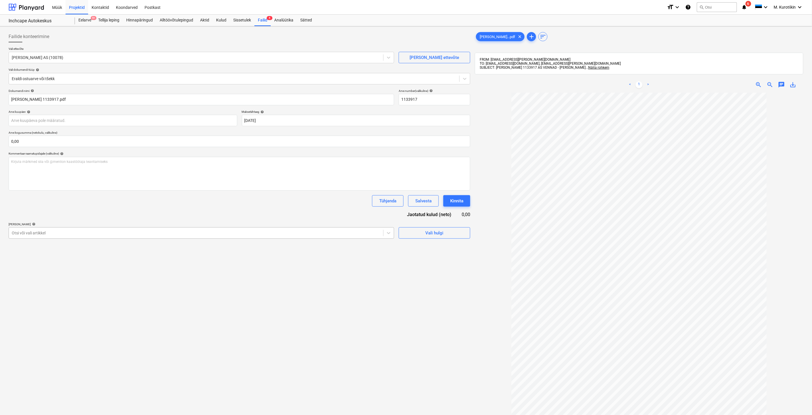
click at [127, 234] on div at bounding box center [196, 233] width 369 height 6
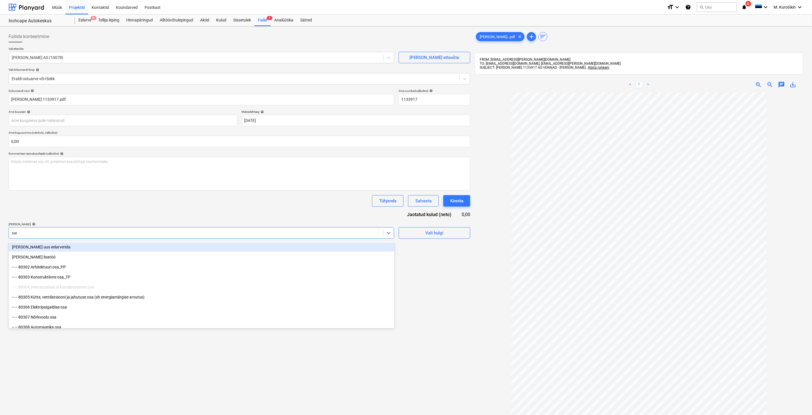
type input "sani"
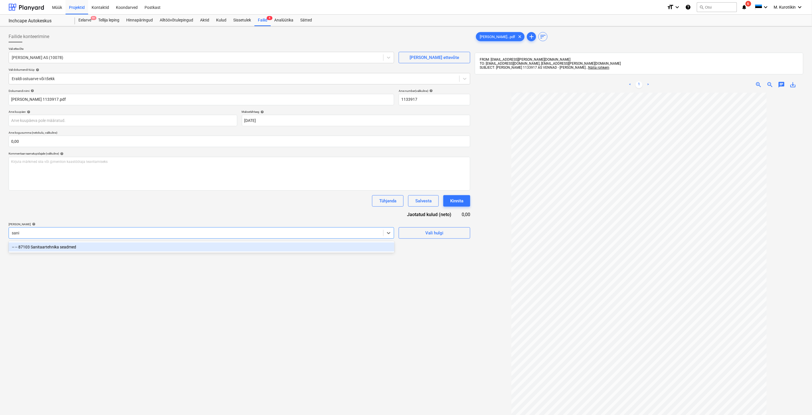
click at [133, 247] on div "-- -- 87103 Sanitaartehnika seadmed" at bounding box center [202, 246] width 386 height 9
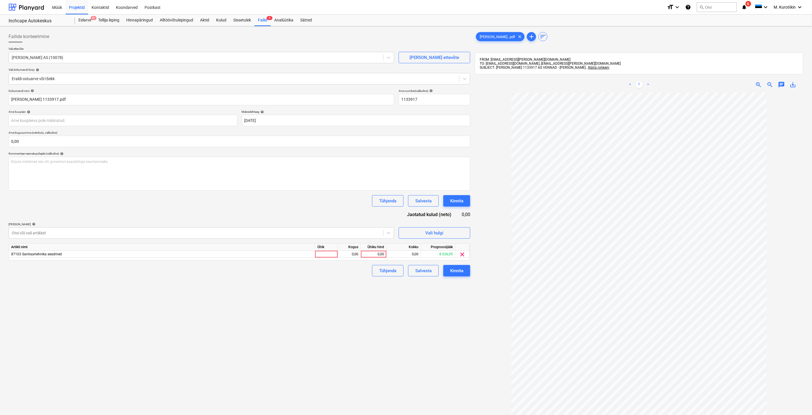
click at [140, 216] on div "Dokumendi nimi help [PERSON_NAME] 1133917.pdf Arve number (valikuline) help 113…" at bounding box center [240, 182] width 462 height 187
click at [380, 255] on div "0,00" at bounding box center [373, 254] width 21 height 7
type input "288"
click at [400, 323] on div "Failide konteerimine Vali ettevõte Vennad [PERSON_NAME] AS (10078) [PERSON_NAME…" at bounding box center [239, 261] width 466 height 465
click at [467, 275] on button "Kinnita" at bounding box center [456, 270] width 27 height 11
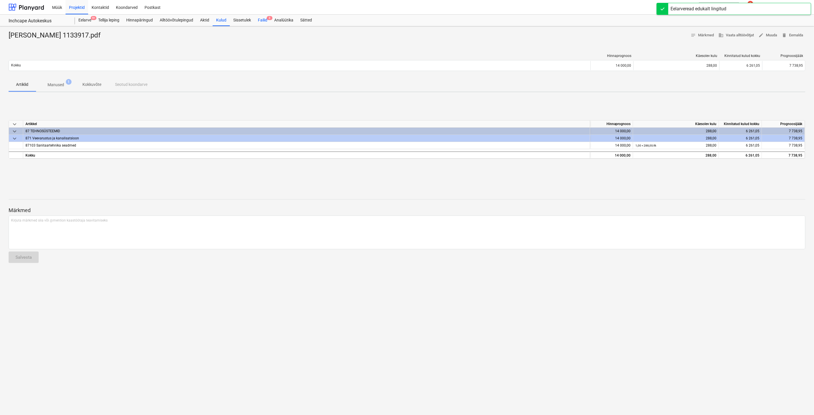
click at [267, 21] on div "Failid 3" at bounding box center [262, 20] width 16 height 11
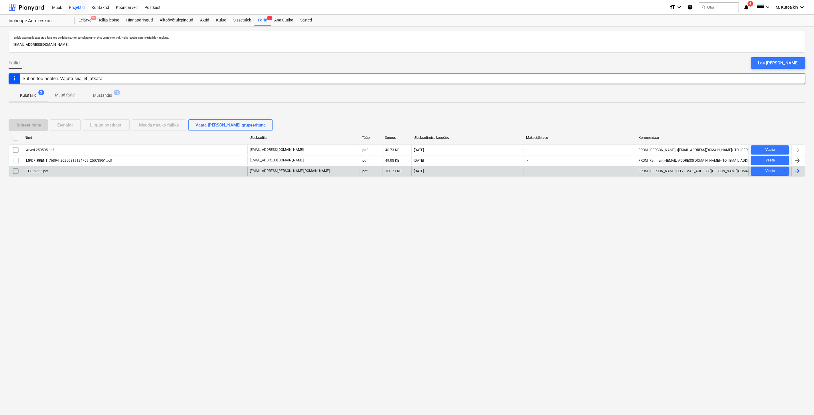
click at [41, 173] on div "TOS52665.pdf" at bounding box center [36, 171] width 23 height 4
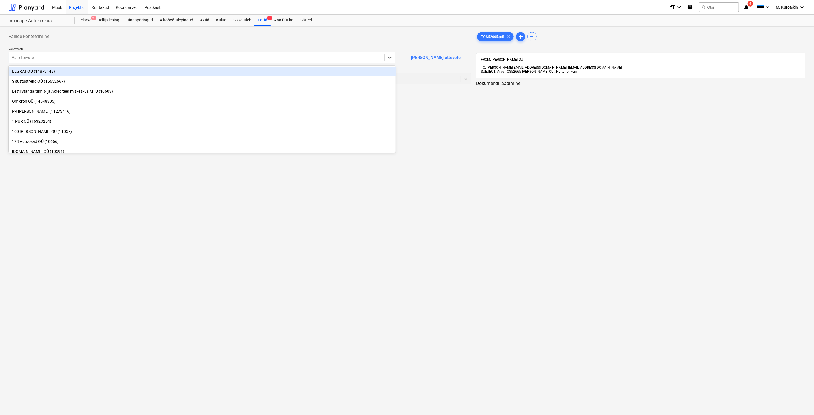
click at [248, 59] on div at bounding box center [197, 58] width 370 height 6
type input "r"
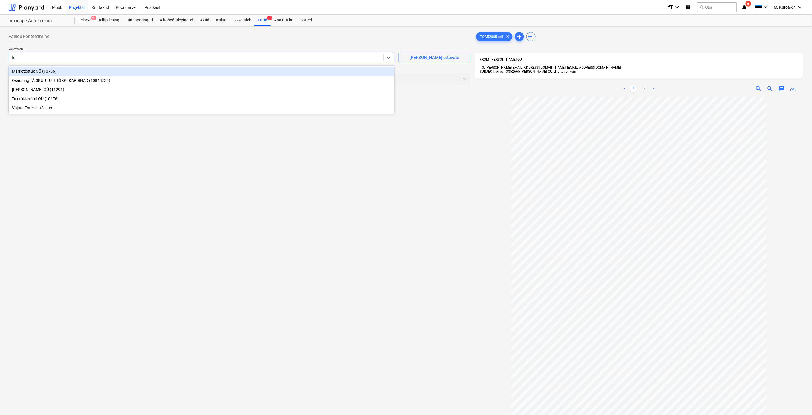
type input "tõs"
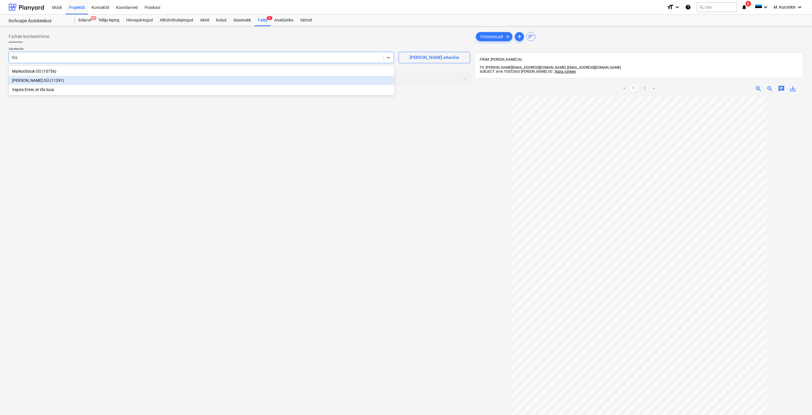
click at [229, 80] on div "[PERSON_NAME] OÜ (11291)" at bounding box center [202, 80] width 386 height 9
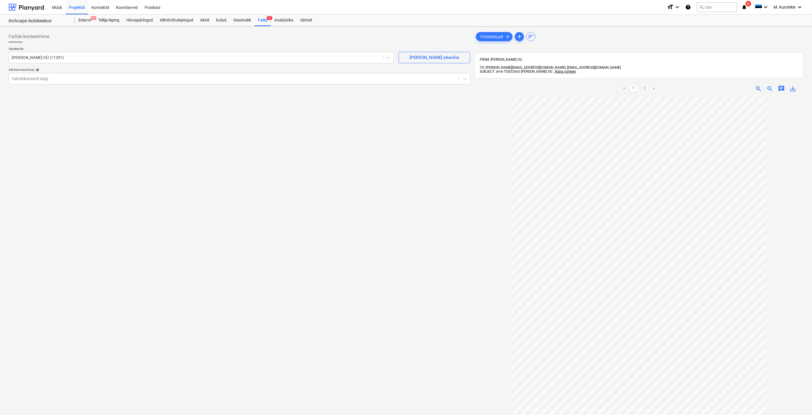
click at [242, 178] on div "Failide konteerimine Vali ettevõte [PERSON_NAME] OÜ (11291) [PERSON_NAME] uus e…" at bounding box center [239, 263] width 466 height 469
click at [177, 82] on div "Vali dokumendi tüüp" at bounding box center [234, 79] width 450 height 8
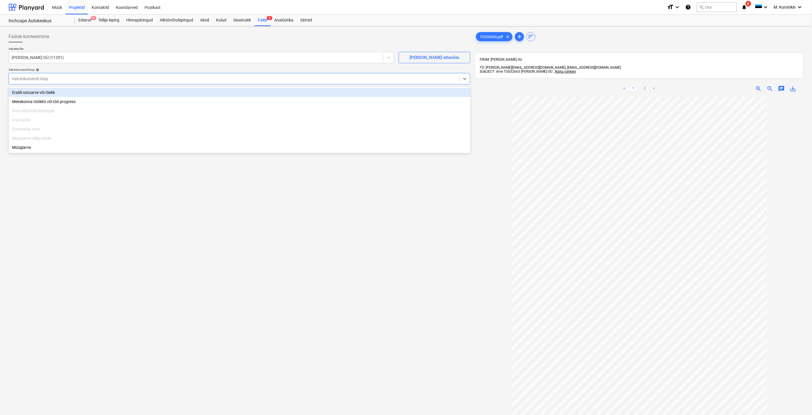
click at [173, 92] on div "Eraldi ostuarve või tšekk" at bounding box center [240, 92] width 462 height 9
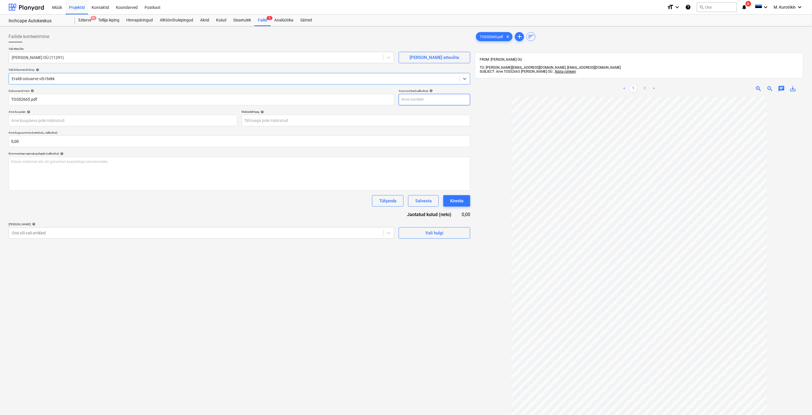
click at [427, 104] on input "text" at bounding box center [435, 99] width 72 height 11
click at [795, 85] on span "save_alt" at bounding box center [793, 88] width 7 height 7
click at [313, 117] on body "Müük Projektid Kontaktid Koondarved Postkast format_size keyboard_arrow_down he…" at bounding box center [406, 207] width 812 height 415
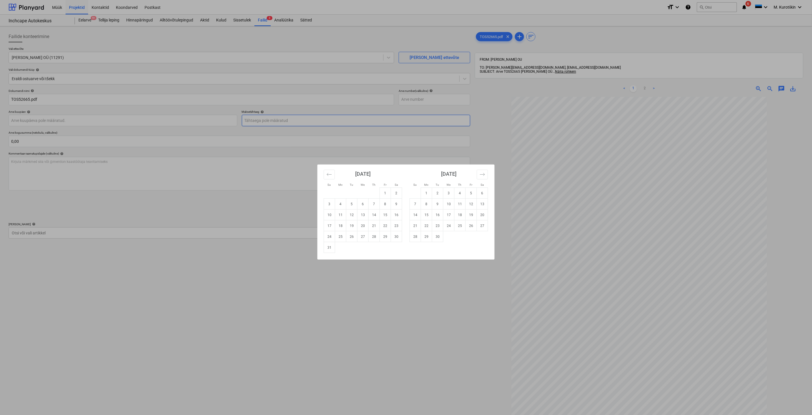
paste input "1133917"
type input "1133917"
click at [262, 176] on div "Su Mo Tu We Th Fr Sa Su Mo Tu We Th Fr Sa [DATE] 1 2 3 4 5 6 7 8 9 10 11 12 13 …" at bounding box center [406, 207] width 812 height 415
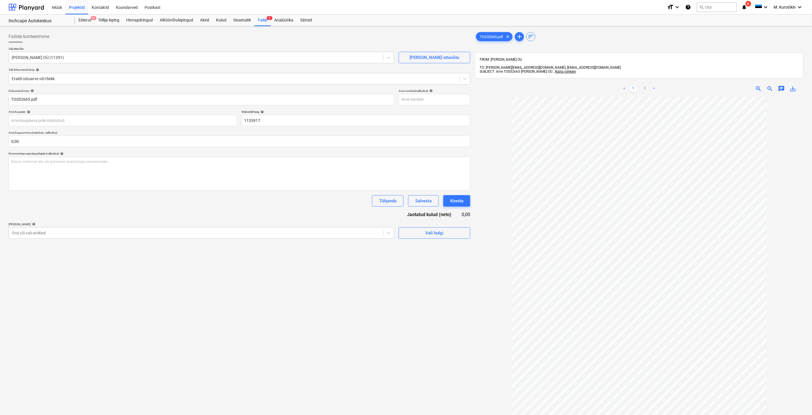
click at [331, 132] on p "Arve kogusumma (netokulu, valikuline)" at bounding box center [240, 133] width 462 height 5
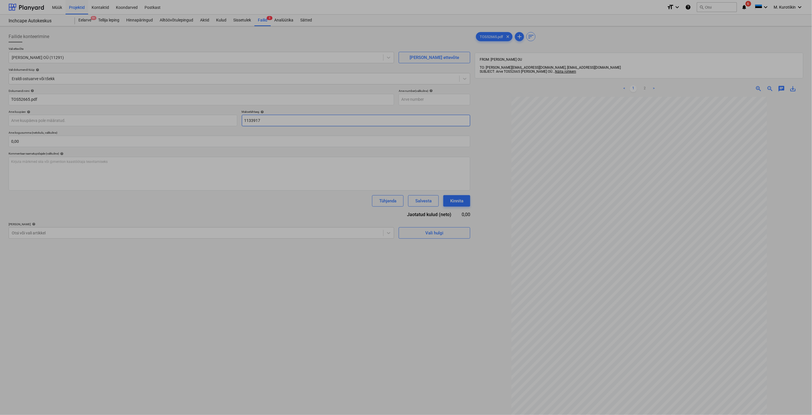
drag, startPoint x: 275, startPoint y: 124, endPoint x: 232, endPoint y: 124, distance: 42.4
click at [232, 124] on body "Müük Projektid Kontaktid Koondarved Postkast format_size keyboard_arrow_down he…" at bounding box center [406, 207] width 812 height 415
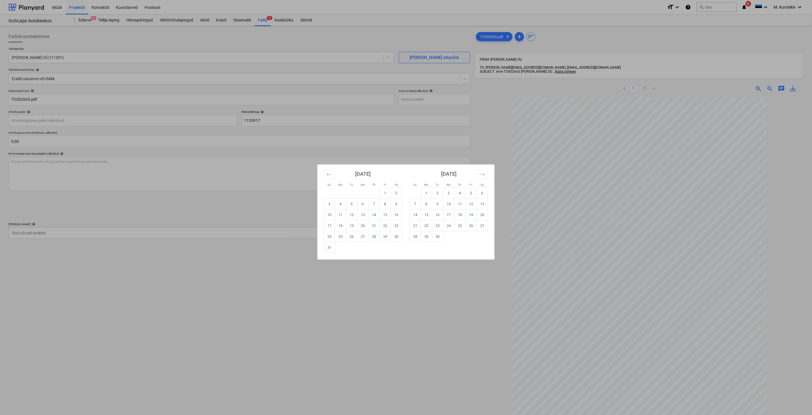
click at [417, 96] on div "Su Mo Tu We Th Fr Sa Su Mo Tu We Th Fr Sa [DATE] 1 2 3 4 5 6 7 8 9 10 11 12 13 …" at bounding box center [406, 207] width 812 height 415
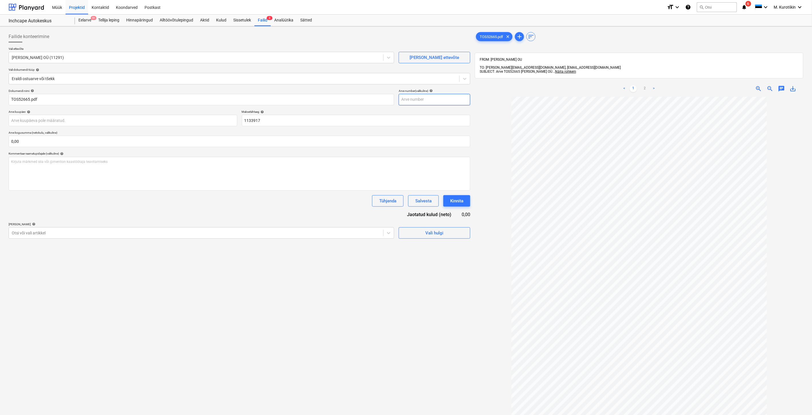
click at [418, 99] on input "text" at bounding box center [435, 99] width 72 height 11
paste input "TOS52665"
type input "TOS52665"
click at [367, 115] on body "Müük Projektid Kontaktid Koondarved Postkast format_size keyboard_arrow_down he…" at bounding box center [406, 207] width 812 height 415
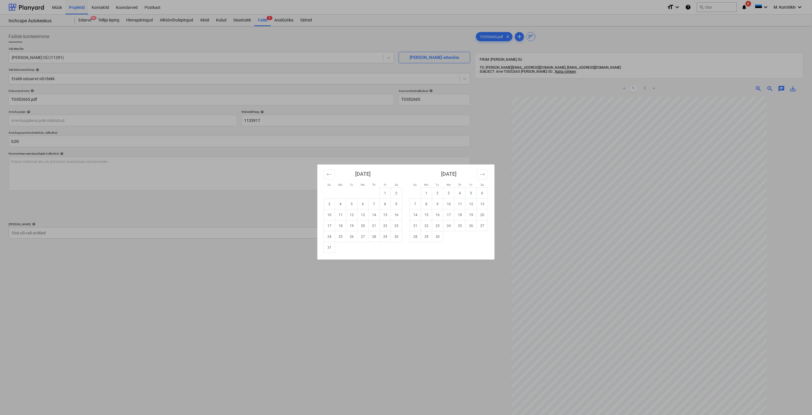
click at [367, 120] on div "Su Mo Tu We Th Fr Sa Su Mo Tu We Th Fr Sa [DATE] 1 2 3 4 5 6 7 8 9 10 11 12 13 …" at bounding box center [406, 207] width 812 height 415
click at [367, 120] on body "Müük Projektid Kontaktid Koondarved Postkast format_size keyboard_arrow_down he…" at bounding box center [406, 207] width 812 height 415
click at [303, 328] on div "Su Mo Tu We Th Fr Sa Su Mo Tu We Th Fr Sa [DATE] 1 2 3 4 5 6 7 8 9 10 11 12 13 …" at bounding box center [406, 207] width 812 height 415
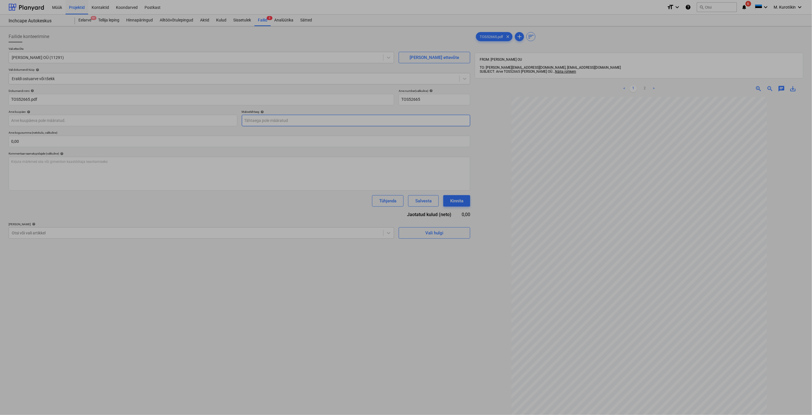
click at [270, 124] on body "Müük Projektid Kontaktid Koondarved Postkast format_size keyboard_arrow_down he…" at bounding box center [406, 207] width 812 height 415
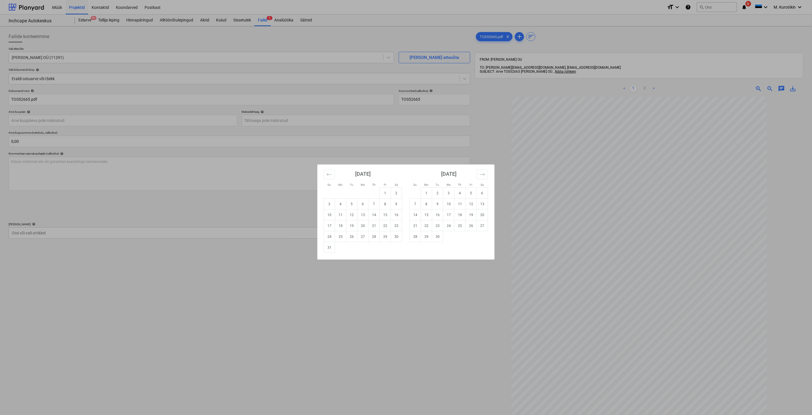
click at [122, 123] on div "Su Mo Tu We Th Fr Sa Su Mo Tu We Th Fr Sa [DATE] 1 2 3 4 5 6 7 8 9 10 11 12 13 …" at bounding box center [406, 207] width 812 height 415
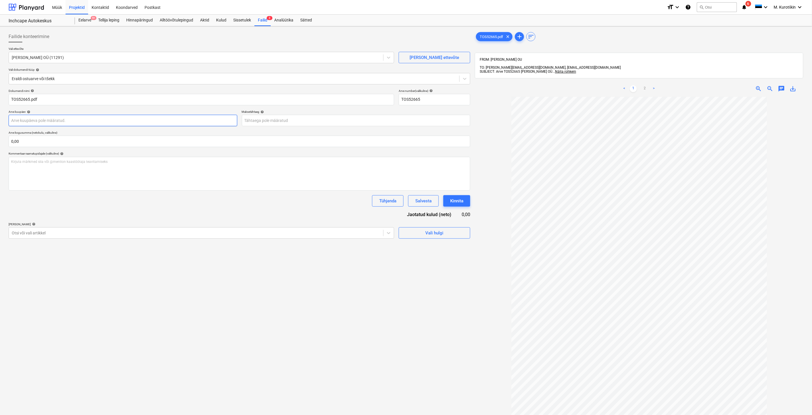
click at [123, 120] on body "Müük Projektid Kontaktid Koondarved Postkast format_size keyboard_arrow_down he…" at bounding box center [406, 207] width 812 height 415
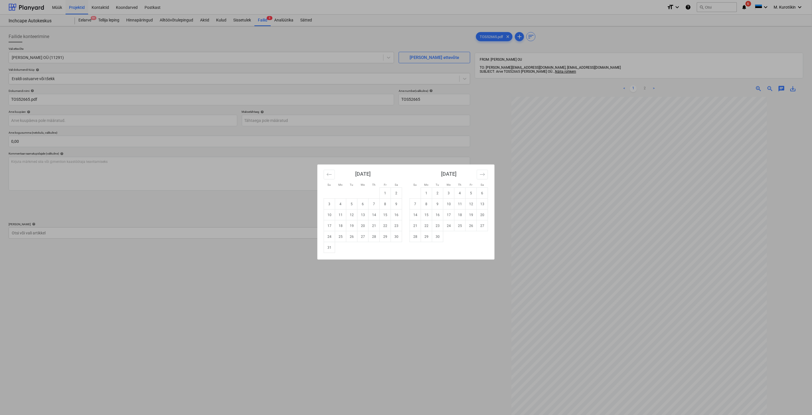
click at [123, 121] on div "Su Mo Tu We Th Fr Sa Su Mo Tu We Th Fr Sa [DATE] 1 2 3 4 5 6 7 8 9 10 11 12 13 …" at bounding box center [406, 207] width 812 height 415
click at [300, 121] on body "Müük Projektid Kontaktid Koondarved Postkast format_size keyboard_arrow_down he…" at bounding box center [406, 207] width 812 height 415
click at [399, 236] on td "30" at bounding box center [396, 236] width 11 height 11
type input "[DATE]"
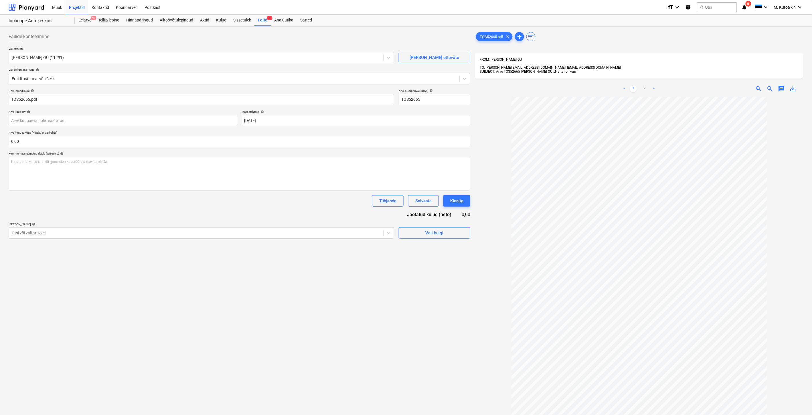
click at [394, 274] on div "Failide konteerimine Vali ettevõte [PERSON_NAME] OÜ (11291) [PERSON_NAME] uus e…" at bounding box center [239, 263] width 466 height 469
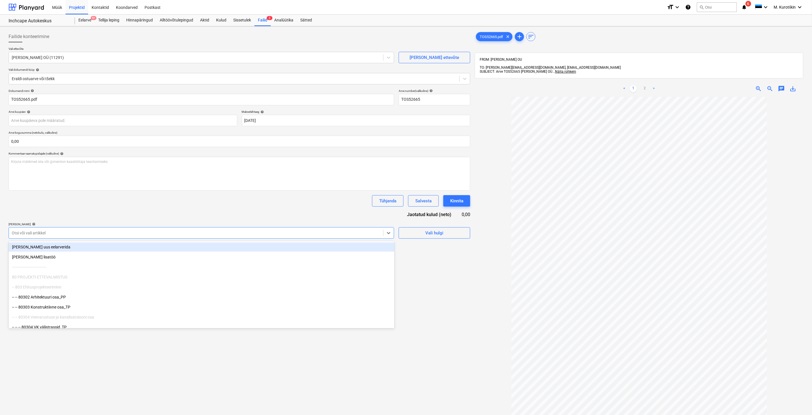
click at [267, 231] on div at bounding box center [196, 233] width 369 height 6
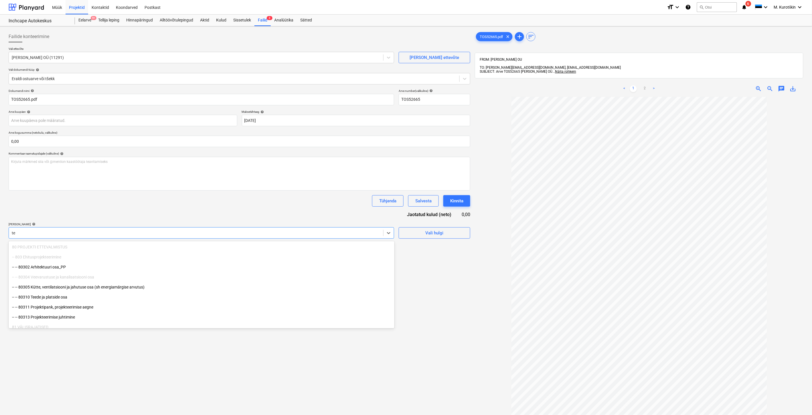
type input "t"
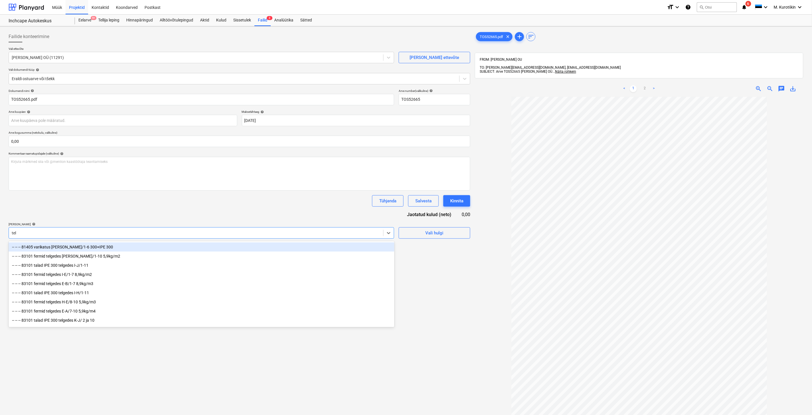
type input "tell"
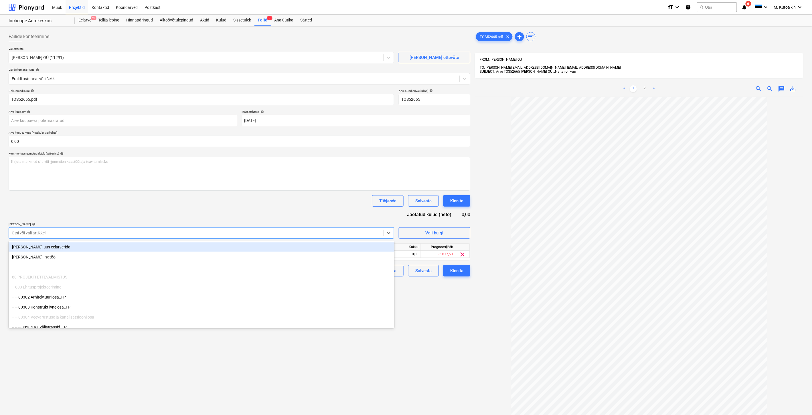
click at [309, 224] on div "[PERSON_NAME] artiklid help" at bounding box center [202, 224] width 386 height 4
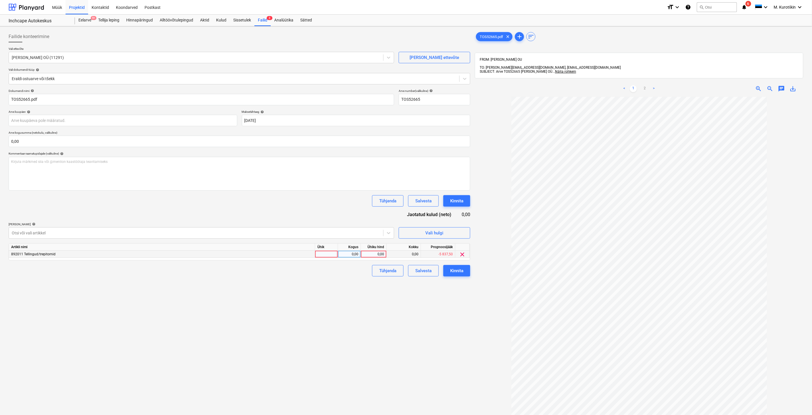
click at [382, 256] on div "0,00" at bounding box center [373, 254] width 21 height 7
type input "341"
click at [347, 348] on div "Failide konteerimine Vali ettevõte [PERSON_NAME] OÜ (11291) [PERSON_NAME] uus e…" at bounding box center [239, 263] width 466 height 469
click at [464, 269] on button "Kinnita" at bounding box center [456, 270] width 27 height 11
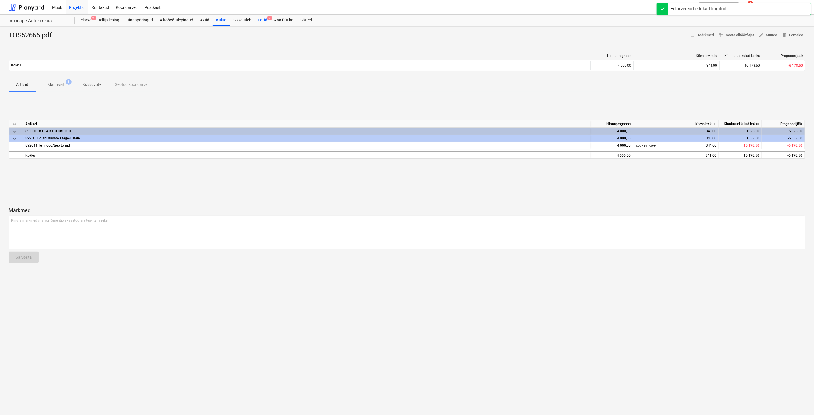
click at [261, 19] on div "Failid 2" at bounding box center [262, 20] width 16 height 11
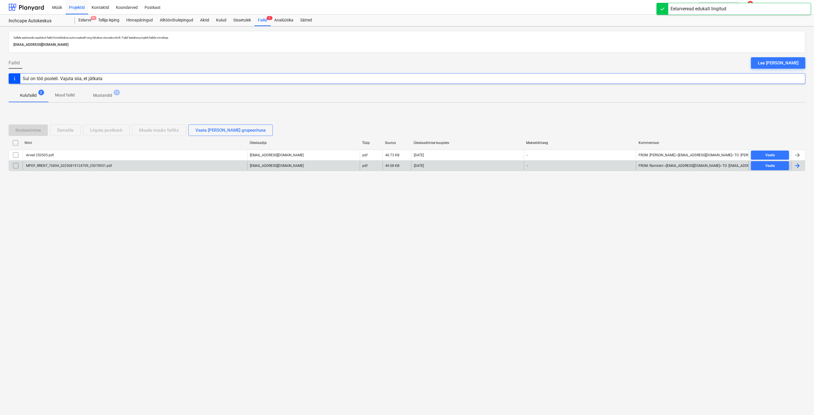
click at [50, 165] on div "MPDF_RRENT_76894_20250819124709_25078951.pdf" at bounding box center [68, 166] width 87 height 4
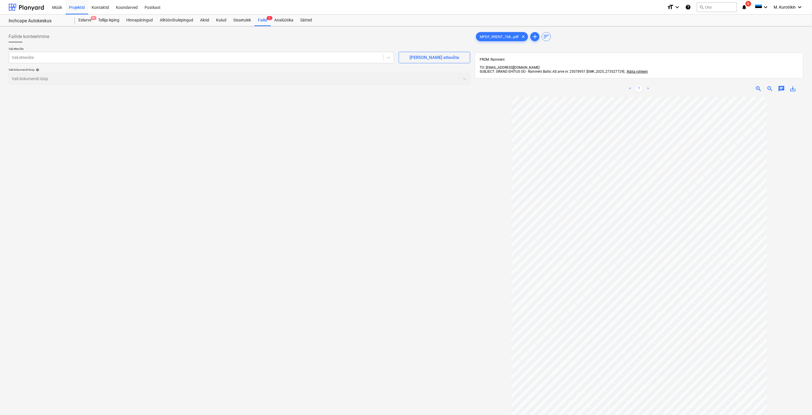
click at [185, 50] on p "Vali ettevõte" at bounding box center [202, 49] width 386 height 5
click at [177, 56] on div at bounding box center [196, 58] width 369 height 6
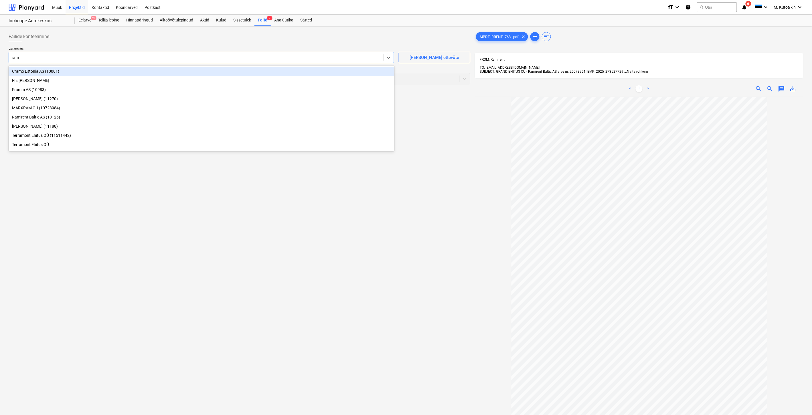
type input "rami"
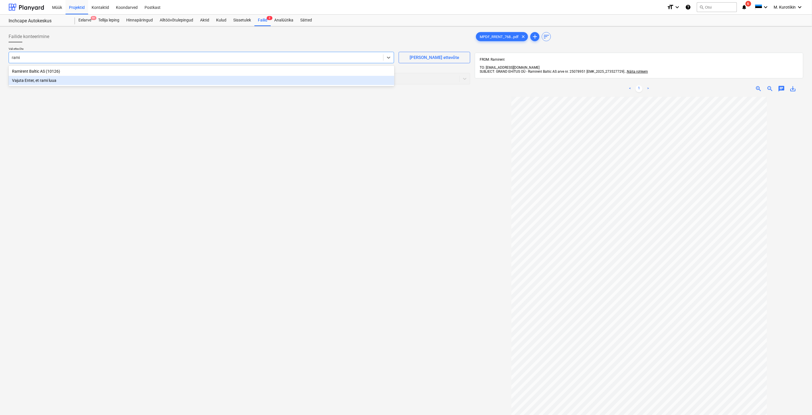
click at [174, 78] on div "Vajuta Enter, et rami luua" at bounding box center [202, 80] width 386 height 9
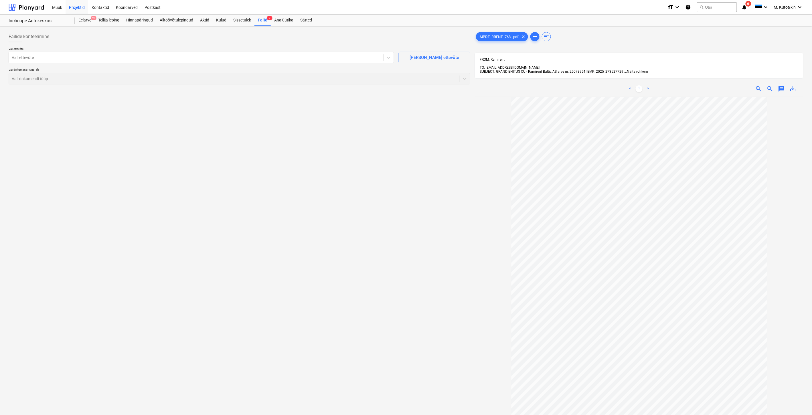
click at [116, 60] on div at bounding box center [196, 58] width 369 height 6
click at [117, 59] on div at bounding box center [196, 58] width 369 height 6
click at [82, 57] on div at bounding box center [196, 58] width 369 height 6
drag, startPoint x: 86, startPoint y: 124, endPoint x: 69, endPoint y: 56, distance: 71.1
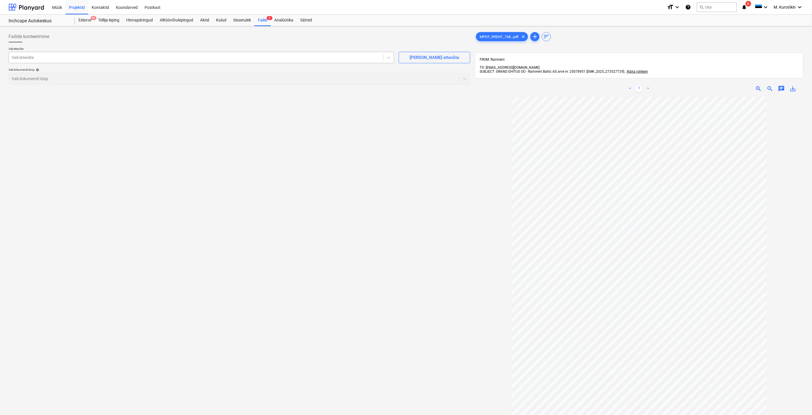
click at [87, 121] on div "Failide konteerimine Vali ettevõte Vali ettevõte [PERSON_NAME] uus ettevõte Val…" at bounding box center [239, 263] width 466 height 469
drag, startPoint x: 65, startPoint y: 48, endPoint x: 65, endPoint y: 58, distance: 10.6
click at [65, 49] on p "Vali ettevõte" at bounding box center [202, 49] width 386 height 5
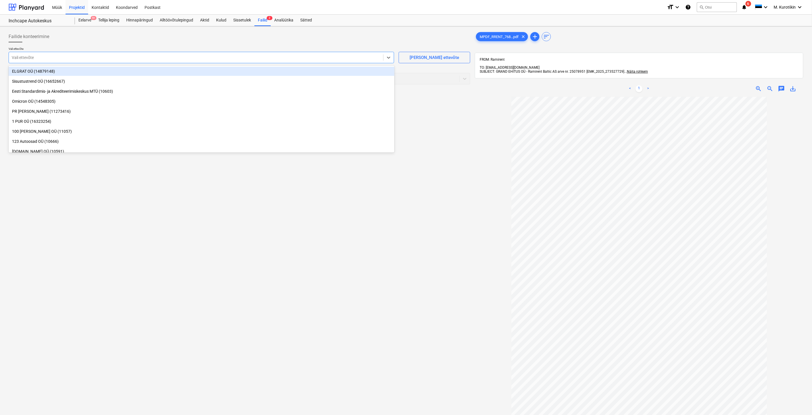
click at [65, 58] on div at bounding box center [196, 58] width 369 height 6
type input "rami"
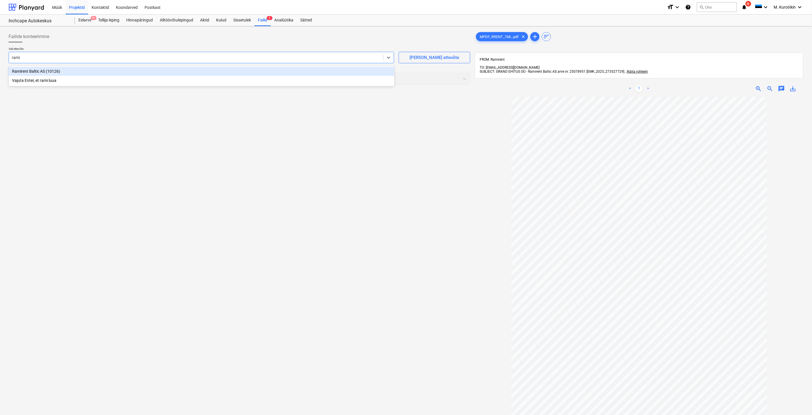
click at [172, 67] on div "Ramirent Baltic AS (10126)" at bounding box center [202, 71] width 386 height 9
click at [189, 116] on div "Failide konteerimine Vali ettevõte option Ramirent Baltic AS (10126) , selected…" at bounding box center [239, 263] width 466 height 469
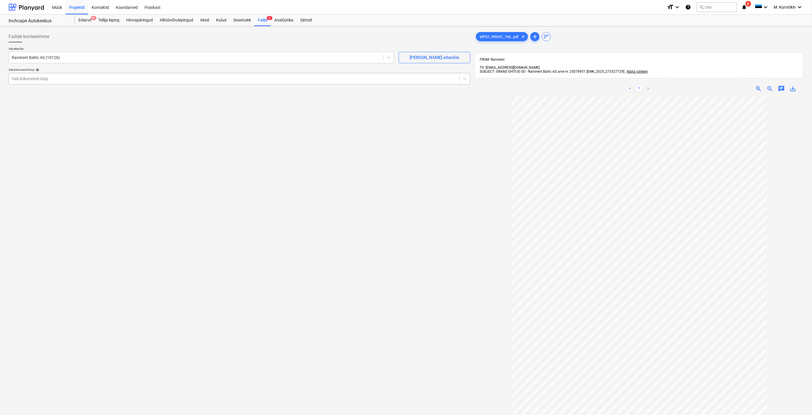
click at [164, 84] on div "Vali dokumendi tüüp" at bounding box center [240, 78] width 462 height 11
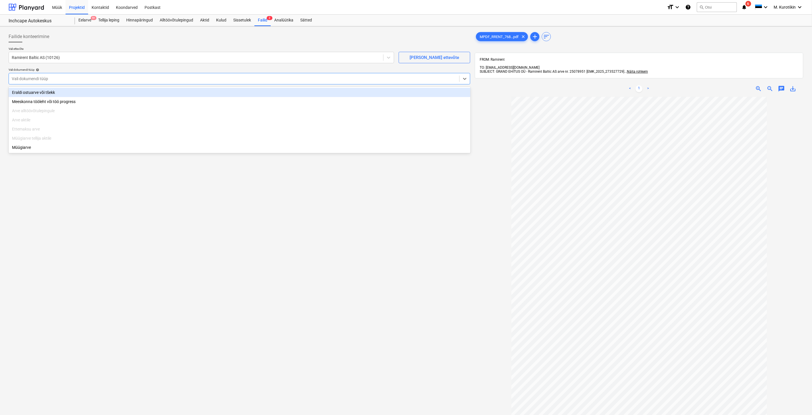
click at [154, 94] on div "Eraldi ostuarve või tšekk" at bounding box center [240, 92] width 462 height 9
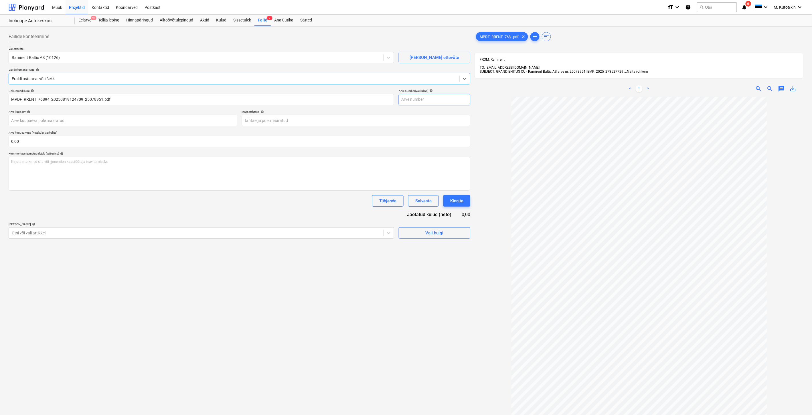
click at [431, 101] on input "text" at bounding box center [435, 99] width 72 height 11
click at [792, 86] on span "save_alt" at bounding box center [793, 88] width 7 height 7
click at [420, 104] on input "text" at bounding box center [435, 99] width 72 height 11
paste input "25078951"
type input "25078951"
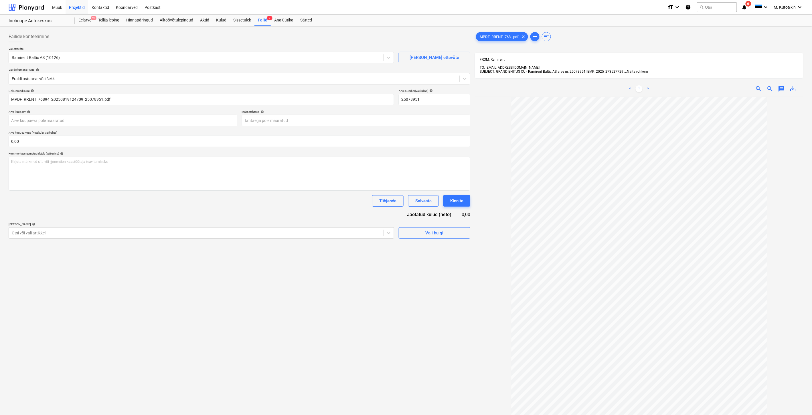
click at [373, 286] on div "Failide konteerimine Vali ettevõte Ramirent Baltic AS (10126) [PERSON_NAME] uus…" at bounding box center [239, 263] width 466 height 469
click at [273, 123] on body "Müük Projektid Kontaktid Koondarved Postkast format_size keyboard_arrow_down he…" at bounding box center [406, 207] width 812 height 415
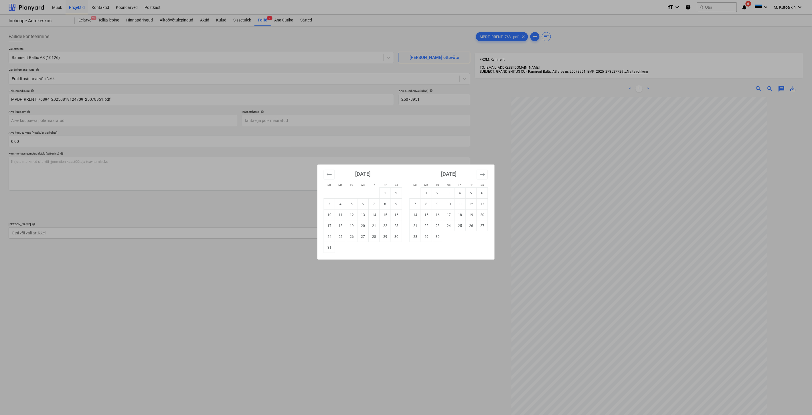
click at [295, 137] on div "Su Mo Tu We Th Fr Sa Su Mo Tu We Th Fr Sa [DATE] 1 2 3 4 5 6 7 8 9 10 11 12 13 …" at bounding box center [406, 207] width 812 height 415
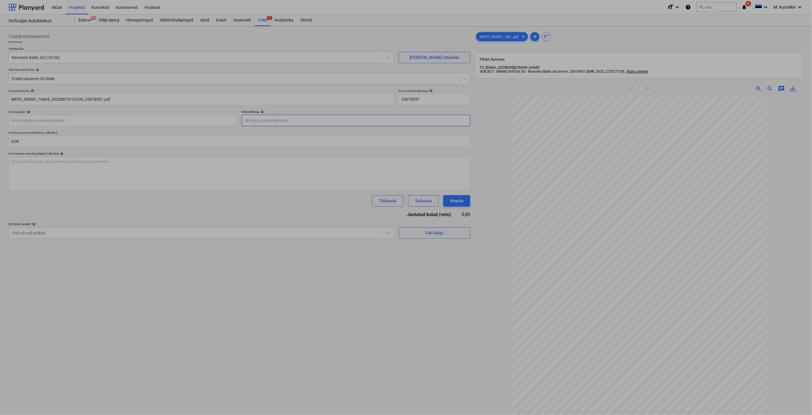
click at [315, 124] on body "Müük Projektid Kontaktid Koondarved Postkast format_size keyboard_arrow_down he…" at bounding box center [406, 207] width 812 height 415
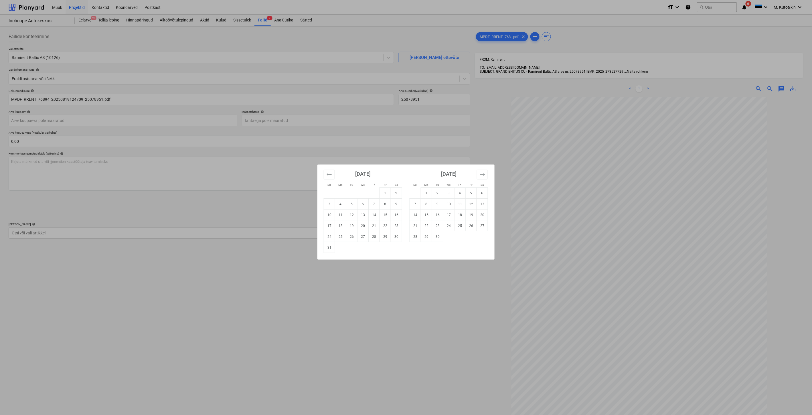
click at [315, 124] on div "Su Mo Tu We Th Fr Sa Su Mo Tu We Th Fr Sa [DATE] 1 2 3 4 5 6 7 8 9 10 11 12 13 …" at bounding box center [406, 207] width 812 height 415
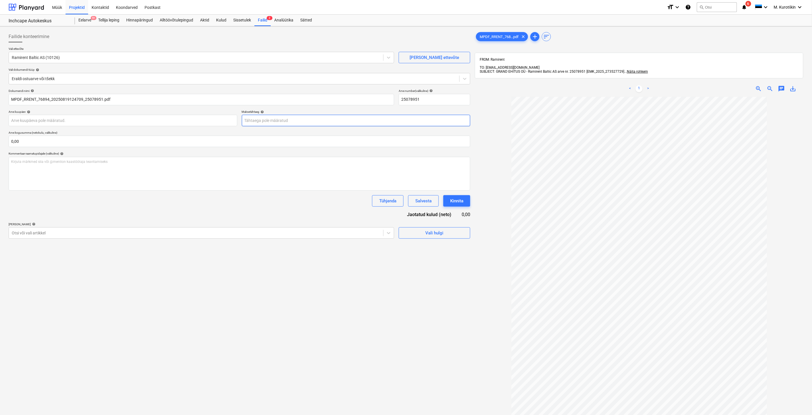
click at [290, 124] on body "Müük Projektid Kontaktid Koondarved Postkast format_size keyboard_arrow_down he…" at bounding box center [406, 207] width 812 height 415
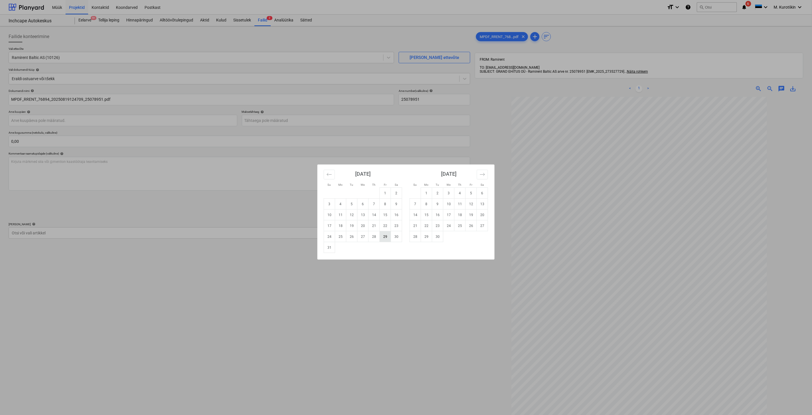
click at [387, 239] on td "29" at bounding box center [385, 236] width 11 height 11
type input "[DATE]"
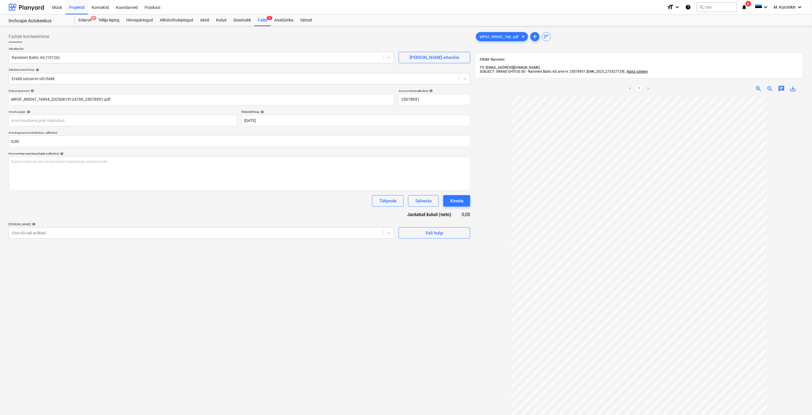
click at [358, 239] on div "Failide konteerimine Vali ettevõte Ramirent Baltic AS (10126) [PERSON_NAME] uus…" at bounding box center [239, 263] width 466 height 469
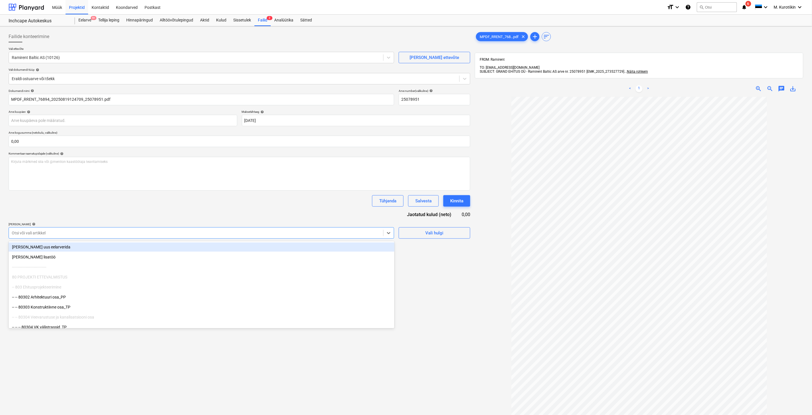
click at [360, 235] on div at bounding box center [196, 233] width 369 height 6
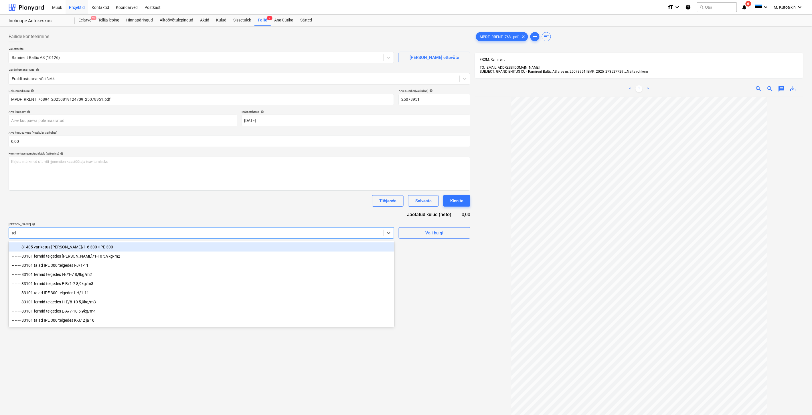
type input "tell"
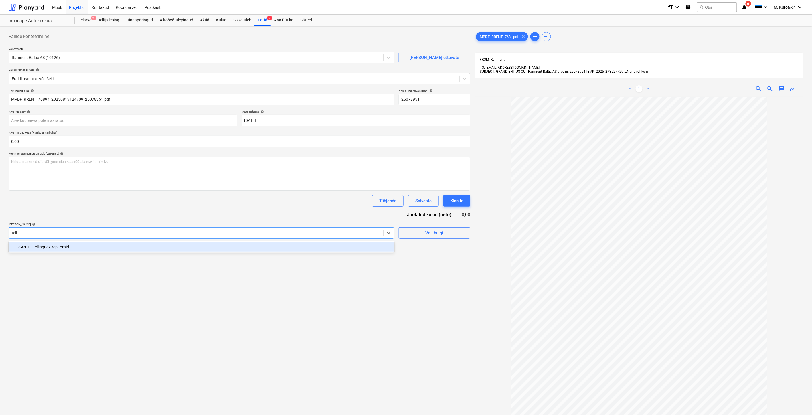
click at [372, 246] on div "-- -- 892011 Tellingud/trepitornid" at bounding box center [202, 246] width 386 height 9
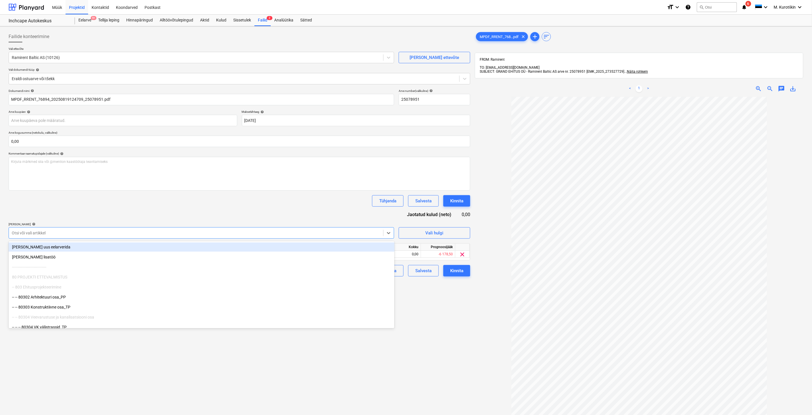
click at [354, 215] on div "Dokumendi nimi help MPDF_RRENT_76894_20250819124709_25078951.pdf Arve number (v…" at bounding box center [240, 182] width 462 height 187
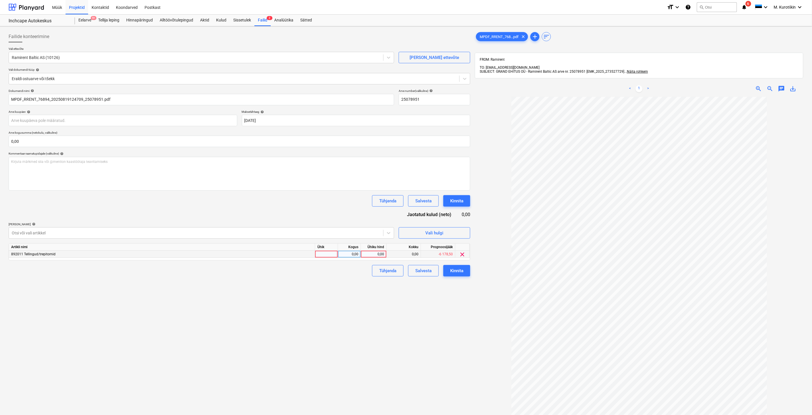
click at [381, 253] on div "0,00" at bounding box center [373, 254] width 21 height 7
type input "255"
click at [359, 304] on div "Failide konteerimine Vali ettevõte Ramirent Baltic AS (10126) [PERSON_NAME] uus…" at bounding box center [239, 263] width 466 height 469
click at [458, 273] on div "Kinnita" at bounding box center [456, 270] width 13 height 7
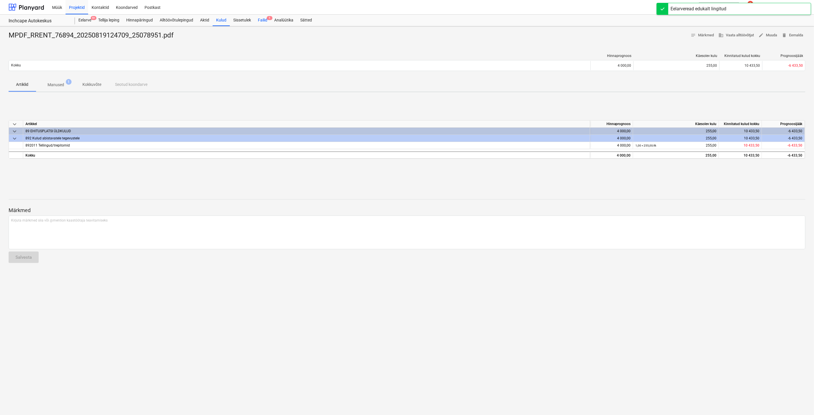
click at [266, 22] on div "Failid 1" at bounding box center [262, 20] width 16 height 11
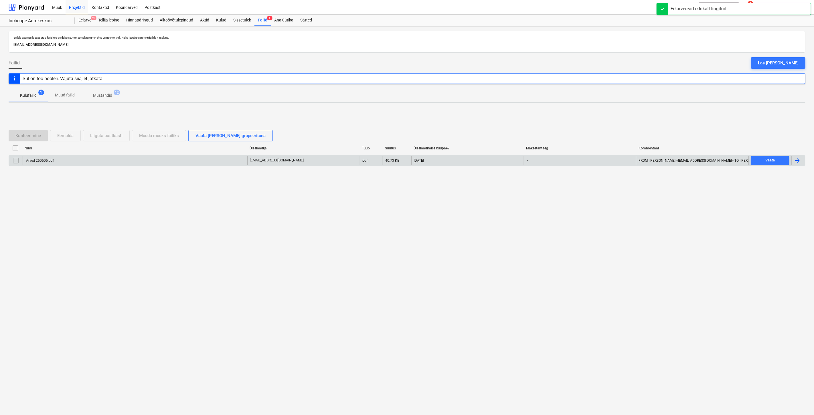
click at [119, 156] on div "Arved 250505.pdf" at bounding box center [135, 160] width 225 height 9
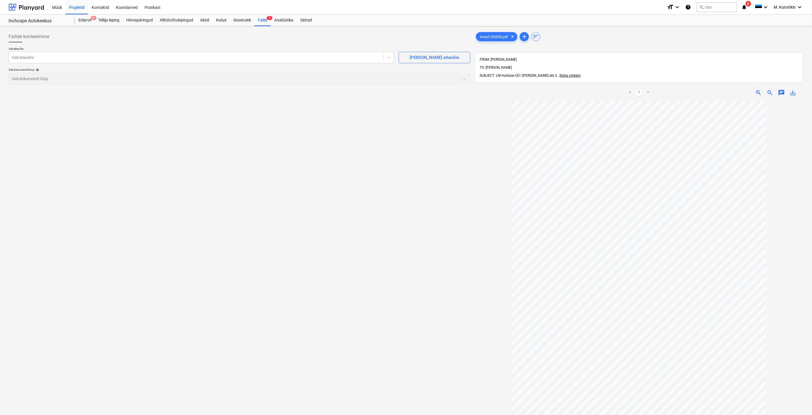
click at [568, 72] on div "FROM: [PERSON_NAME] TO: [PERSON_NAME] SUBJECT: LM Halduse OÜ I [PERSON_NAME] ak…" at bounding box center [639, 68] width 329 height 30
click at [568, 74] on span "Näita rohkem" at bounding box center [570, 76] width 21 height 4
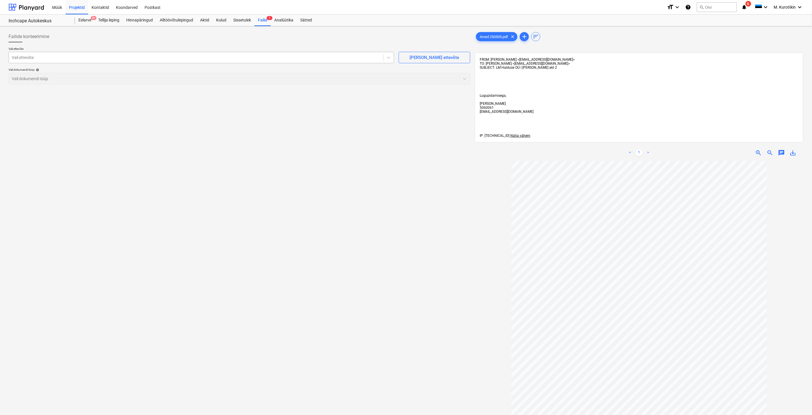
click at [290, 61] on div "Vali ettevõte" at bounding box center [196, 58] width 374 height 8
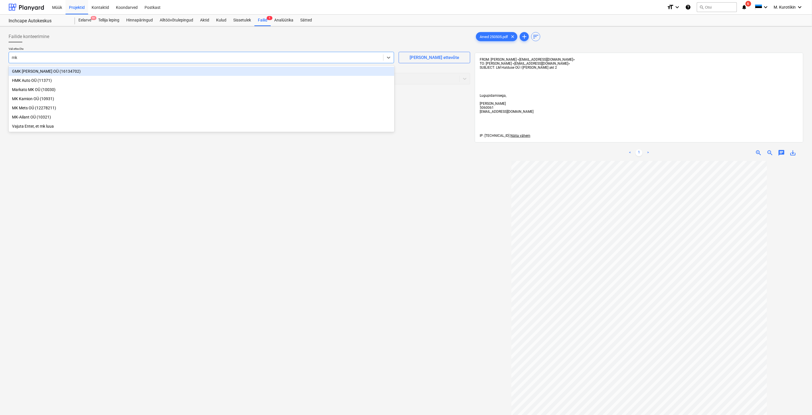
type input "m"
type input "lm"
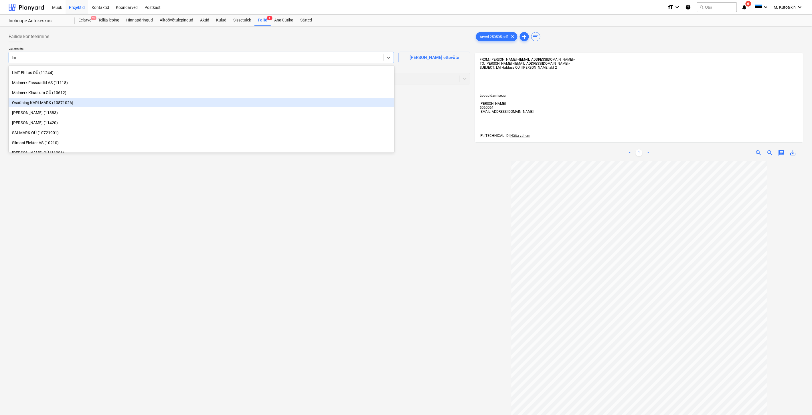
scroll to position [127, 0]
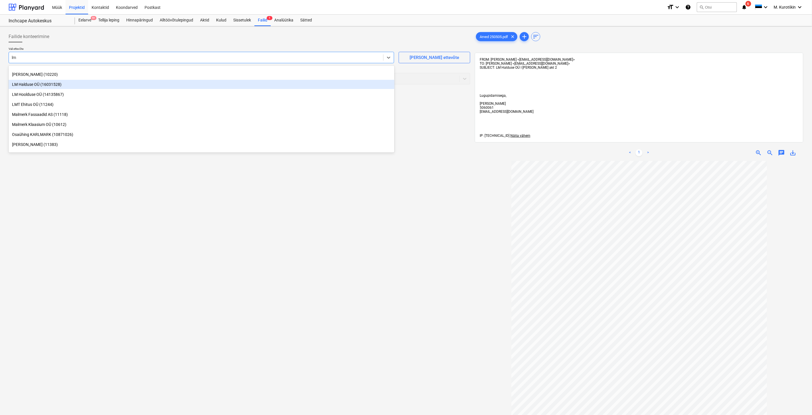
click at [106, 88] on div "LM Halduse OÜ (16031528)" at bounding box center [202, 84] width 386 height 9
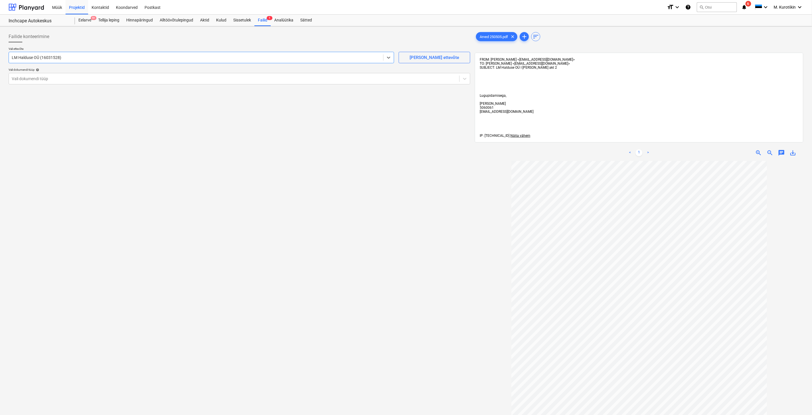
click at [145, 166] on div "Failide konteerimine Vali ettevõte option LM Halduse OÜ (16031528) , selected. …" at bounding box center [239, 295] width 466 height 533
click at [177, 80] on div at bounding box center [234, 79] width 445 height 6
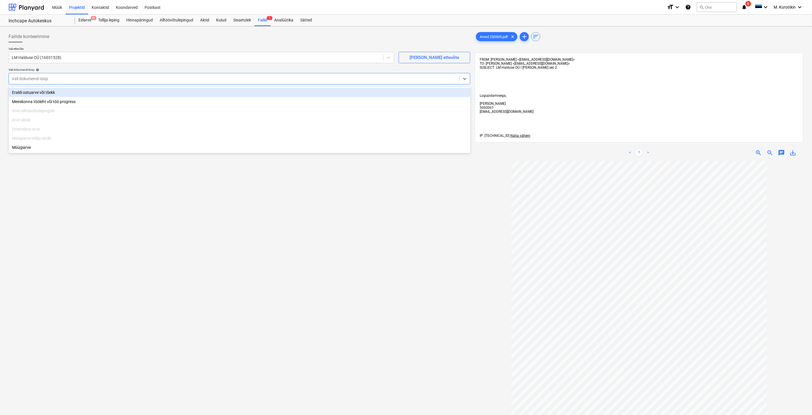
click at [167, 90] on div "Eraldi ostuarve või tšekk" at bounding box center [240, 92] width 462 height 9
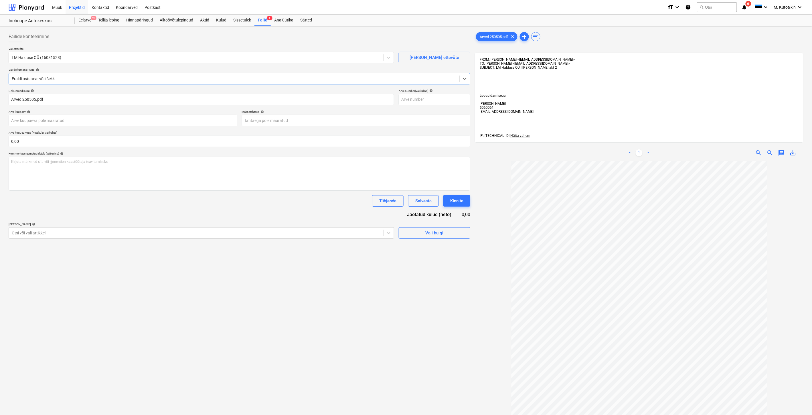
click at [446, 107] on div "Dokumendi nimi help Arved 250505.pdf Arve number (valikuline) help Arve kuupäev…" at bounding box center [240, 164] width 462 height 150
click at [440, 103] on input "text" at bounding box center [435, 99] width 72 height 11
type input "250505"
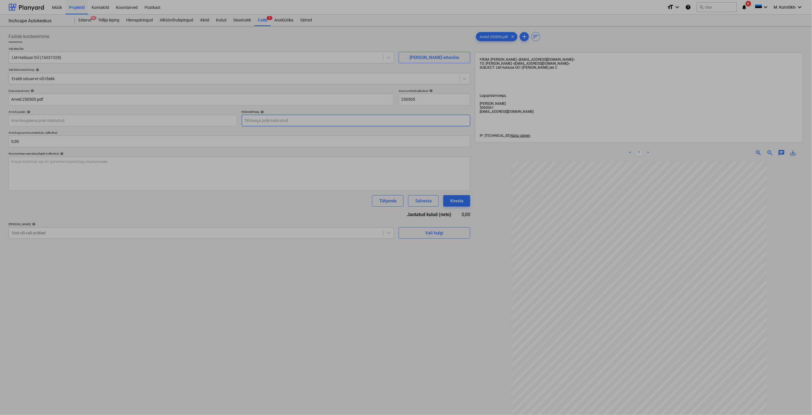
click at [354, 120] on body "Müük Projektid Kontaktid Koondarved Postkast format_size keyboard_arrow_down he…" at bounding box center [406, 207] width 812 height 415
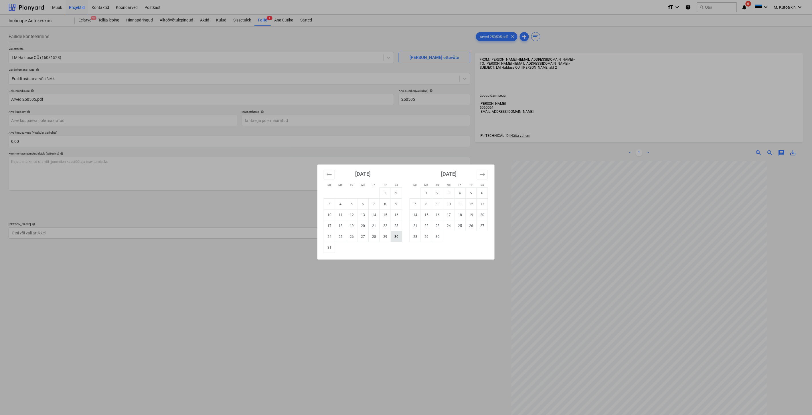
click at [395, 238] on td "30" at bounding box center [396, 236] width 11 height 11
type input "[DATE]"
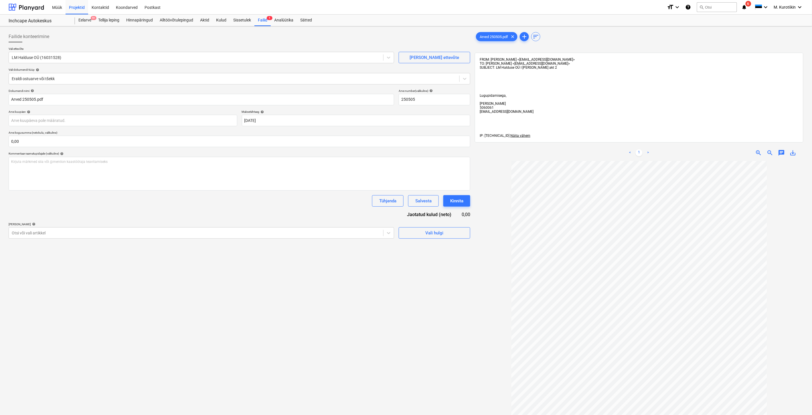
click at [359, 279] on div "Failide konteerimine Vali ettevõte LM Halduse OÜ (16031528) [PERSON_NAME] uus e…" at bounding box center [239, 295] width 466 height 533
drag, startPoint x: 153, startPoint y: 222, endPoint x: 152, endPoint y: 230, distance: 7.7
click at [153, 223] on div "Dokumendi nimi help Arved 250505.pdf Arve number (valikuline) help 250505 Arve …" at bounding box center [240, 164] width 462 height 150
click at [152, 230] on div at bounding box center [196, 233] width 369 height 6
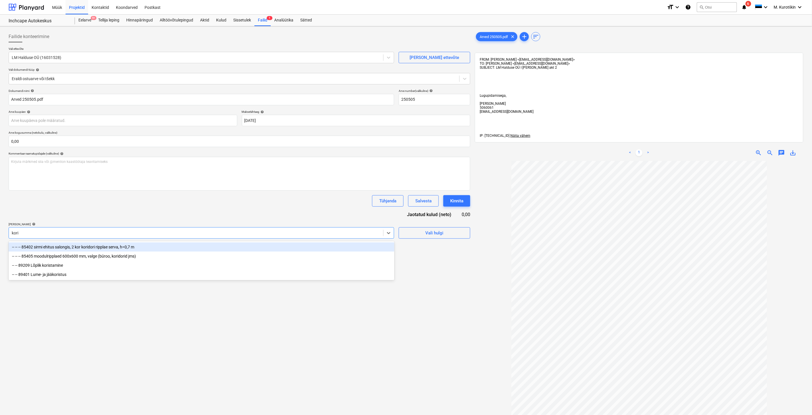
type input "koris"
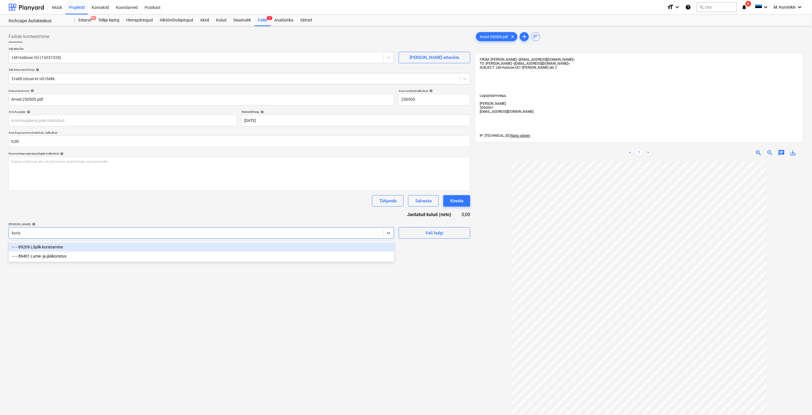
click at [140, 245] on div "-- -- 89209 Lõplik koristamine" at bounding box center [202, 246] width 386 height 9
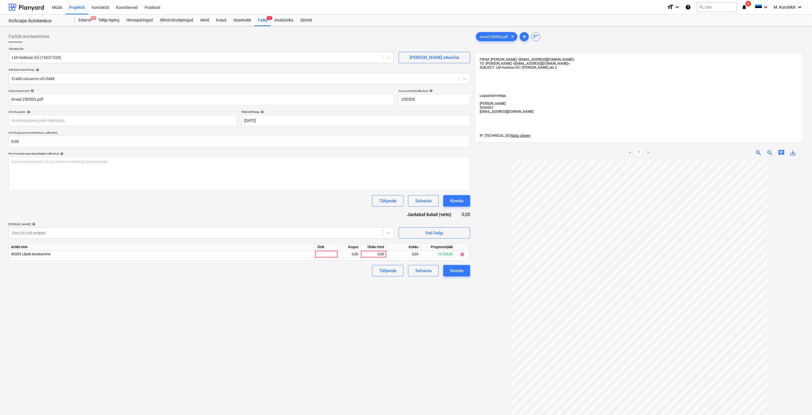
drag, startPoint x: 179, startPoint y: 203, endPoint x: 191, endPoint y: 215, distance: 16.6
click at [179, 204] on div "Tühjenda Salvesta Kinnita" at bounding box center [240, 200] width 462 height 11
click at [372, 256] on div "0,00" at bounding box center [373, 254] width 21 height 7
type input "6356"
click at [372, 314] on div "Failide konteerimine Vali ettevõte LM Halduse OÜ (16031528) [PERSON_NAME] uus e…" at bounding box center [239, 295] width 466 height 533
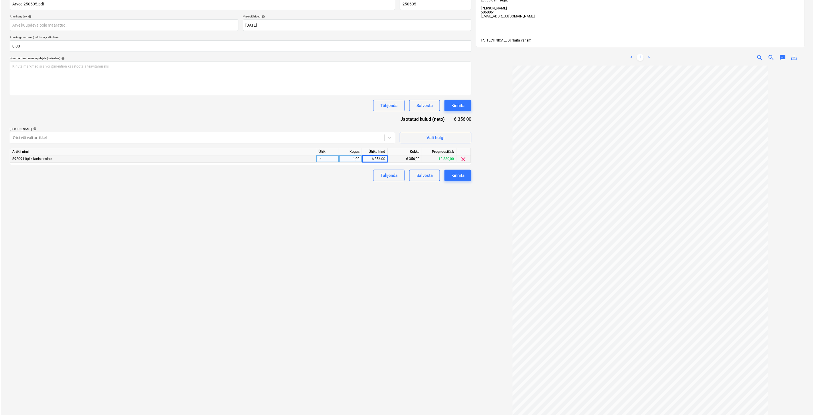
scroll to position [64, 0]
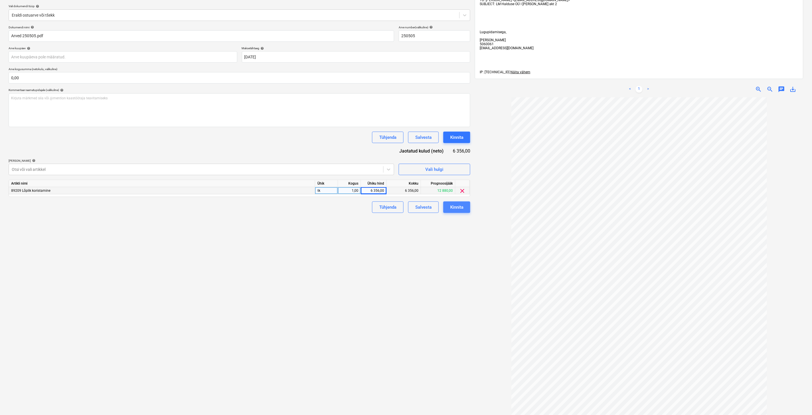
click at [459, 208] on div "Kinnita" at bounding box center [456, 206] width 13 height 7
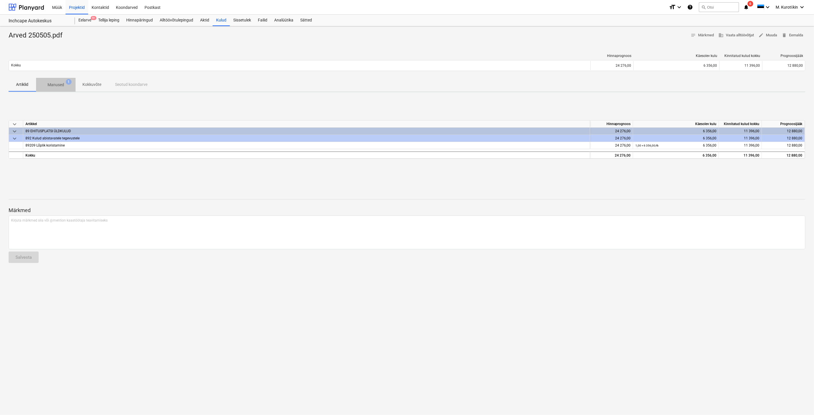
click at [51, 88] on span "Manused 1" at bounding box center [55, 85] width 39 height 10
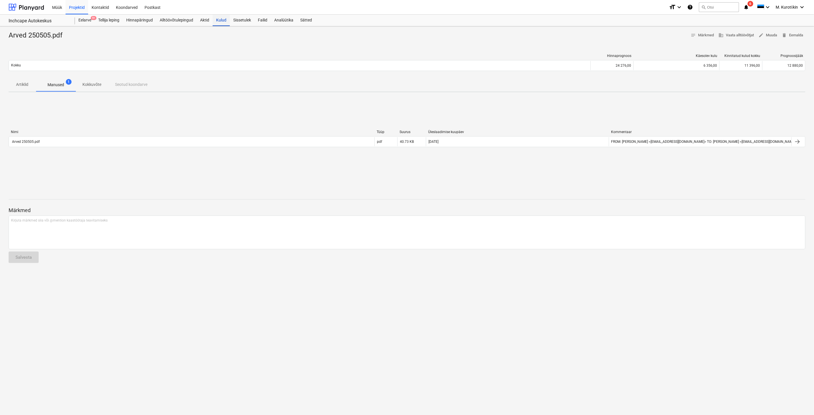
click at [225, 21] on div "Kulud" at bounding box center [221, 20] width 17 height 11
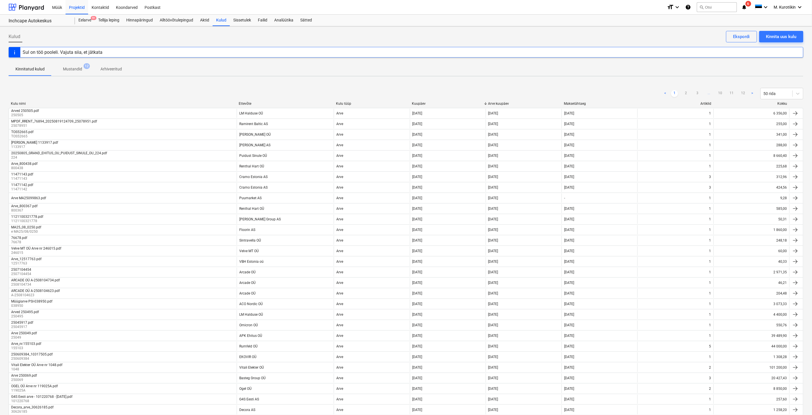
click at [76, 69] on p "Mustandid" at bounding box center [72, 69] width 19 height 6
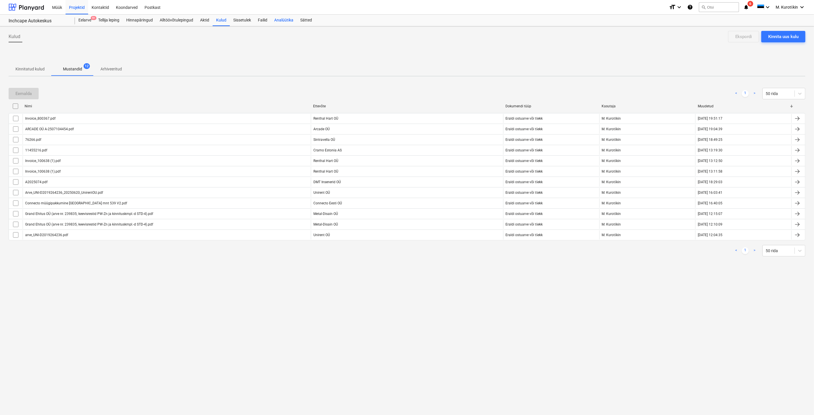
click at [277, 21] on div "Analüütika" at bounding box center [284, 20] width 26 height 11
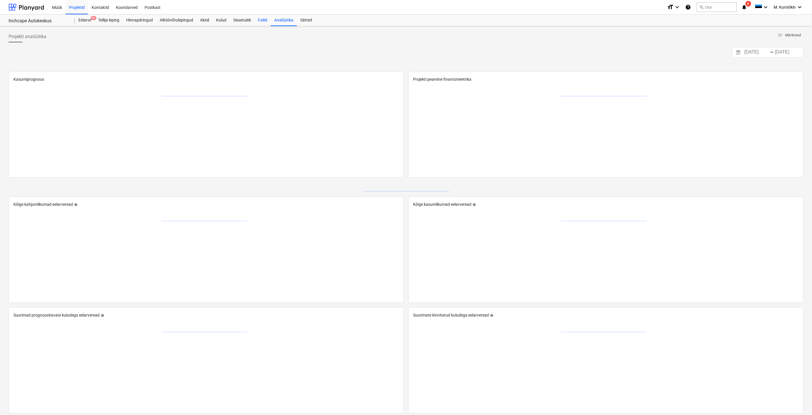
click at [270, 20] on div "Failid" at bounding box center [262, 20] width 16 height 11
